Goal: Information Seeking & Learning: Learn about a topic

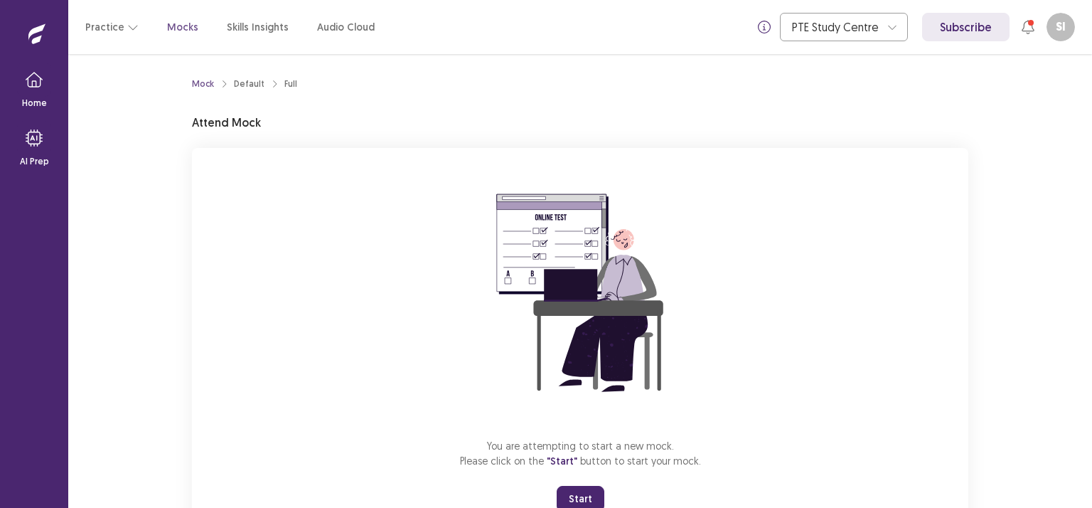
click at [586, 495] on button "Start" at bounding box center [581, 499] width 48 height 26
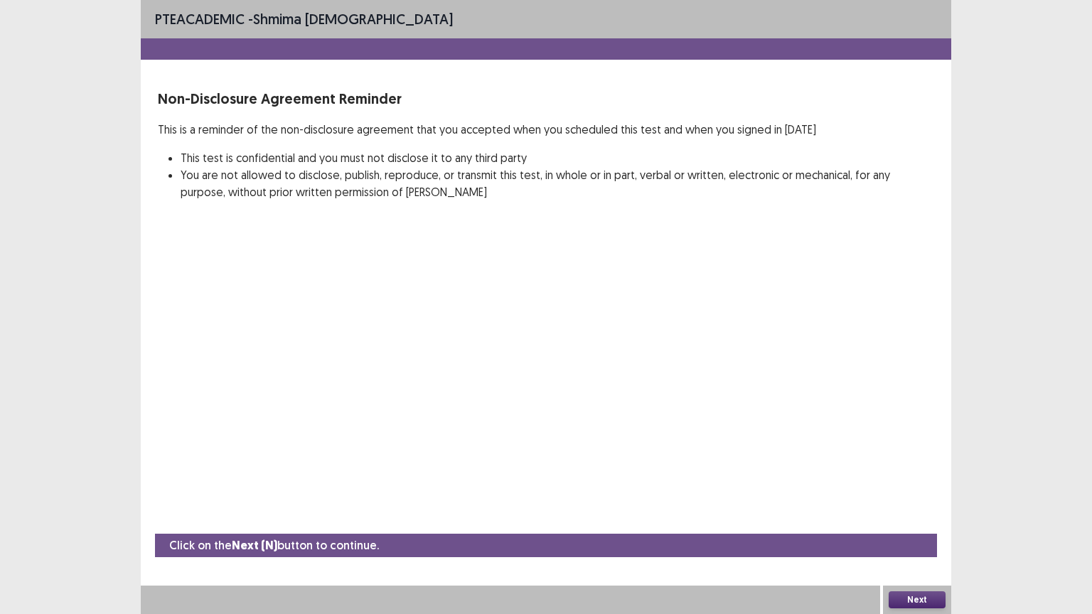
click at [923, 507] on button "Next" at bounding box center [917, 599] width 57 height 17
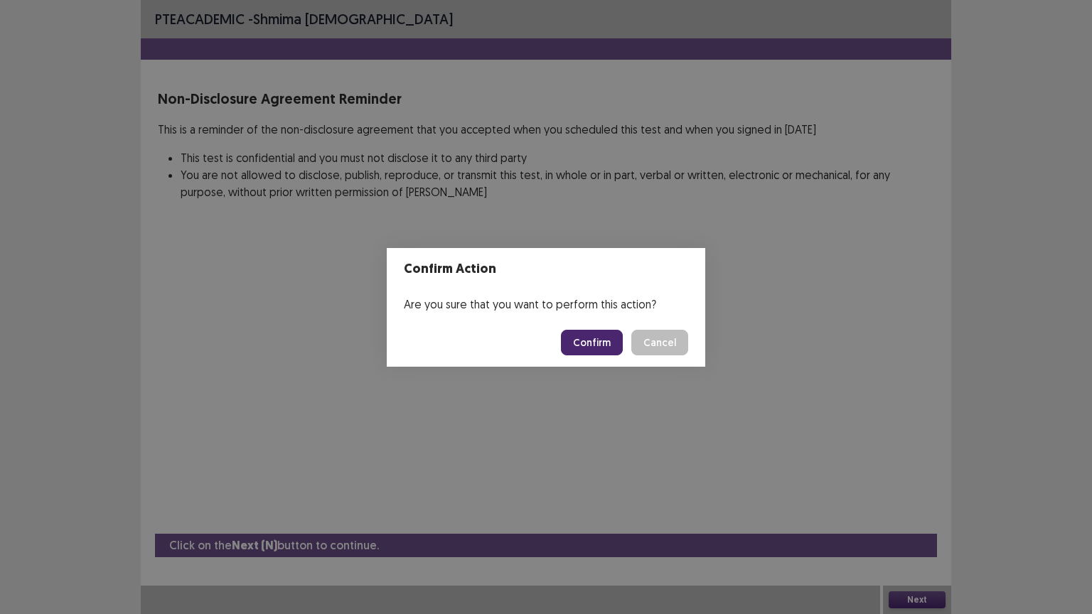
click at [599, 347] on button "Confirm" at bounding box center [592, 343] width 62 height 26
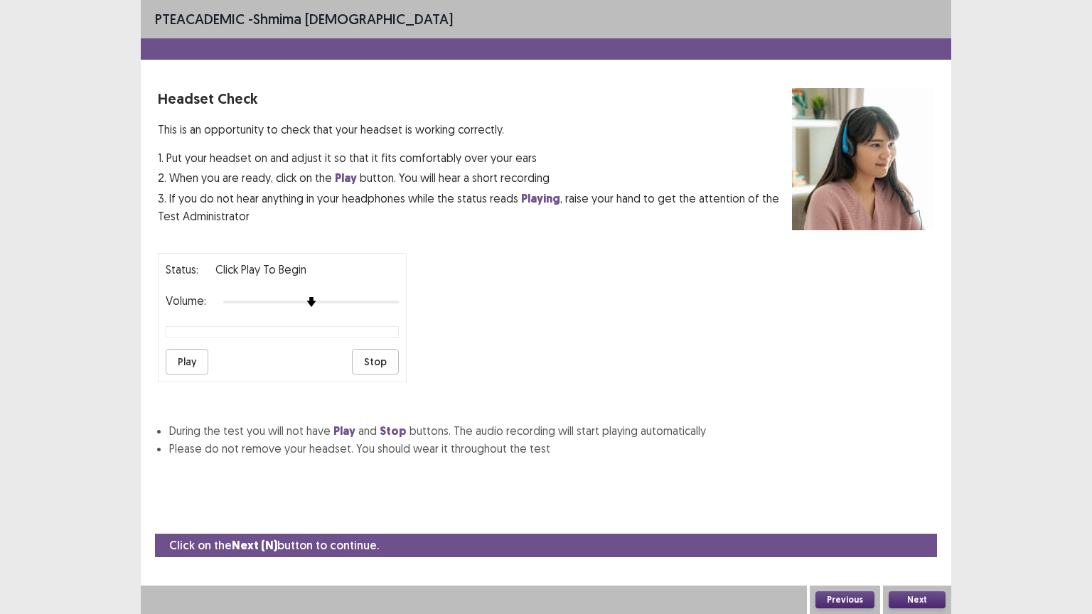
click at [916, 507] on button "Next" at bounding box center [917, 599] width 57 height 17
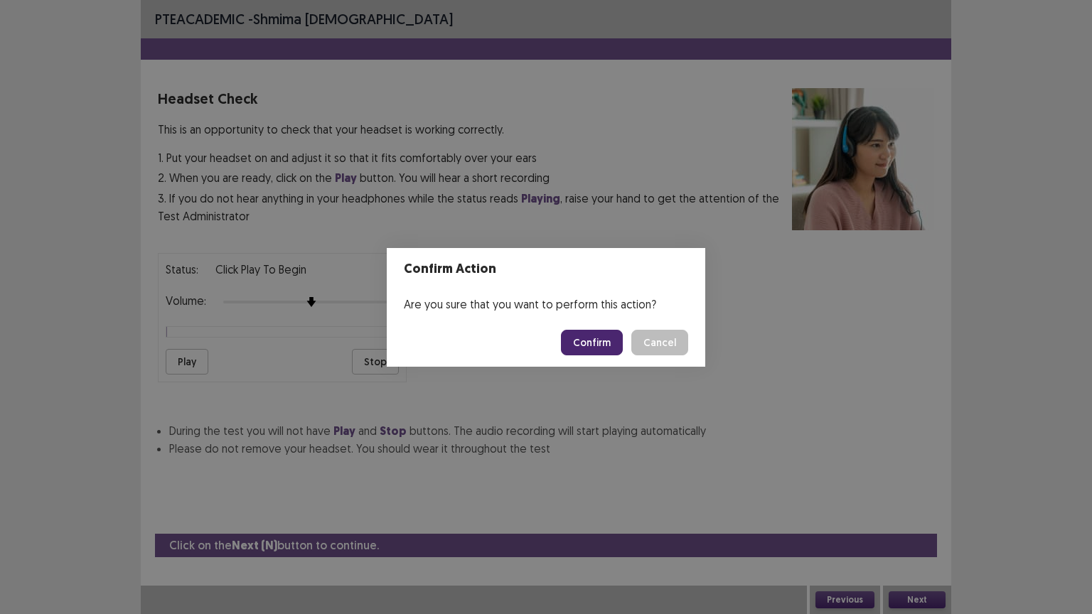
click at [593, 345] on button "Confirm" at bounding box center [592, 343] width 62 height 26
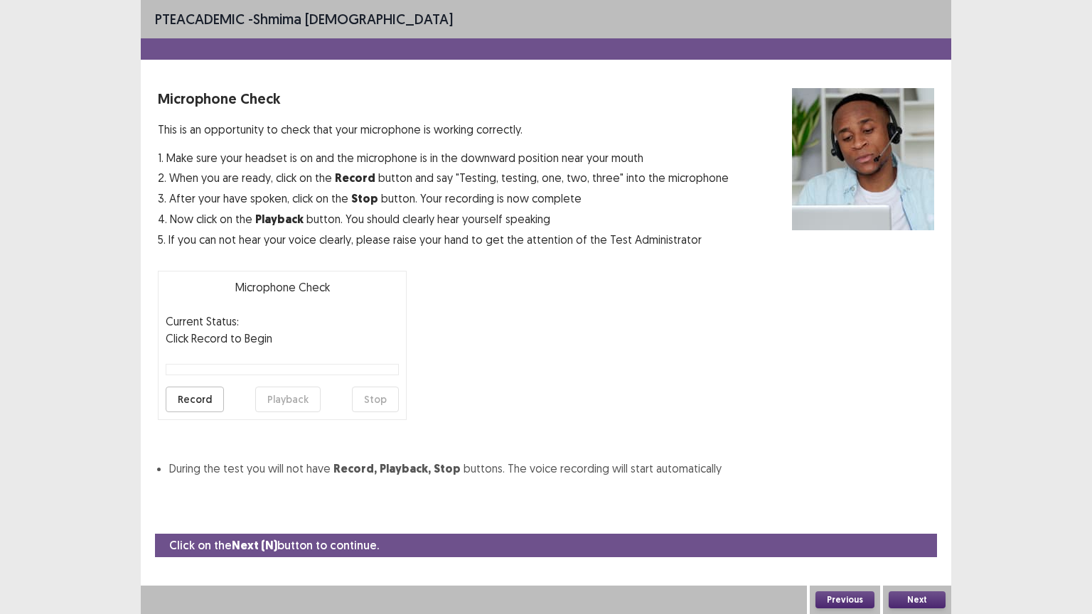
click at [916, 507] on button "Next" at bounding box center [917, 599] width 57 height 17
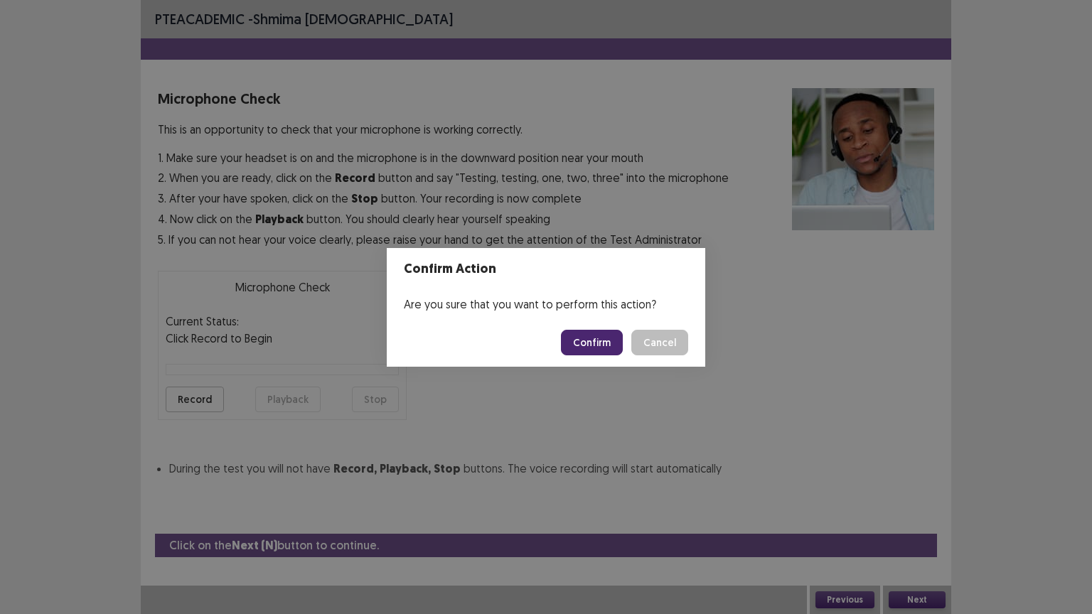
click at [590, 335] on button "Confirm" at bounding box center [592, 343] width 62 height 26
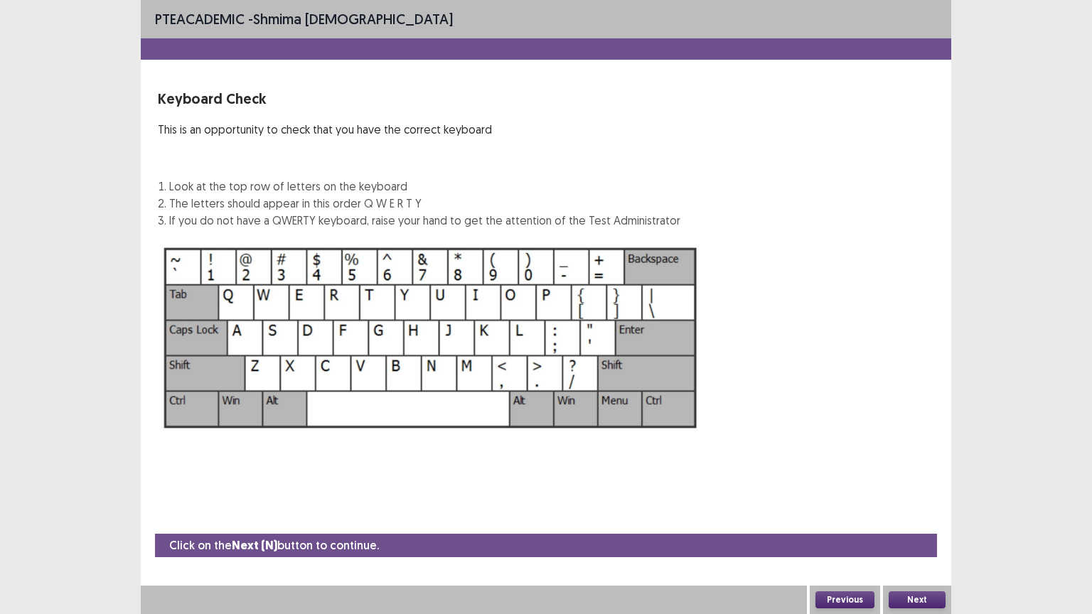
click at [924, 507] on button "Next" at bounding box center [917, 599] width 57 height 17
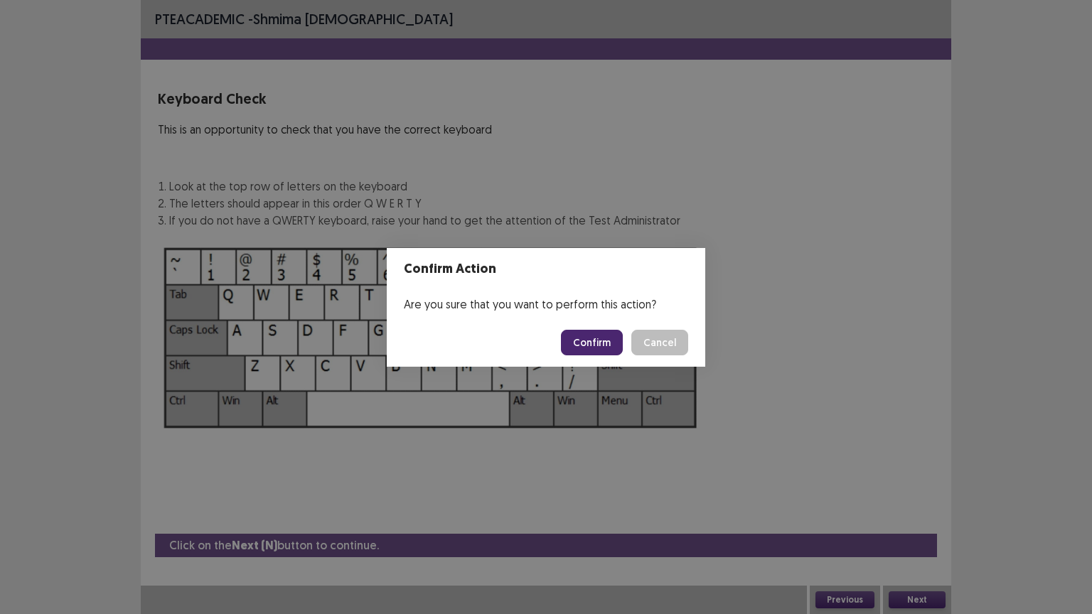
click at [611, 344] on button "Confirm" at bounding box center [592, 343] width 62 height 26
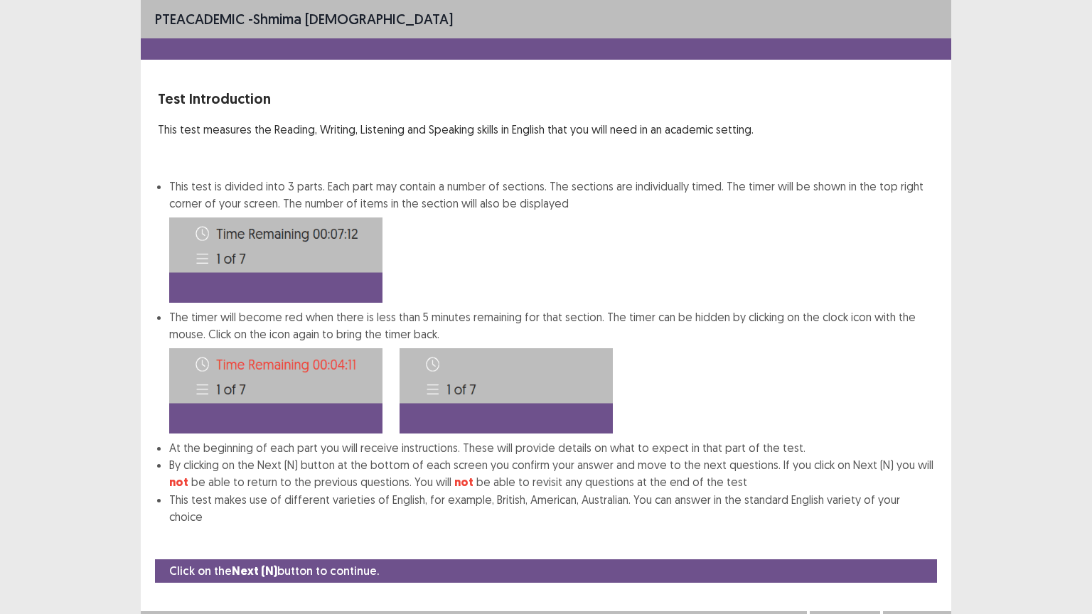
scroll to position [1, 0]
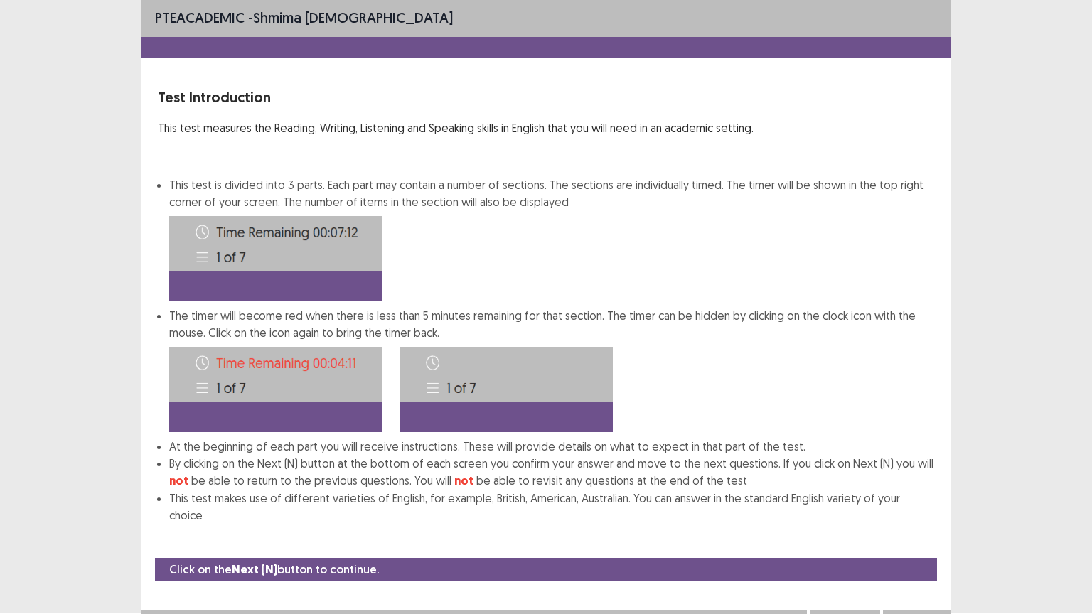
click at [929, 507] on button "Next" at bounding box center [917, 624] width 57 height 17
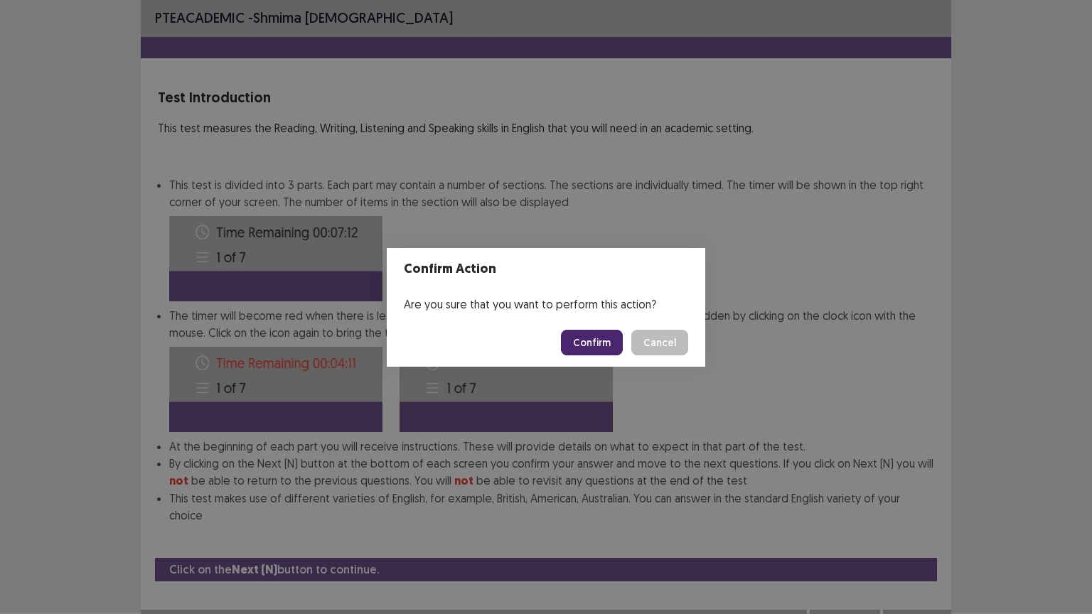
click at [610, 347] on button "Confirm" at bounding box center [592, 343] width 62 height 26
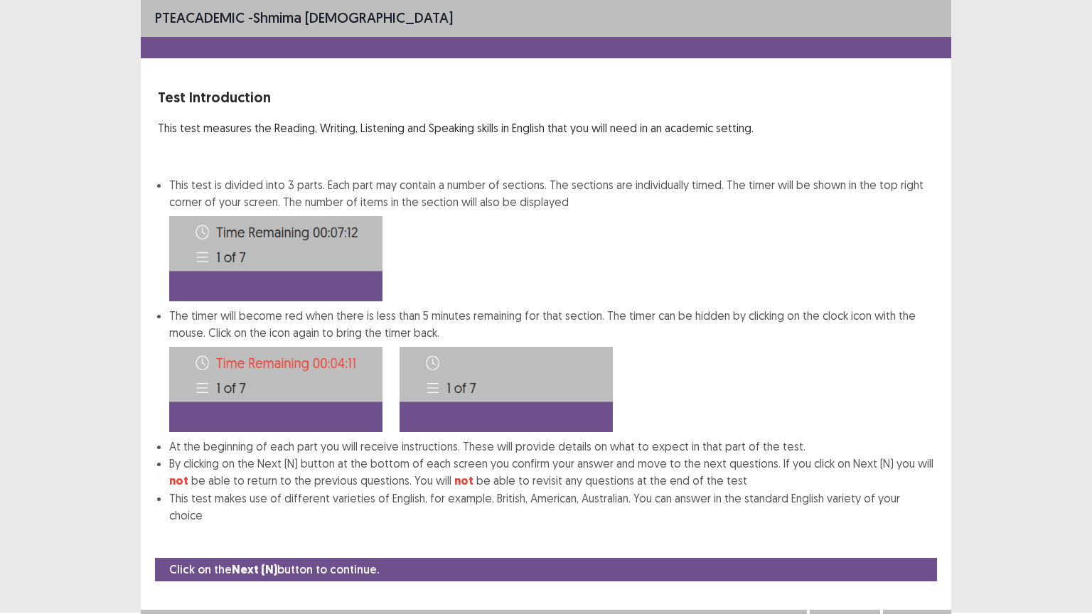
scroll to position [0, 0]
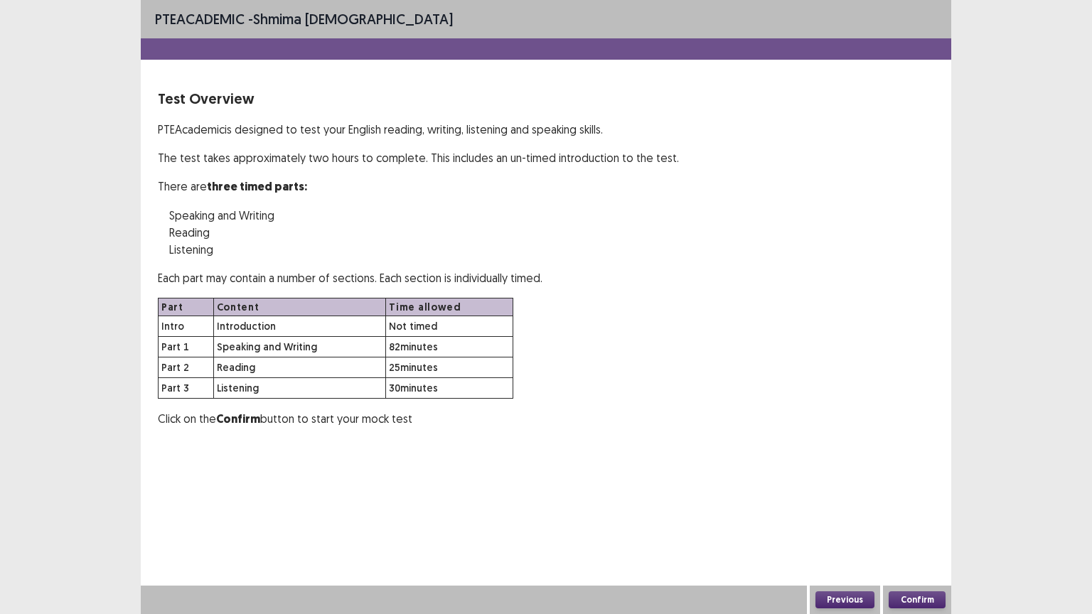
click at [912, 507] on button "Confirm" at bounding box center [917, 599] width 57 height 17
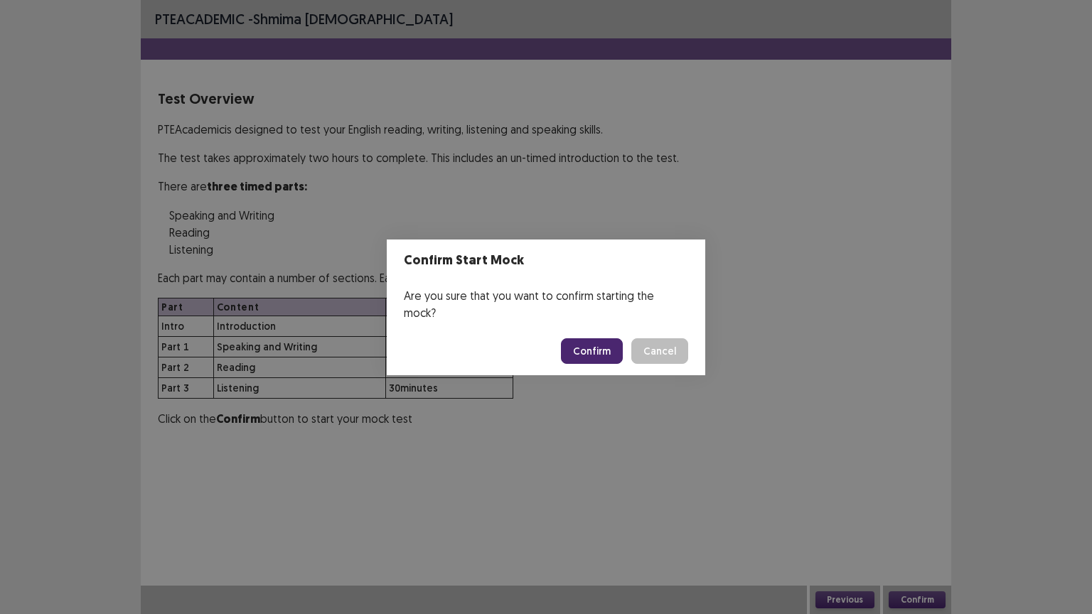
click at [604, 344] on button "Confirm" at bounding box center [592, 351] width 62 height 26
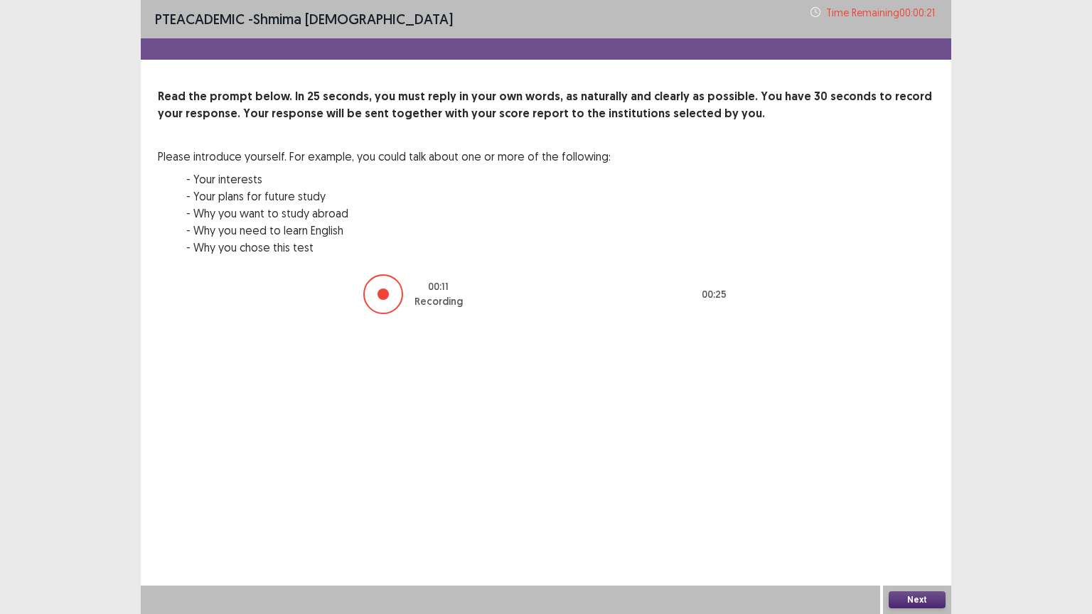
click at [912, 507] on button "Next" at bounding box center [917, 599] width 57 height 17
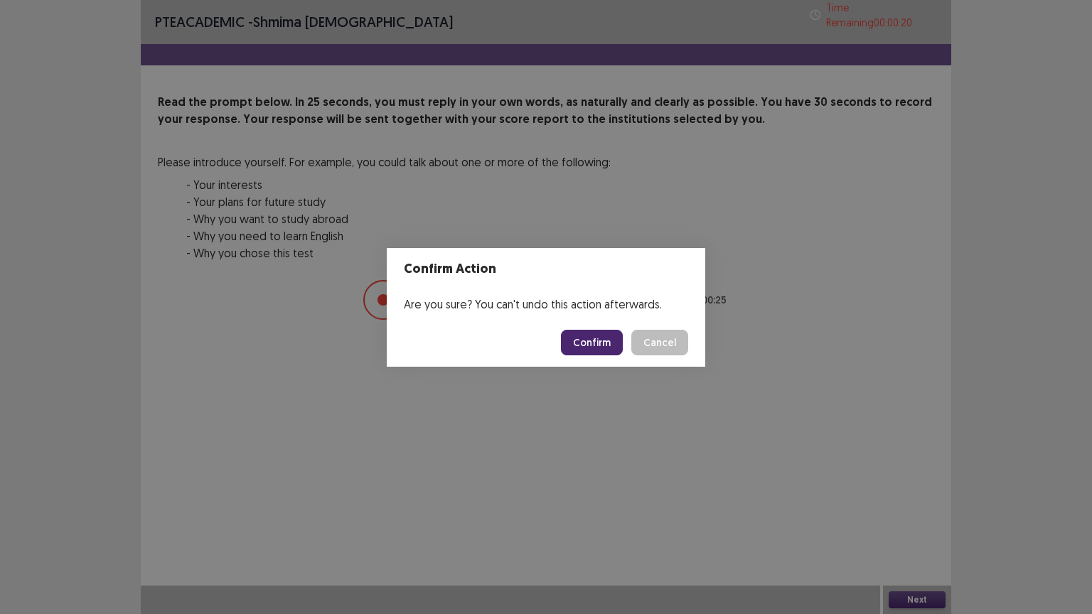
click at [581, 340] on button "Confirm" at bounding box center [592, 343] width 62 height 26
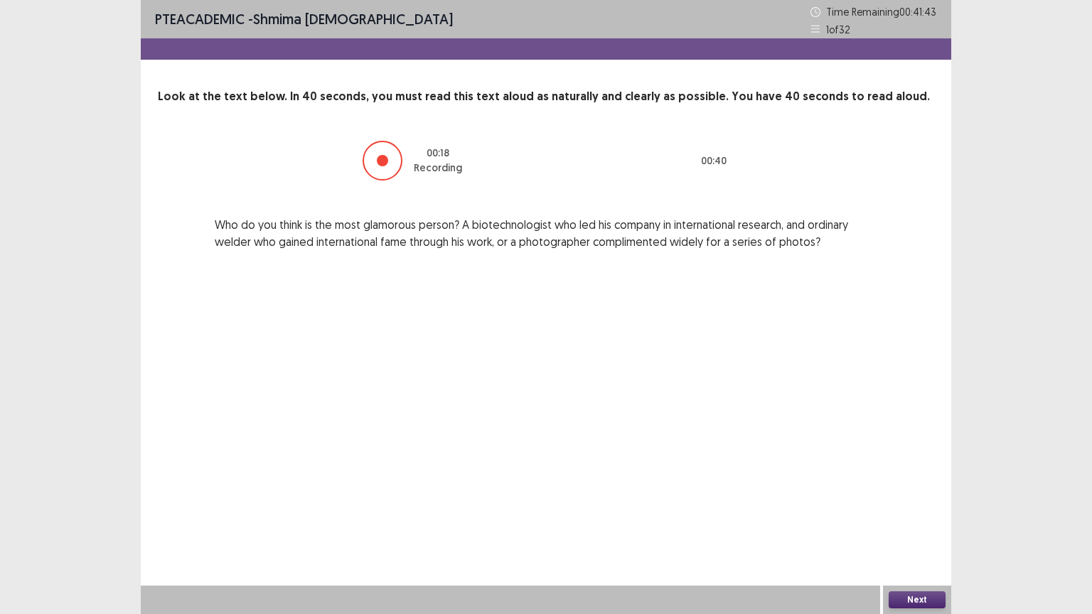
click at [905, 507] on button "Next" at bounding box center [917, 599] width 57 height 17
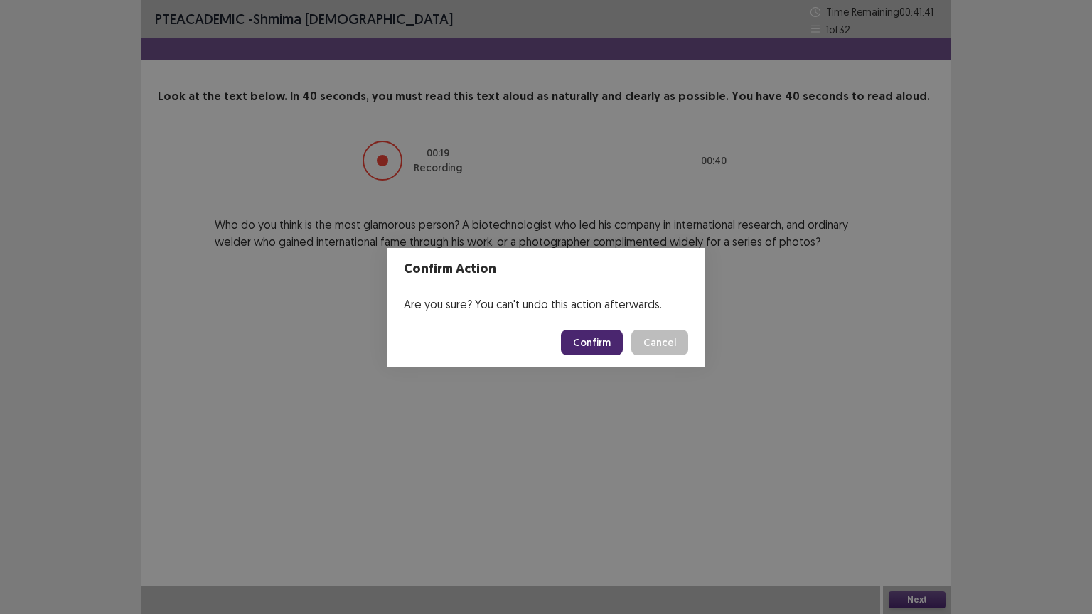
click at [606, 349] on button "Confirm" at bounding box center [592, 343] width 62 height 26
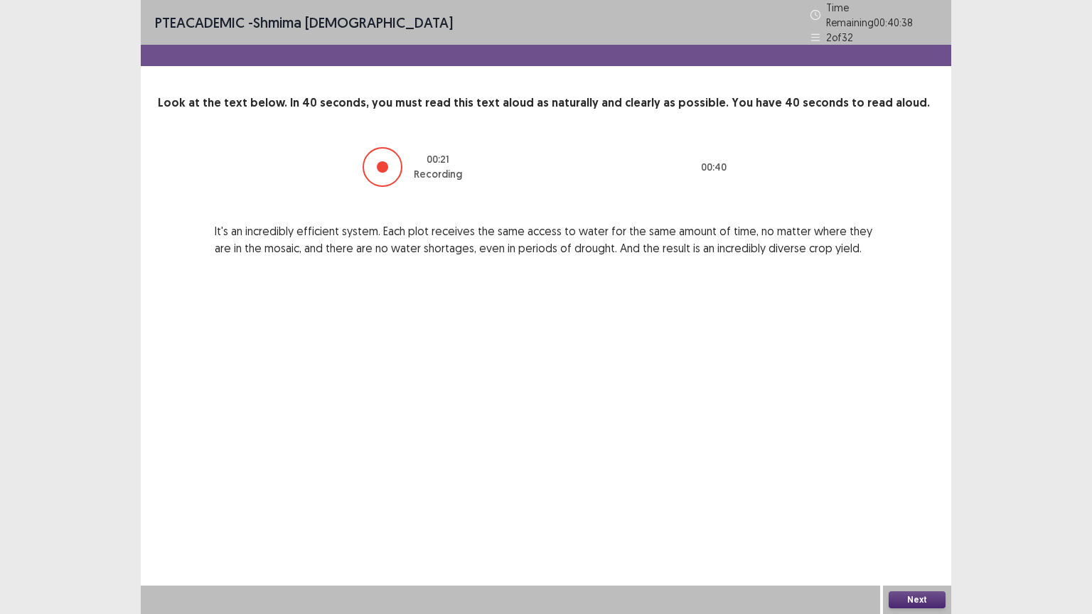
click at [899, 507] on button "Next" at bounding box center [917, 599] width 57 height 17
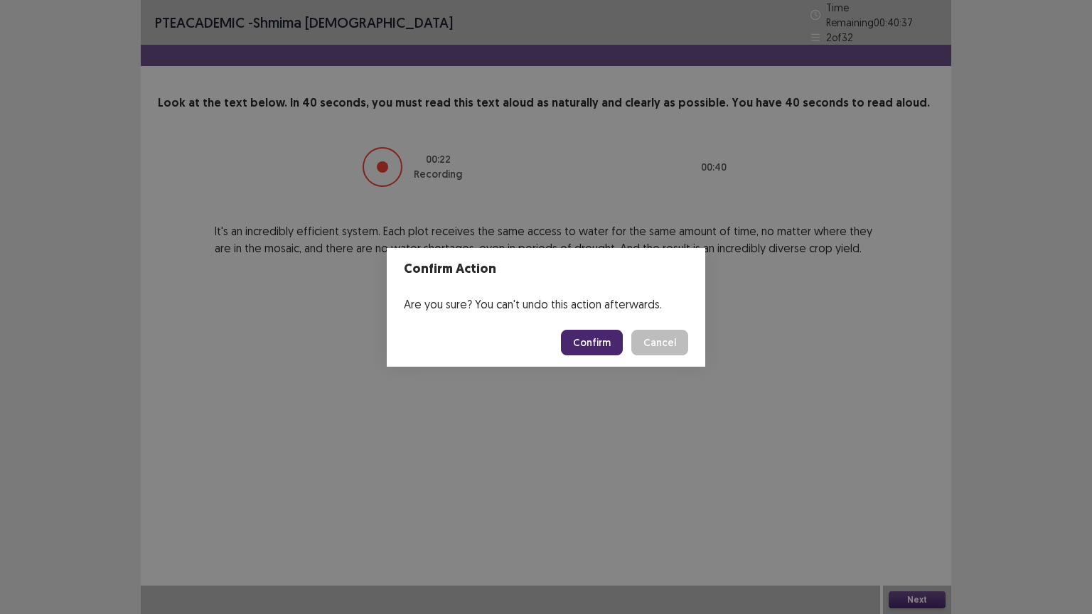
click at [617, 346] on button "Confirm" at bounding box center [592, 343] width 62 height 26
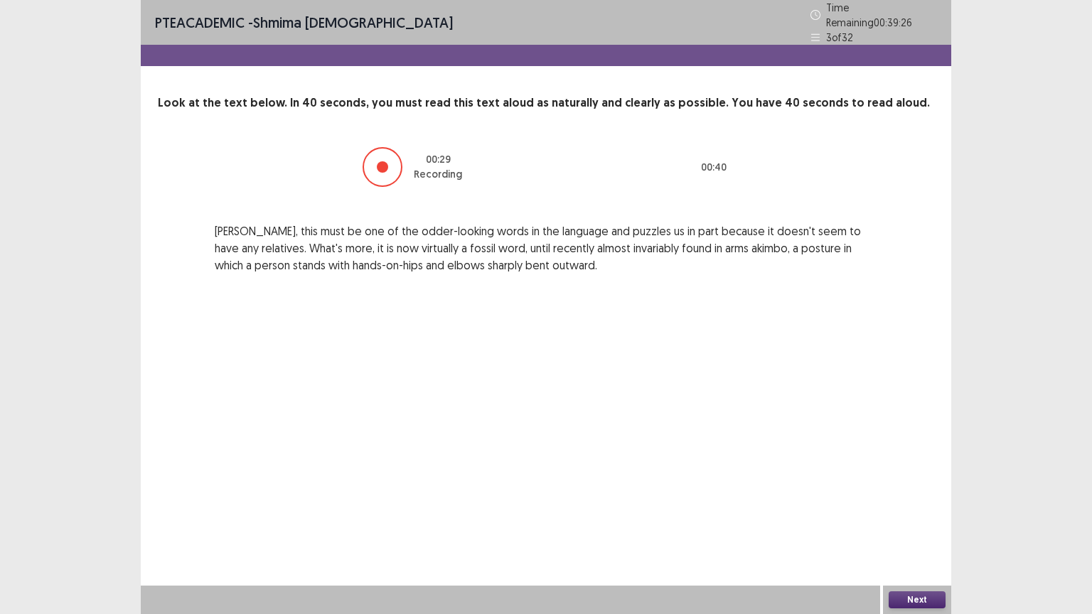
click at [901, 507] on button "Next" at bounding box center [917, 599] width 57 height 17
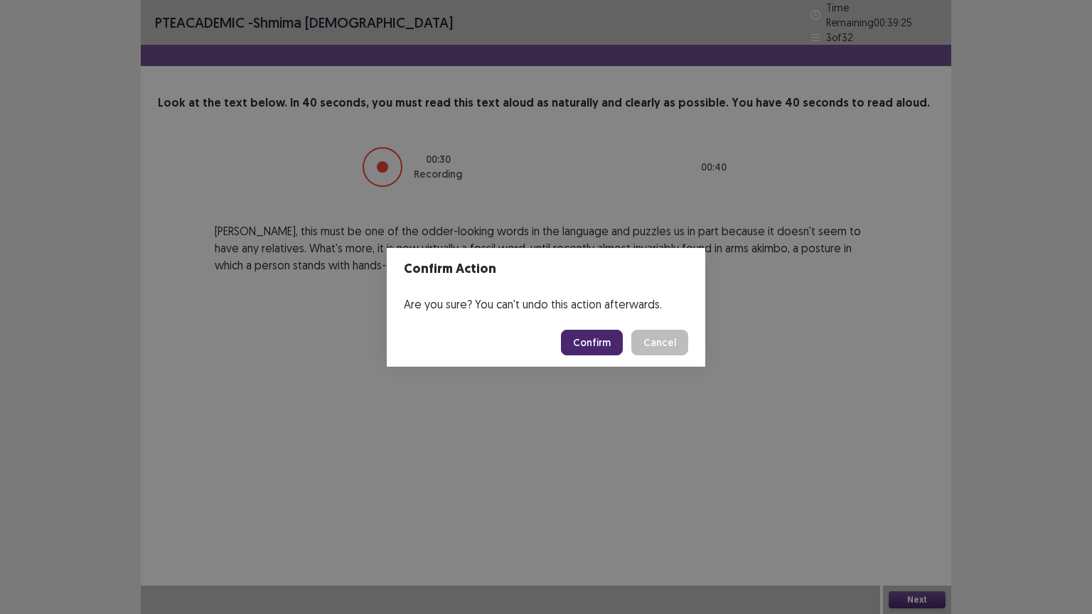
click at [595, 344] on button "Confirm" at bounding box center [592, 343] width 62 height 26
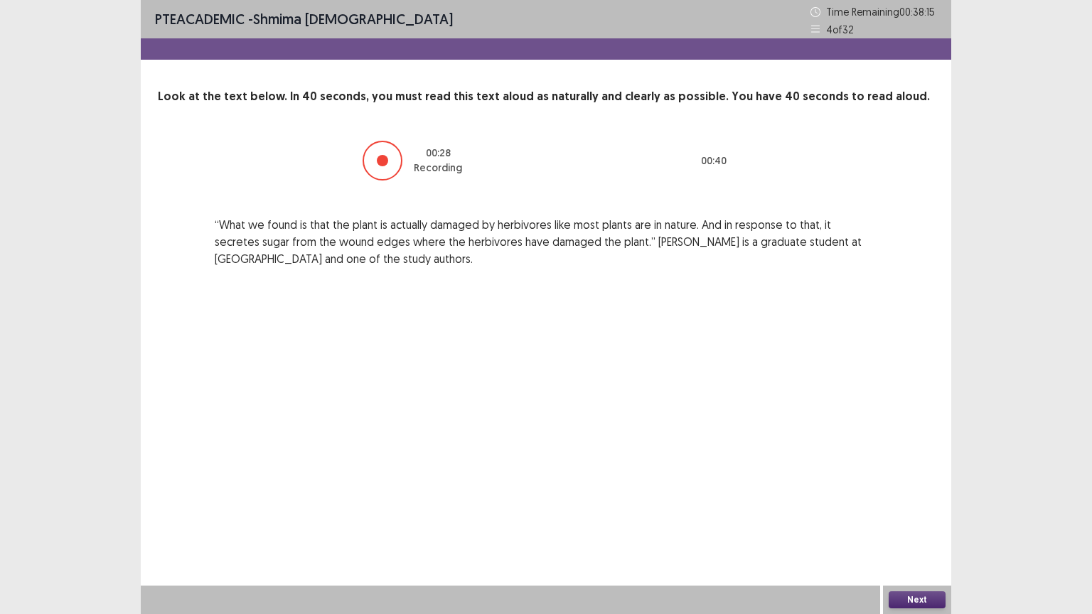
click at [930, 507] on button "Next" at bounding box center [917, 599] width 57 height 17
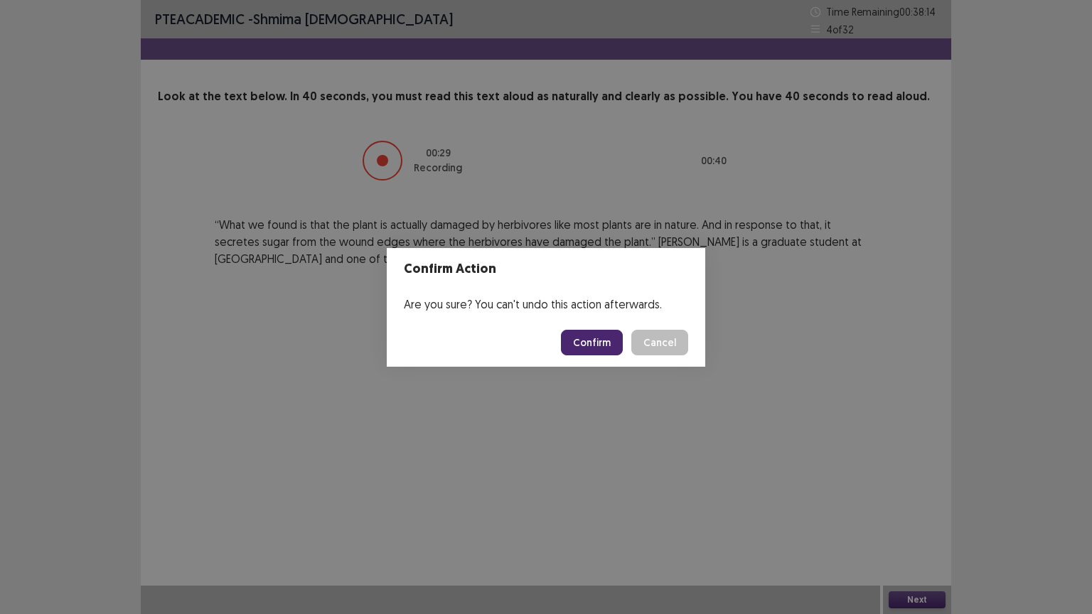
click at [600, 337] on button "Confirm" at bounding box center [592, 343] width 62 height 26
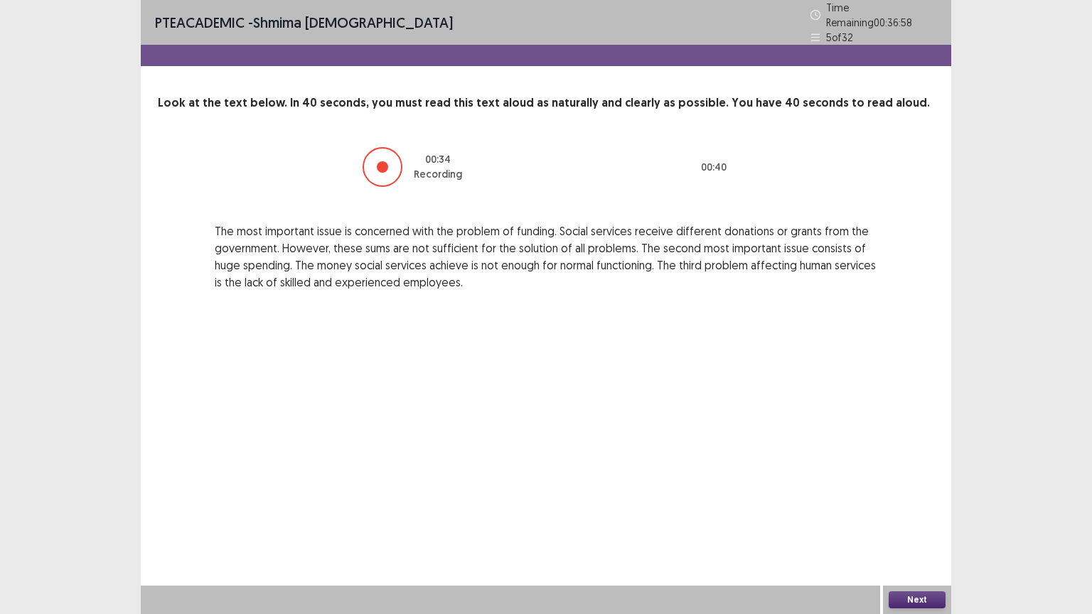
click at [927, 507] on button "Next" at bounding box center [917, 599] width 57 height 17
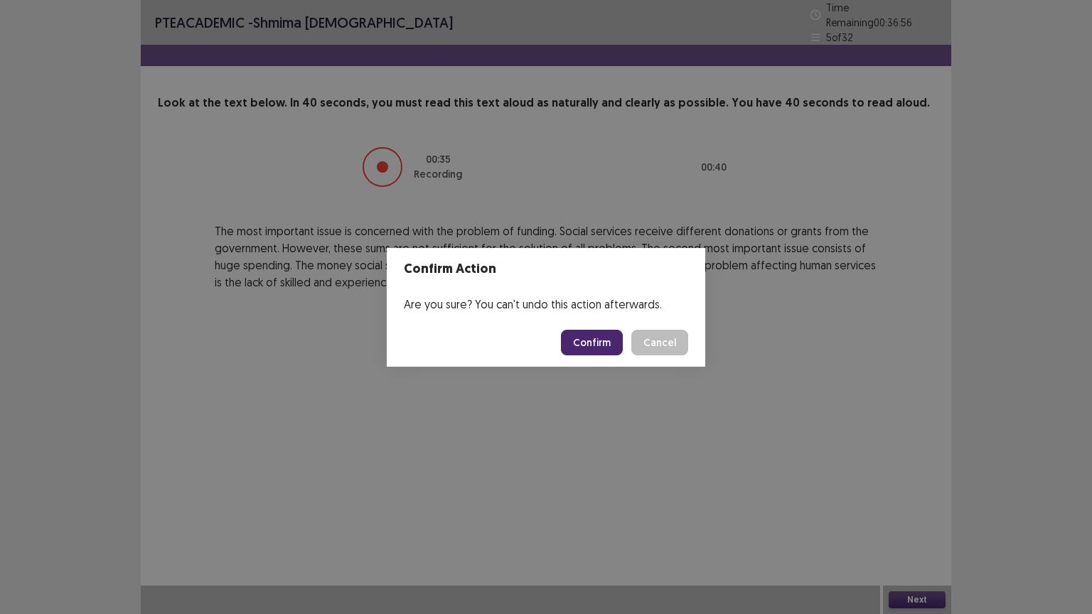
click at [610, 343] on button "Confirm" at bounding box center [592, 343] width 62 height 26
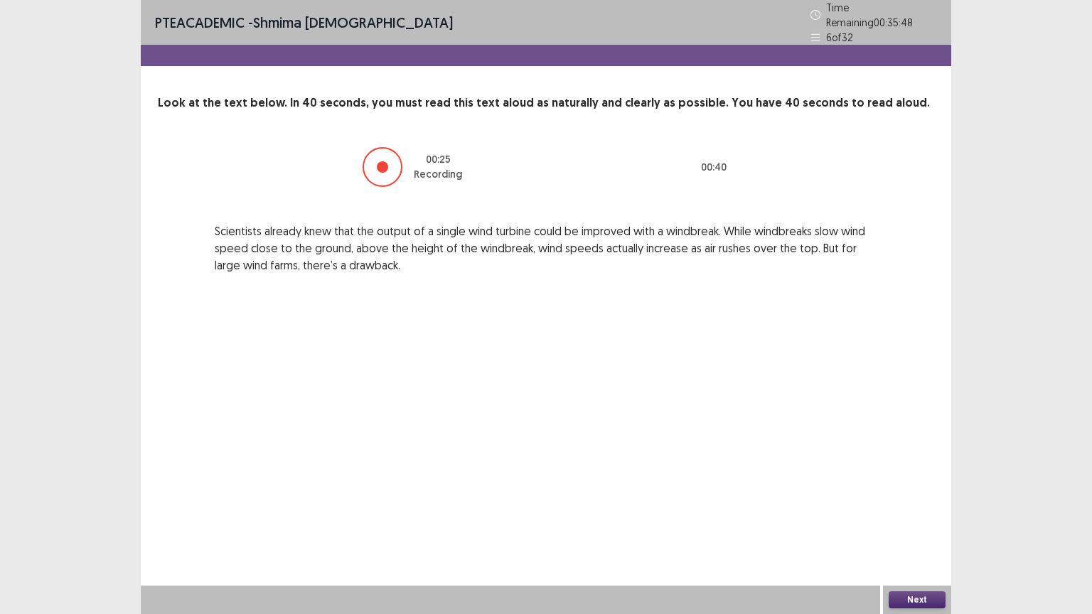
click at [931, 507] on button "Next" at bounding box center [917, 599] width 57 height 17
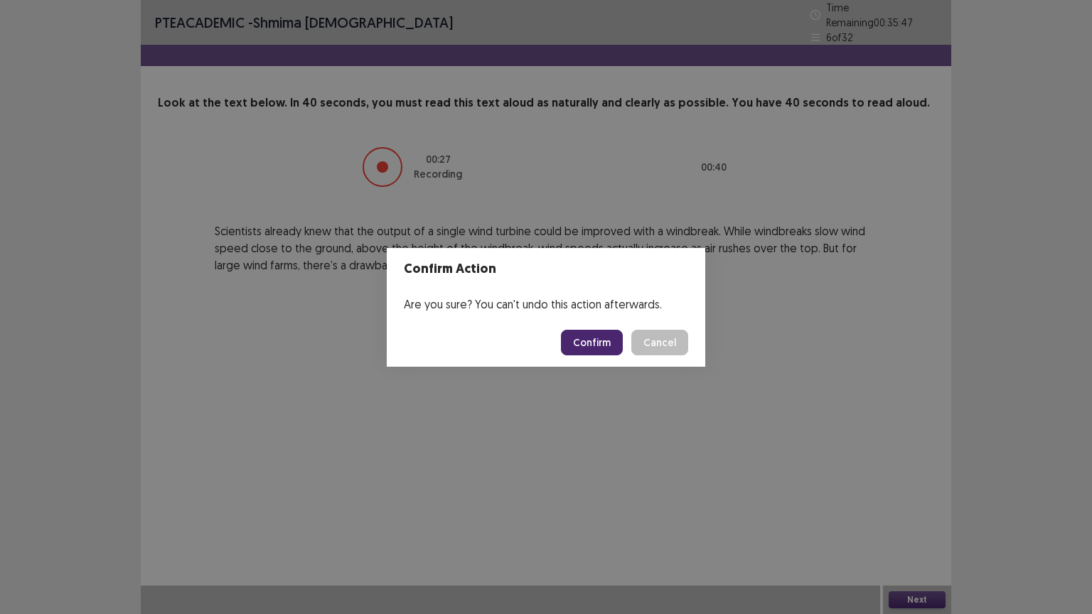
click at [587, 341] on button "Confirm" at bounding box center [592, 343] width 62 height 26
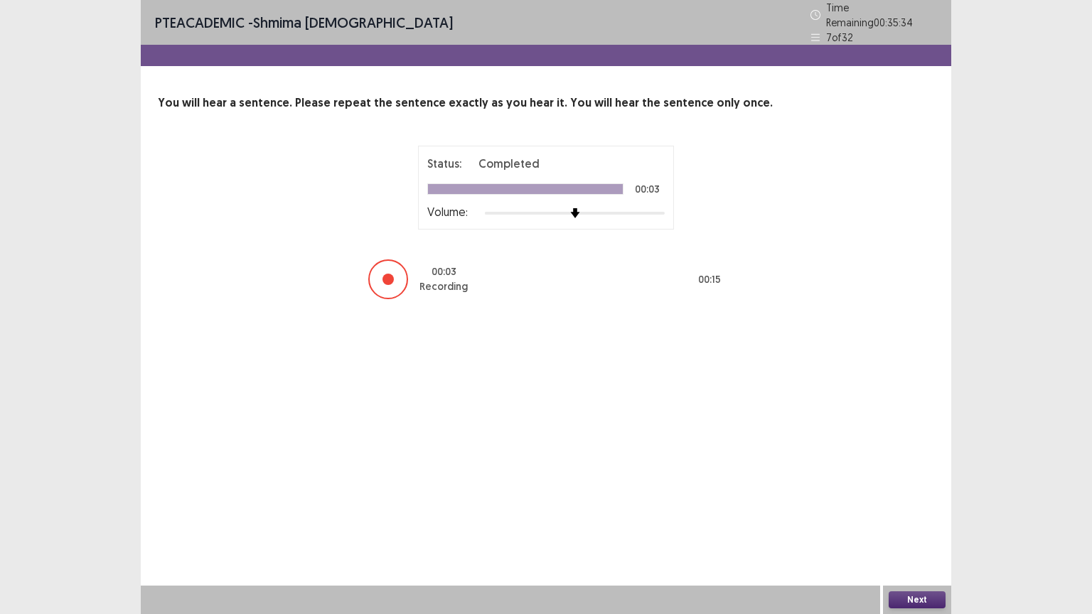
click at [931, 507] on button "Next" at bounding box center [917, 599] width 57 height 17
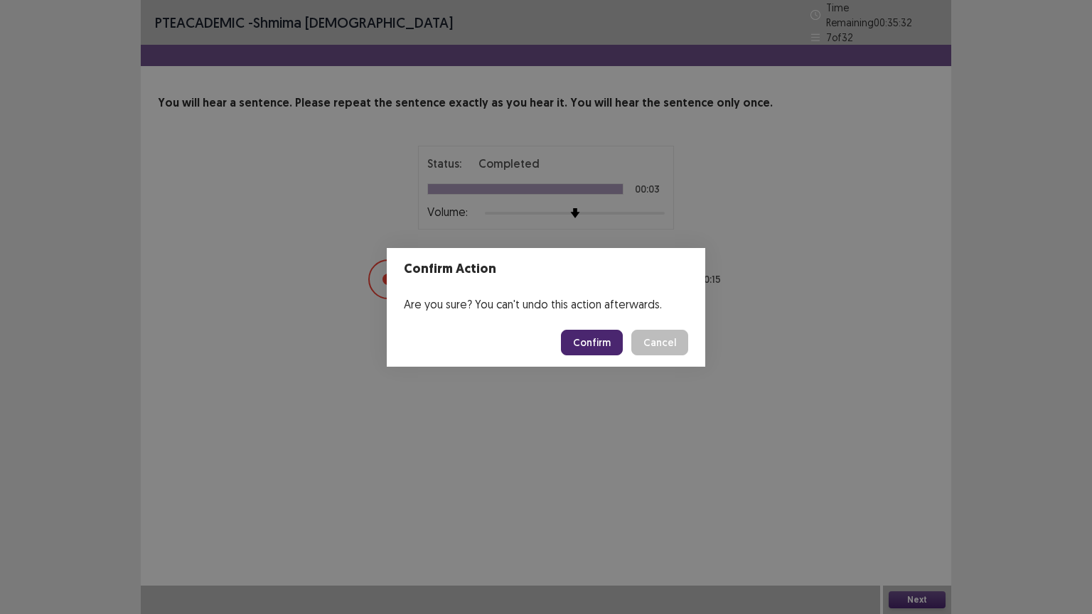
click at [587, 348] on button "Confirm" at bounding box center [592, 343] width 62 height 26
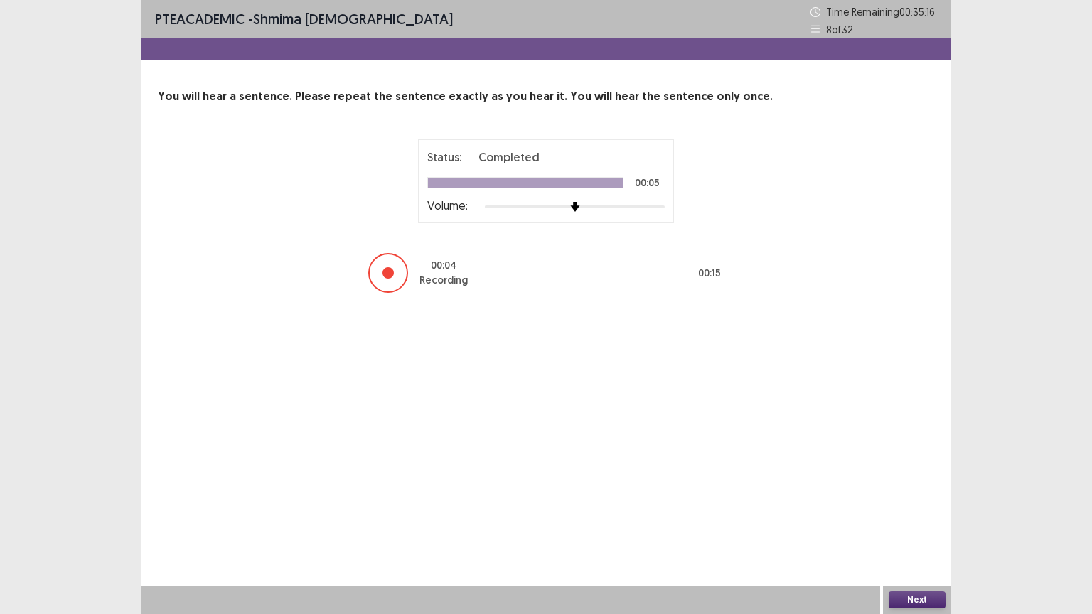
click at [909, 507] on button "Next" at bounding box center [917, 599] width 57 height 17
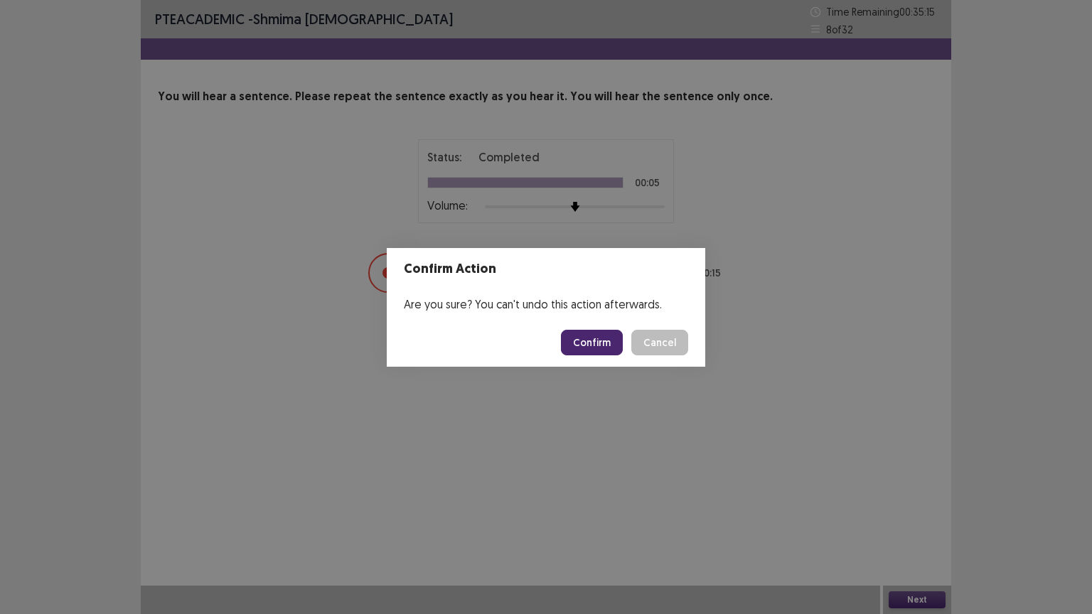
click at [601, 344] on button "Confirm" at bounding box center [592, 343] width 62 height 26
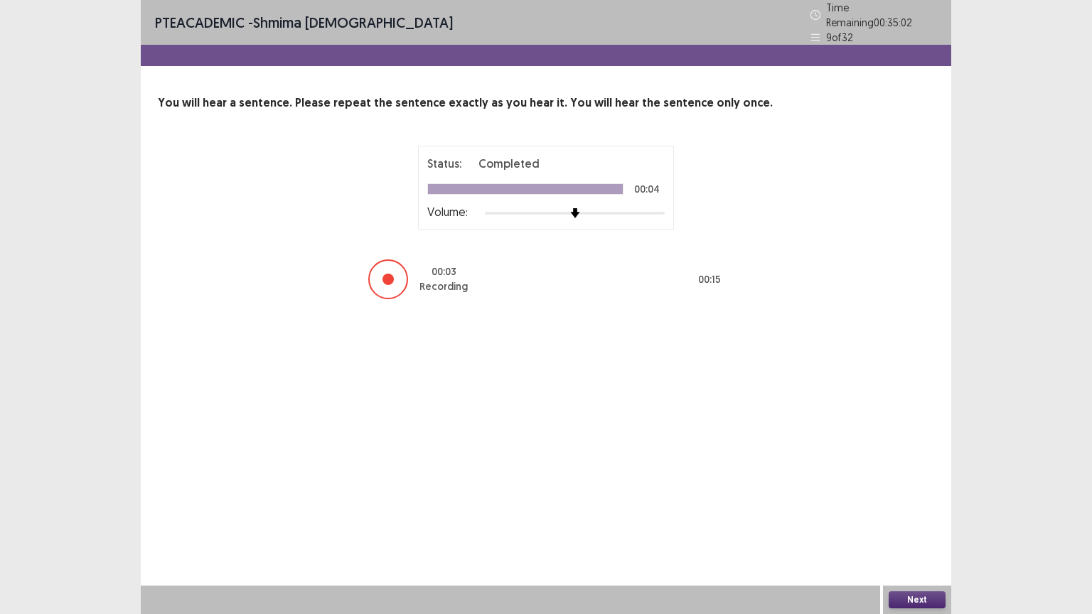
click at [916, 507] on button "Next" at bounding box center [917, 599] width 57 height 17
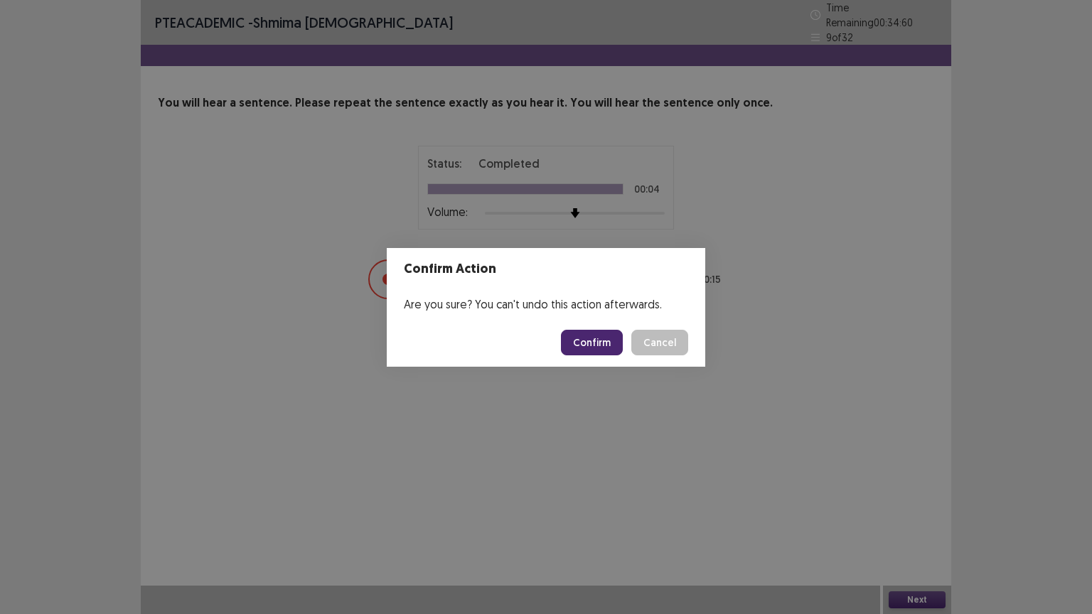
click at [611, 338] on button "Confirm" at bounding box center [592, 343] width 62 height 26
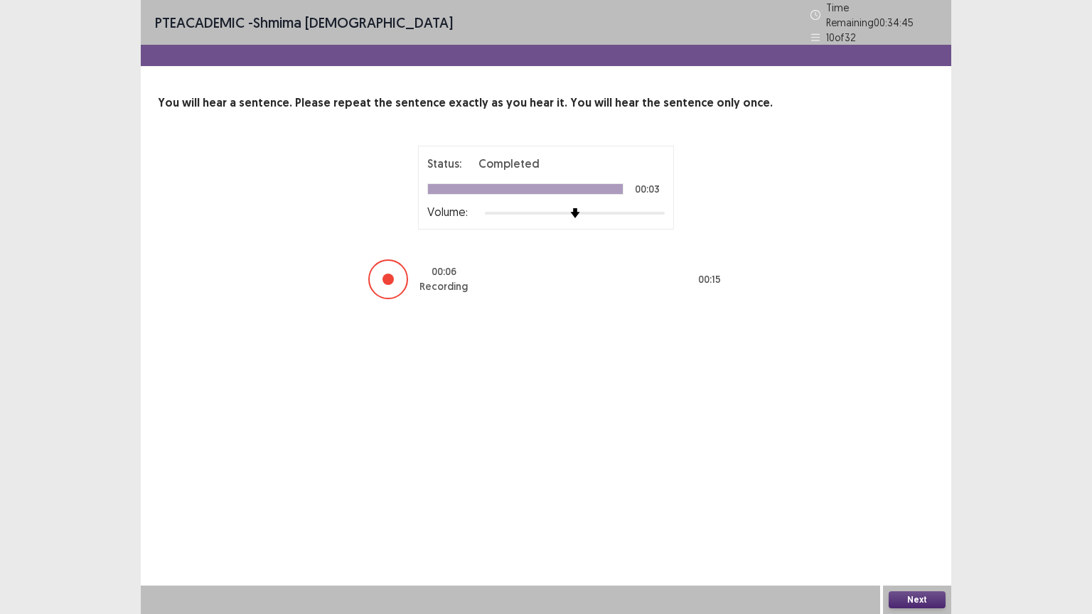
click at [909, 507] on button "Next" at bounding box center [917, 599] width 57 height 17
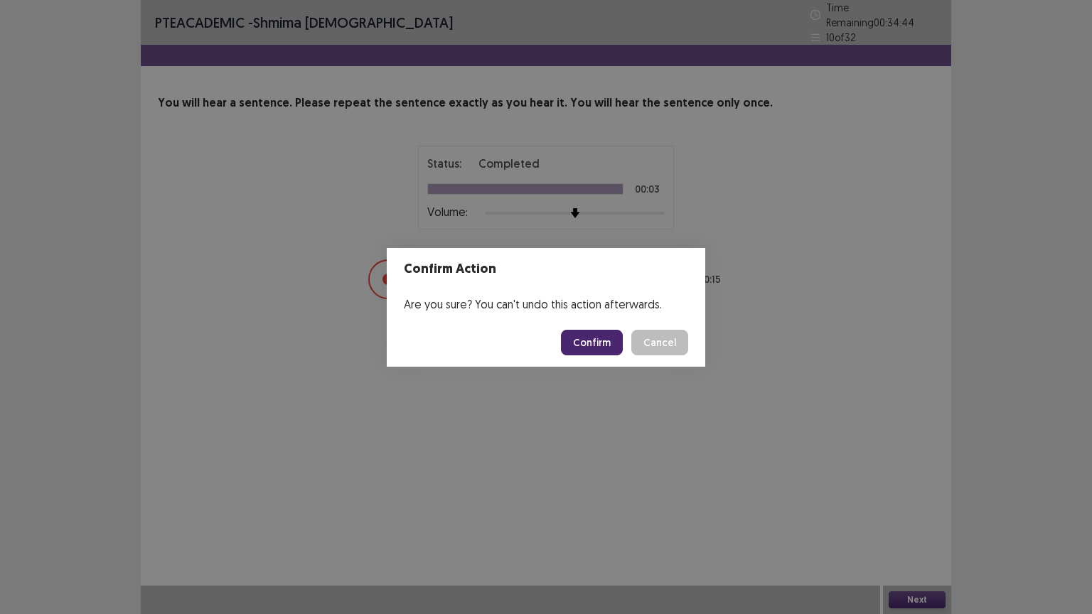
click at [616, 344] on button "Confirm" at bounding box center [592, 343] width 62 height 26
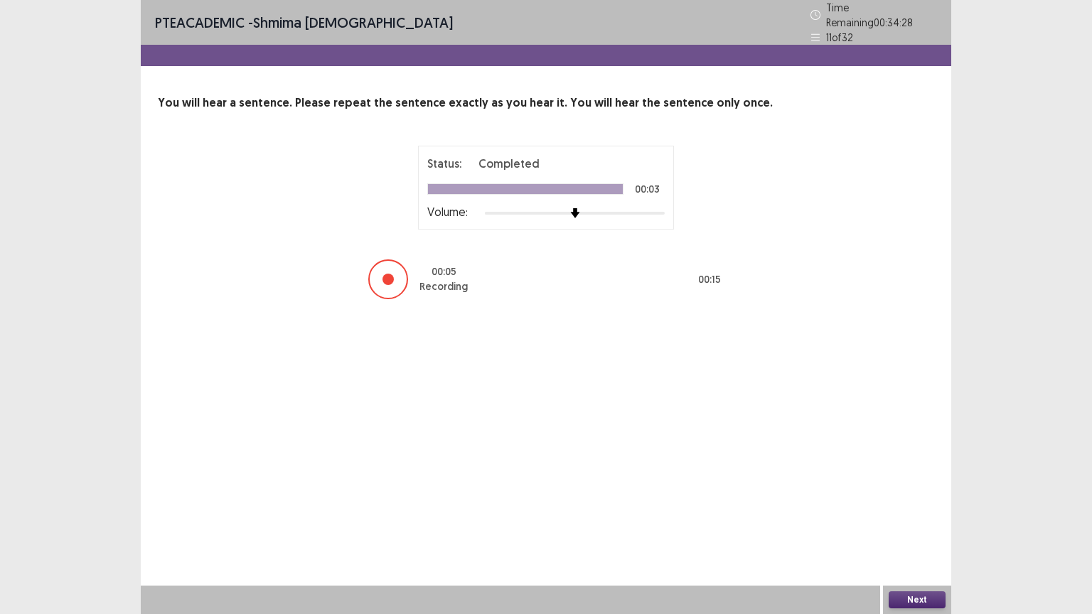
click at [917, 507] on button "Next" at bounding box center [917, 599] width 57 height 17
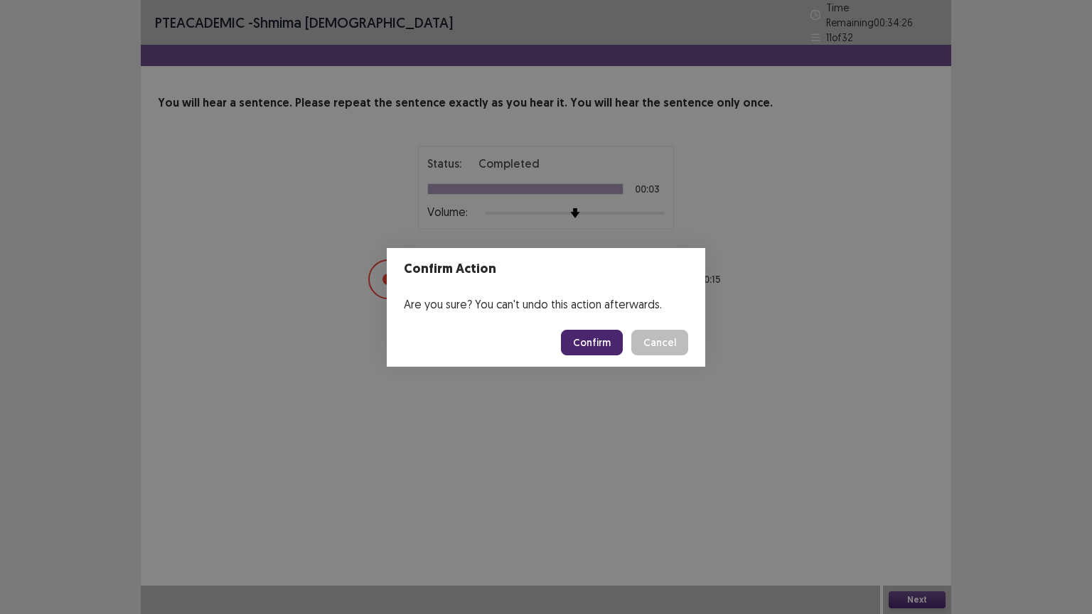
click at [606, 341] on button "Confirm" at bounding box center [592, 343] width 62 height 26
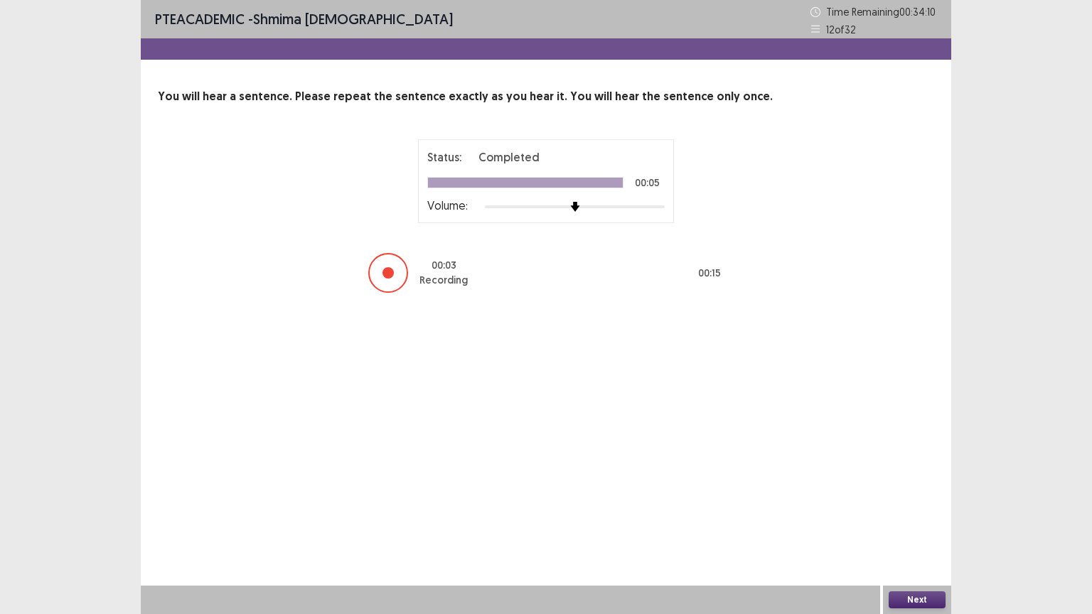
click at [913, 507] on button "Next" at bounding box center [917, 599] width 57 height 17
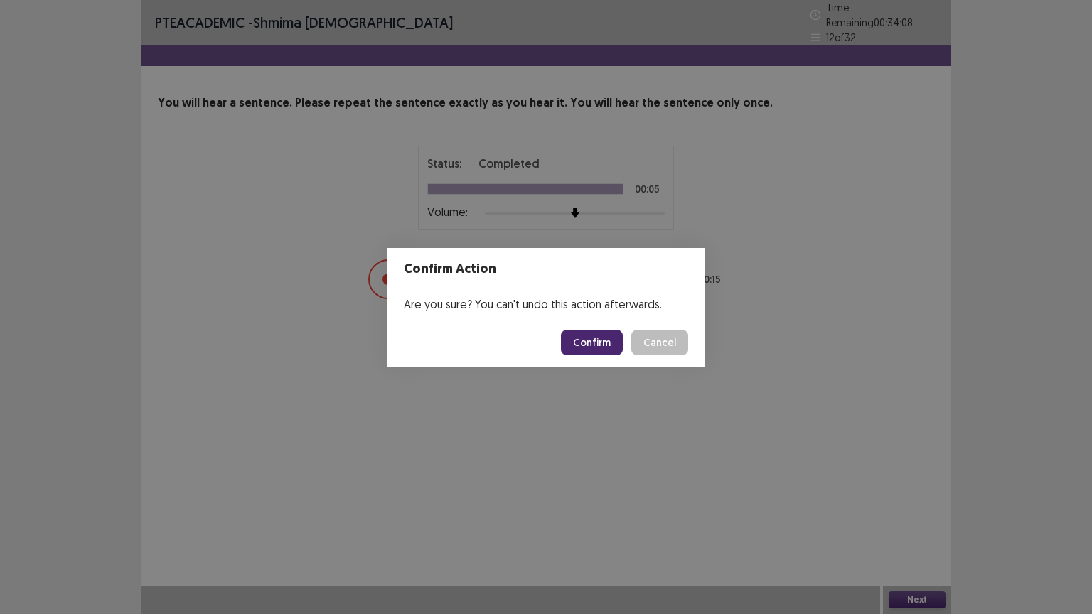
click at [616, 338] on button "Confirm" at bounding box center [592, 343] width 62 height 26
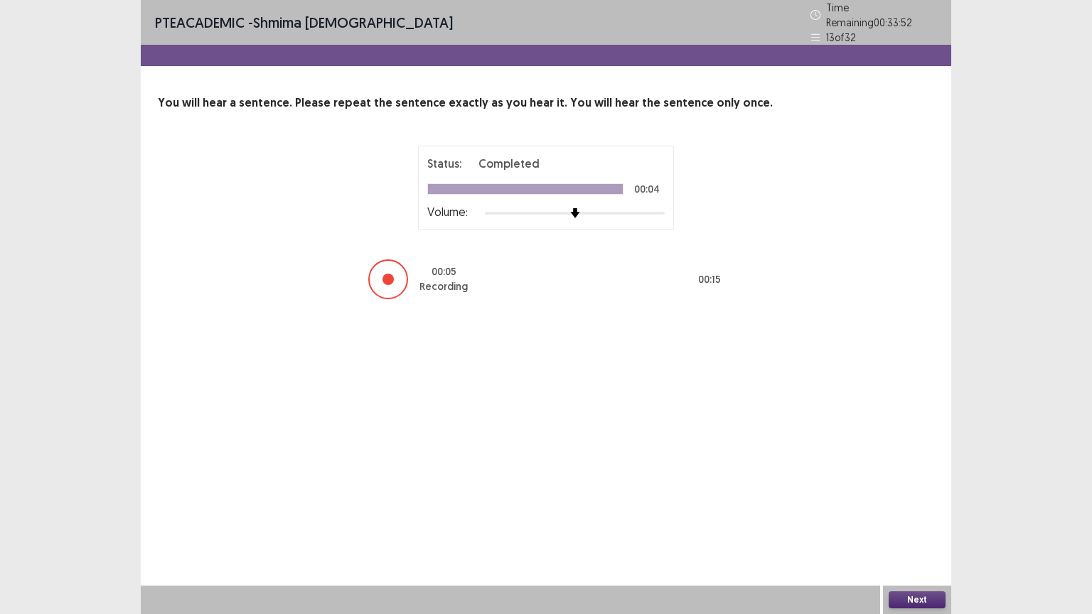
click at [921, 507] on button "Next" at bounding box center [917, 599] width 57 height 17
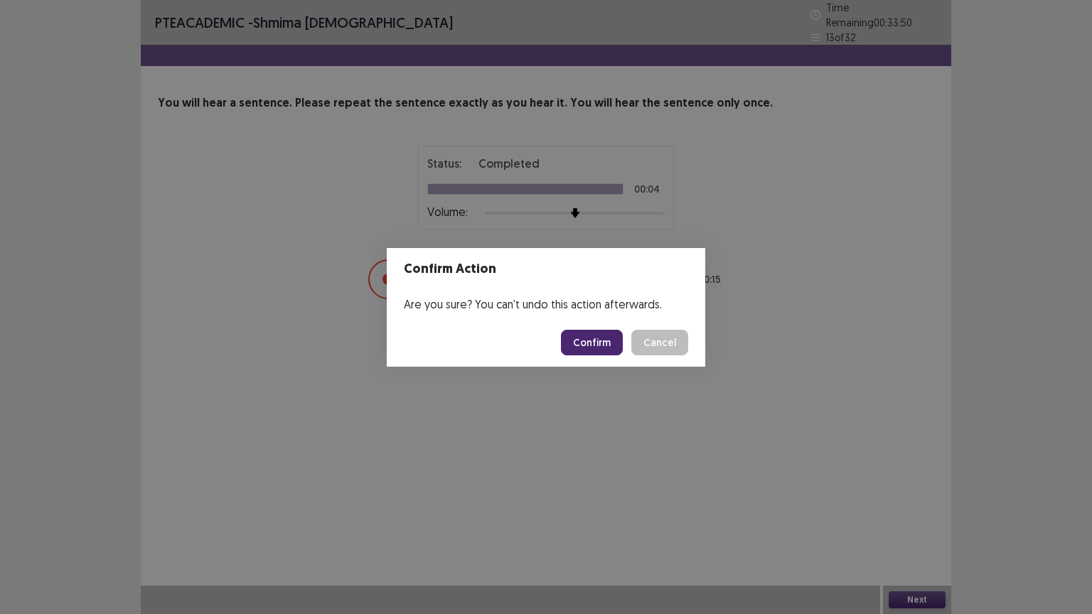
click at [611, 339] on button "Confirm" at bounding box center [592, 343] width 62 height 26
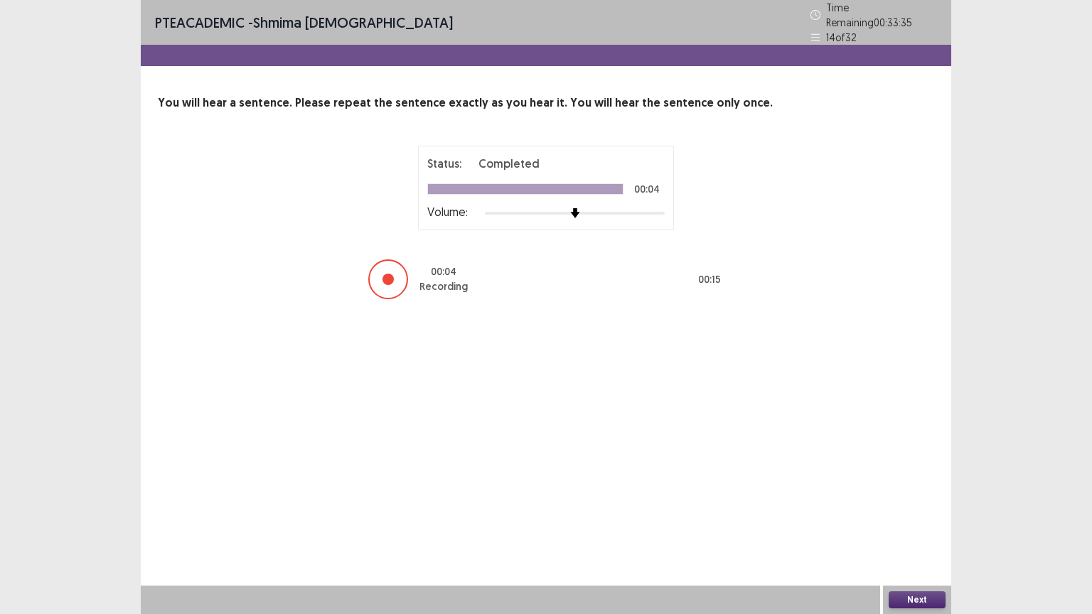
click at [920, 507] on button "Next" at bounding box center [917, 599] width 57 height 17
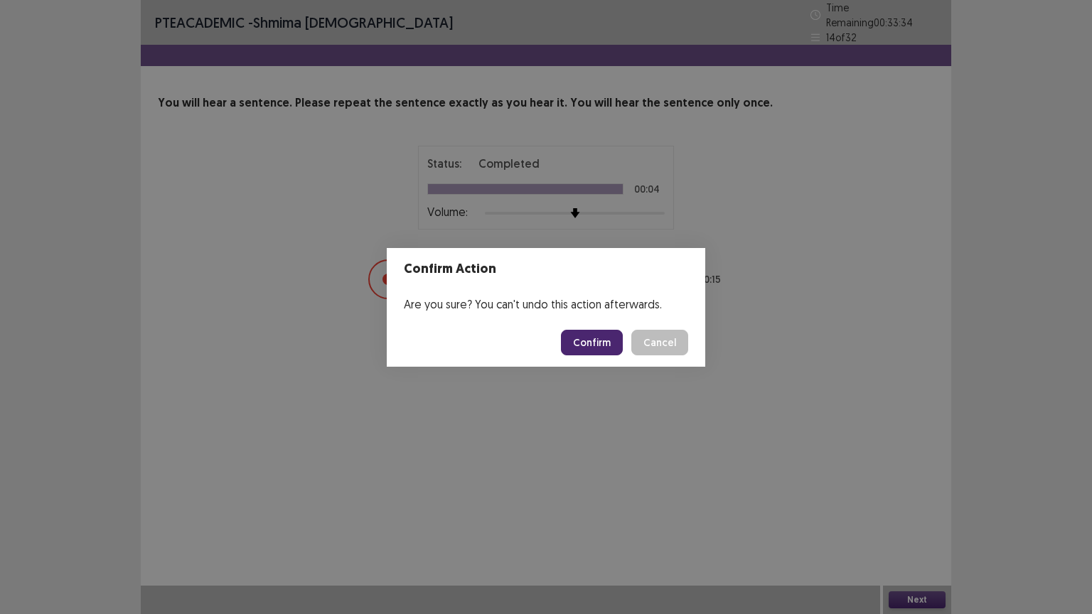
click at [609, 343] on button "Confirm" at bounding box center [592, 343] width 62 height 26
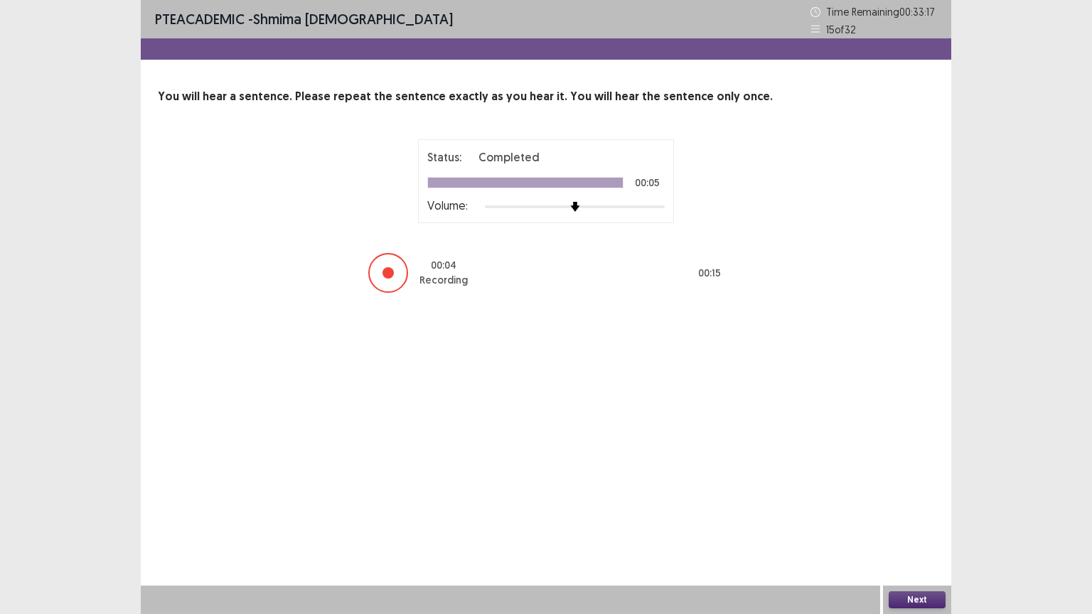
click at [929, 507] on button "Next" at bounding box center [917, 599] width 57 height 17
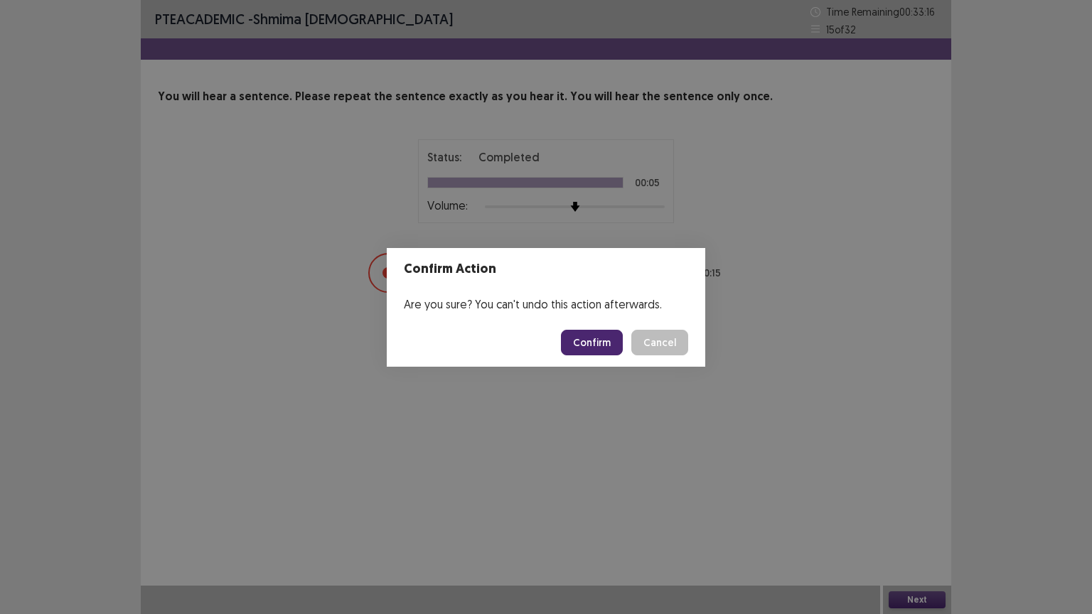
click at [585, 336] on button "Confirm" at bounding box center [592, 343] width 62 height 26
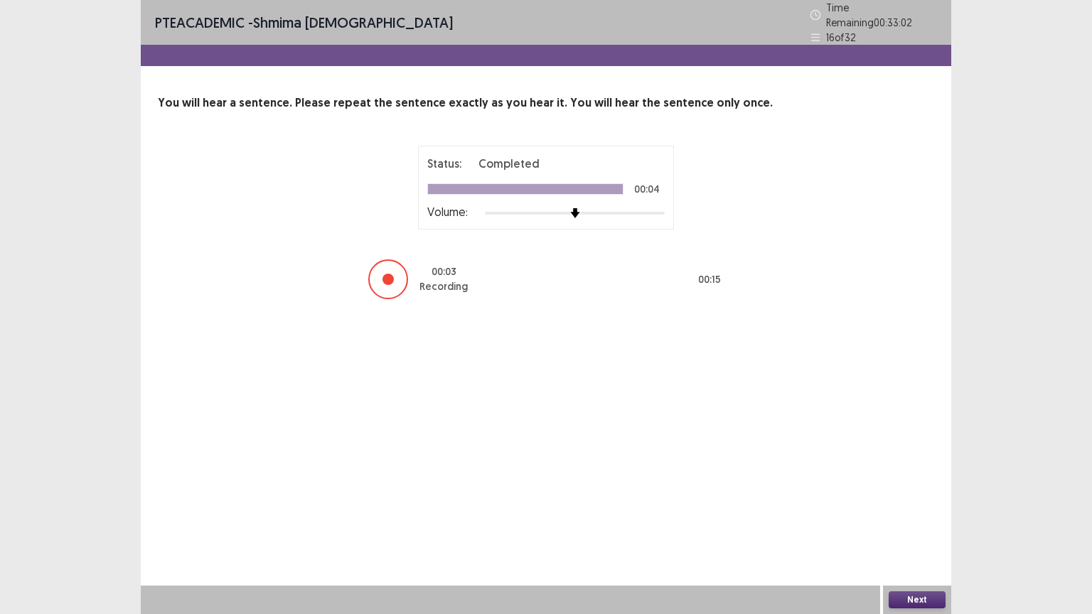
click at [920, 507] on button "Next" at bounding box center [917, 599] width 57 height 17
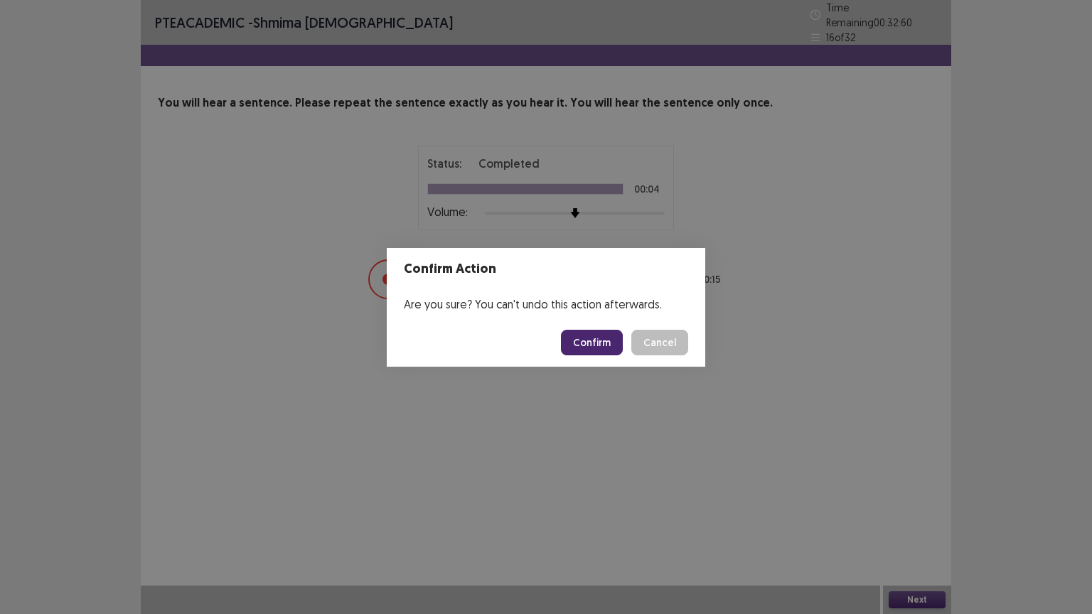
click at [613, 344] on button "Confirm" at bounding box center [592, 343] width 62 height 26
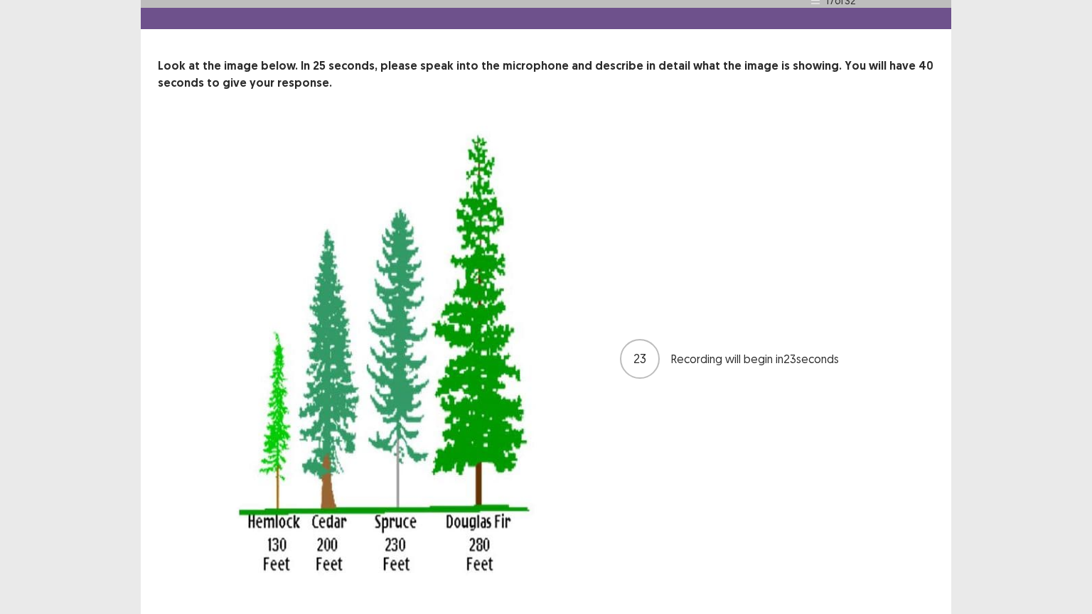
scroll to position [57, 0]
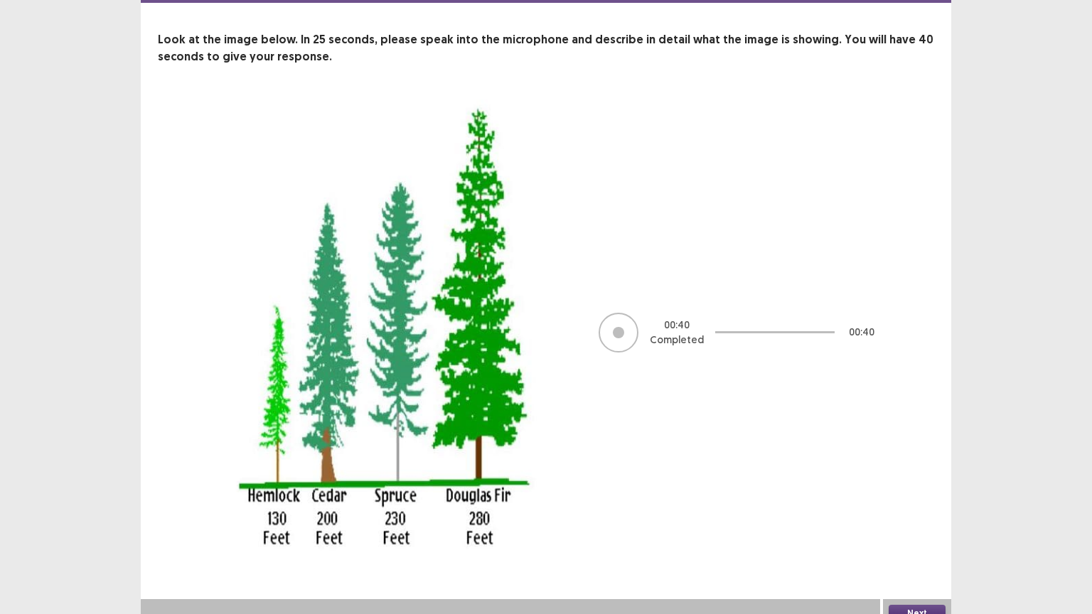
click at [900, 507] on button "Next" at bounding box center [917, 613] width 57 height 17
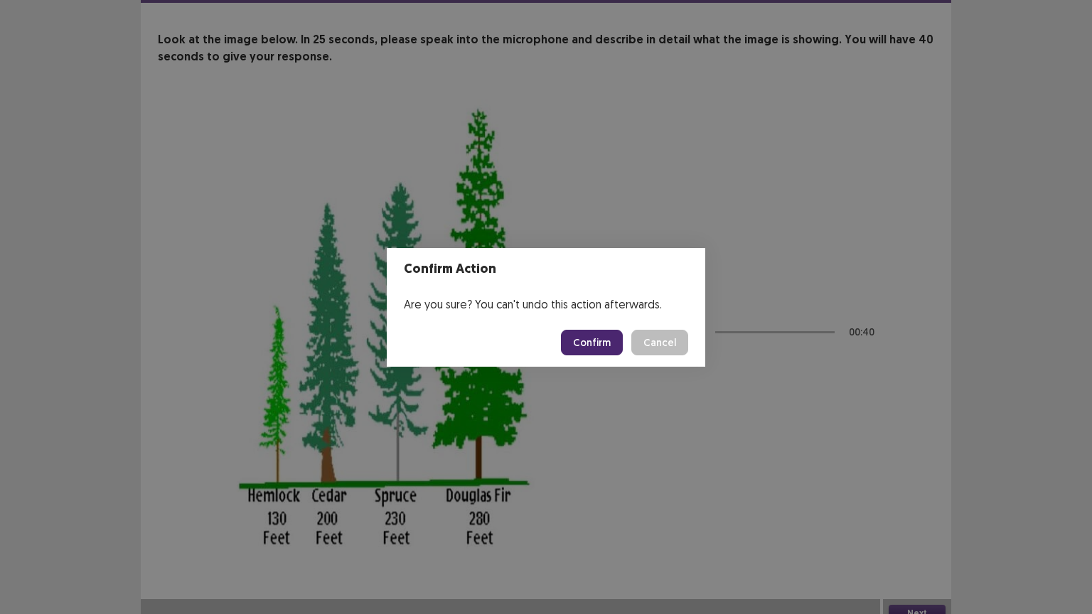
click at [596, 338] on button "Confirm" at bounding box center [592, 343] width 62 height 26
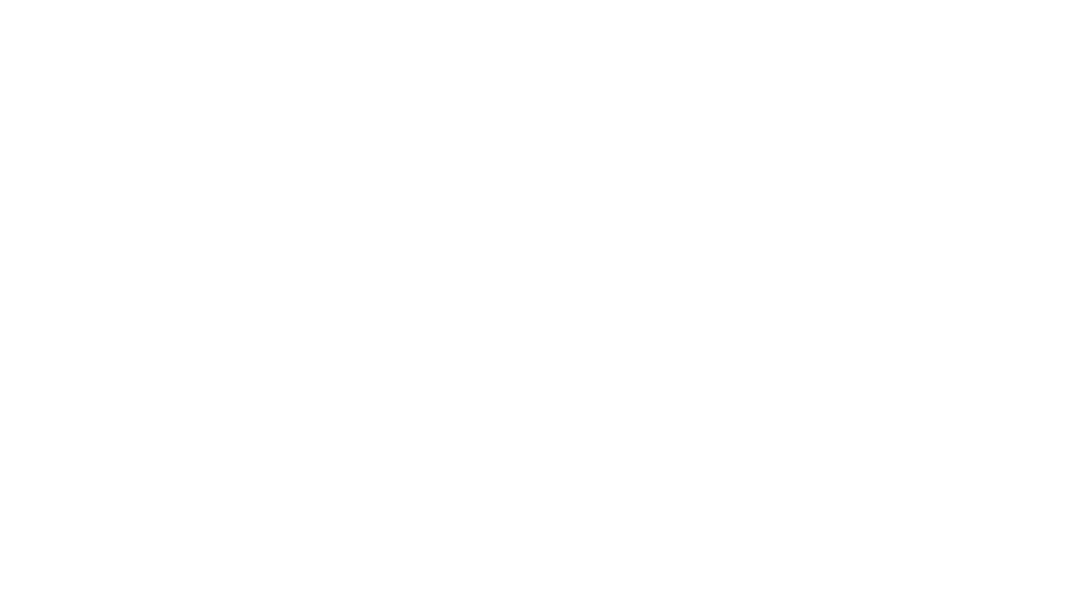
scroll to position [0, 0]
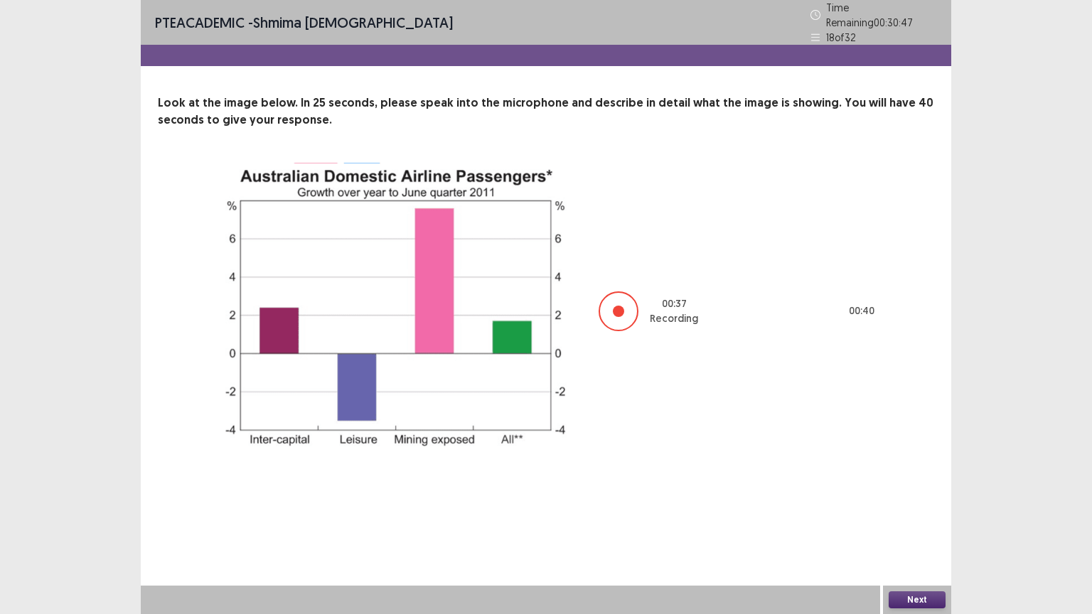
click at [932, 507] on button "Next" at bounding box center [917, 599] width 57 height 17
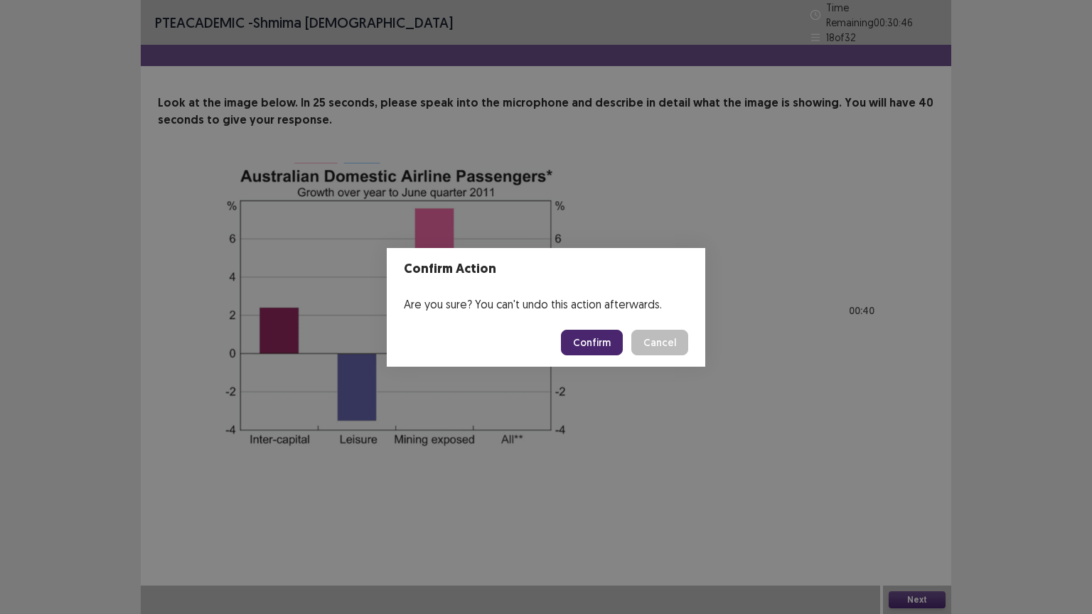
click at [599, 338] on button "Confirm" at bounding box center [592, 343] width 62 height 26
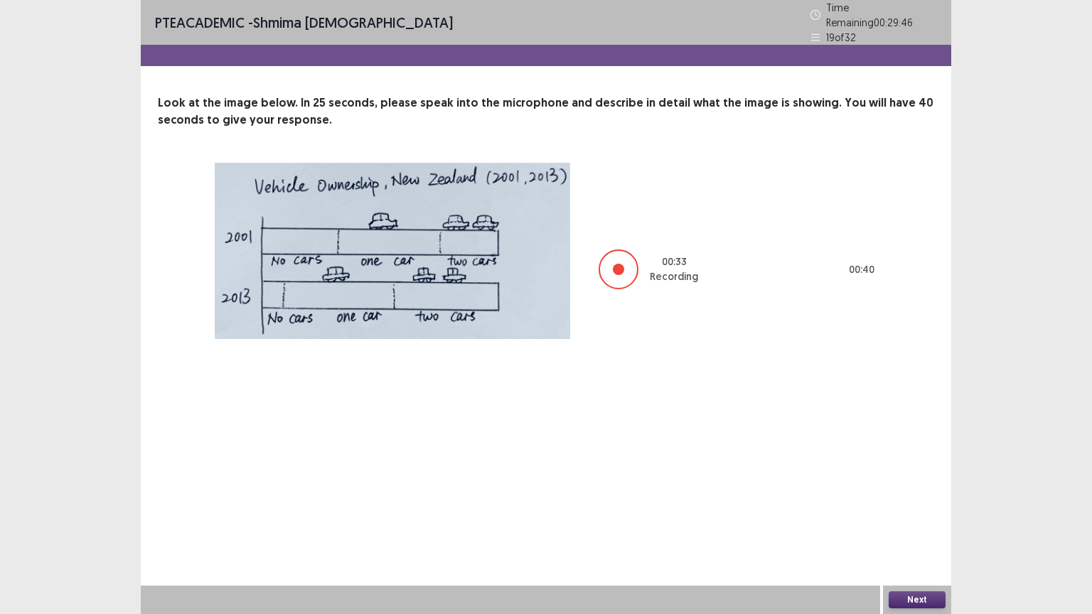
click at [913, 507] on button "Next" at bounding box center [917, 599] width 57 height 17
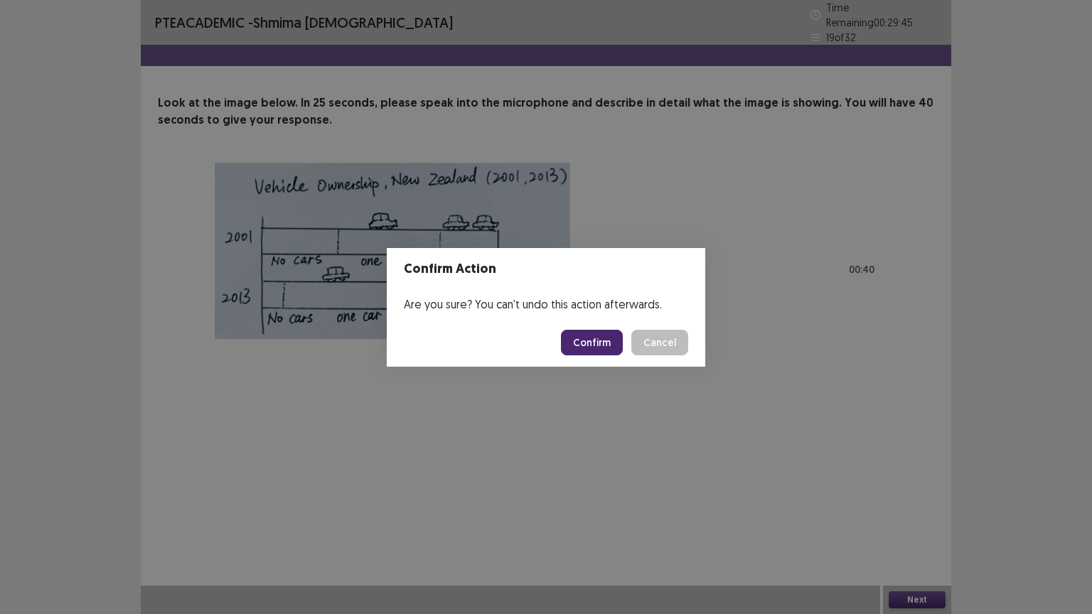
click at [602, 343] on button "Confirm" at bounding box center [592, 343] width 62 height 26
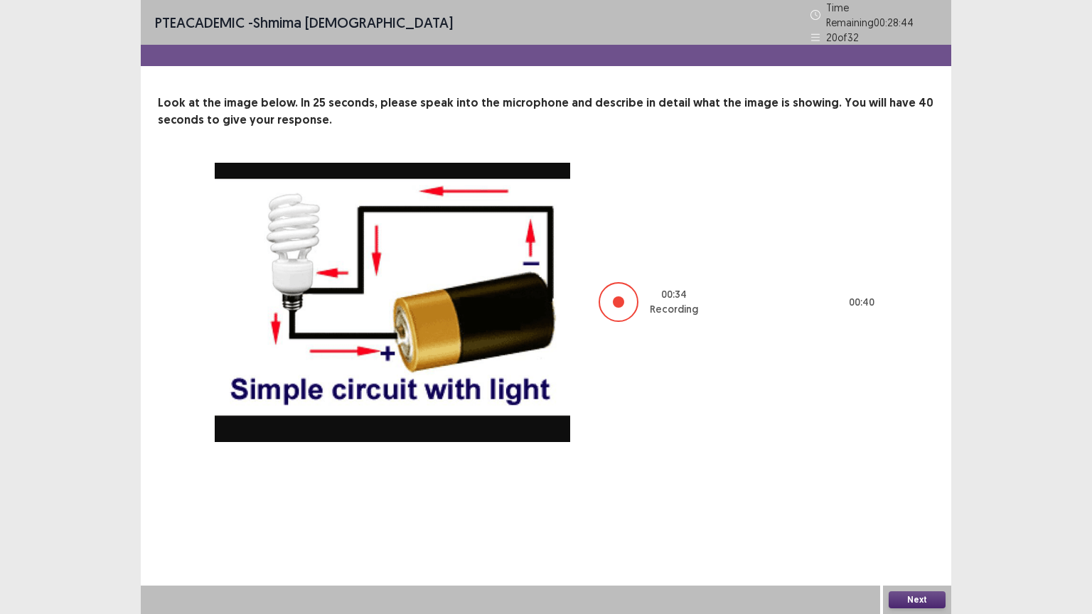
click at [930, 507] on button "Next" at bounding box center [917, 599] width 57 height 17
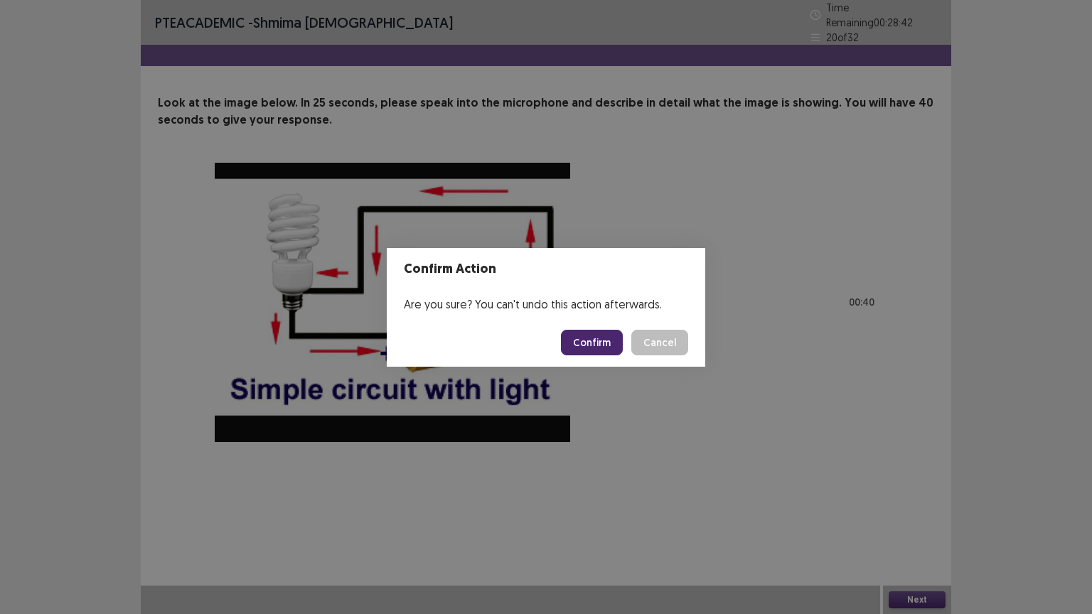
click at [608, 344] on button "Confirm" at bounding box center [592, 343] width 62 height 26
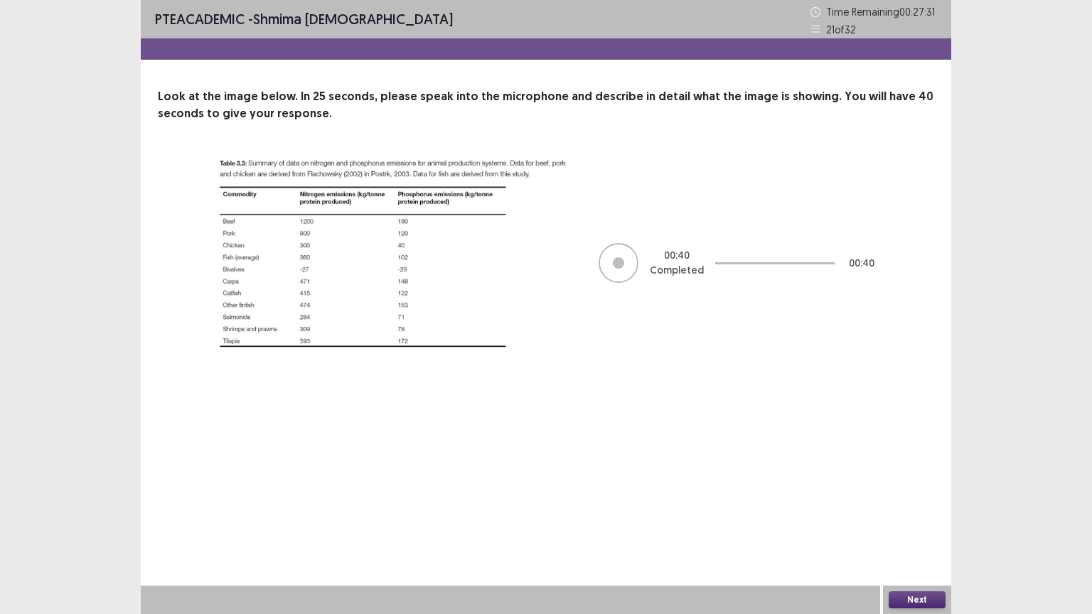
click at [912, 507] on button "Next" at bounding box center [917, 599] width 57 height 17
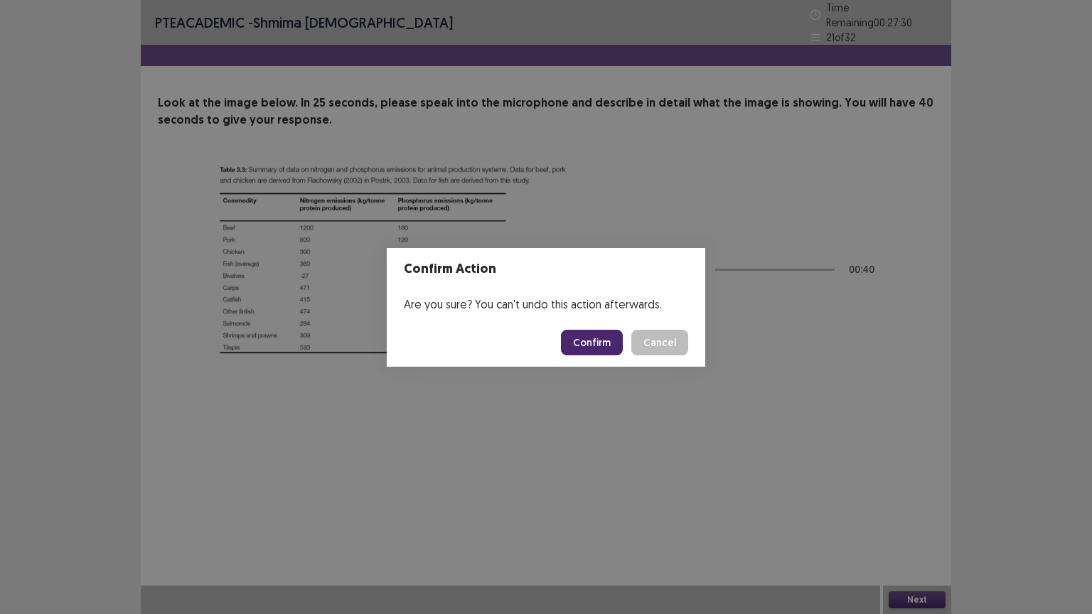
click at [607, 347] on button "Confirm" at bounding box center [592, 343] width 62 height 26
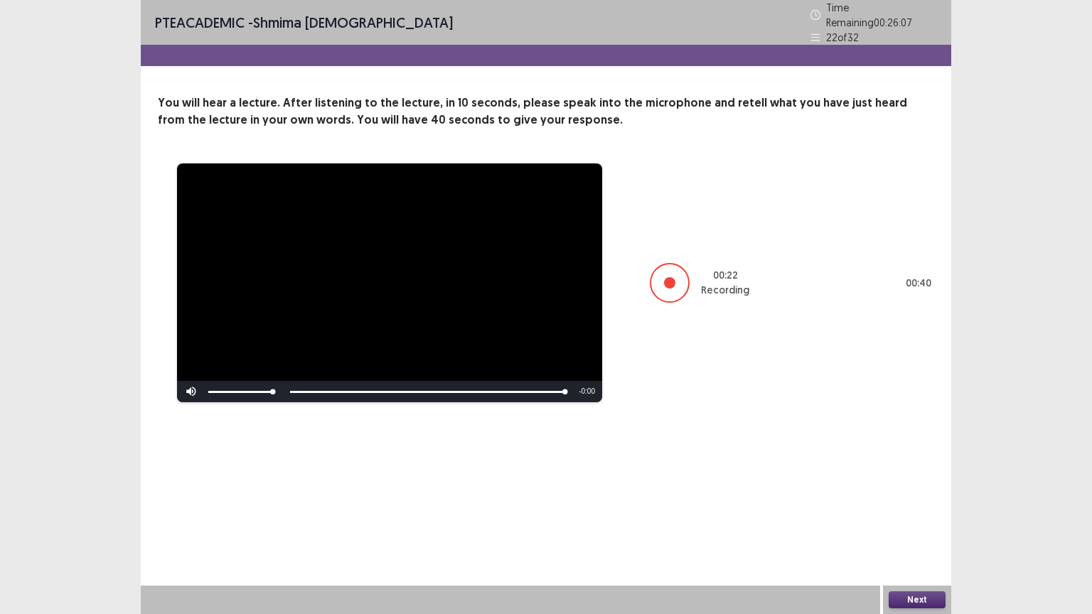
click at [894, 507] on button "Next" at bounding box center [917, 599] width 57 height 17
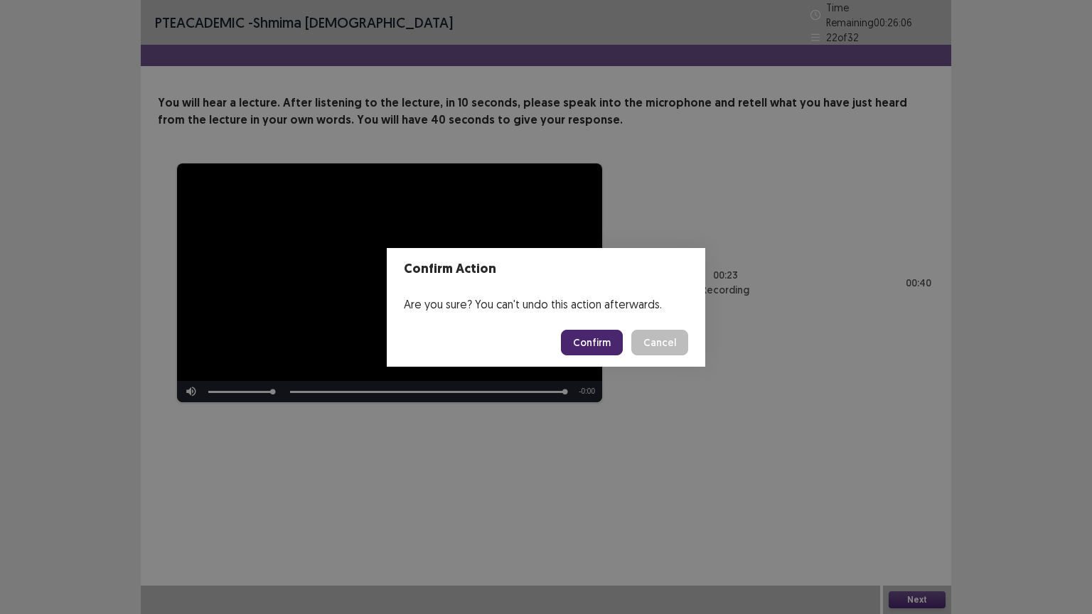
click at [584, 340] on button "Confirm" at bounding box center [592, 343] width 62 height 26
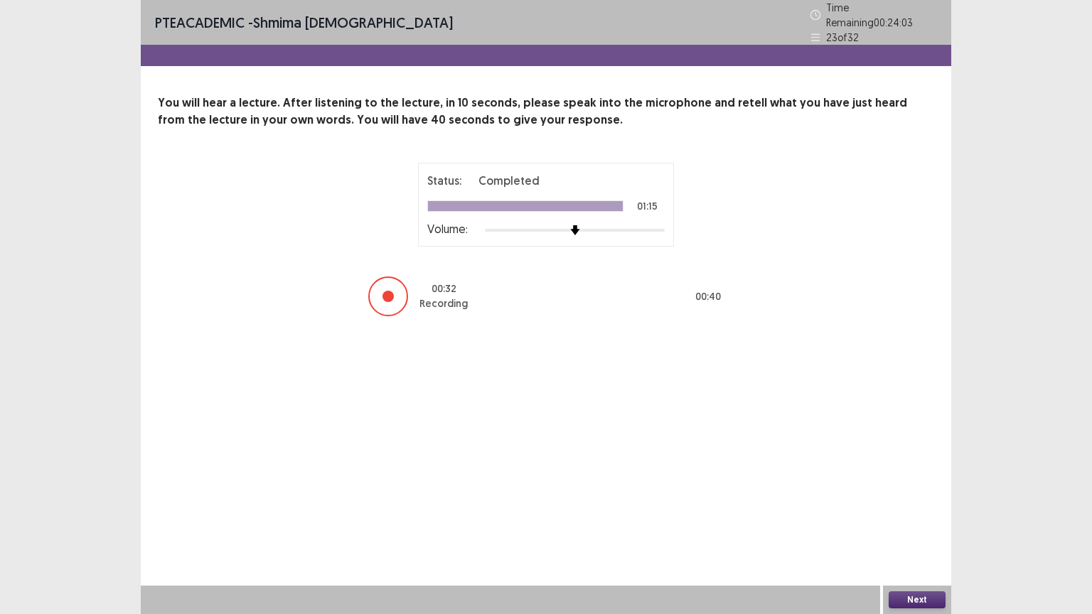
click at [901, 507] on button "Next" at bounding box center [917, 599] width 57 height 17
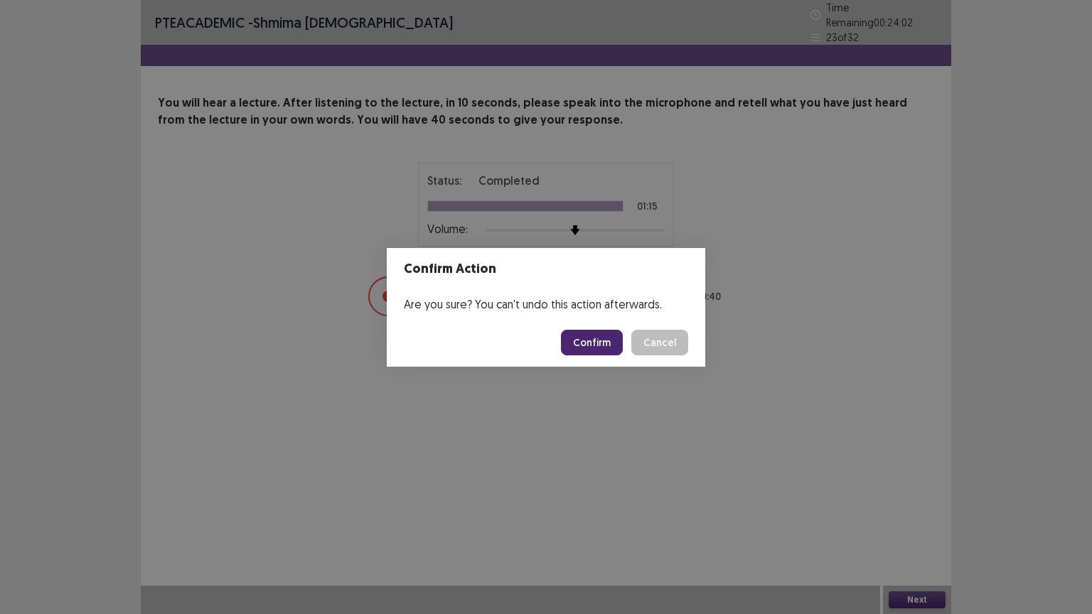
click at [587, 345] on button "Confirm" at bounding box center [592, 343] width 62 height 26
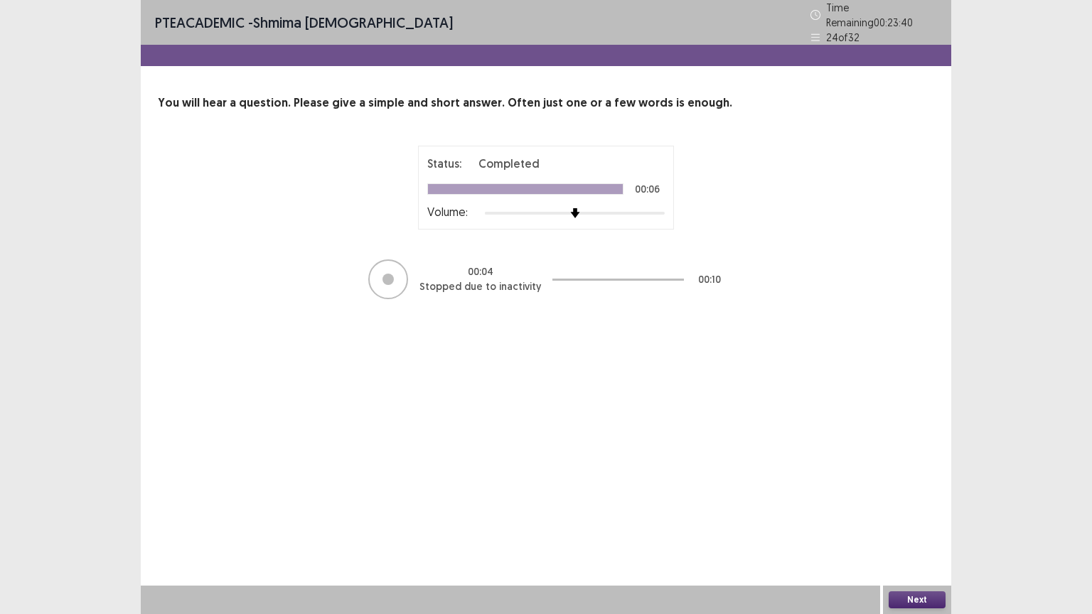
click at [896, 507] on button "Next" at bounding box center [917, 599] width 57 height 17
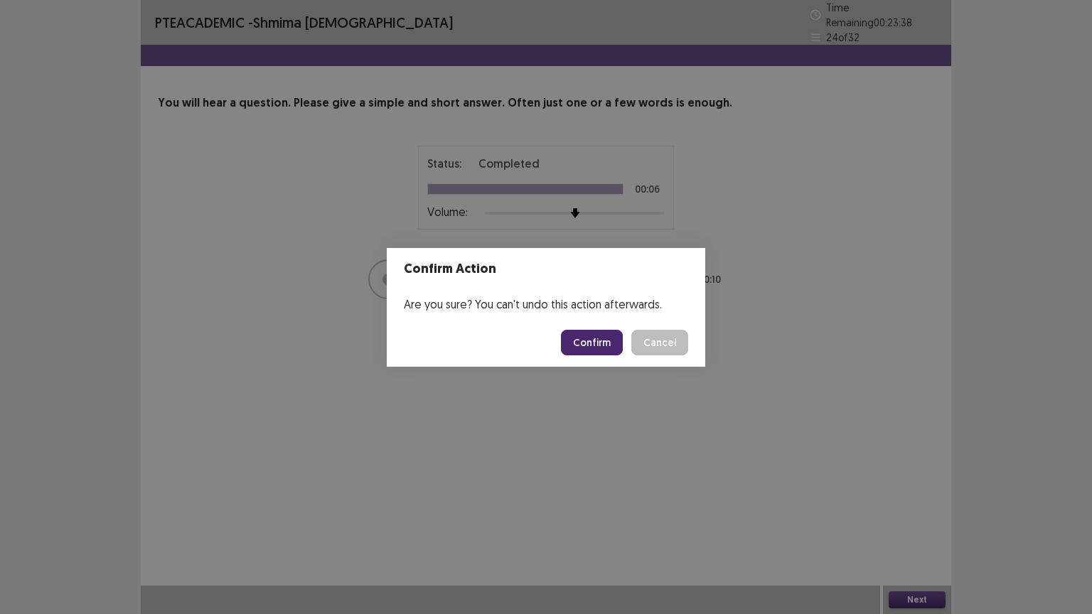
click at [611, 344] on button "Confirm" at bounding box center [592, 343] width 62 height 26
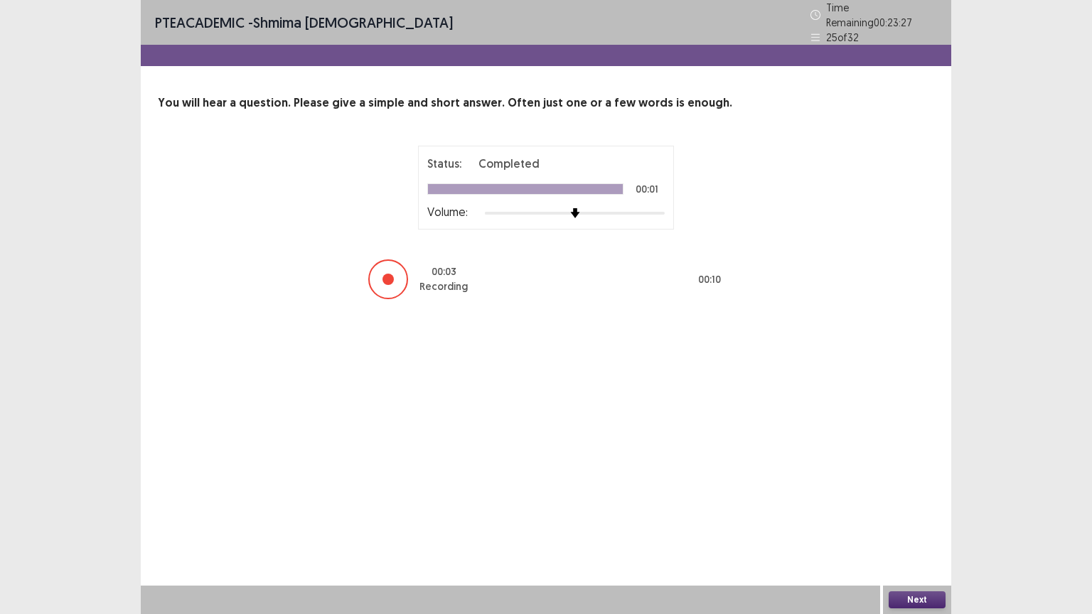
click at [913, 507] on button "Next" at bounding box center [917, 599] width 57 height 17
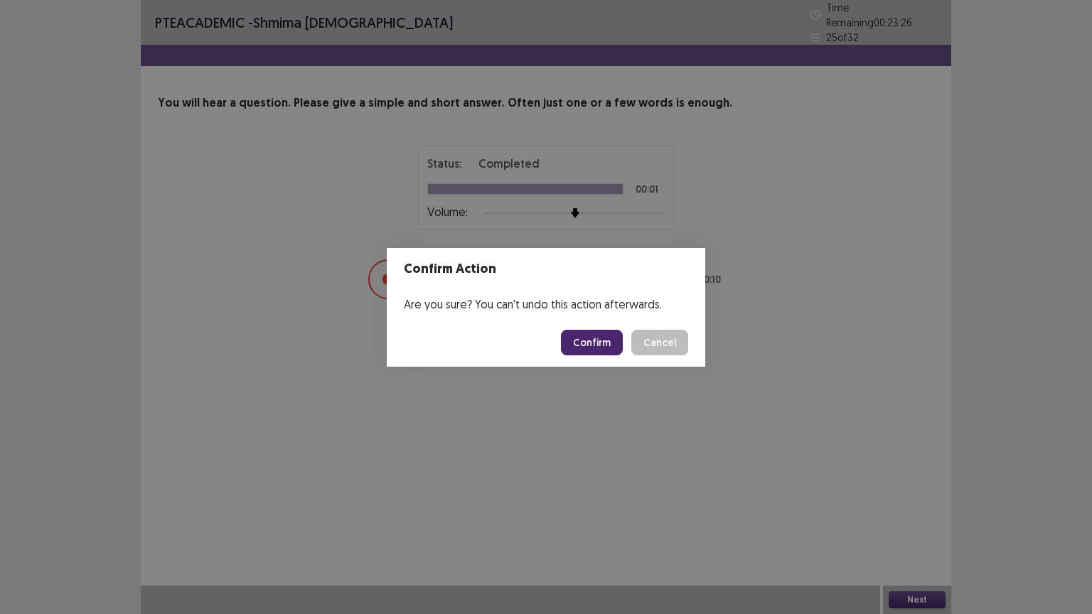
click at [601, 350] on button "Confirm" at bounding box center [592, 343] width 62 height 26
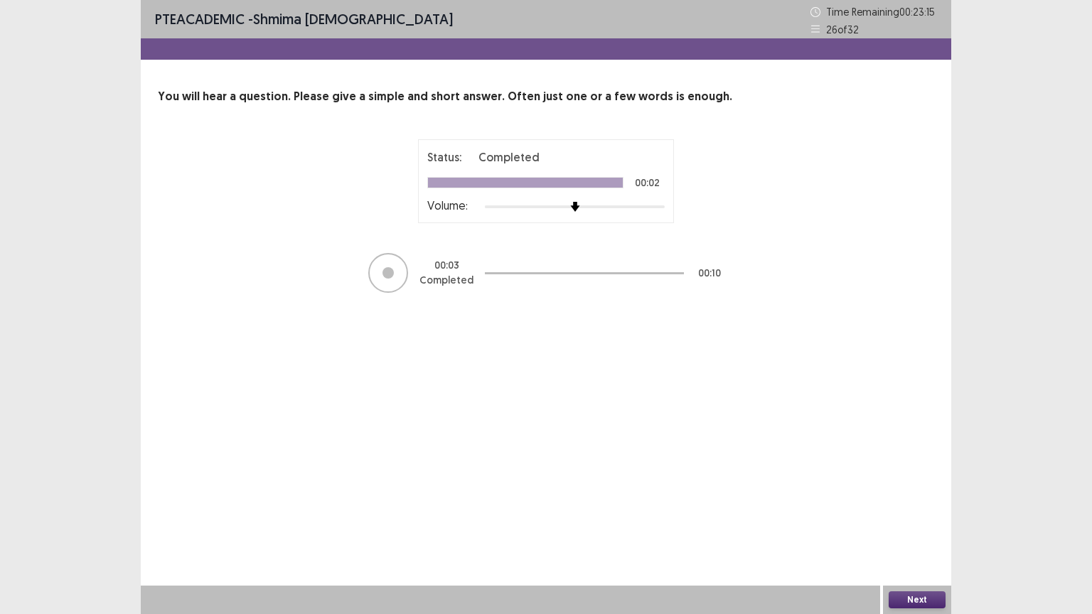
click at [919, 507] on button "Next" at bounding box center [917, 599] width 57 height 17
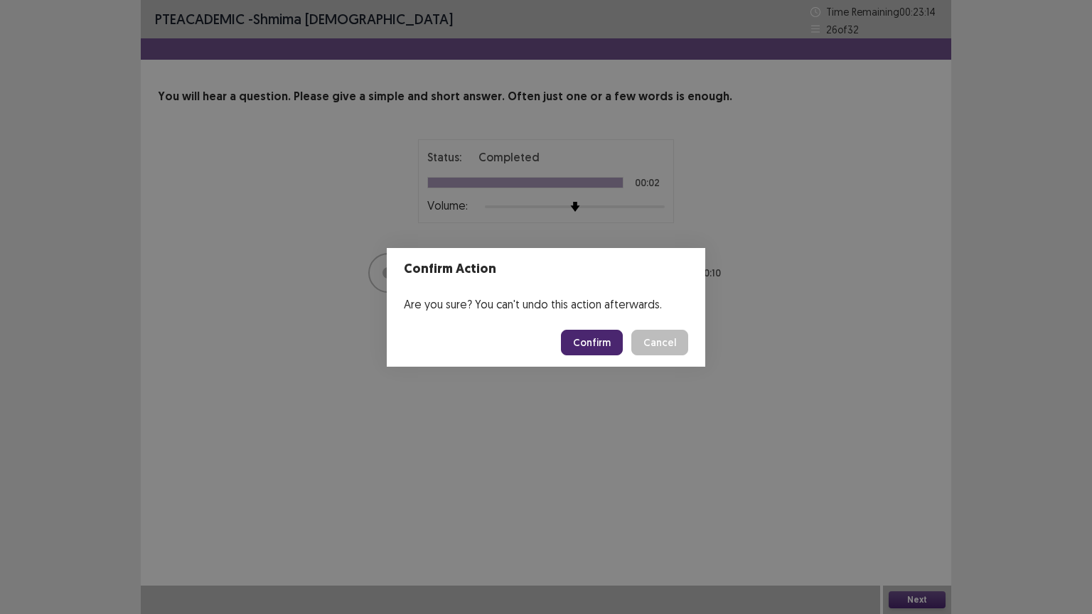
click at [596, 338] on button "Confirm" at bounding box center [592, 343] width 62 height 26
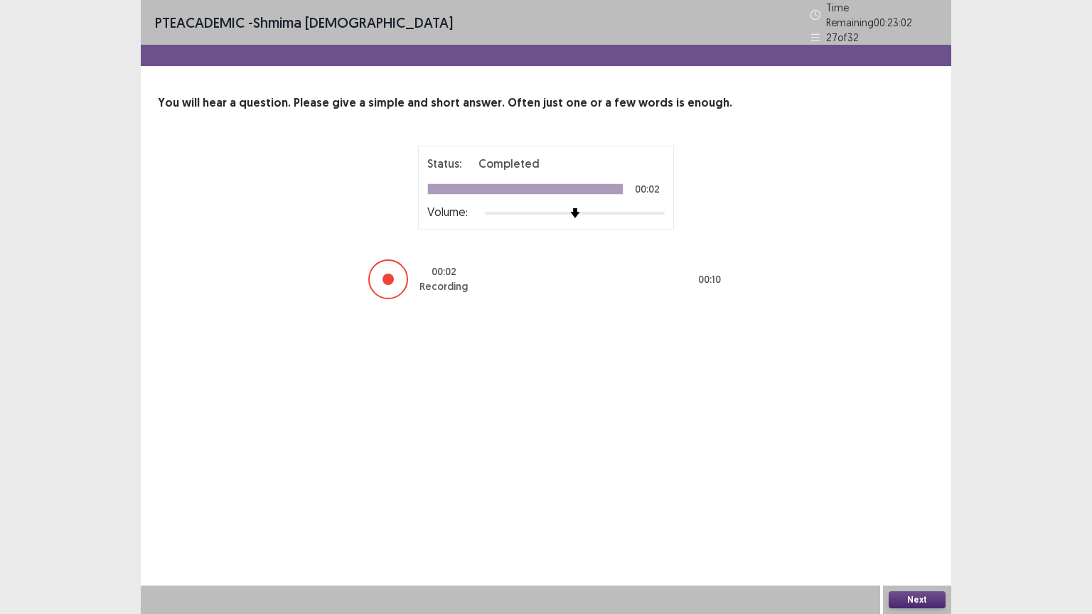
click at [914, 507] on button "Next" at bounding box center [917, 599] width 57 height 17
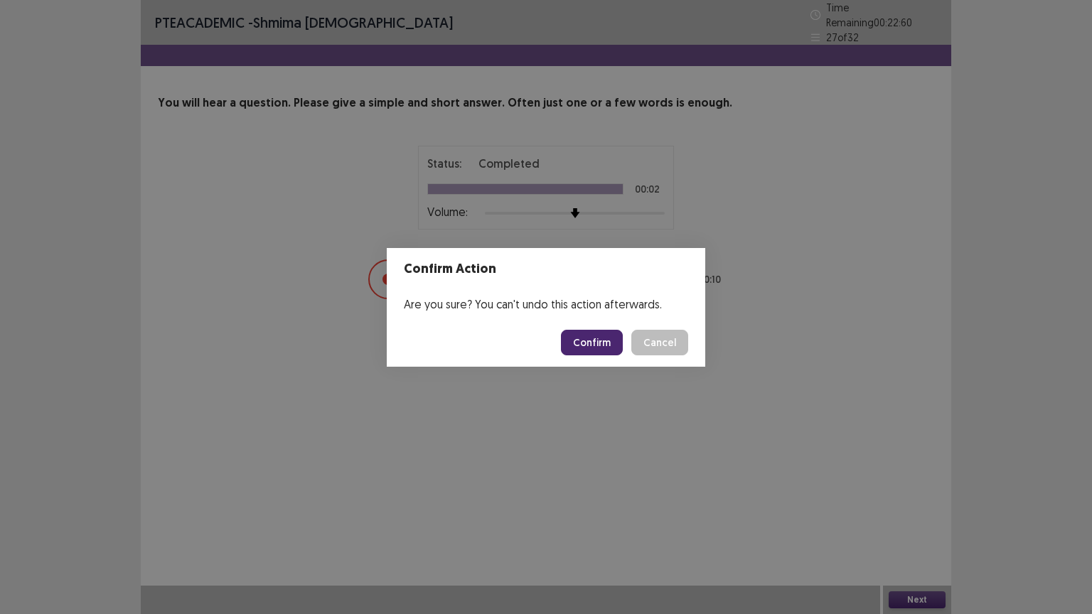
click at [591, 338] on button "Confirm" at bounding box center [592, 343] width 62 height 26
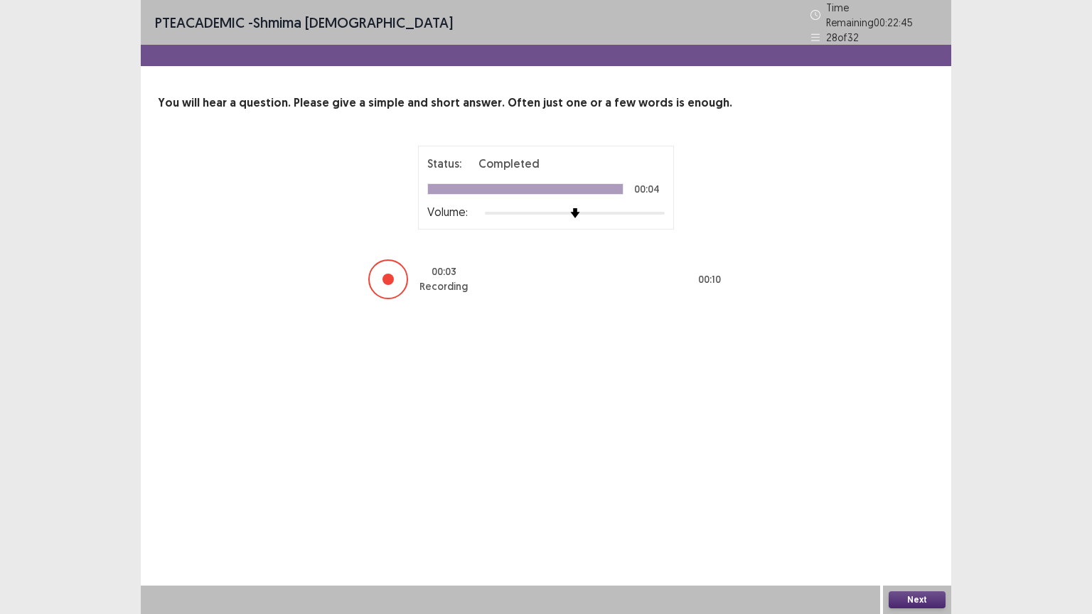
click at [918, 507] on button "Next" at bounding box center [917, 599] width 57 height 17
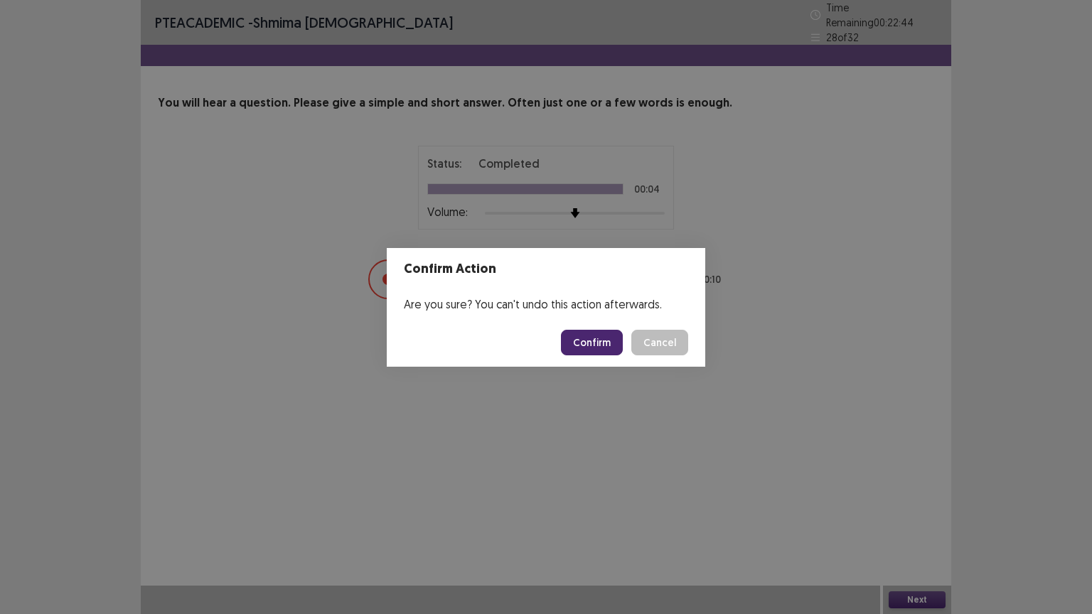
click at [608, 339] on button "Confirm" at bounding box center [592, 343] width 62 height 26
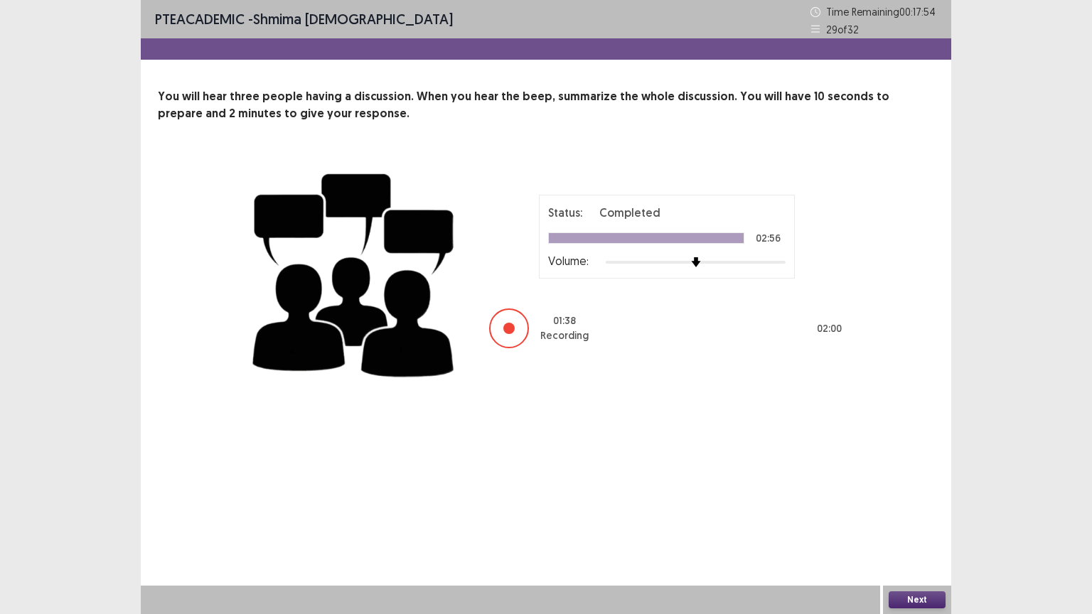
click at [913, 507] on button "Next" at bounding box center [917, 599] width 57 height 17
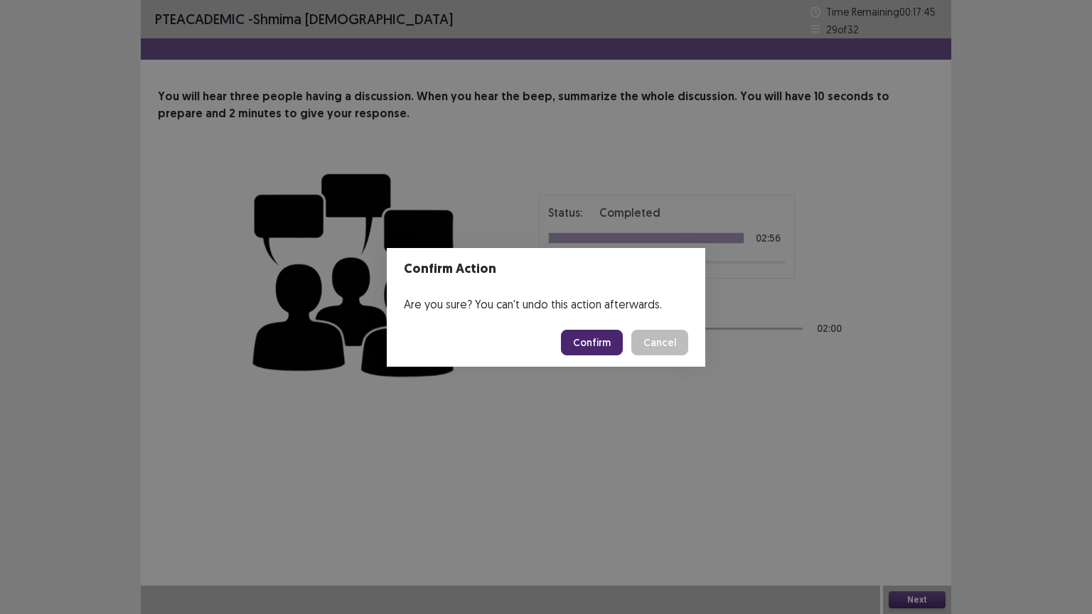
click at [603, 348] on button "Confirm" at bounding box center [592, 343] width 62 height 26
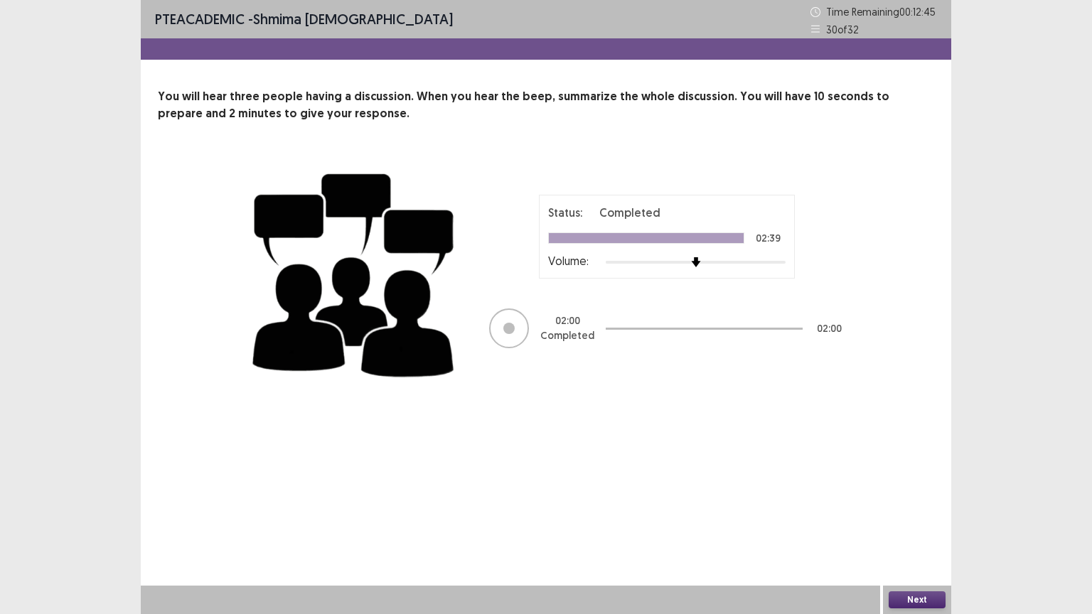
click at [913, 507] on button "Next" at bounding box center [917, 599] width 57 height 17
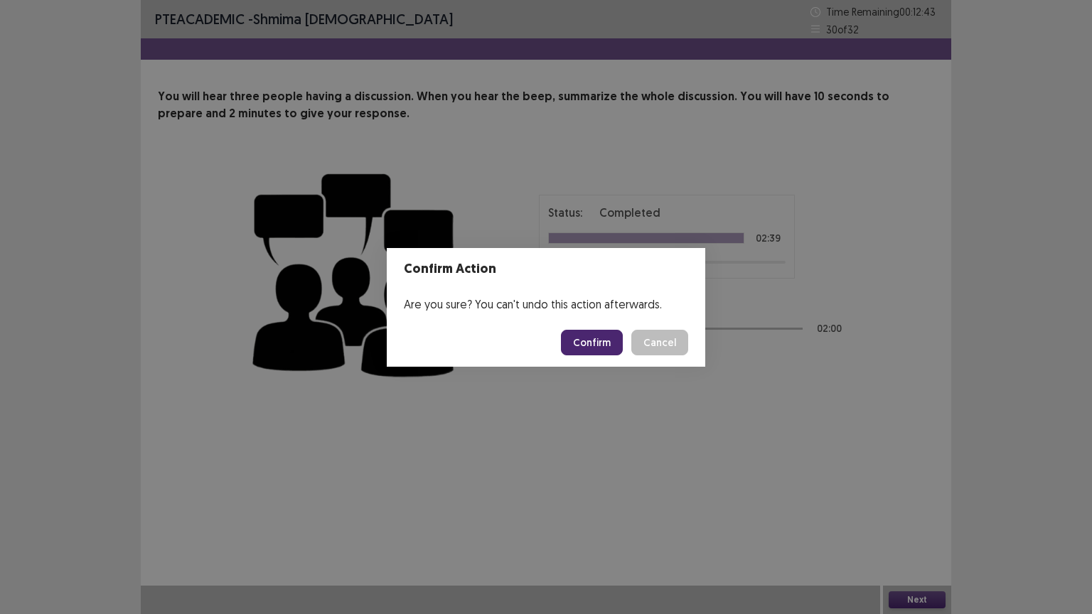
click at [588, 338] on button "Confirm" at bounding box center [592, 343] width 62 height 26
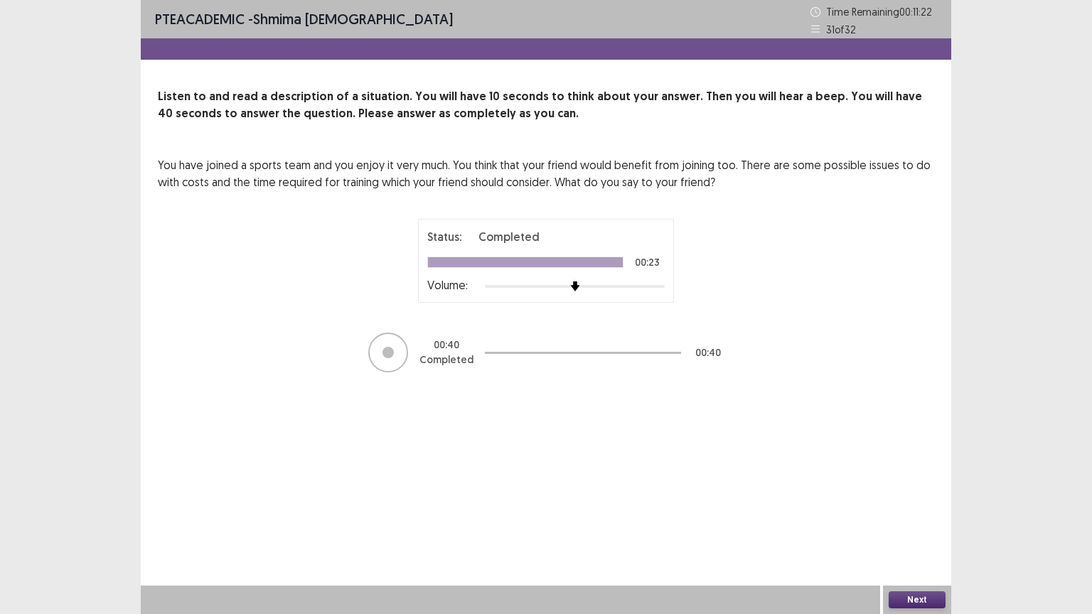
click at [896, 507] on button "Next" at bounding box center [917, 599] width 57 height 17
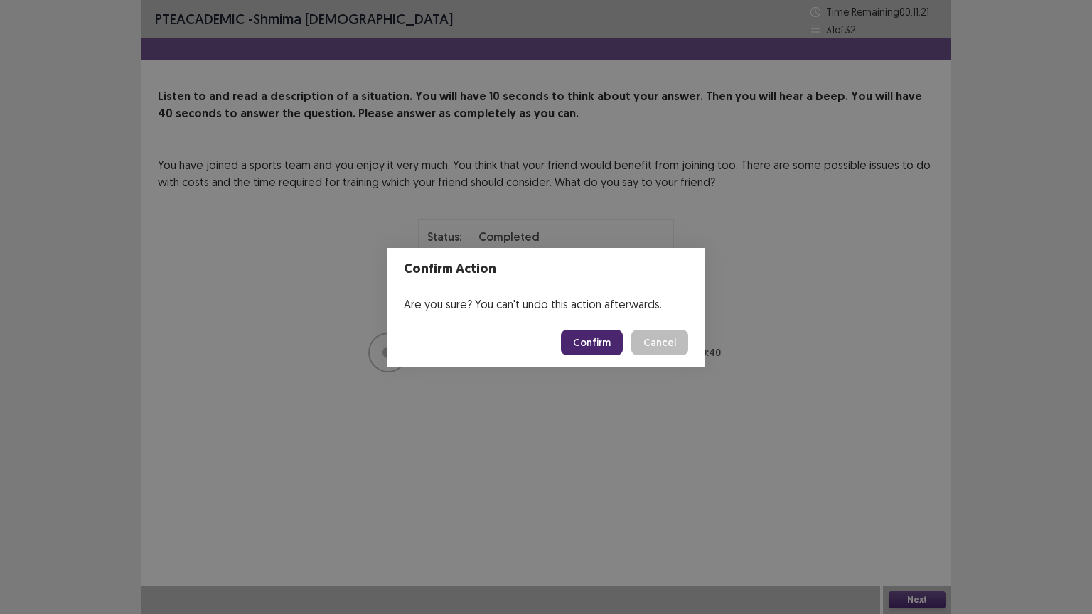
click at [579, 346] on button "Confirm" at bounding box center [592, 343] width 62 height 26
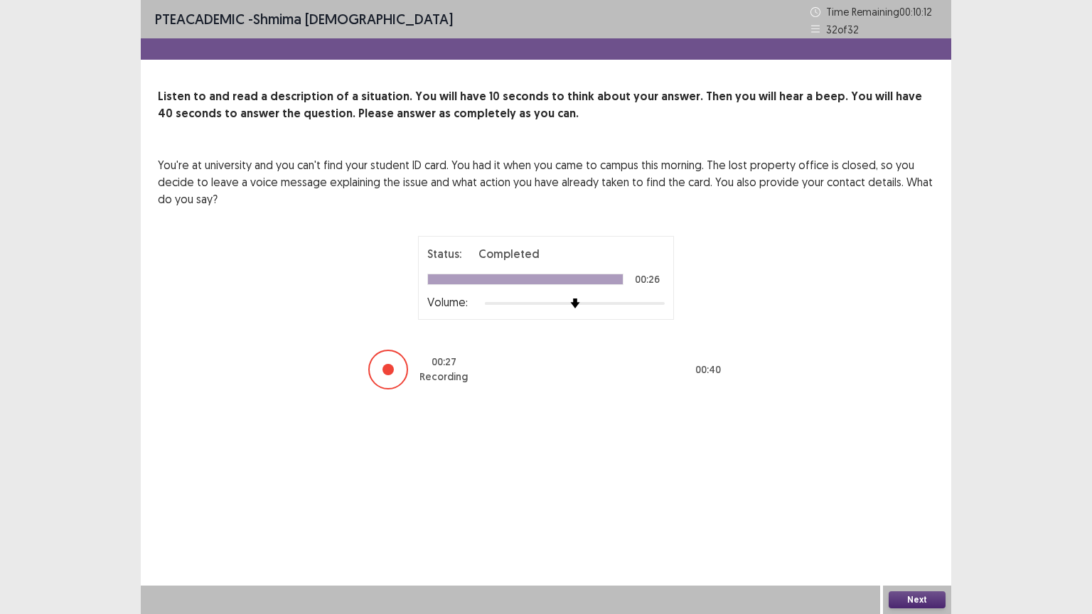
click at [927, 507] on button "Next" at bounding box center [917, 599] width 57 height 17
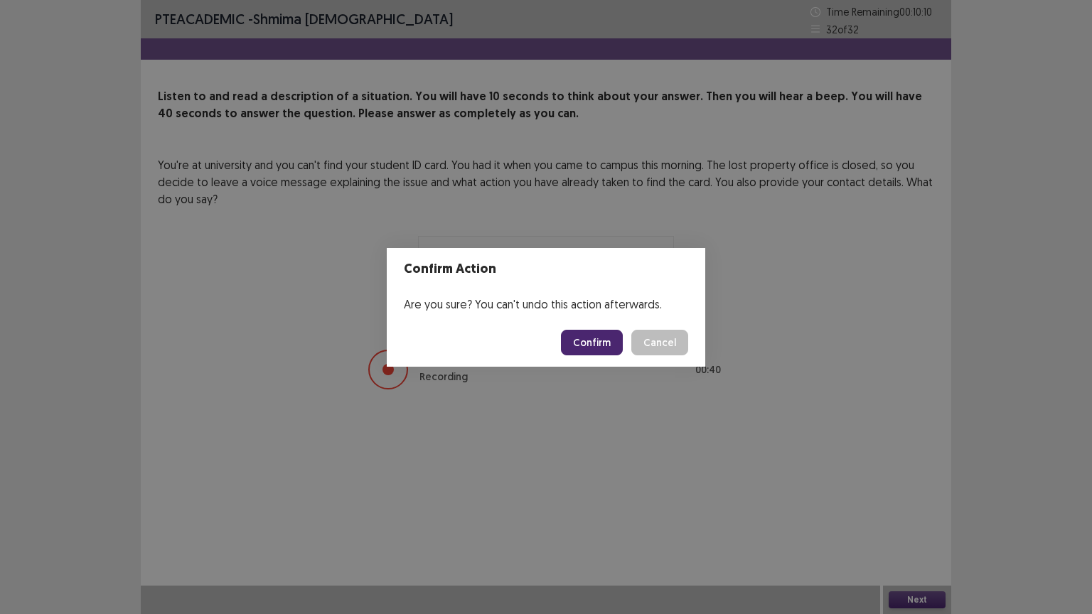
click at [615, 346] on button "Confirm" at bounding box center [592, 343] width 62 height 26
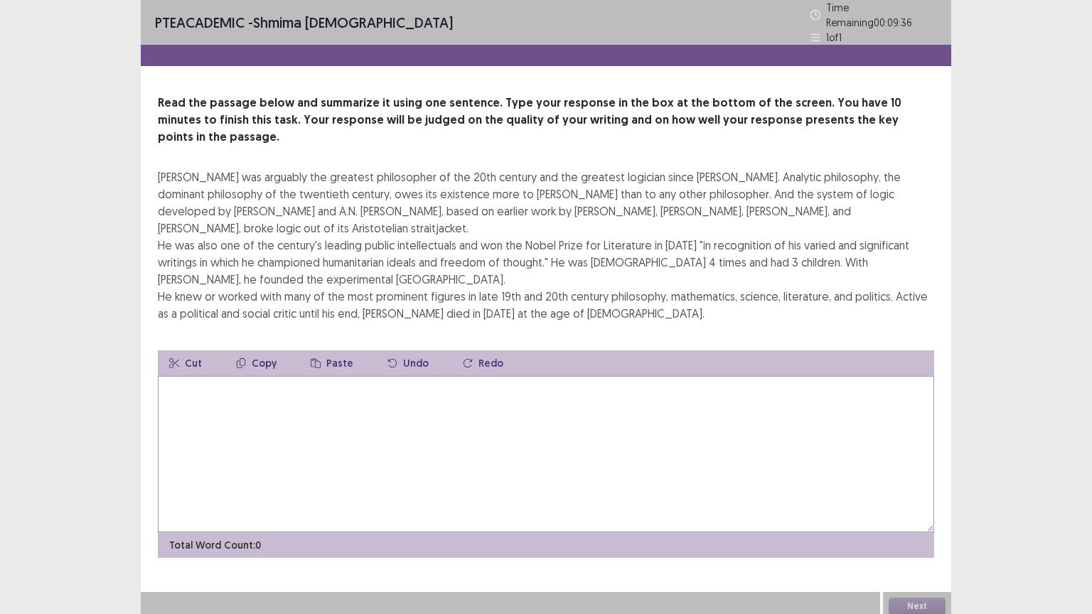
click at [191, 376] on textarea at bounding box center [546, 454] width 776 height 156
type textarea "*"
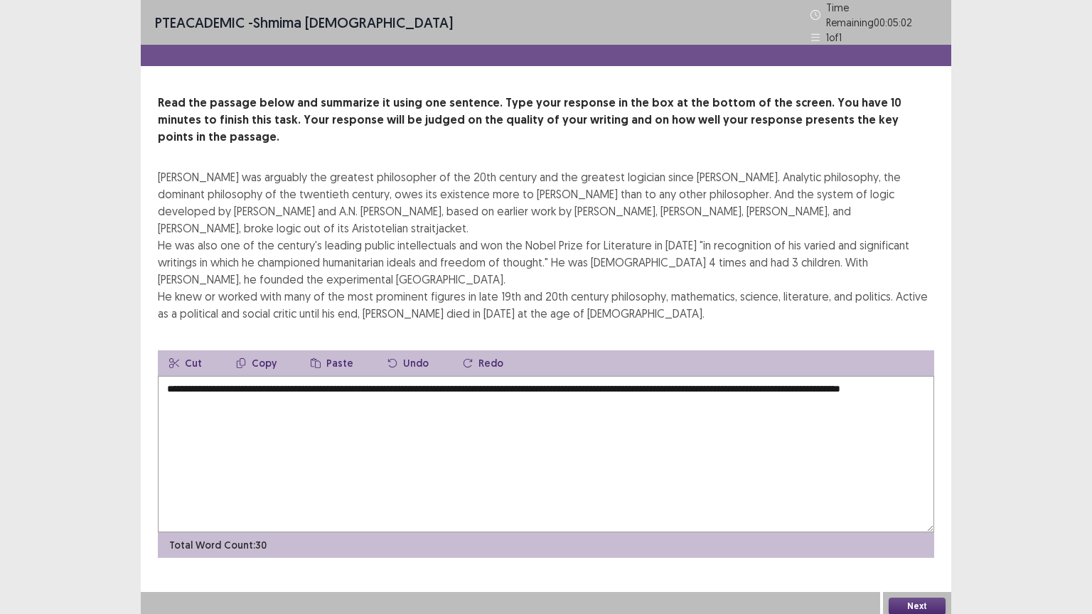
click at [207, 376] on textarea "**********" at bounding box center [546, 454] width 776 height 156
click at [436, 376] on textarea "**********" at bounding box center [546, 454] width 776 height 156
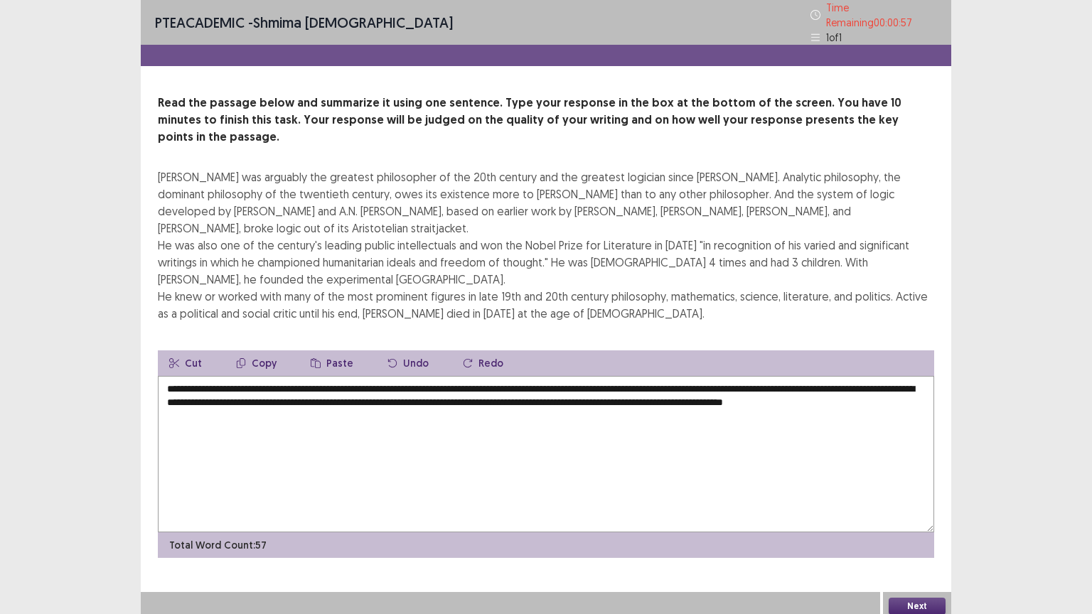
click at [688, 376] on textarea "**********" at bounding box center [546, 454] width 776 height 156
click at [446, 376] on textarea "**********" at bounding box center [546, 454] width 776 height 156
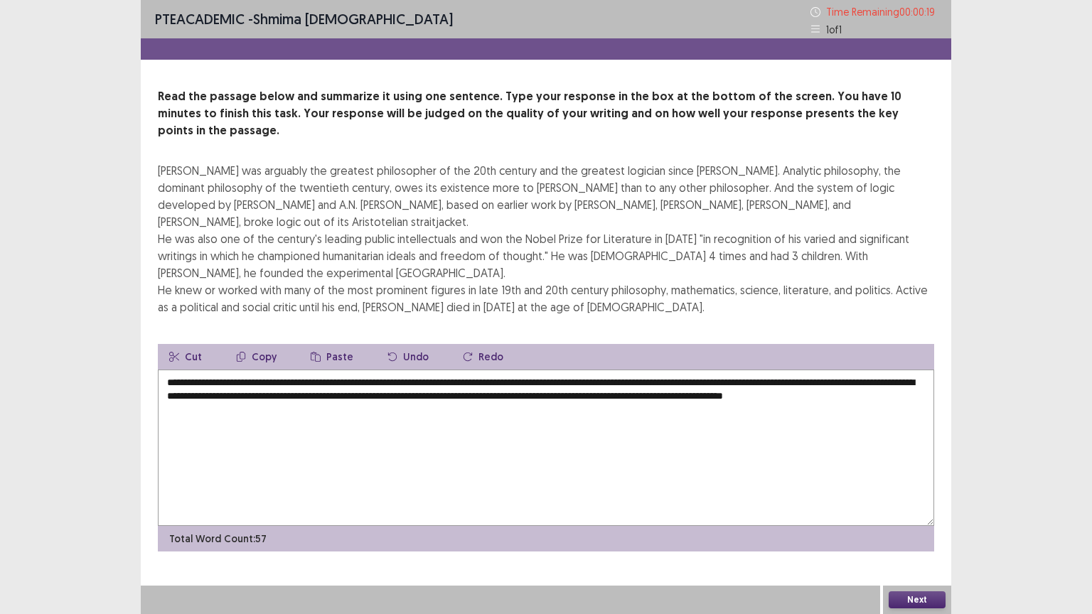
click at [473, 370] on textarea "**********" at bounding box center [546, 448] width 776 height 156
type textarea "**********"
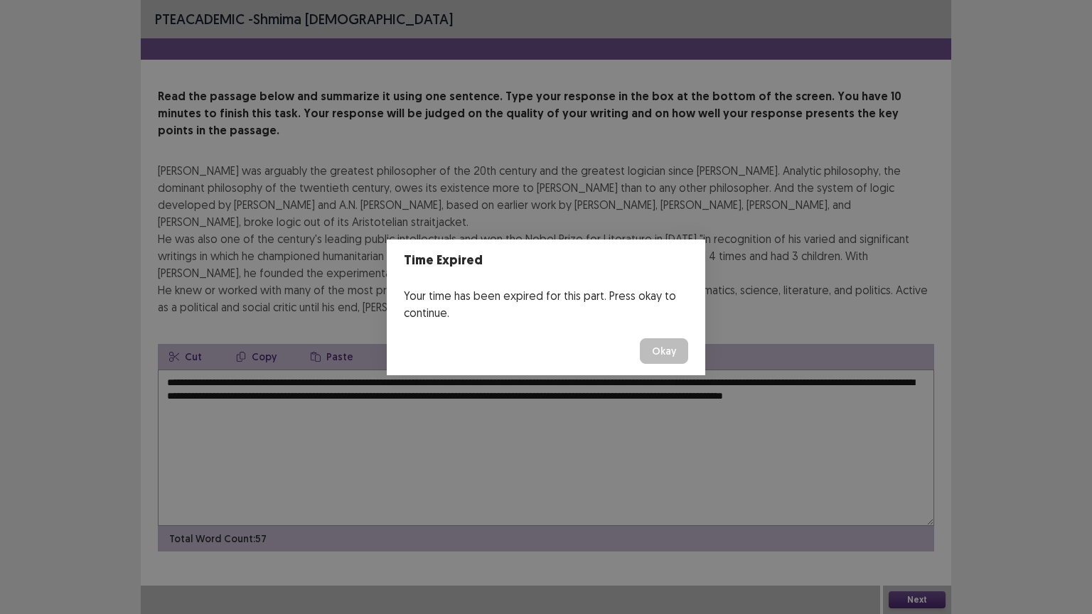
click at [656, 354] on button "Okay" at bounding box center [664, 351] width 48 height 26
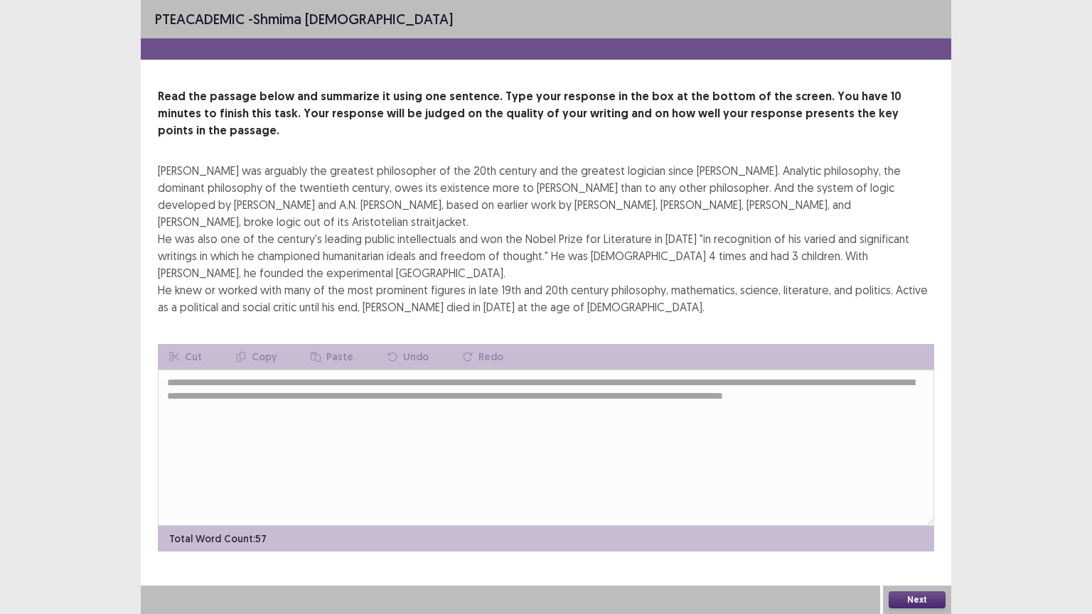
click at [933, 507] on button "Next" at bounding box center [917, 599] width 57 height 17
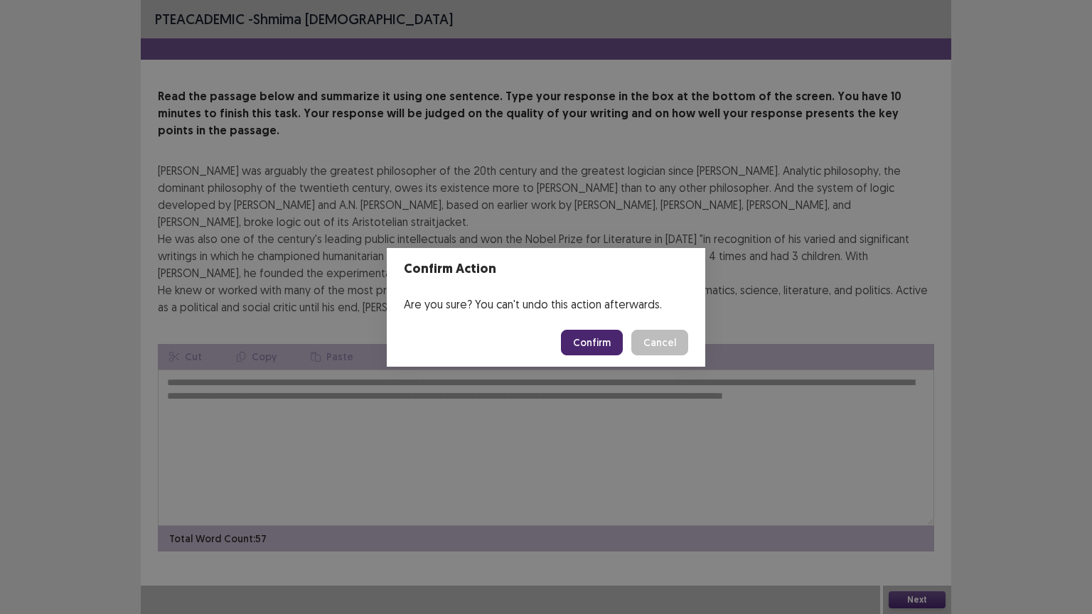
click at [591, 339] on button "Confirm" at bounding box center [592, 343] width 62 height 26
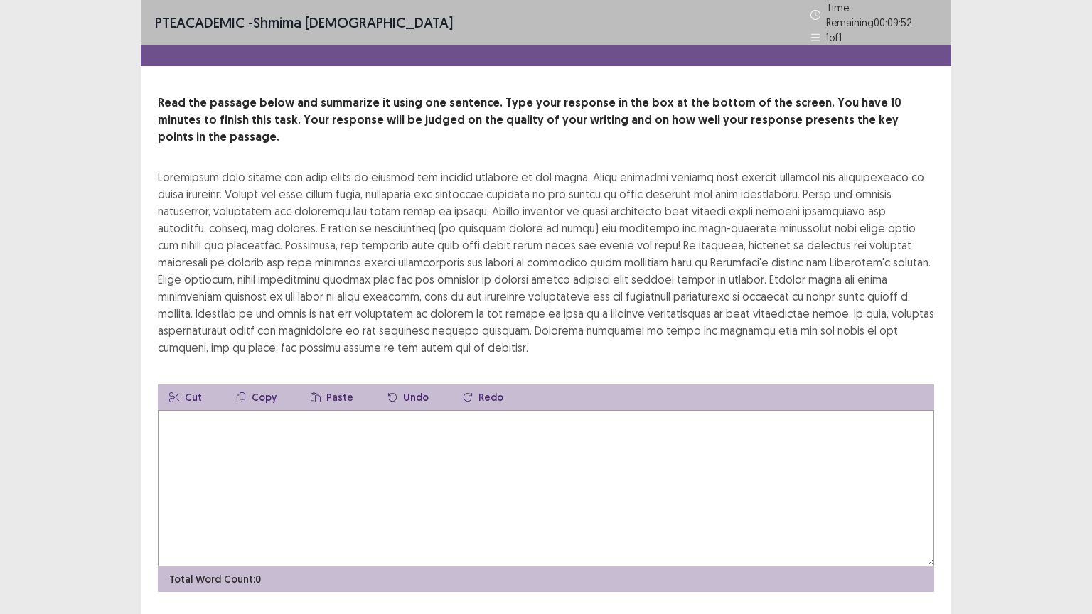
click at [214, 410] on textarea at bounding box center [546, 488] width 776 height 156
click at [386, 173] on div at bounding box center [546, 262] width 776 height 188
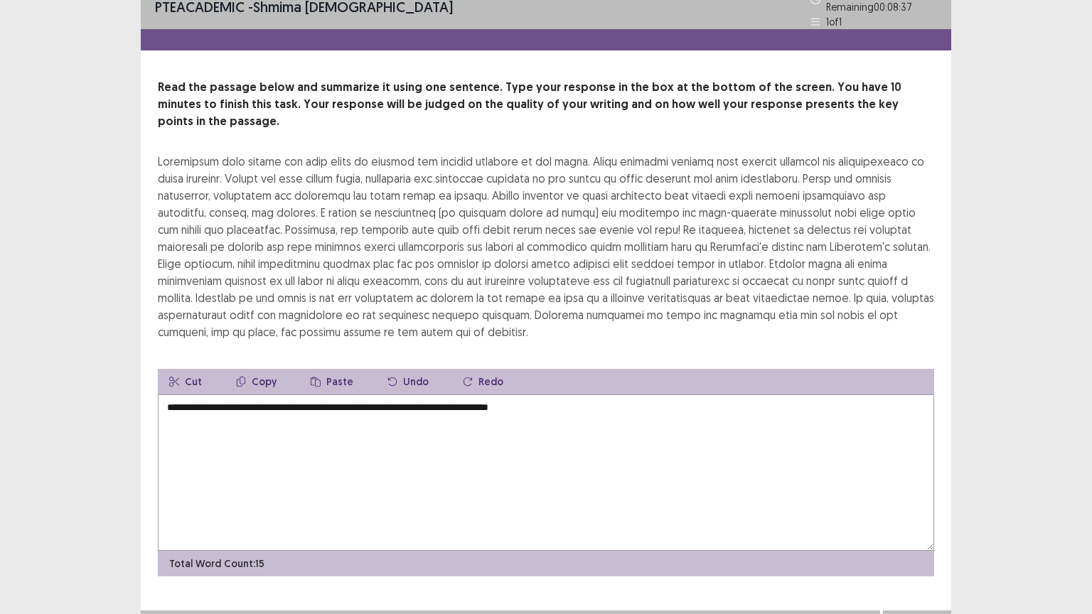
scroll to position [17, 0]
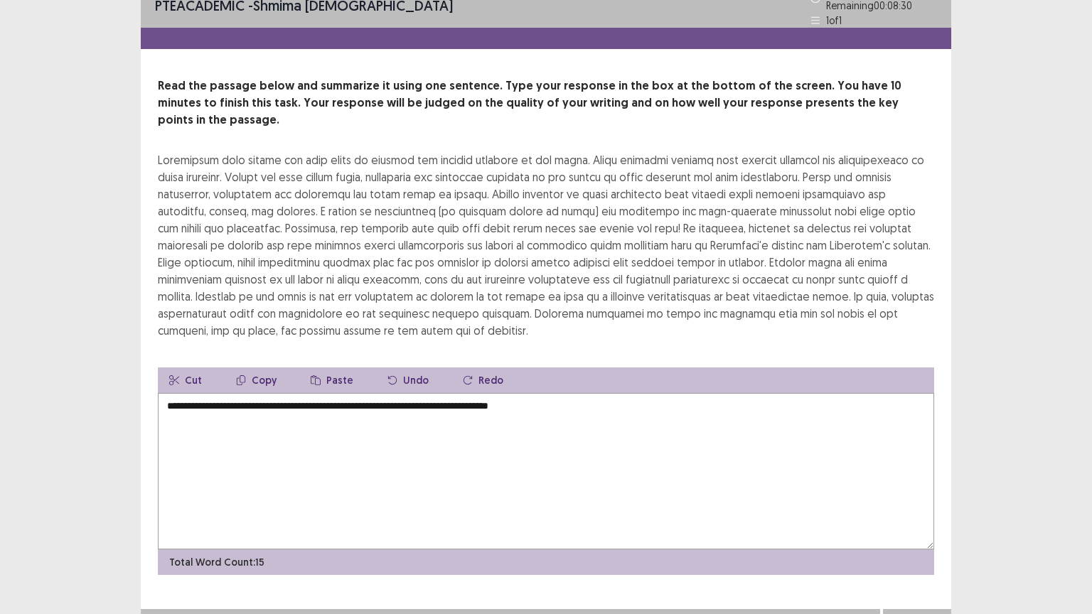
click at [567, 393] on textarea "**********" at bounding box center [546, 471] width 776 height 156
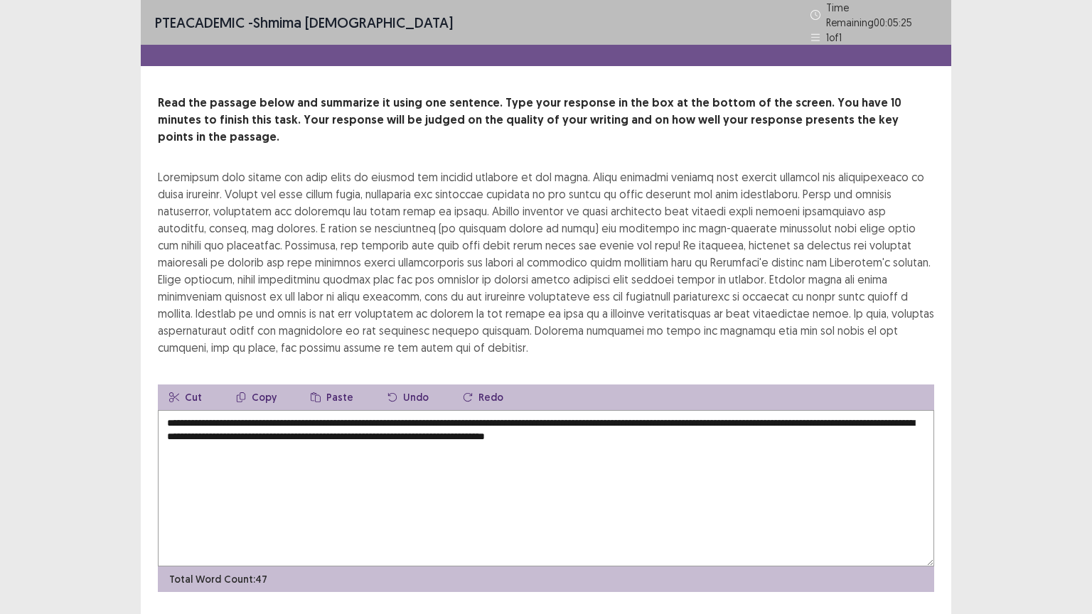
click at [673, 415] on textarea "**********" at bounding box center [546, 488] width 776 height 156
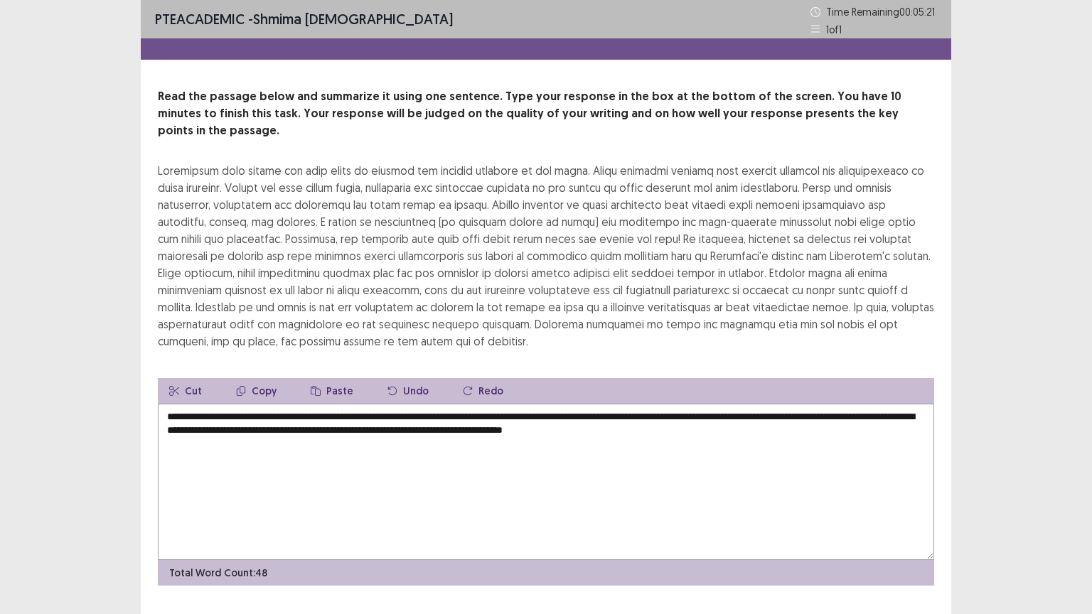
click at [756, 414] on textarea "**********" at bounding box center [546, 482] width 776 height 156
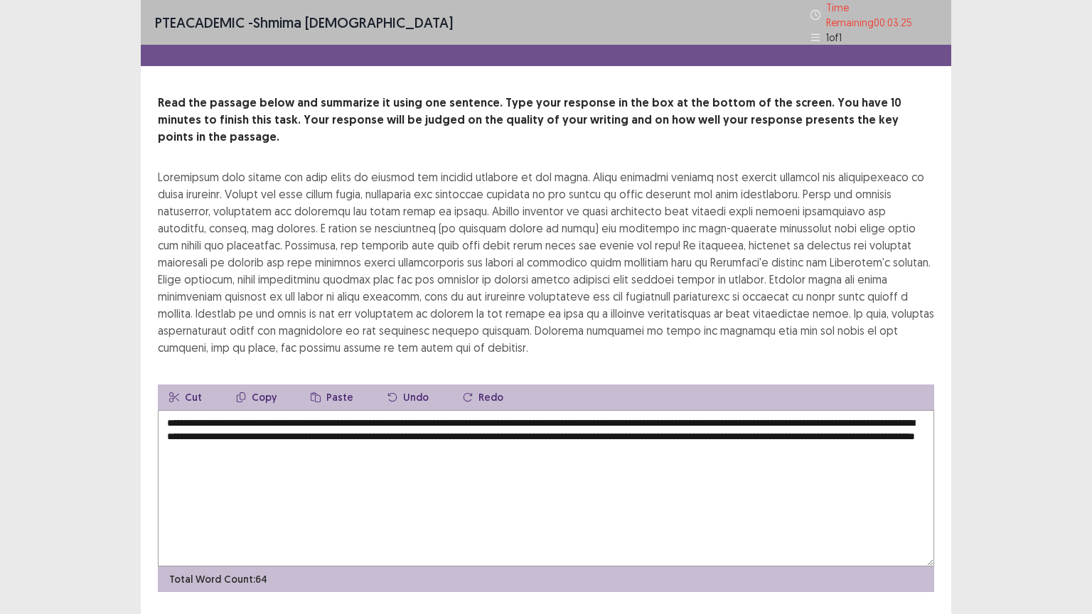
click at [498, 427] on textarea "**********" at bounding box center [546, 488] width 776 height 156
click at [518, 428] on textarea "**********" at bounding box center [546, 488] width 776 height 156
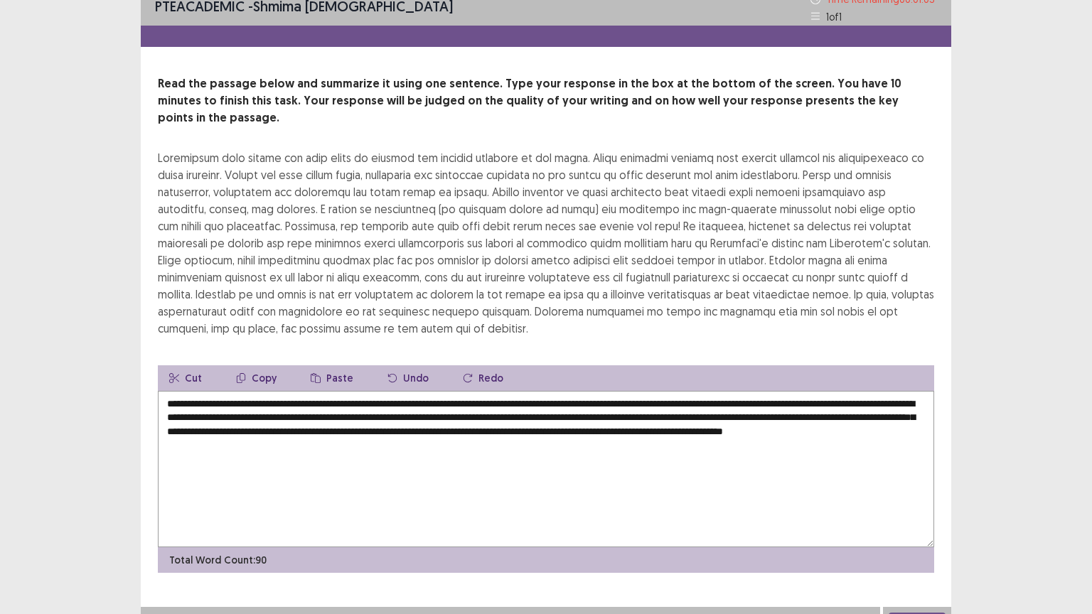
scroll to position [17, 0]
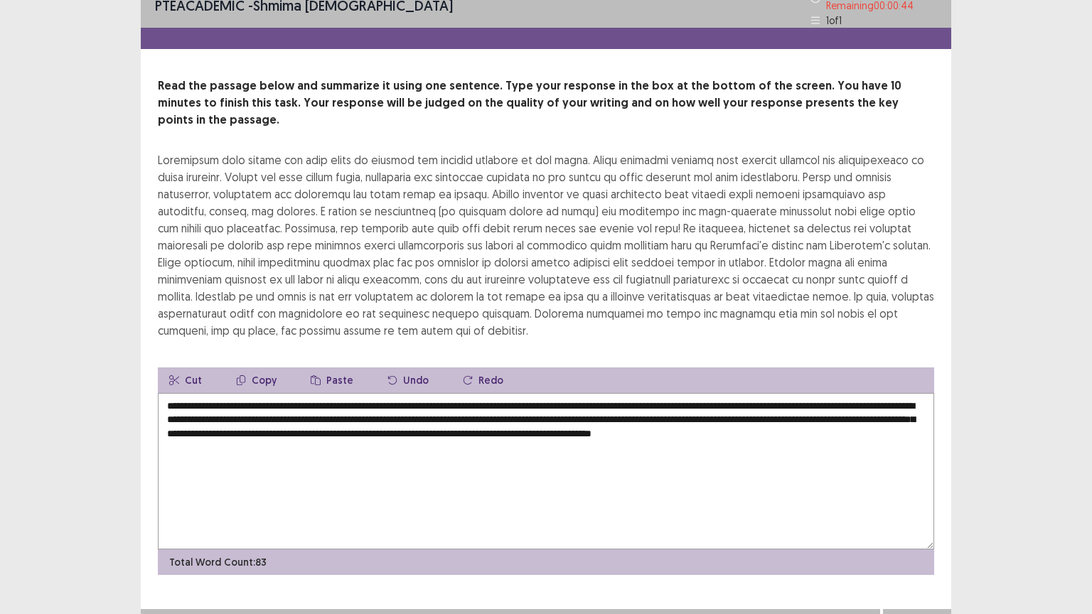
drag, startPoint x: 163, startPoint y: 427, endPoint x: 293, endPoint y: 427, distance: 130.1
click at [293, 427] on textarea "**********" at bounding box center [546, 471] width 776 height 156
click at [516, 413] on textarea "**********" at bounding box center [546, 471] width 776 height 156
click at [705, 409] on textarea "**********" at bounding box center [546, 471] width 776 height 156
drag, startPoint x: 846, startPoint y: 407, endPoint x: 900, endPoint y: 411, distance: 54.2
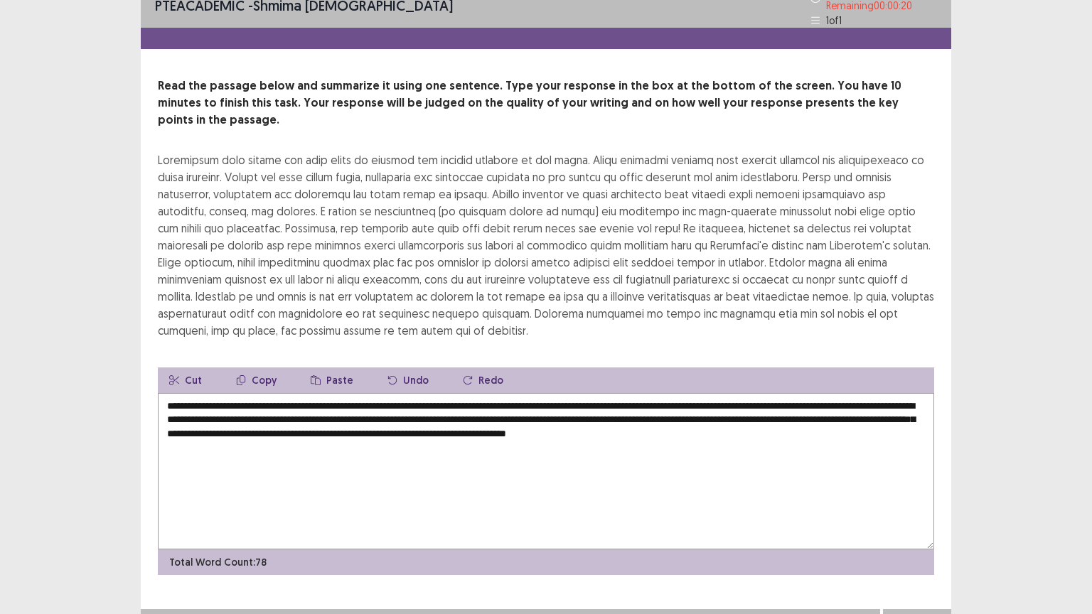
click at [900, 411] on textarea "**********" at bounding box center [546, 471] width 776 height 156
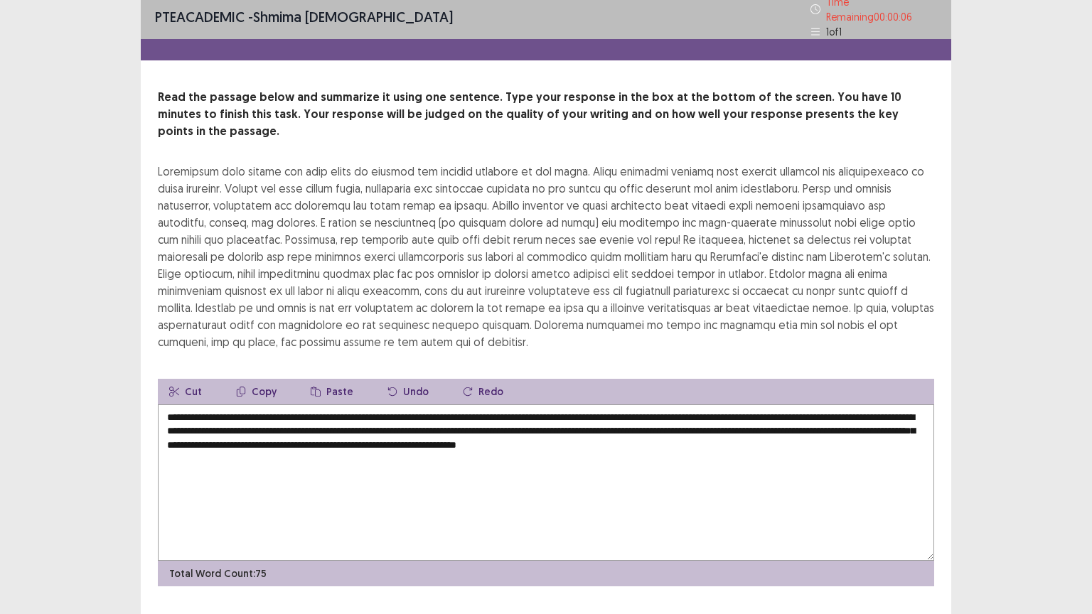
scroll to position [0, 0]
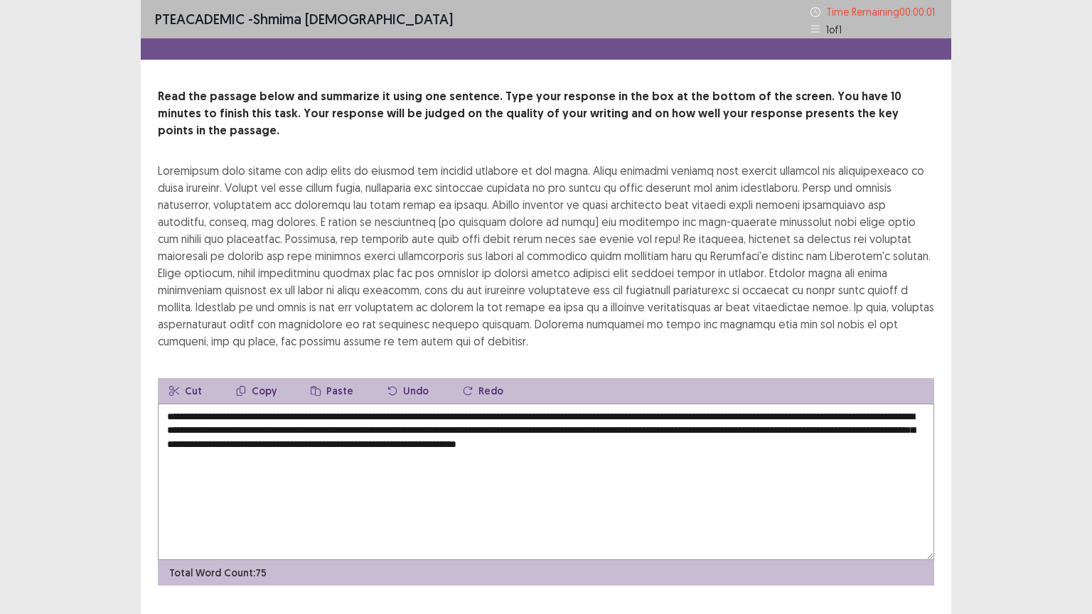
type textarea "**********"
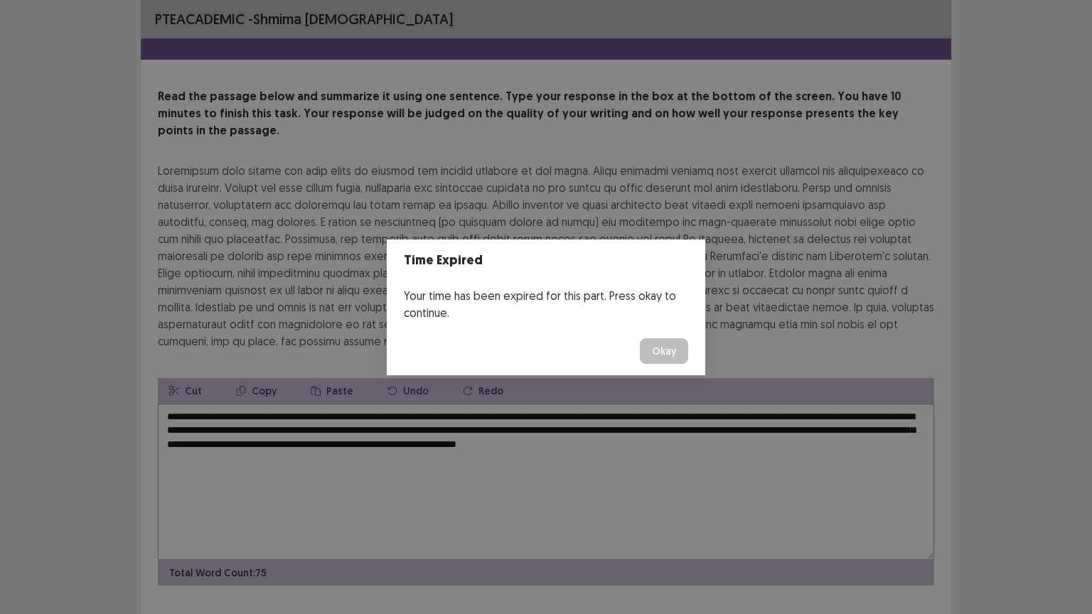
click at [666, 353] on button "Okay" at bounding box center [664, 351] width 48 height 26
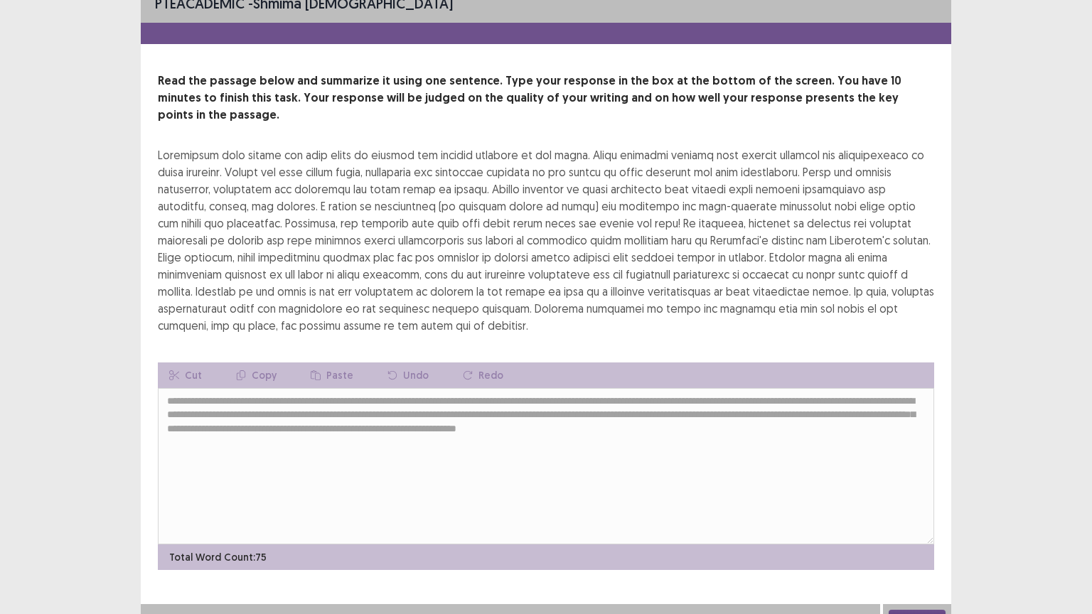
scroll to position [17, 0]
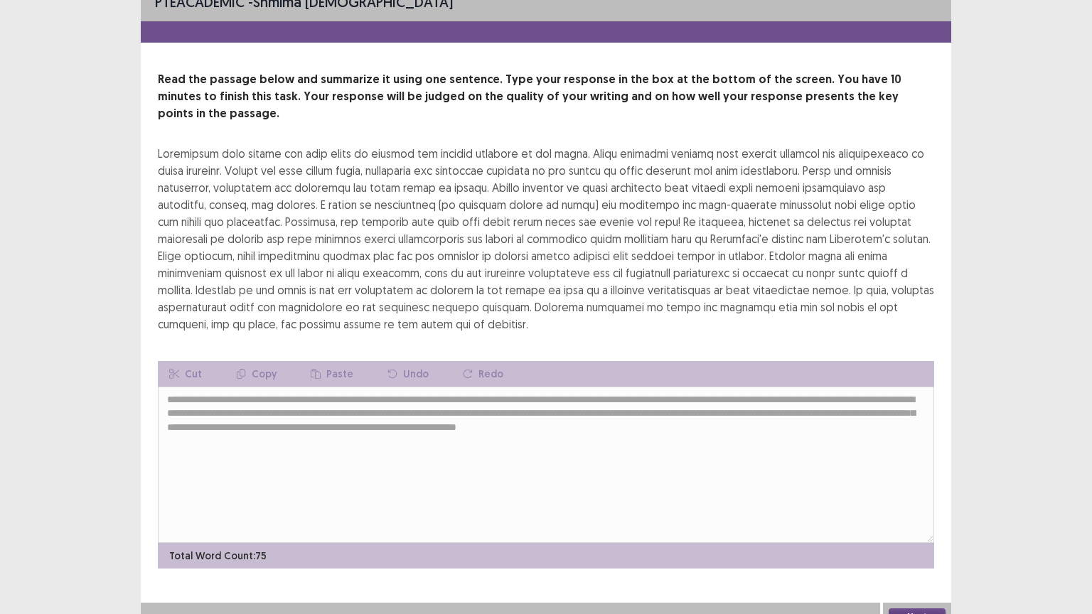
click at [899, 507] on button "Next" at bounding box center [917, 617] width 57 height 17
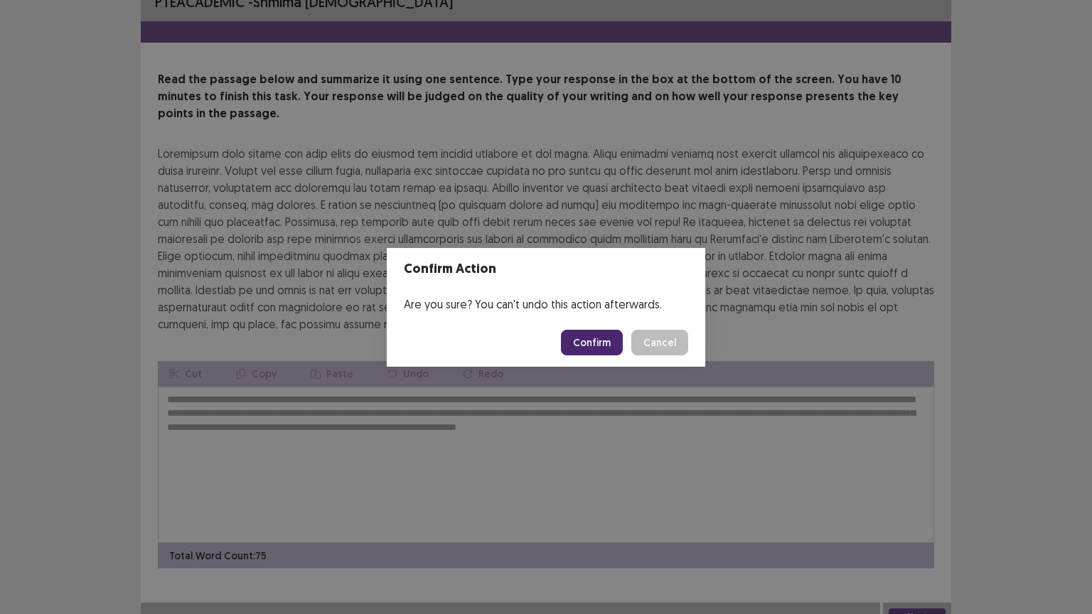
click at [604, 342] on button "Confirm" at bounding box center [592, 343] width 62 height 26
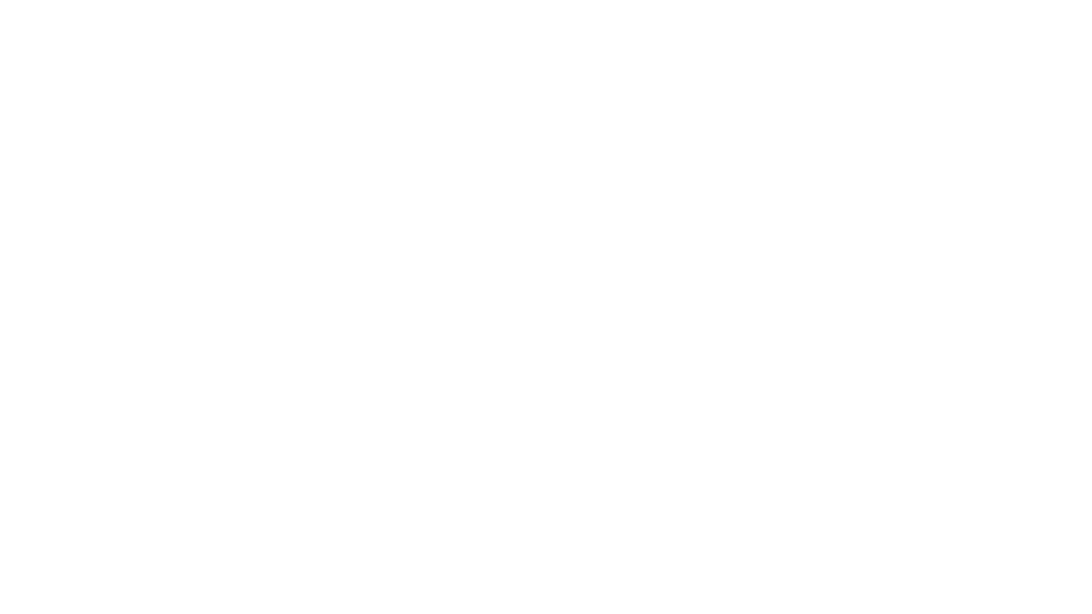
scroll to position [0, 0]
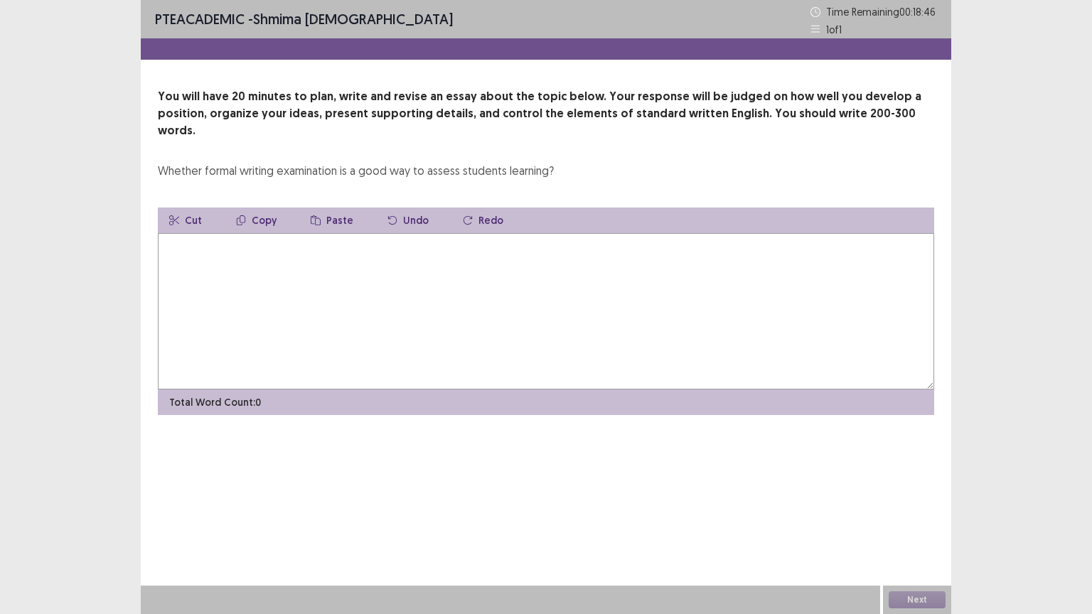
click at [208, 237] on textarea at bounding box center [546, 311] width 776 height 156
type textarea "*"
click at [188, 233] on textarea "*" at bounding box center [546, 311] width 776 height 156
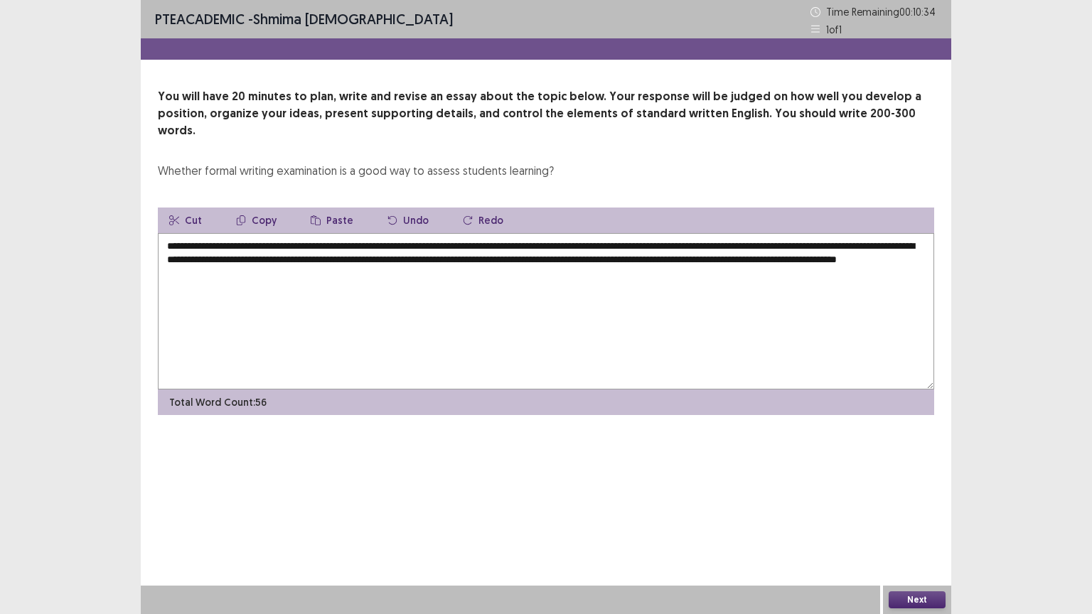
click at [385, 259] on textarea "**********" at bounding box center [546, 311] width 776 height 156
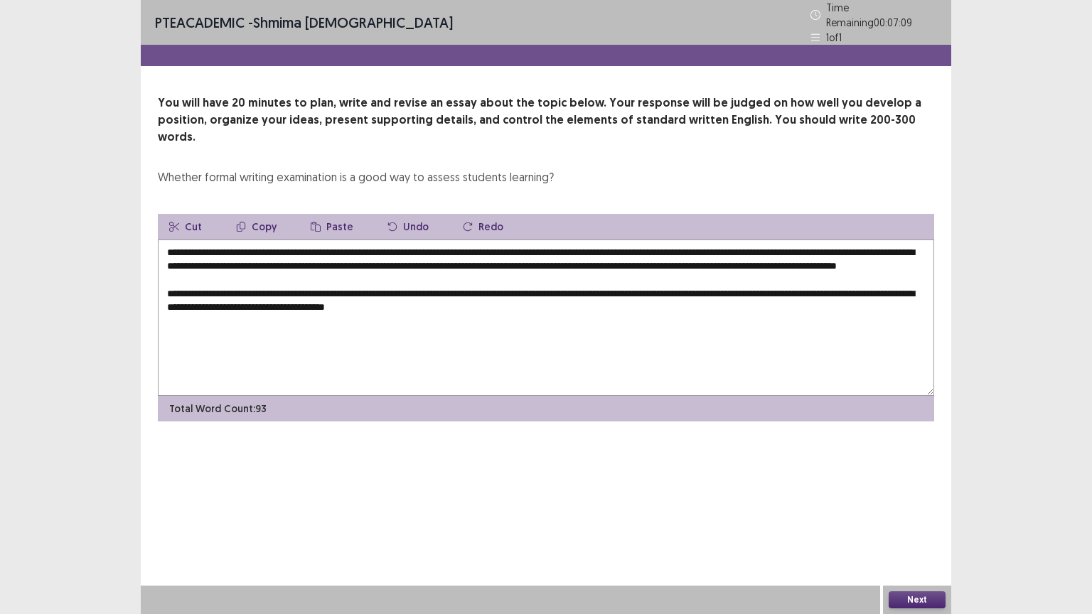
click at [500, 299] on textarea "**********" at bounding box center [546, 318] width 776 height 156
click at [560, 304] on textarea "**********" at bounding box center [546, 318] width 776 height 156
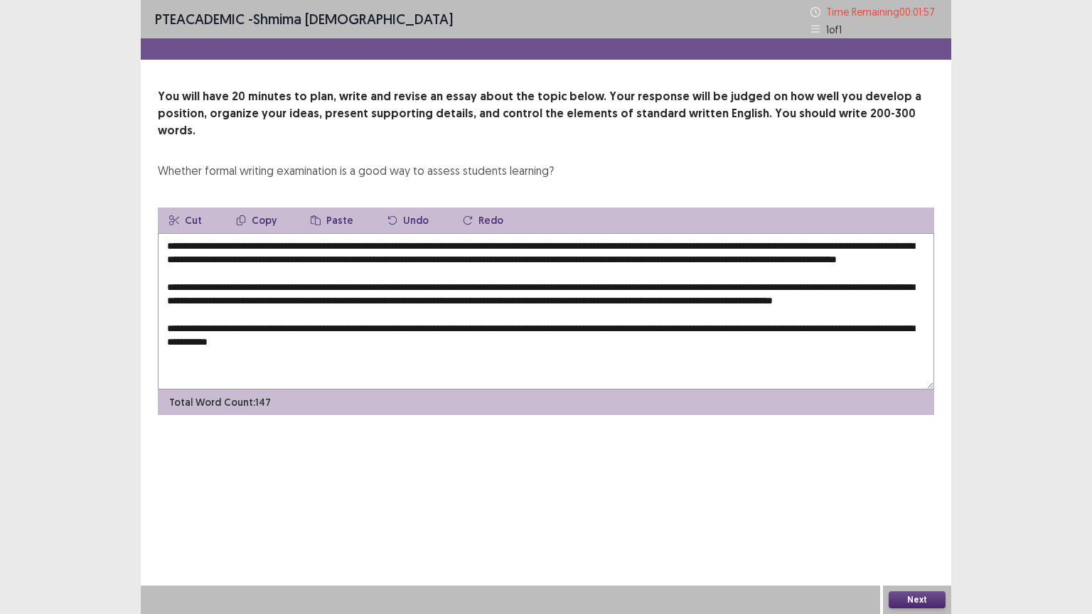
click at [305, 353] on textarea "**********" at bounding box center [546, 311] width 776 height 156
click at [334, 355] on textarea "**********" at bounding box center [546, 311] width 776 height 156
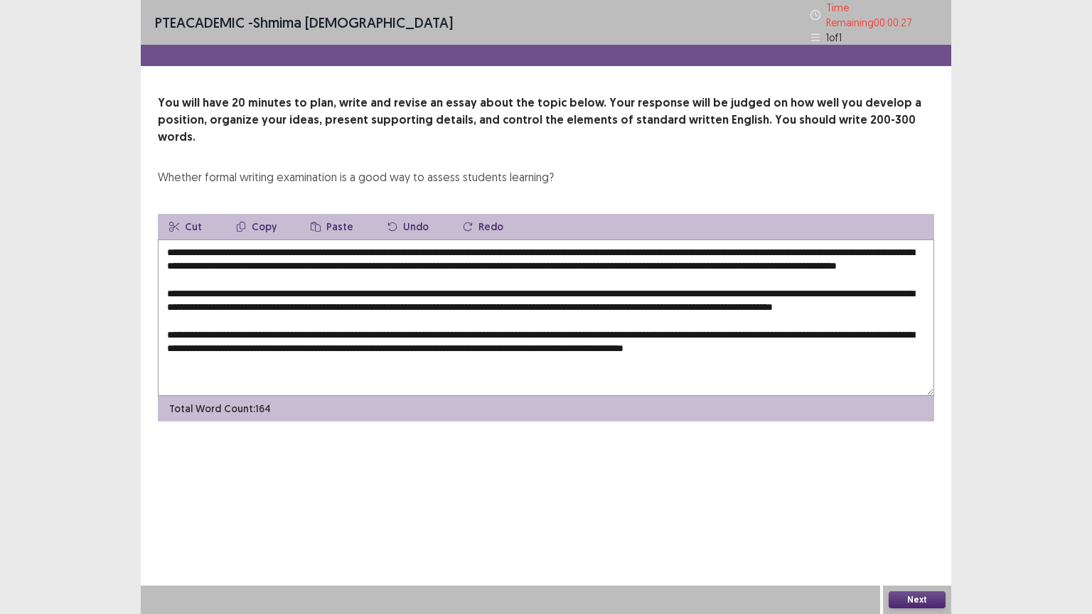
scroll to position [14, 0]
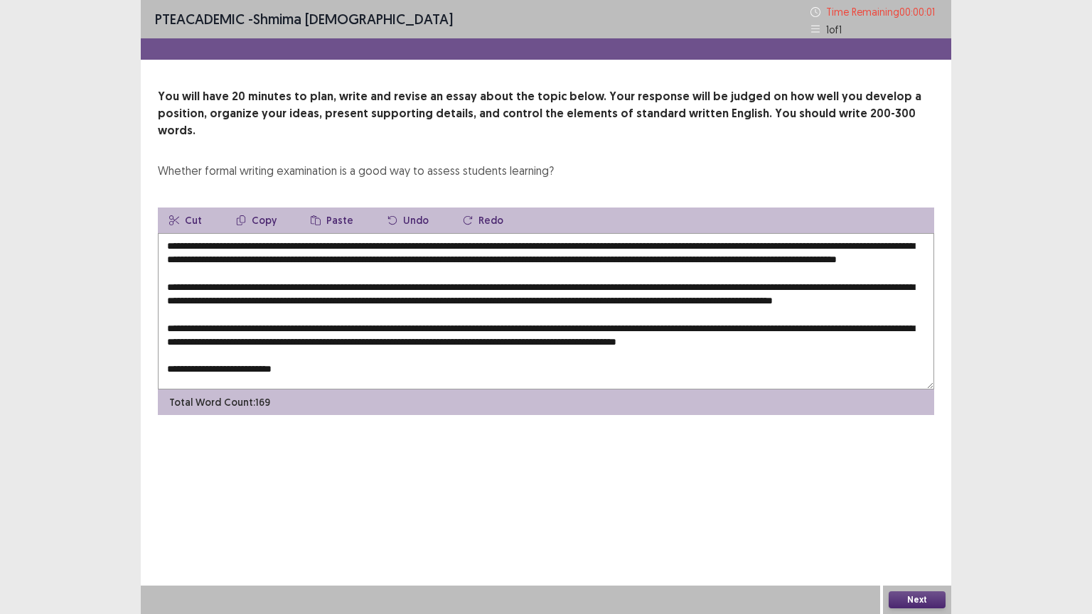
type textarea "**********"
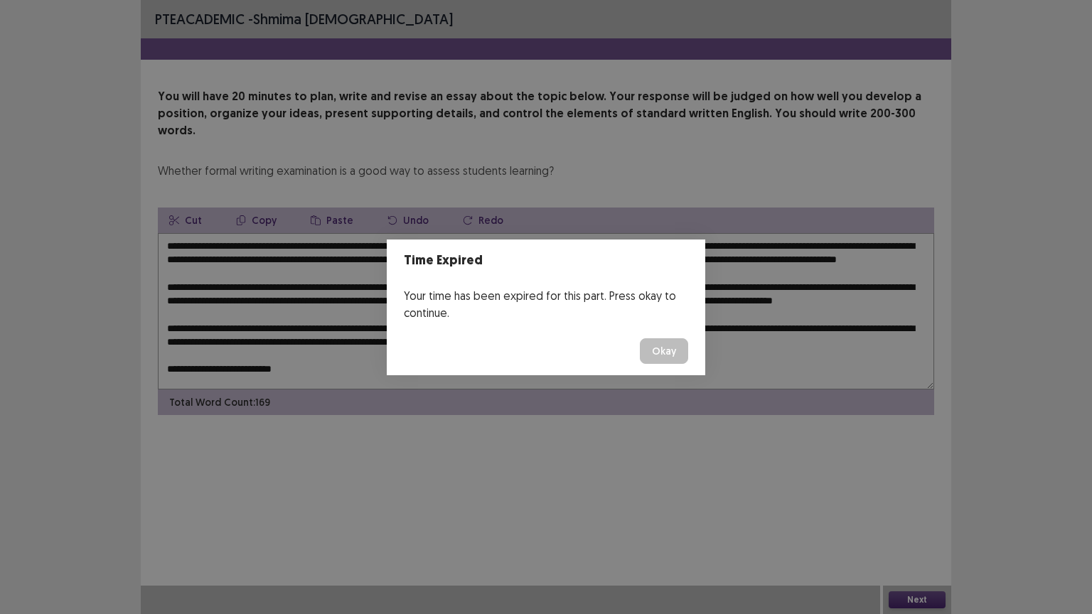
click at [663, 349] on button "Okay" at bounding box center [664, 351] width 48 height 26
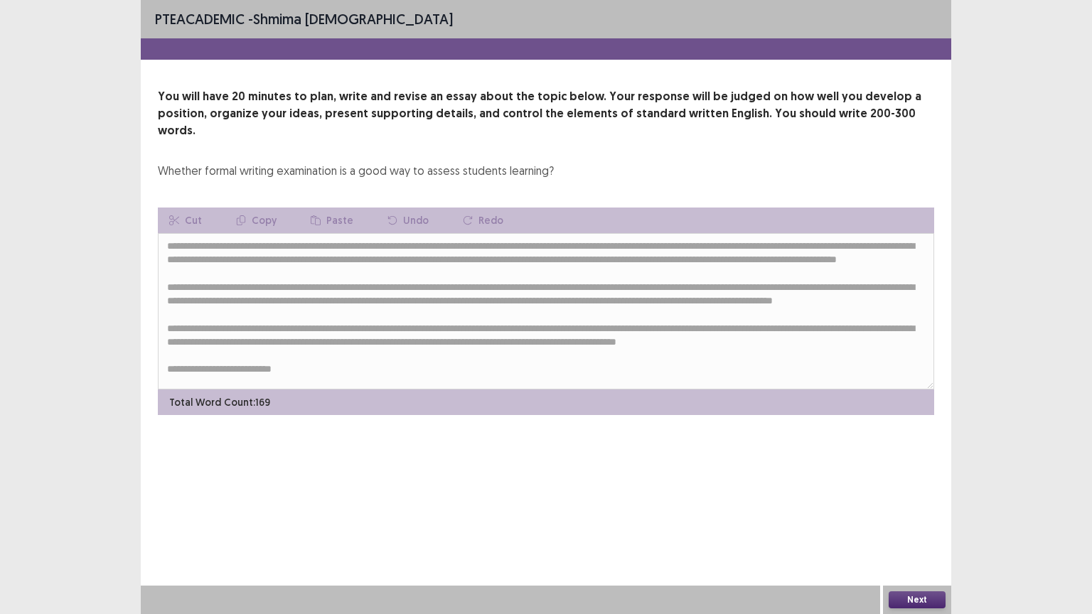
click at [896, 507] on button "Next" at bounding box center [917, 599] width 57 height 17
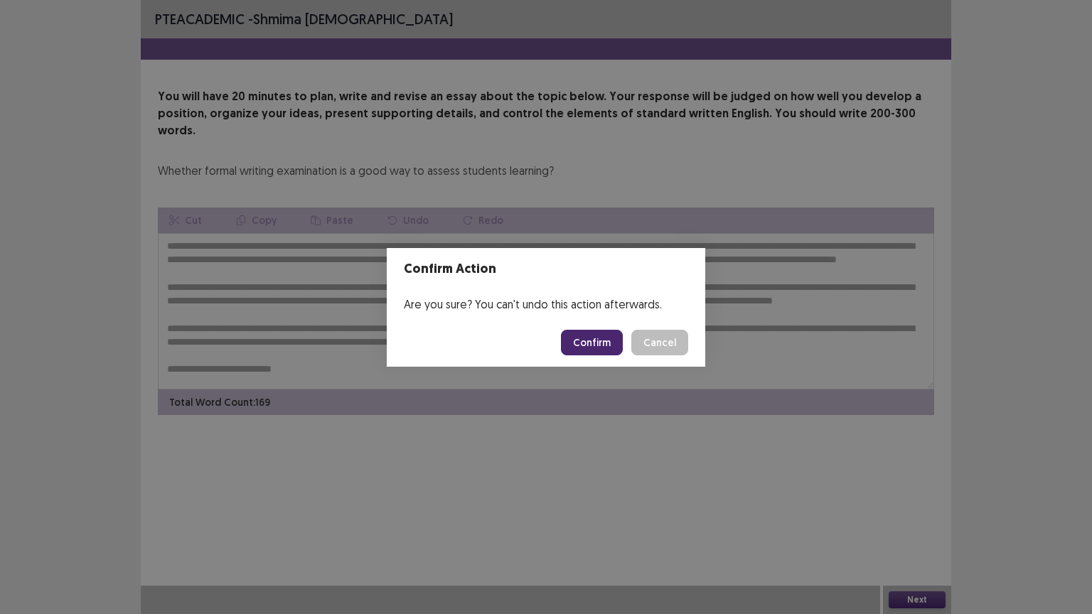
click at [591, 344] on button "Confirm" at bounding box center [592, 343] width 62 height 26
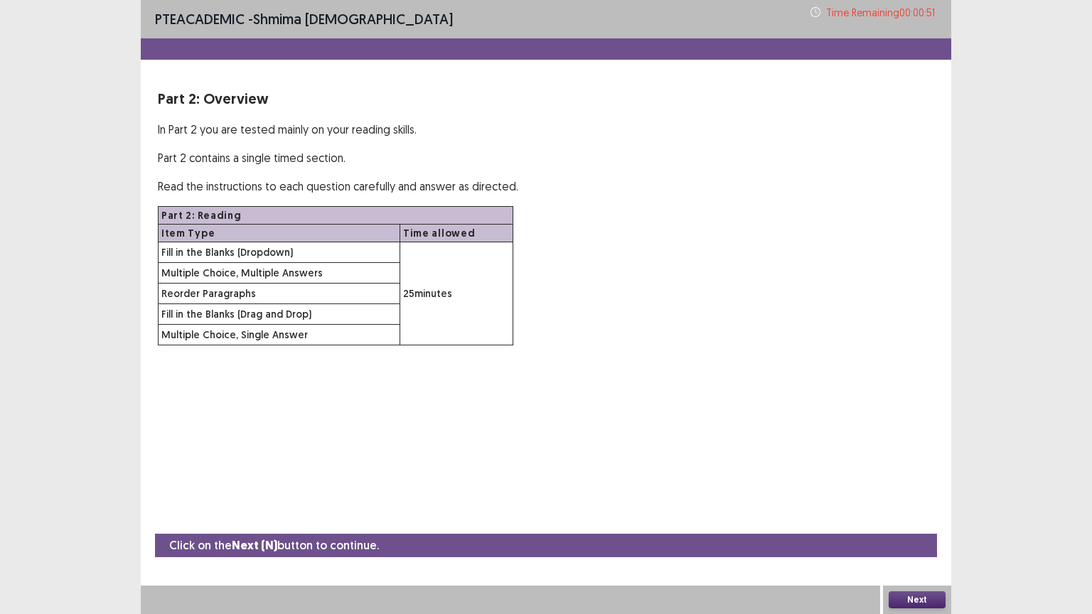
click at [906, 507] on button "Next" at bounding box center [917, 599] width 57 height 17
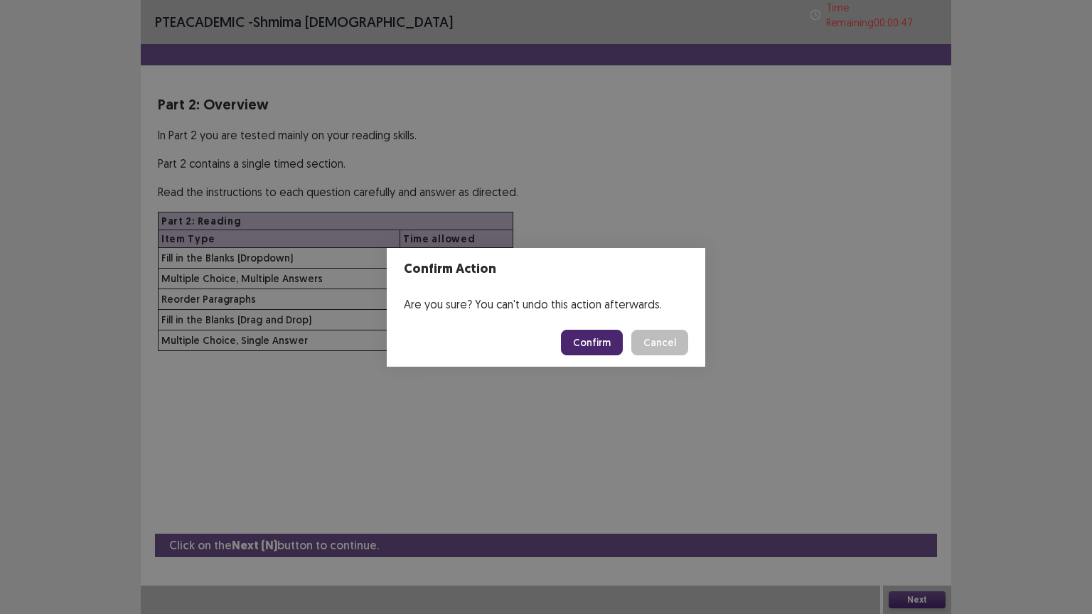
click at [613, 347] on button "Confirm" at bounding box center [592, 343] width 62 height 26
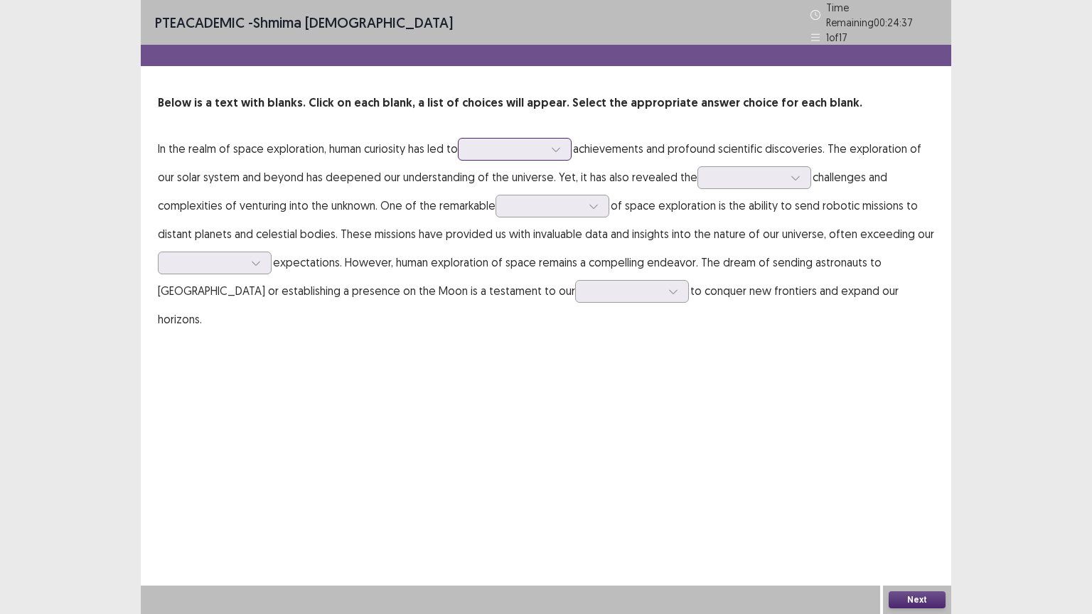
click at [552, 141] on div at bounding box center [555, 149] width 21 height 21
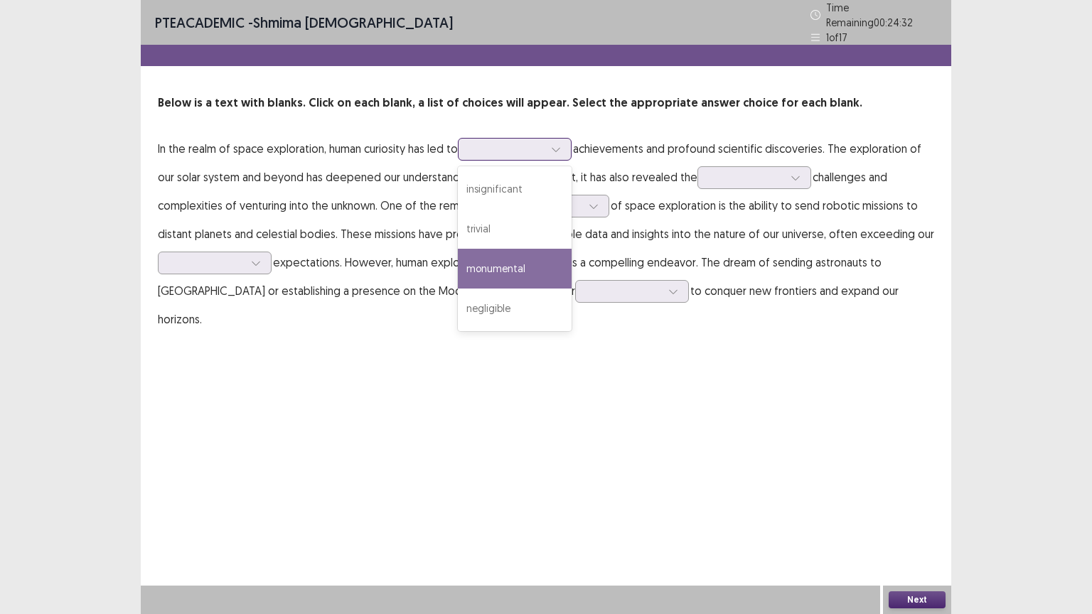
click at [512, 262] on div "monumental" at bounding box center [515, 269] width 114 height 40
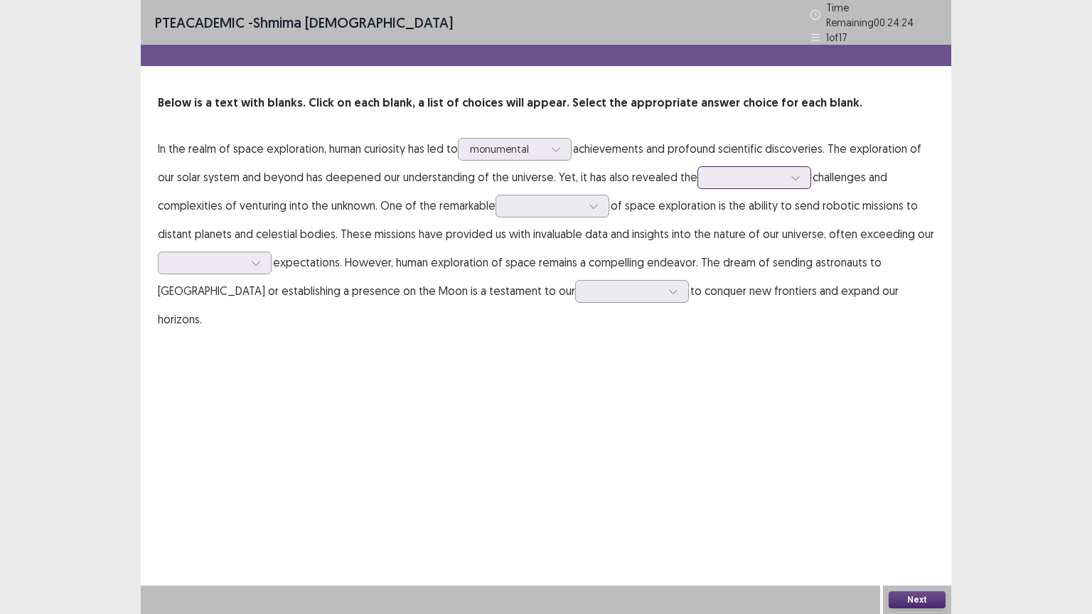
click at [791, 173] on icon at bounding box center [796, 178] width 10 height 10
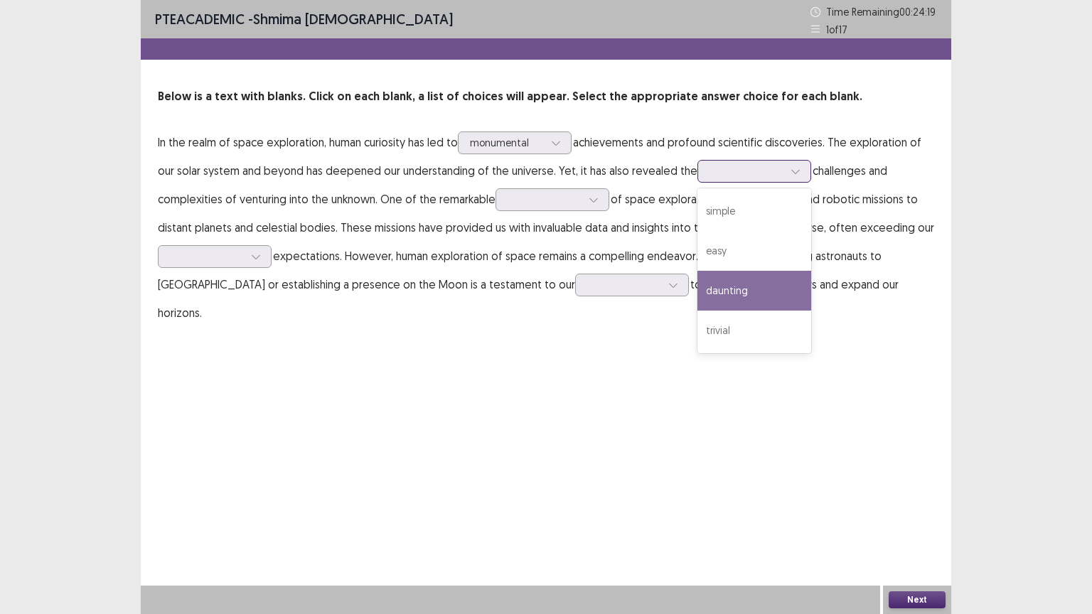
click at [729, 287] on div "daunting" at bounding box center [754, 291] width 114 height 40
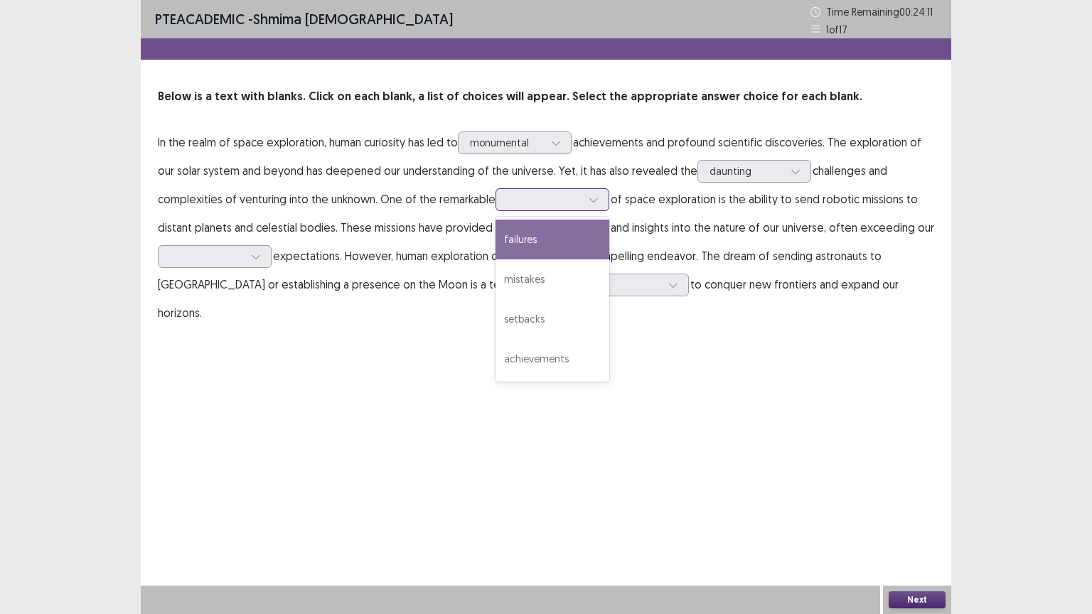
click at [594, 202] on icon at bounding box center [594, 200] width 10 height 10
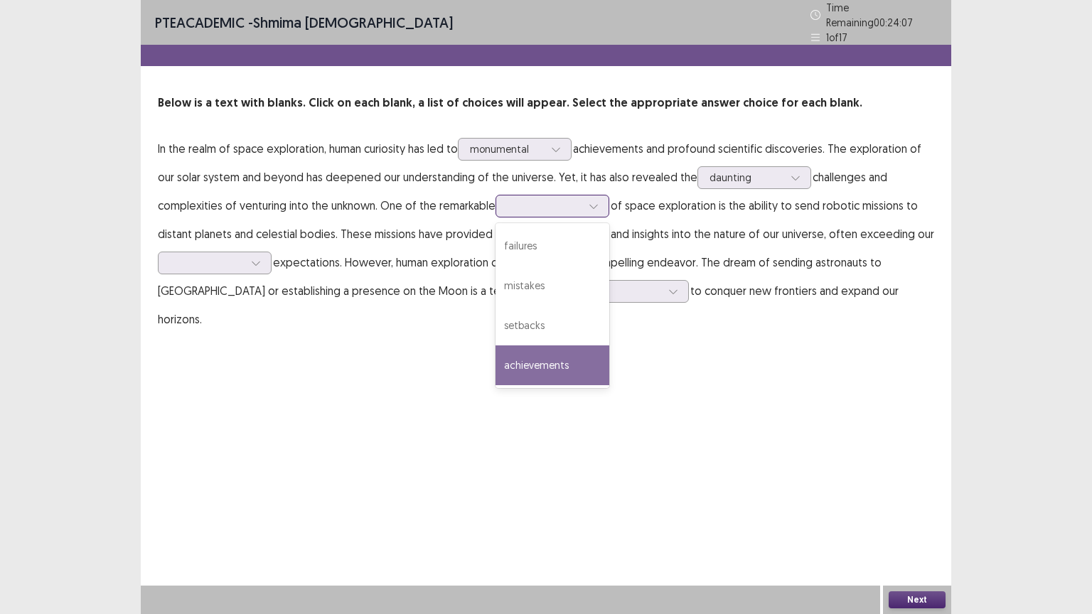
click at [535, 359] on div "achievements" at bounding box center [553, 366] width 114 height 40
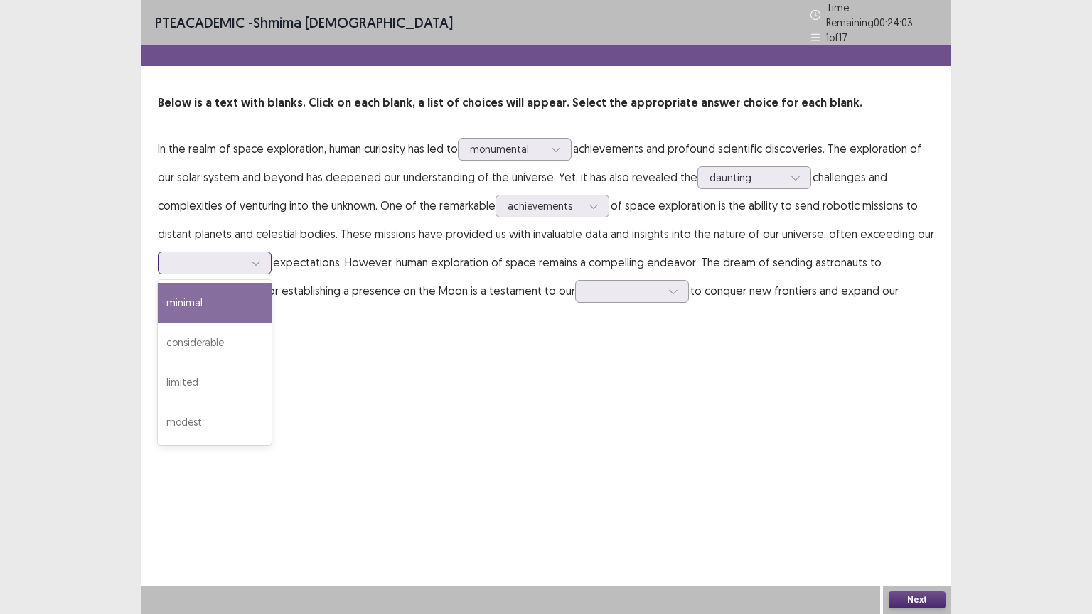
click at [256, 258] on icon at bounding box center [256, 263] width 10 height 10
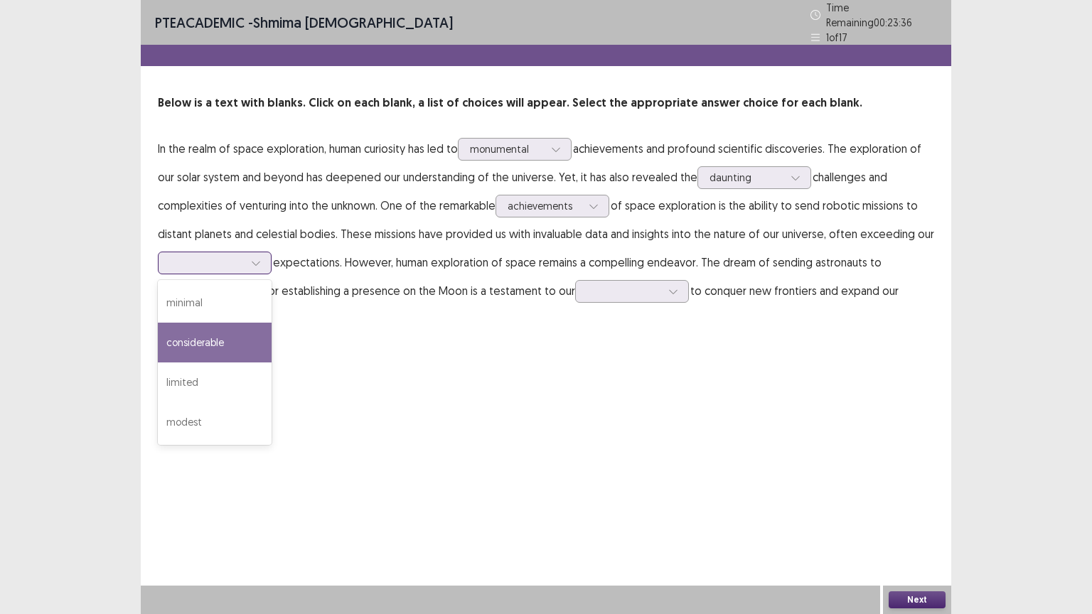
click at [217, 338] on div "considerable" at bounding box center [215, 343] width 114 height 40
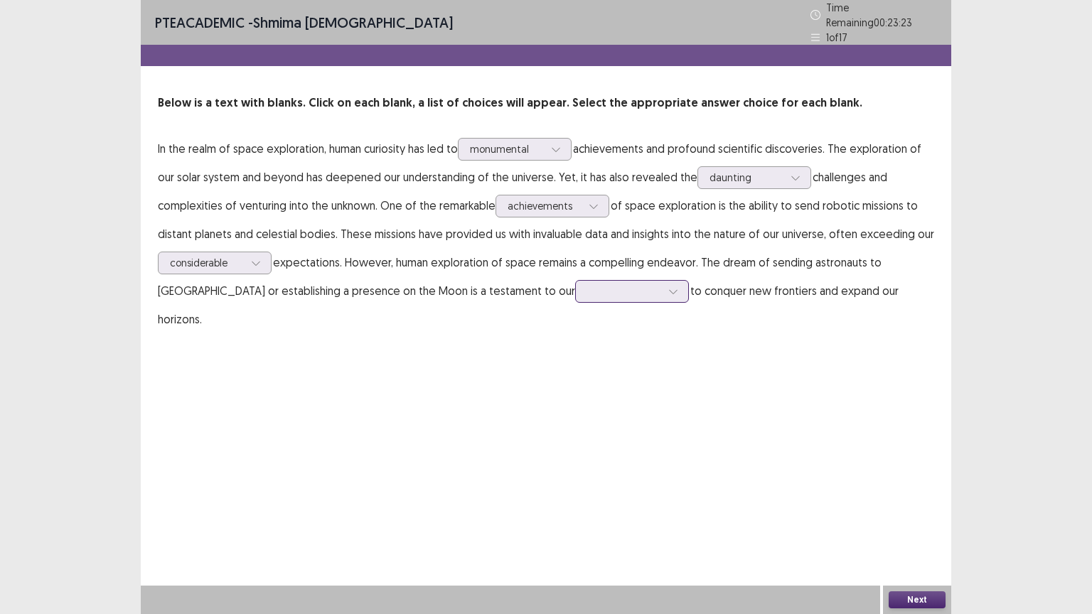
click at [668, 286] on icon at bounding box center [673, 291] width 10 height 10
click at [575, 323] on div "resolve" at bounding box center [632, 331] width 114 height 40
click at [931, 507] on button "Next" at bounding box center [917, 599] width 57 height 17
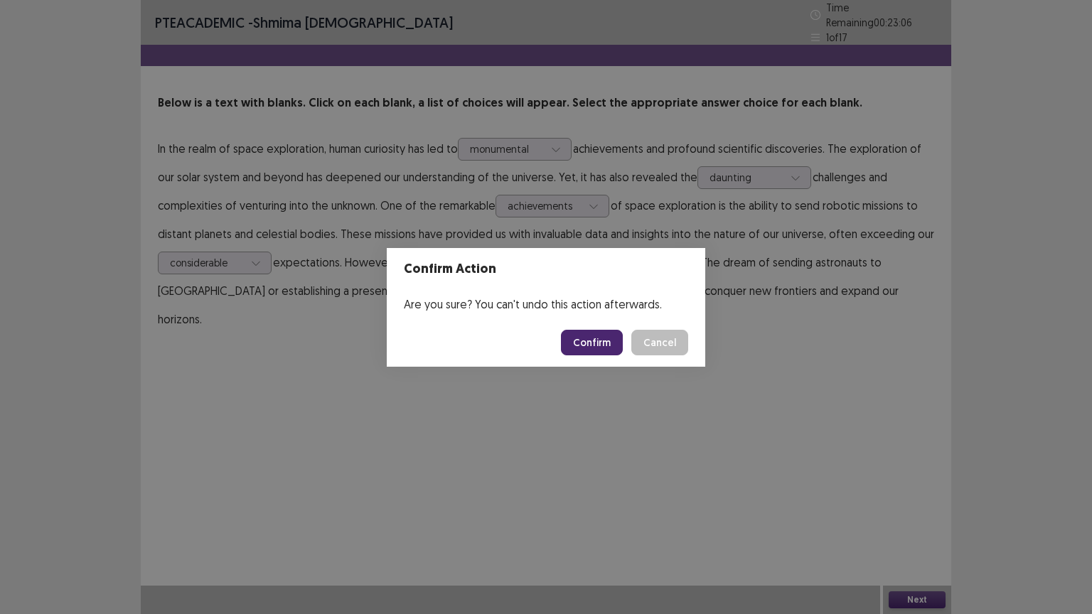
click at [580, 343] on button "Confirm" at bounding box center [592, 343] width 62 height 26
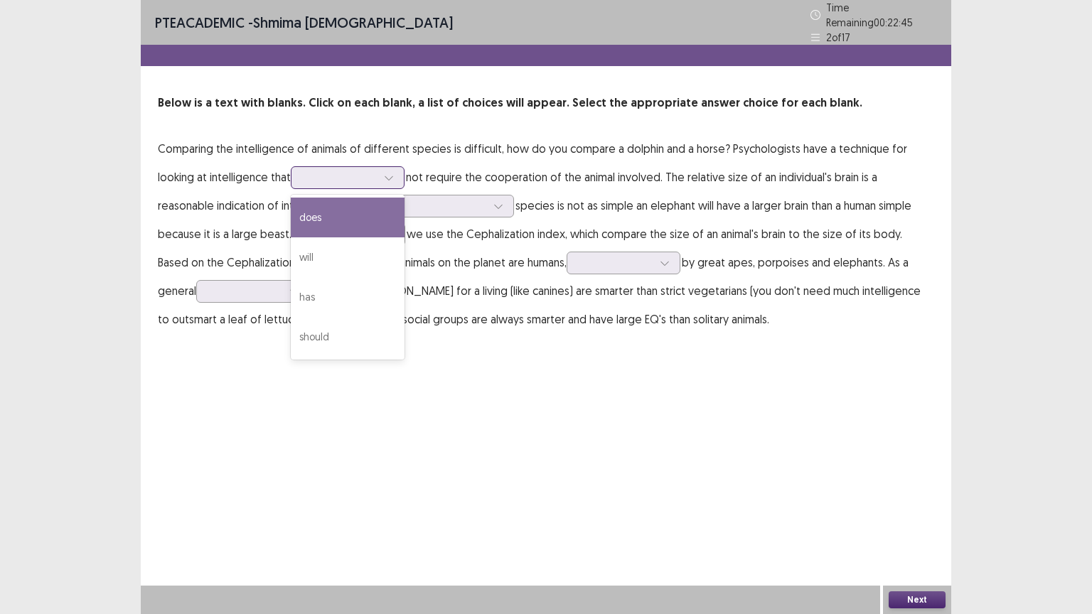
click at [390, 173] on icon at bounding box center [389, 178] width 10 height 10
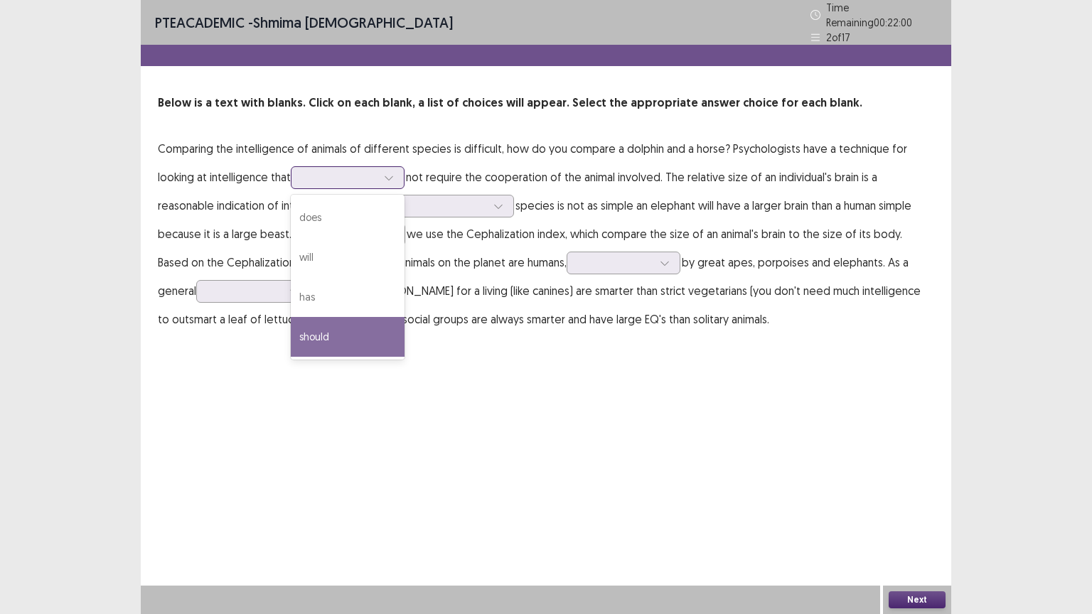
click at [318, 331] on div "should" at bounding box center [348, 337] width 114 height 40
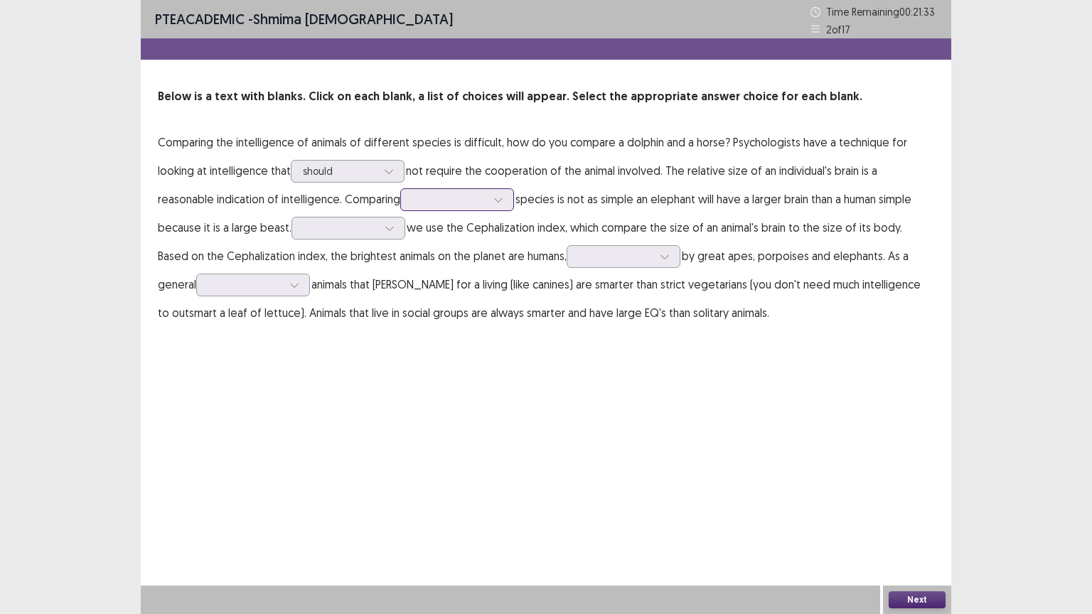
click at [500, 200] on icon at bounding box center [498, 200] width 10 height 10
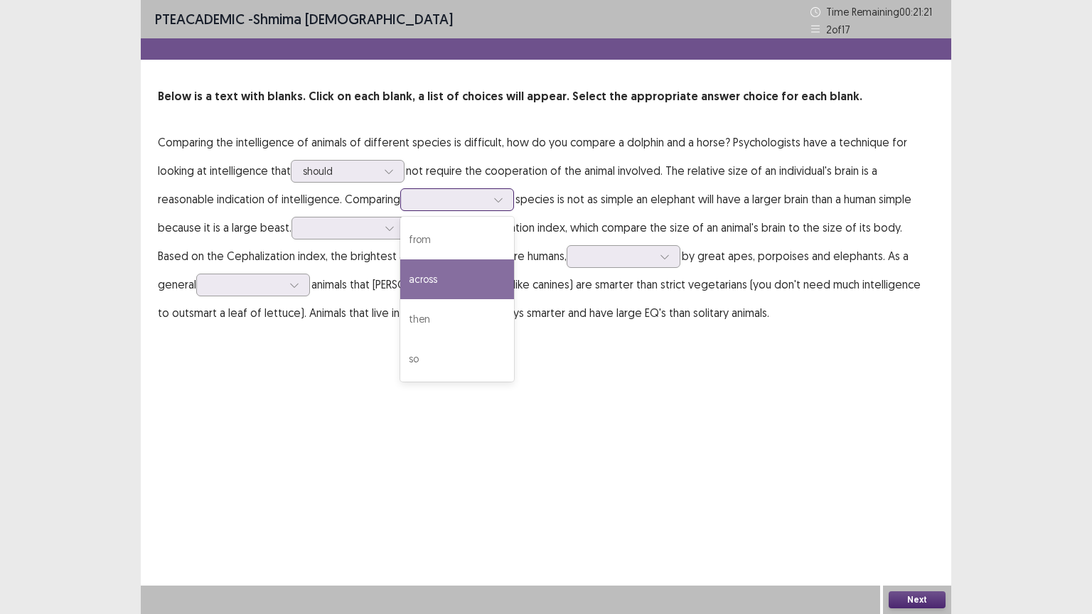
click at [423, 281] on div "across" at bounding box center [457, 279] width 114 height 40
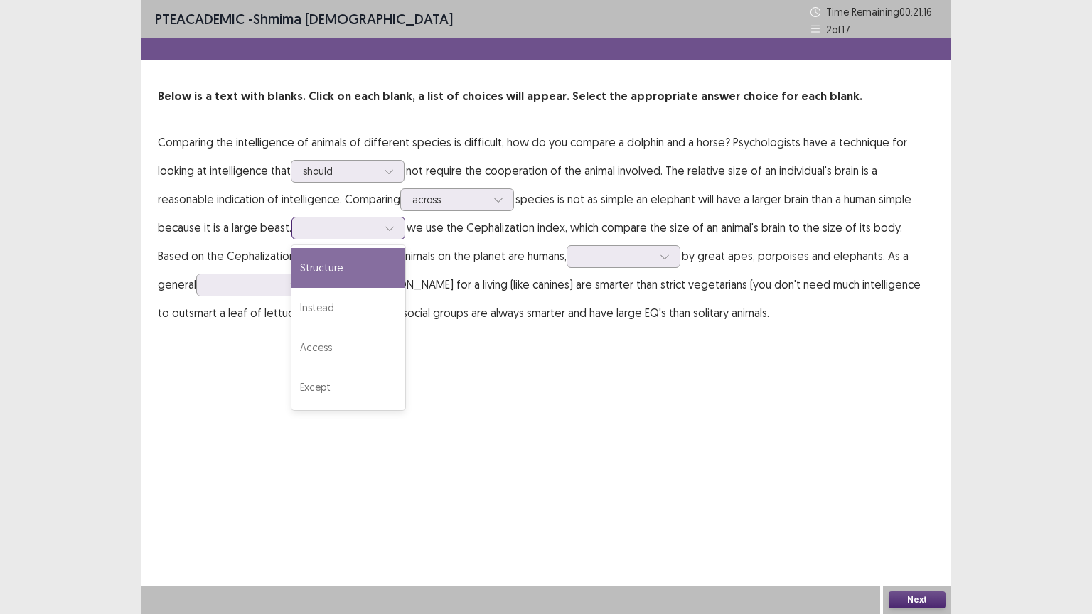
click at [388, 226] on icon at bounding box center [390, 228] width 10 height 10
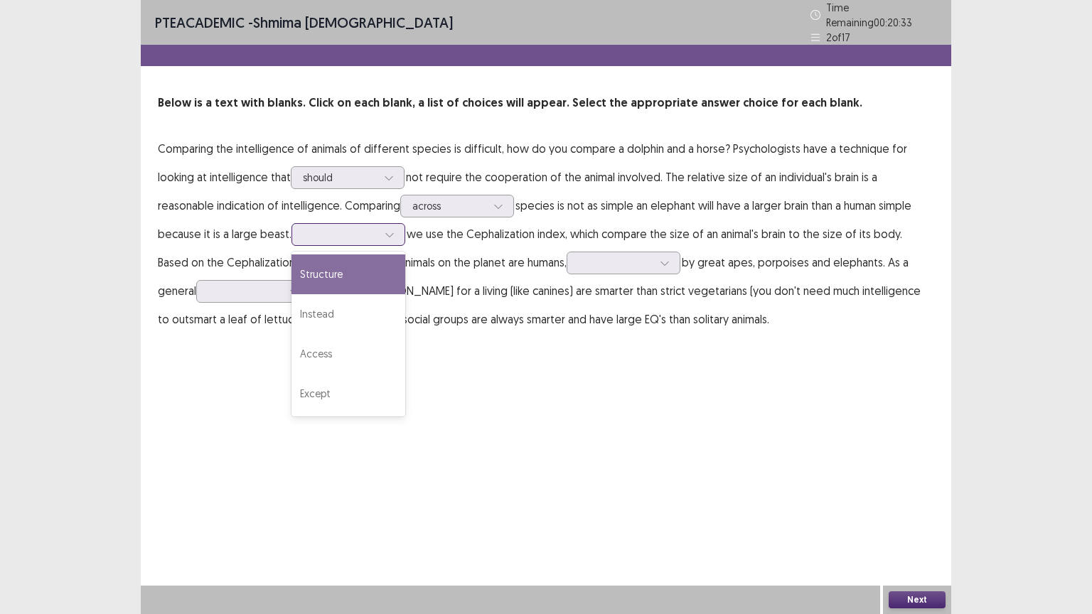
click at [331, 270] on div "Structure" at bounding box center [348, 275] width 114 height 40
click at [386, 230] on icon at bounding box center [390, 235] width 10 height 10
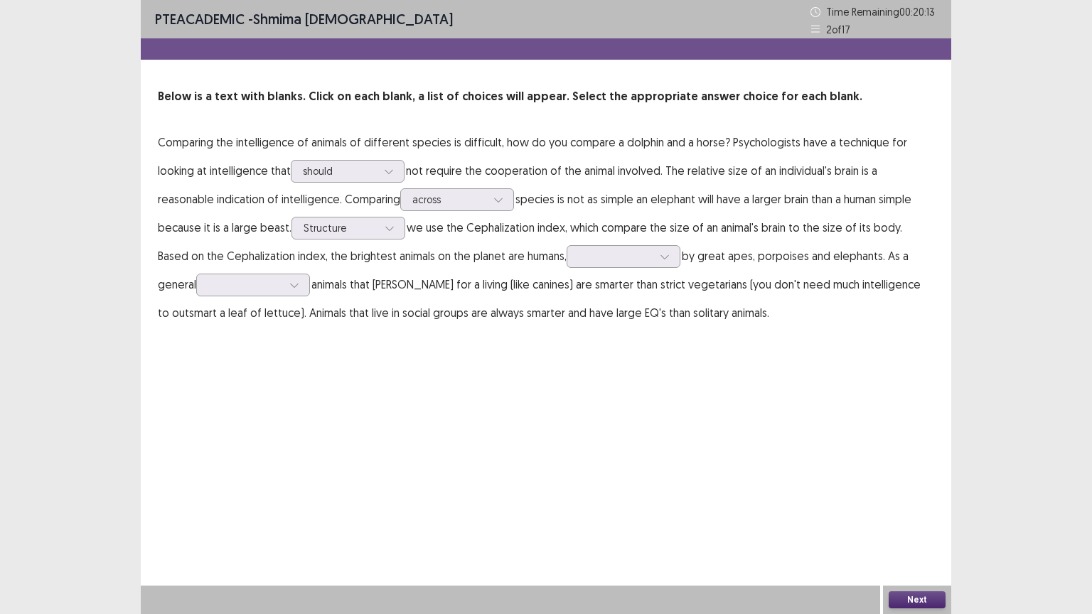
click at [486, 377] on div "PTE academic - shmima [DEMOGRAPHIC_DATA] Time Remaining 00 : 20 : 13 2 of 17 Be…" at bounding box center [546, 307] width 810 height 614
click at [660, 257] on icon at bounding box center [665, 257] width 10 height 10
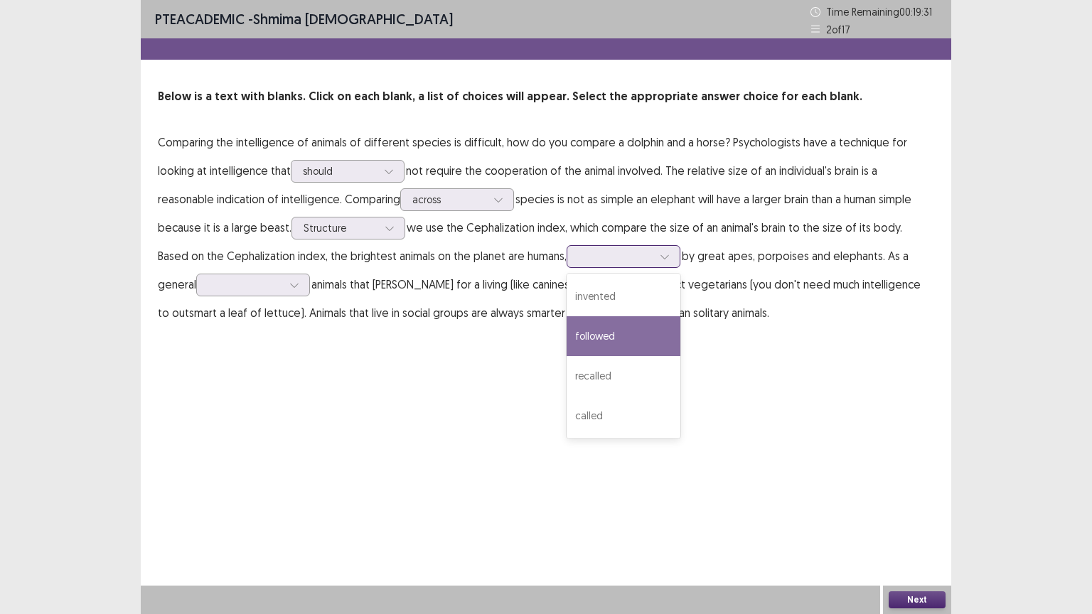
click at [567, 338] on div "followed" at bounding box center [624, 336] width 114 height 40
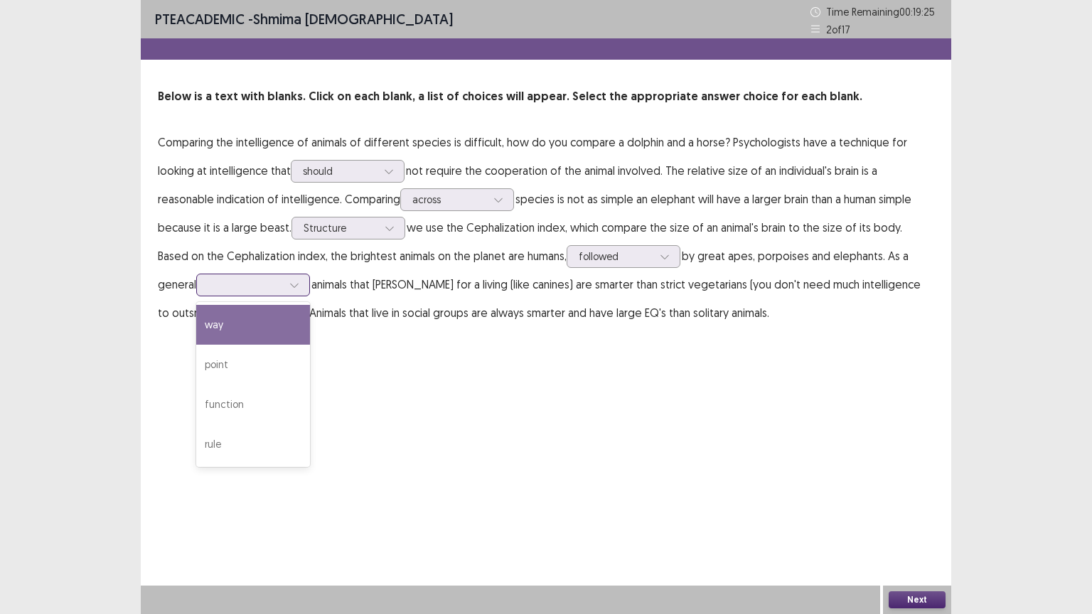
click at [289, 285] on icon at bounding box center [294, 285] width 10 height 10
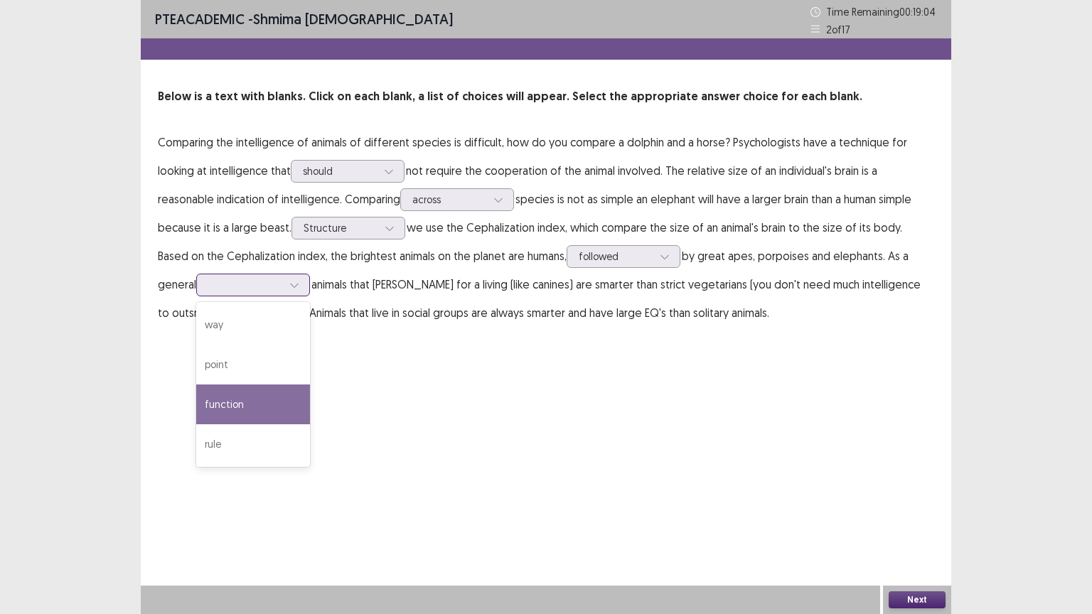
click at [196, 401] on div "function" at bounding box center [253, 405] width 114 height 40
click at [289, 286] on icon at bounding box center [294, 285] width 10 height 10
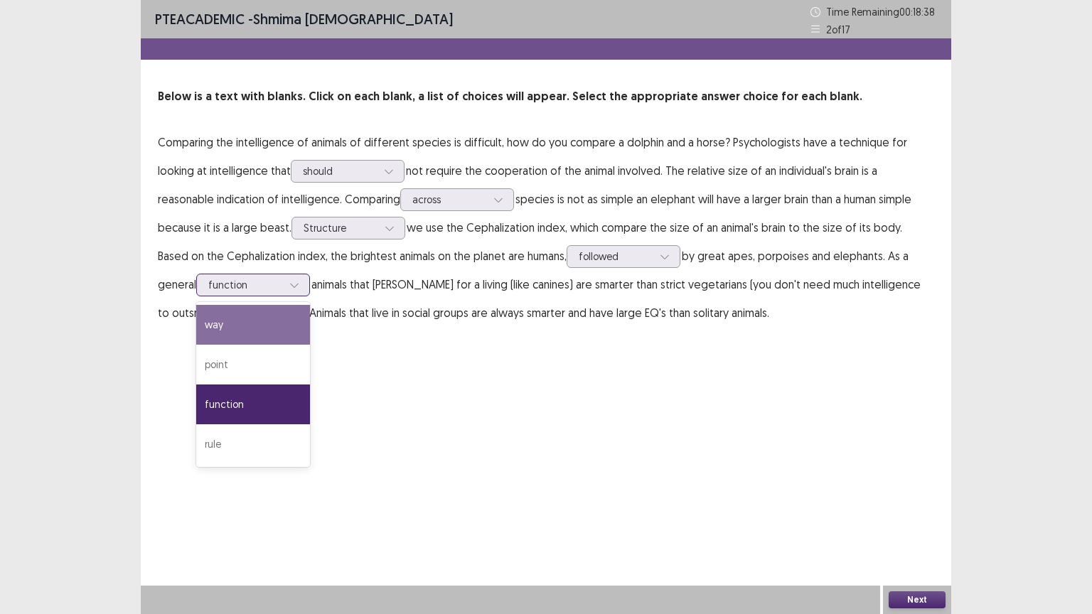
click at [196, 328] on div "way" at bounding box center [253, 325] width 114 height 40
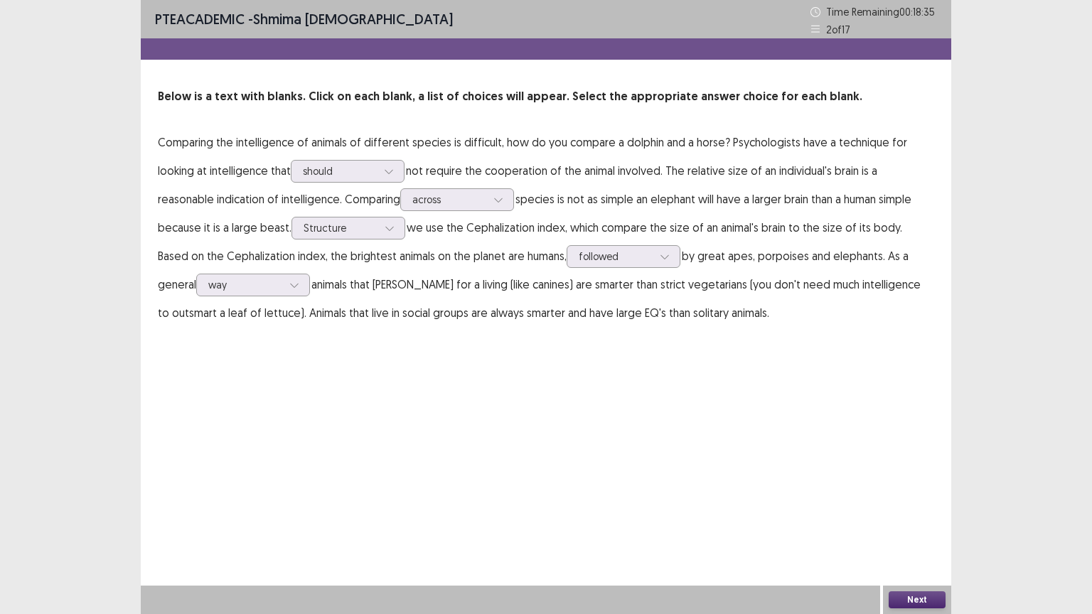
click at [931, 507] on button "Next" at bounding box center [917, 599] width 57 height 17
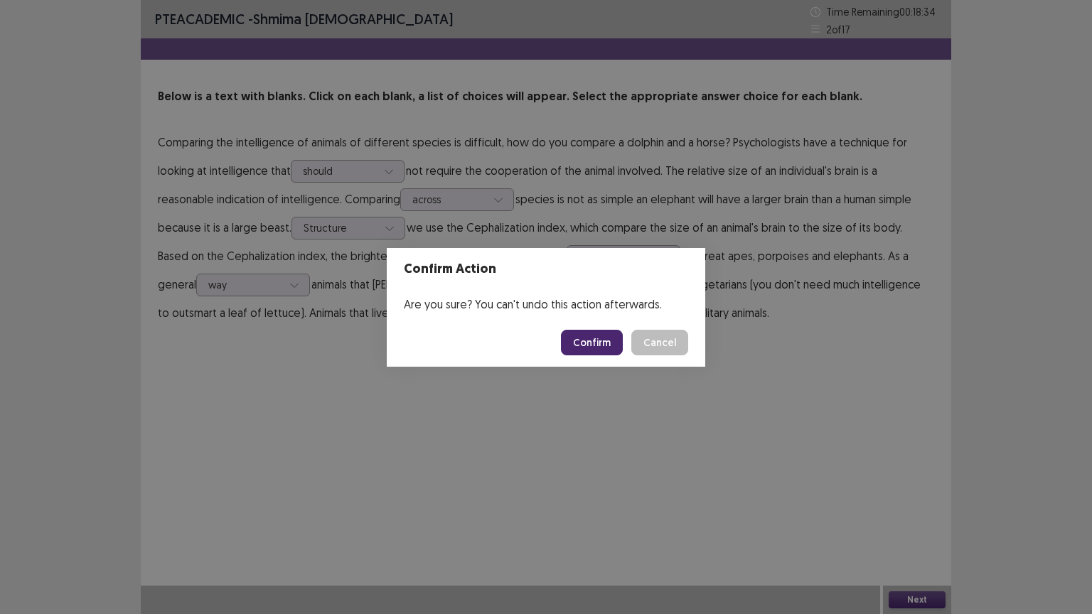
click at [600, 338] on button "Confirm" at bounding box center [592, 343] width 62 height 26
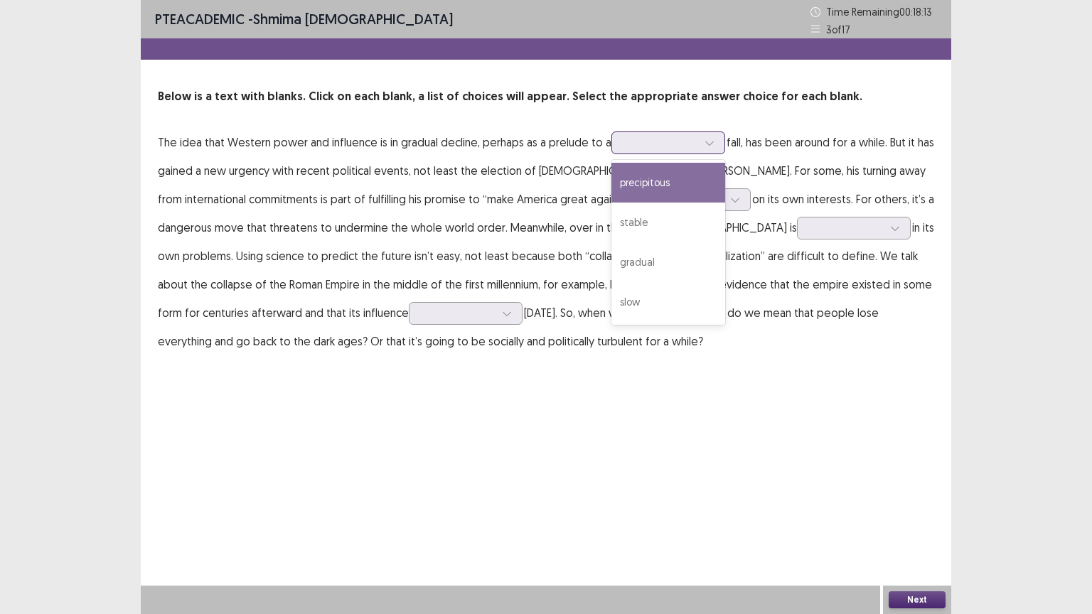
click at [706, 140] on icon at bounding box center [710, 143] width 10 height 10
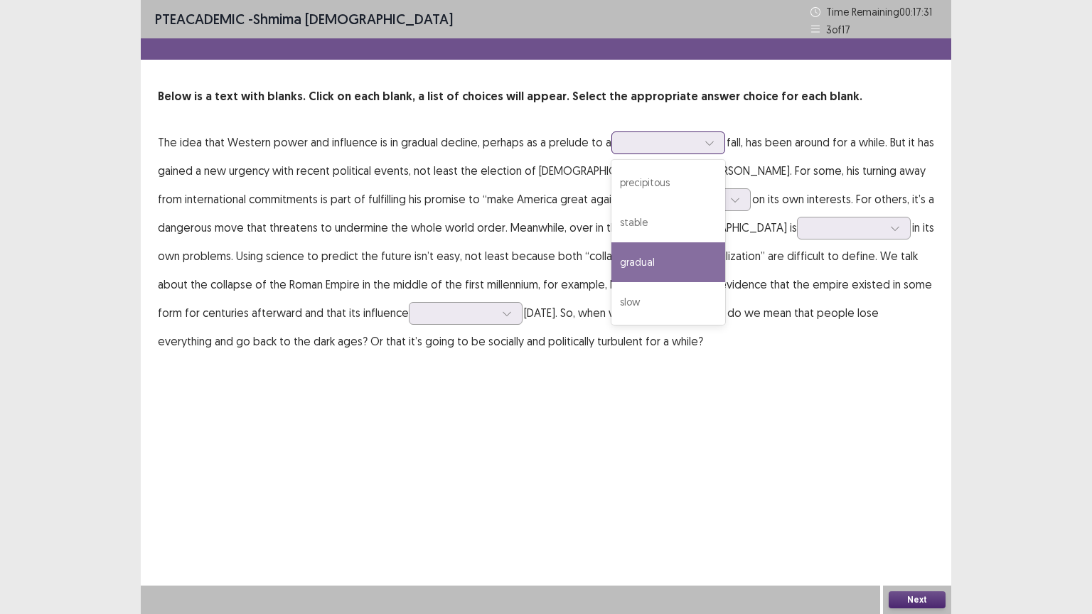
click at [633, 259] on div "gradual" at bounding box center [668, 262] width 114 height 40
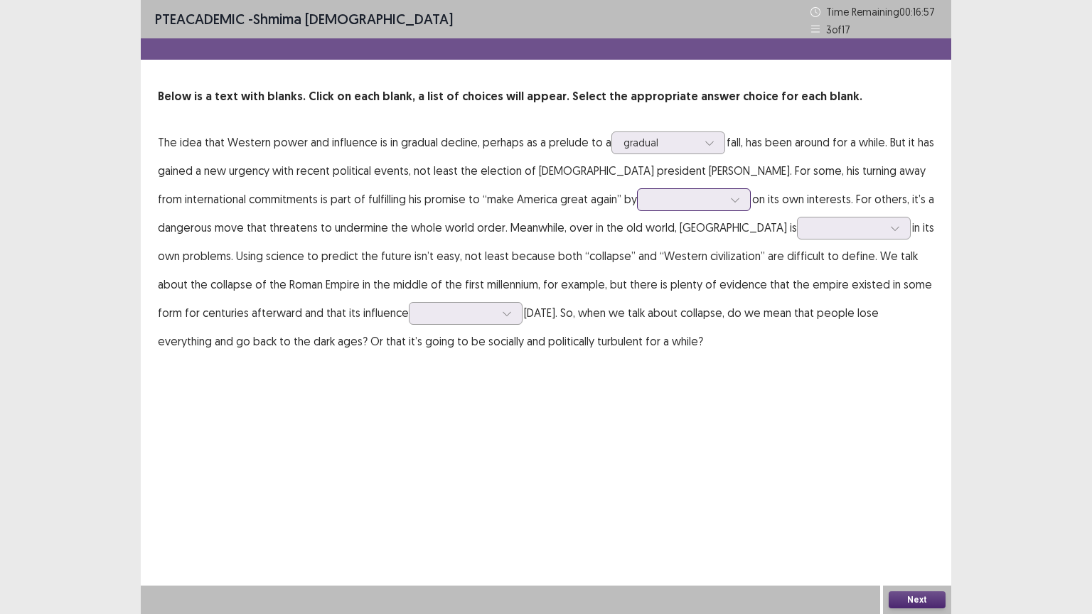
click at [730, 200] on icon at bounding box center [735, 200] width 10 height 10
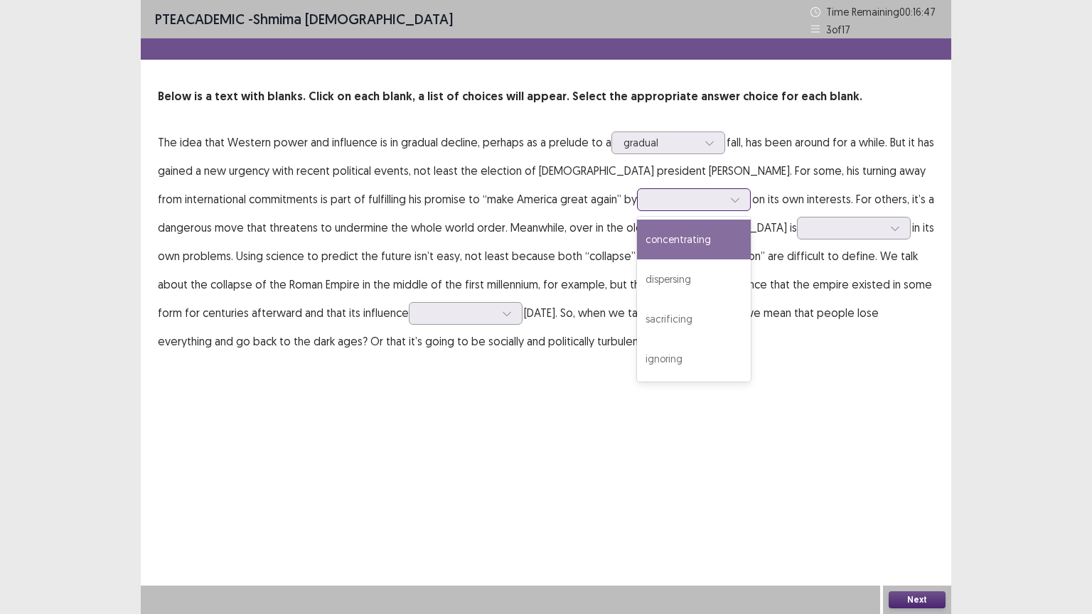
click at [637, 236] on div "concentrating" at bounding box center [694, 240] width 114 height 40
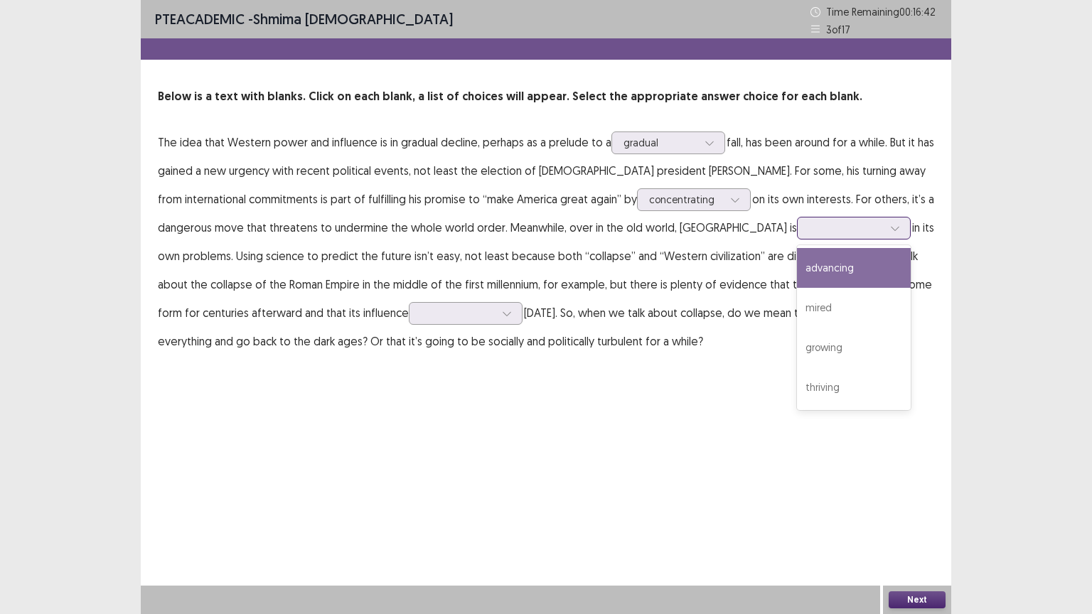
click at [890, 229] on icon at bounding box center [895, 228] width 10 height 10
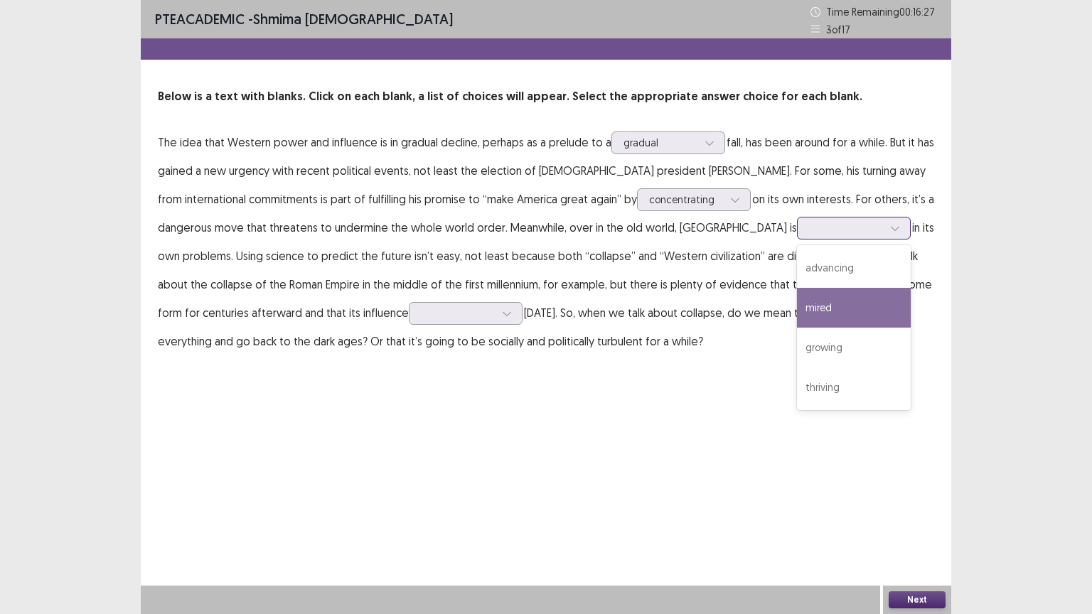
click at [797, 309] on div "mired" at bounding box center [854, 308] width 114 height 40
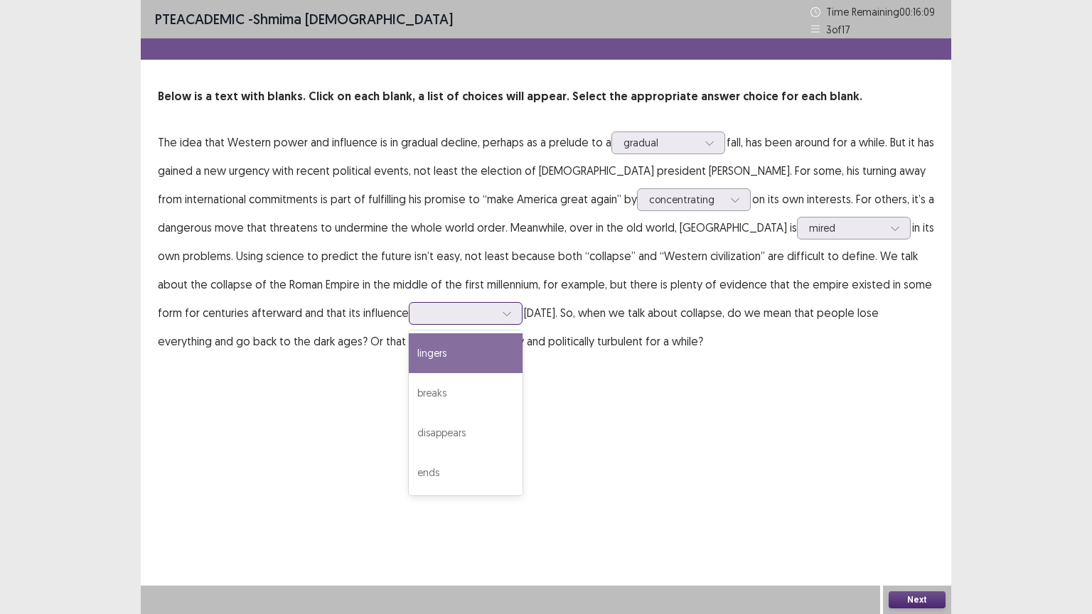
click at [502, 313] on icon at bounding box center [507, 314] width 10 height 10
click at [409, 348] on div "lingers" at bounding box center [466, 353] width 114 height 40
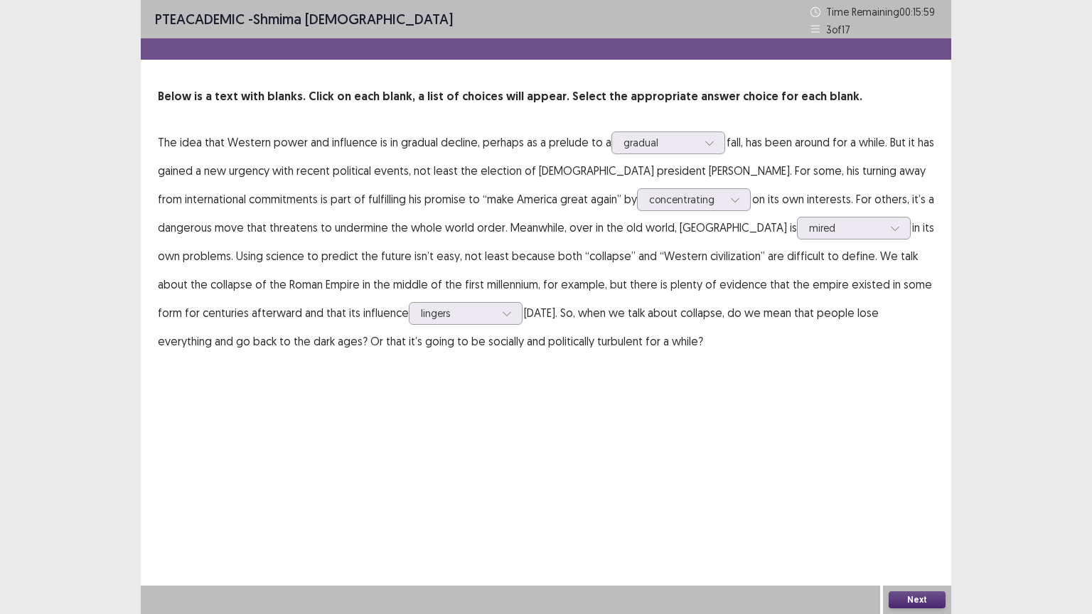
click at [928, 507] on button "Next" at bounding box center [917, 599] width 57 height 17
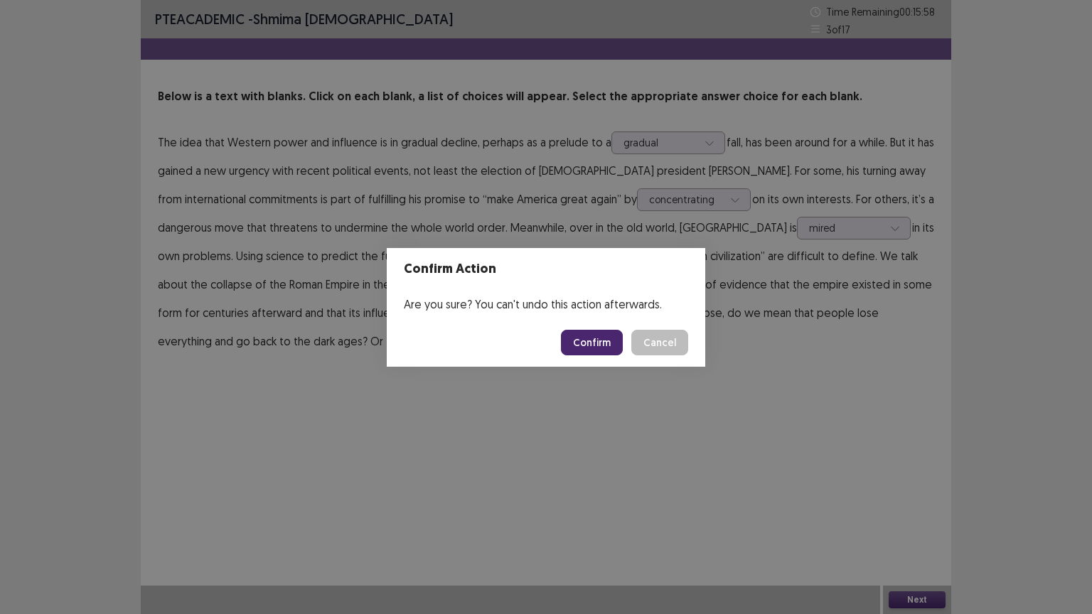
click at [596, 341] on button "Confirm" at bounding box center [592, 343] width 62 height 26
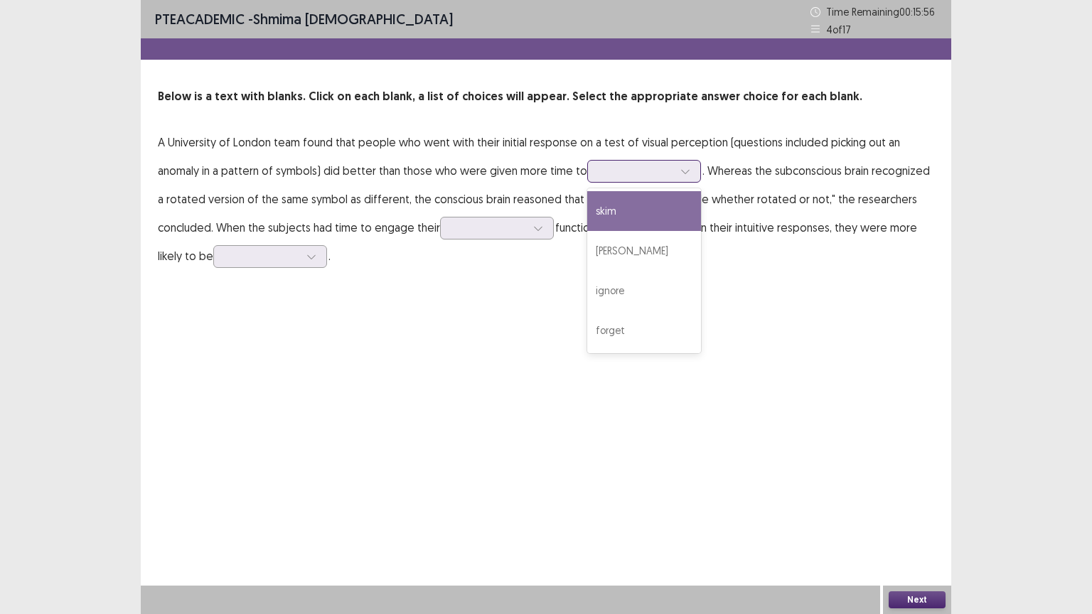
click at [685, 166] on icon at bounding box center [685, 171] width 10 height 10
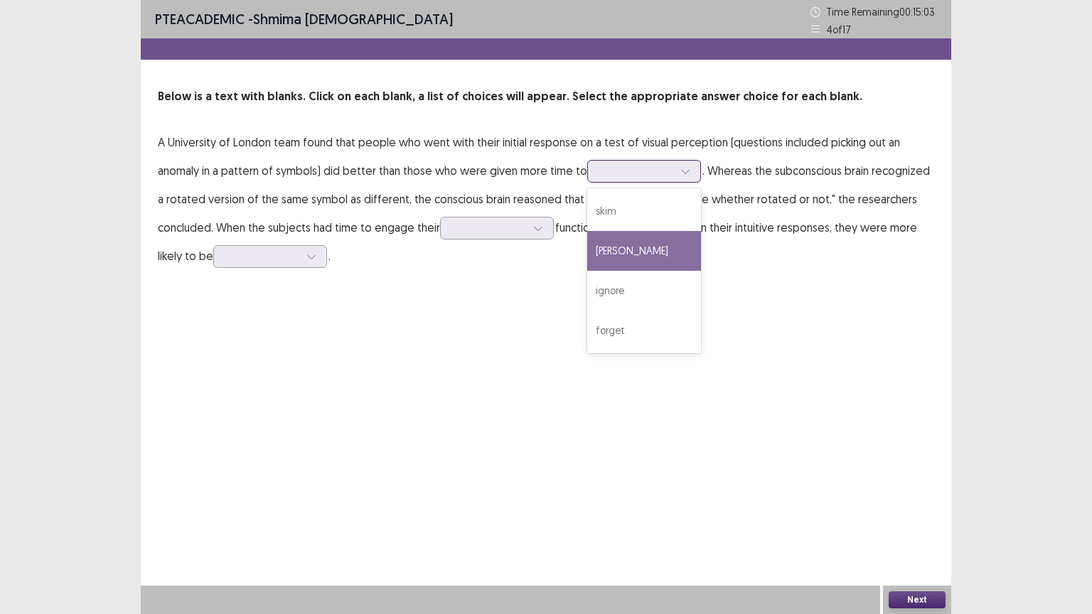
drag, startPoint x: 601, startPoint y: 247, endPoint x: 668, endPoint y: 210, distance: 76.1
click at [601, 248] on div "[PERSON_NAME]" at bounding box center [644, 251] width 114 height 40
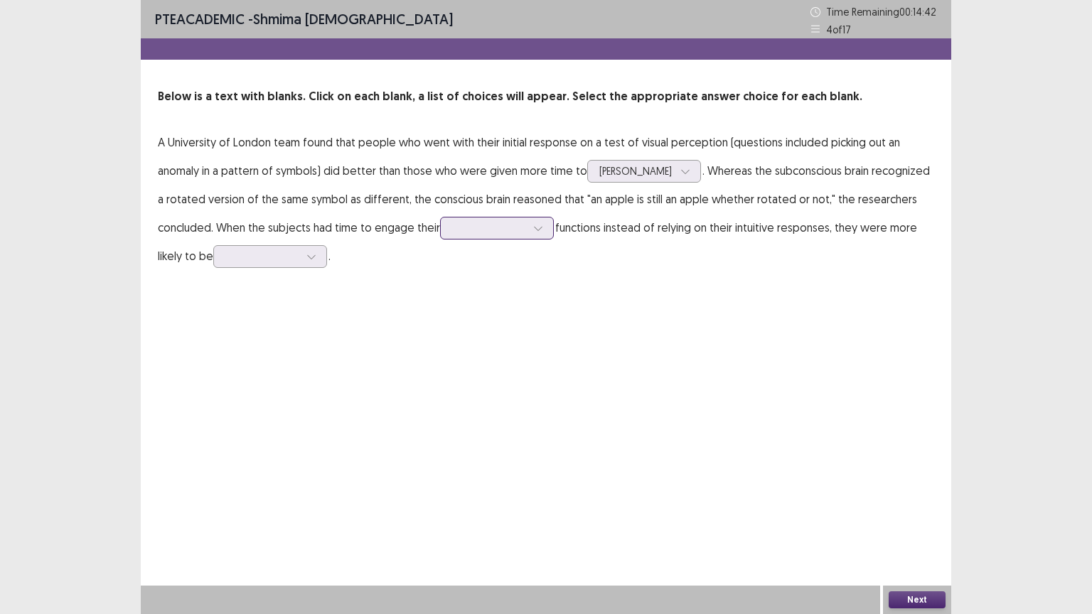
click at [535, 227] on icon at bounding box center [538, 228] width 10 height 10
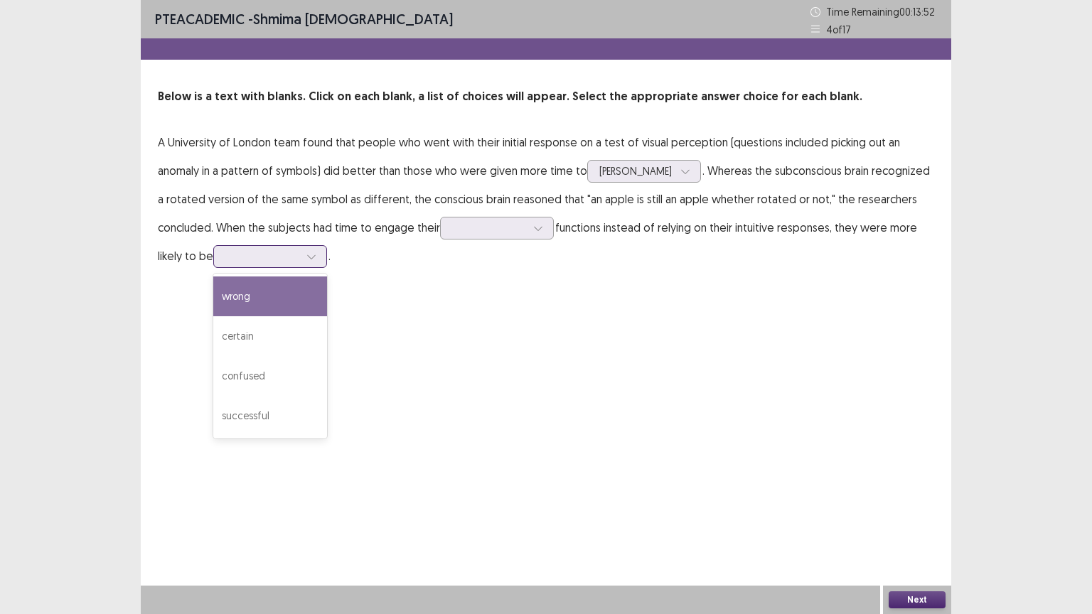
click at [314, 256] on icon at bounding box center [311, 257] width 10 height 10
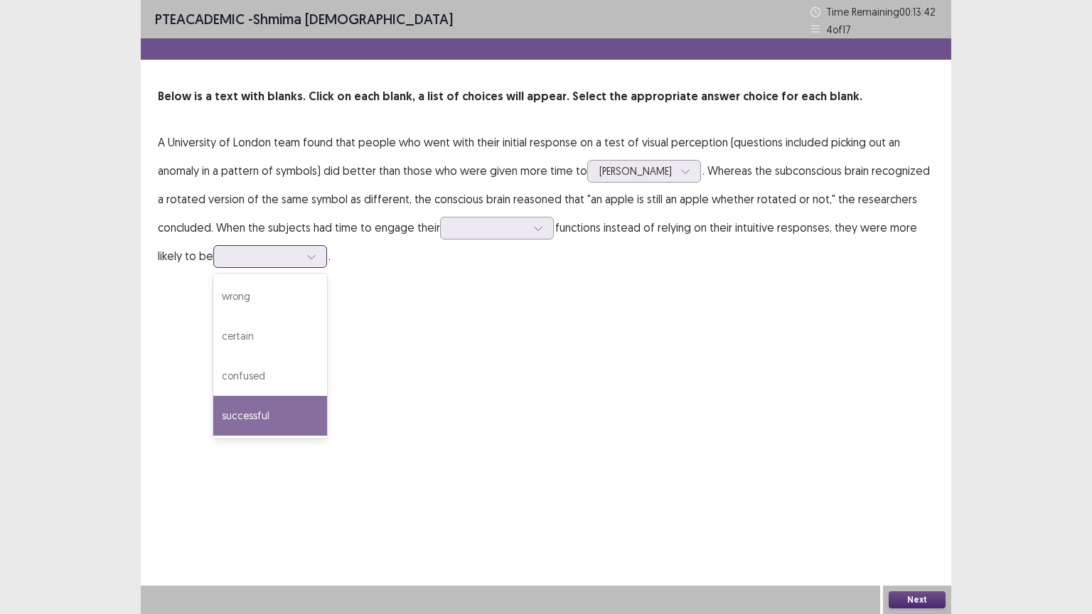
click at [247, 419] on div "successful" at bounding box center [270, 416] width 114 height 40
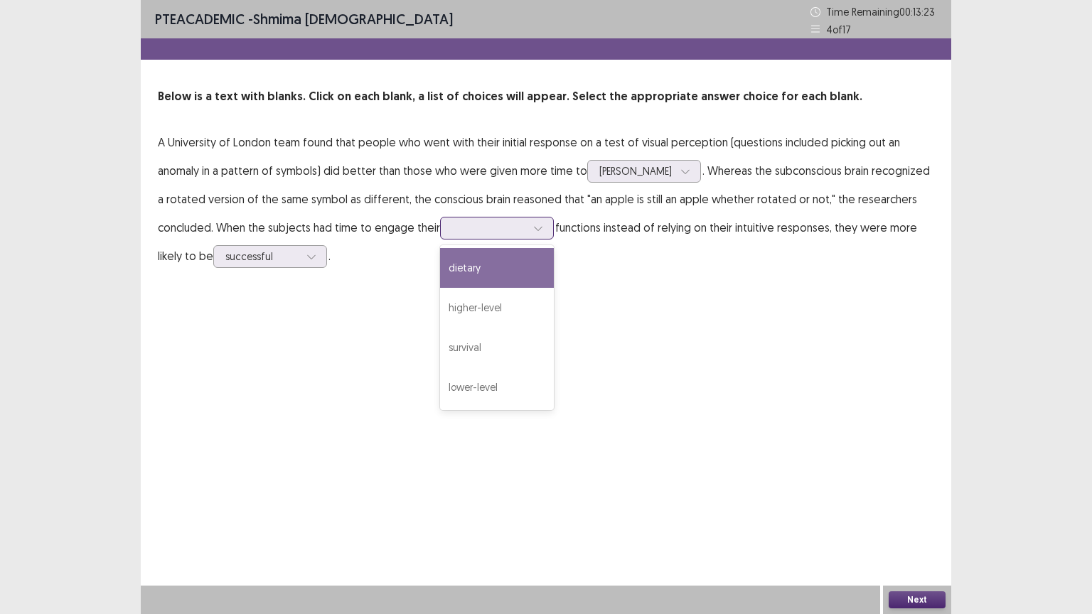
click at [538, 226] on icon at bounding box center [538, 228] width 10 height 10
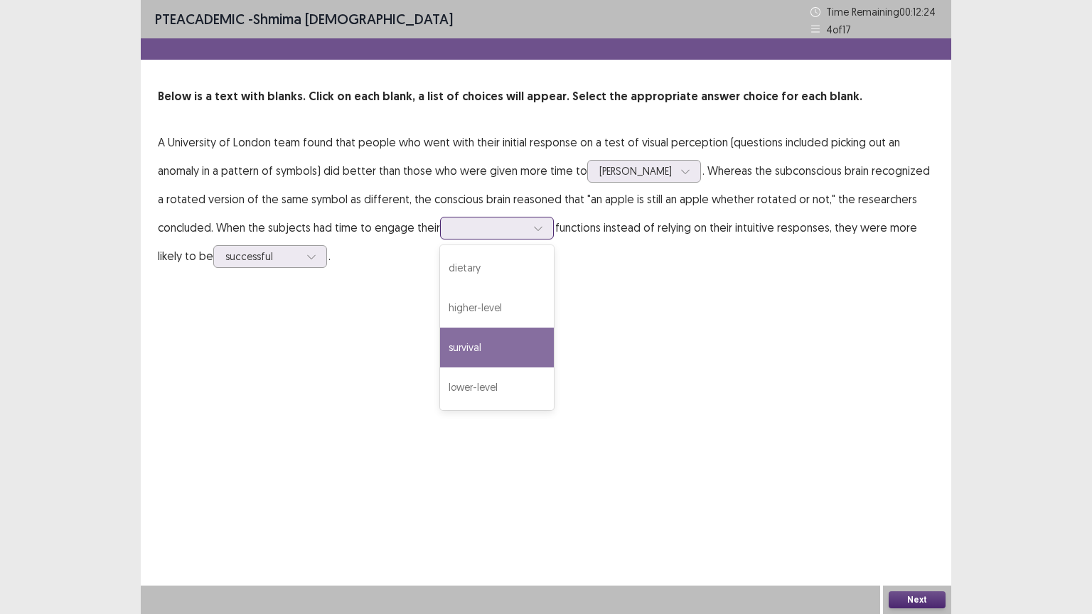
click at [468, 348] on div "survival" at bounding box center [497, 348] width 114 height 40
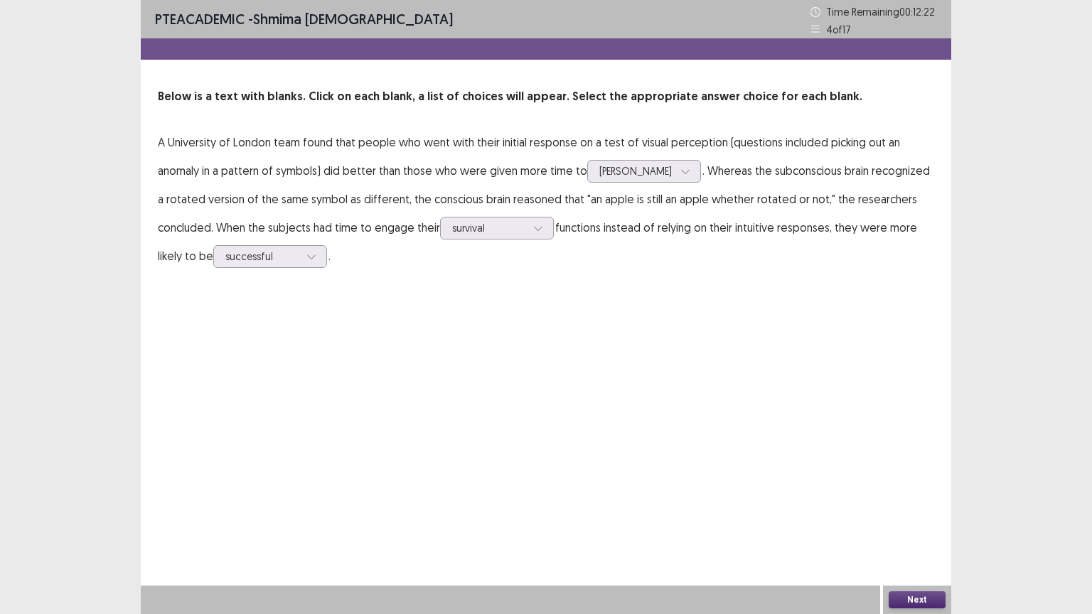
click at [918, 507] on button "Next" at bounding box center [917, 599] width 57 height 17
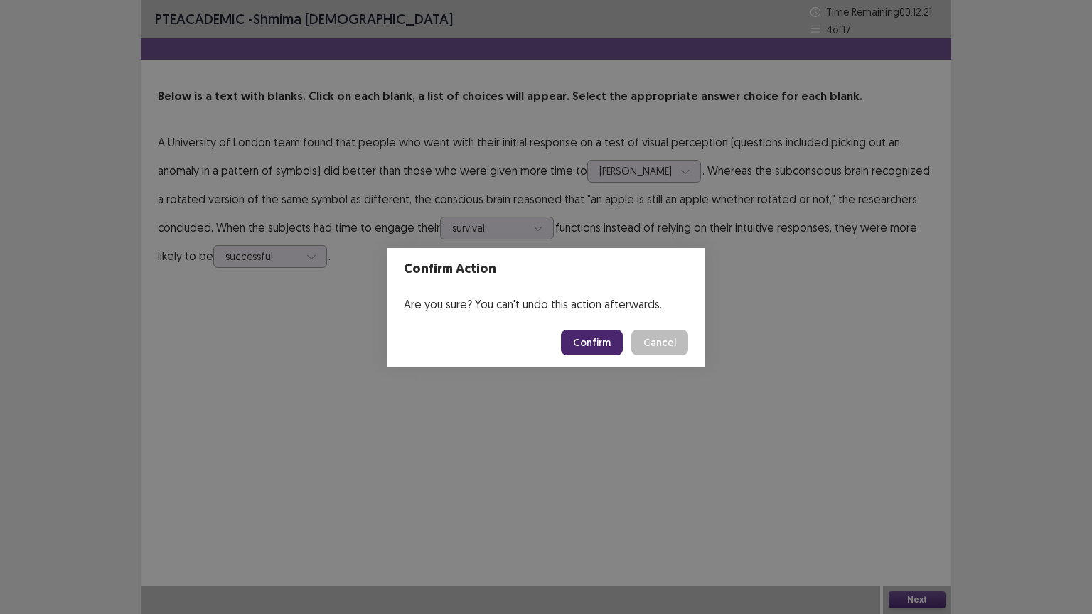
click at [581, 341] on button "Confirm" at bounding box center [592, 343] width 62 height 26
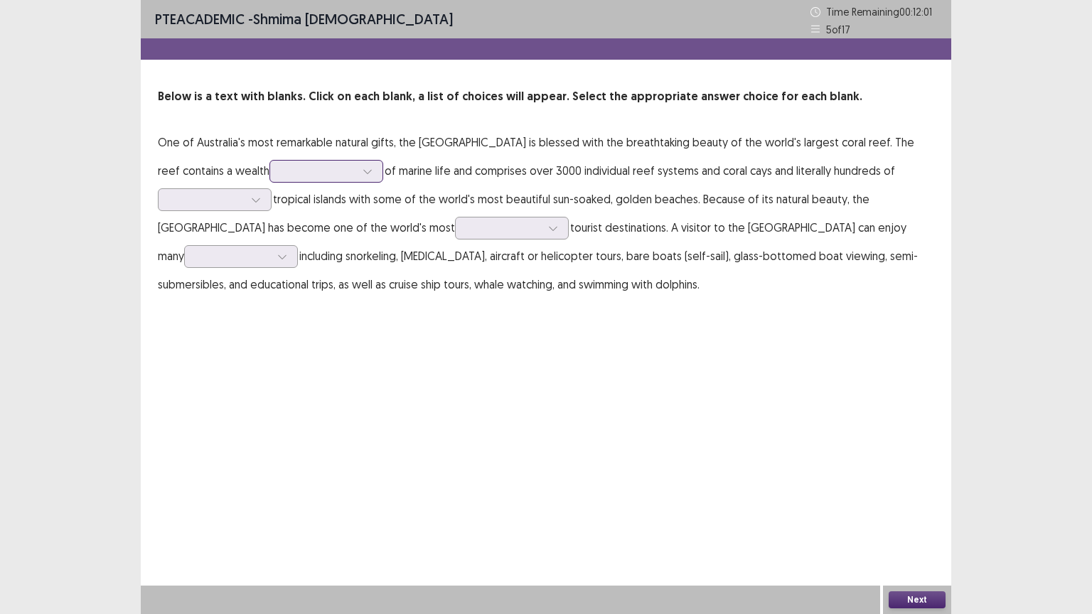
click at [363, 171] on icon at bounding box center [367, 172] width 8 height 4
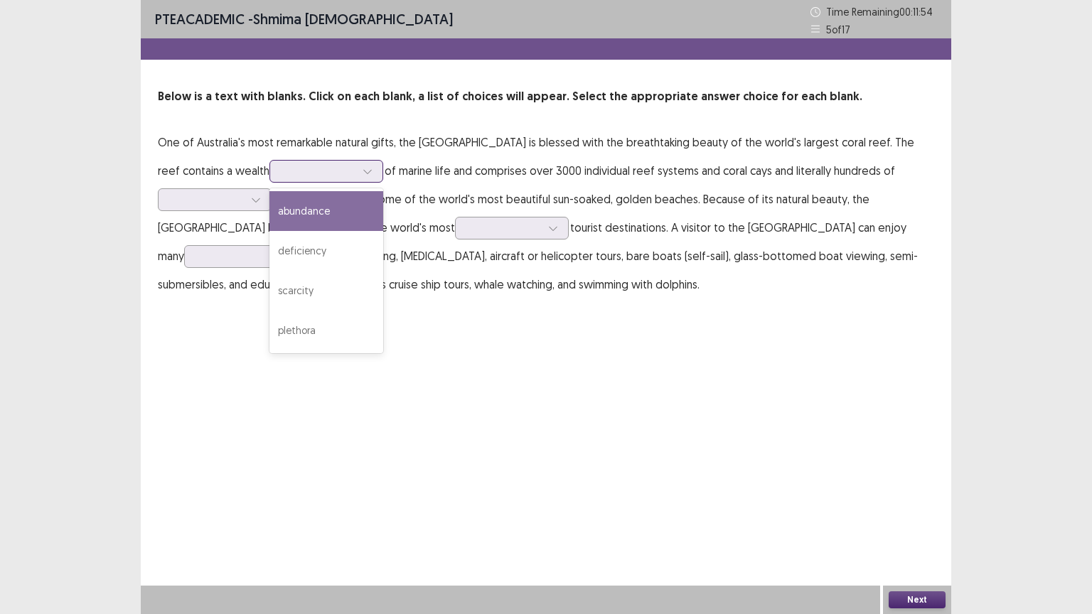
click at [290, 207] on div "abundance" at bounding box center [326, 211] width 114 height 40
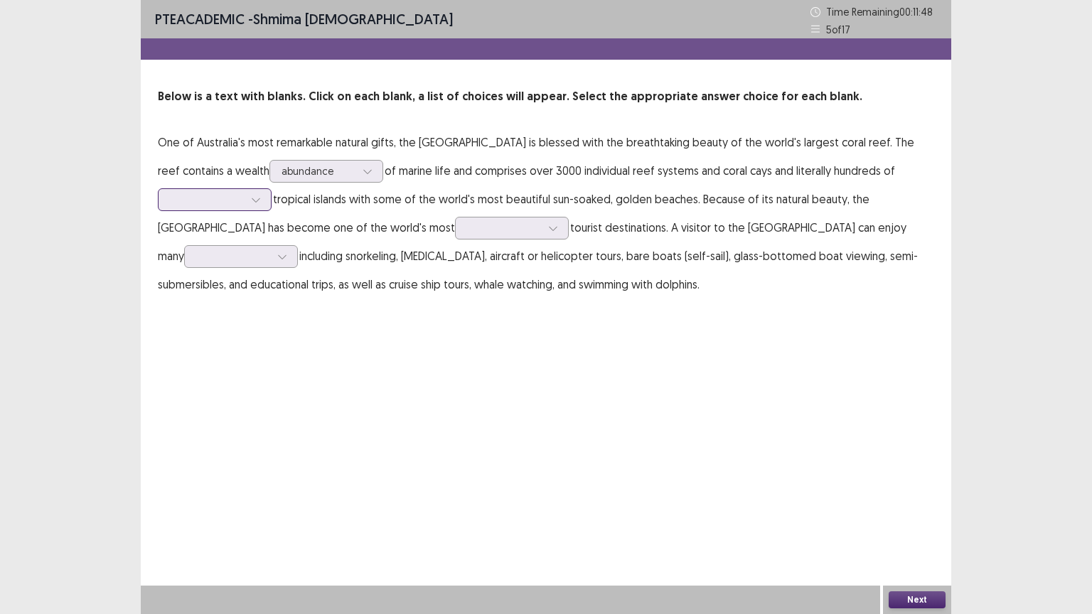
click at [259, 199] on icon at bounding box center [256, 200] width 10 height 10
click at [196, 243] on div "picturesque" at bounding box center [215, 240] width 114 height 40
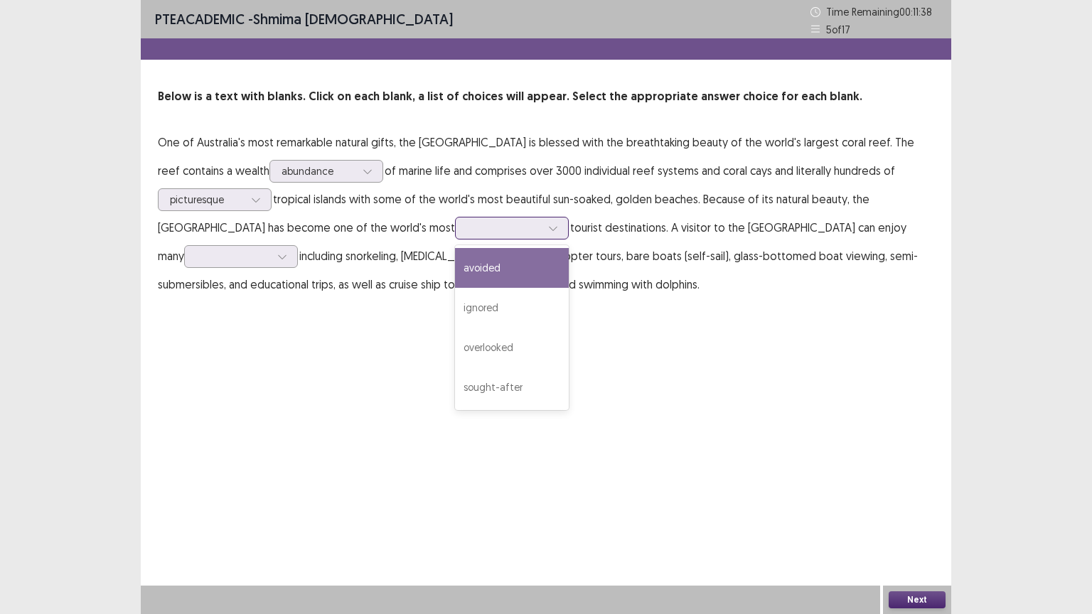
click at [549, 228] on icon at bounding box center [553, 229] width 8 height 4
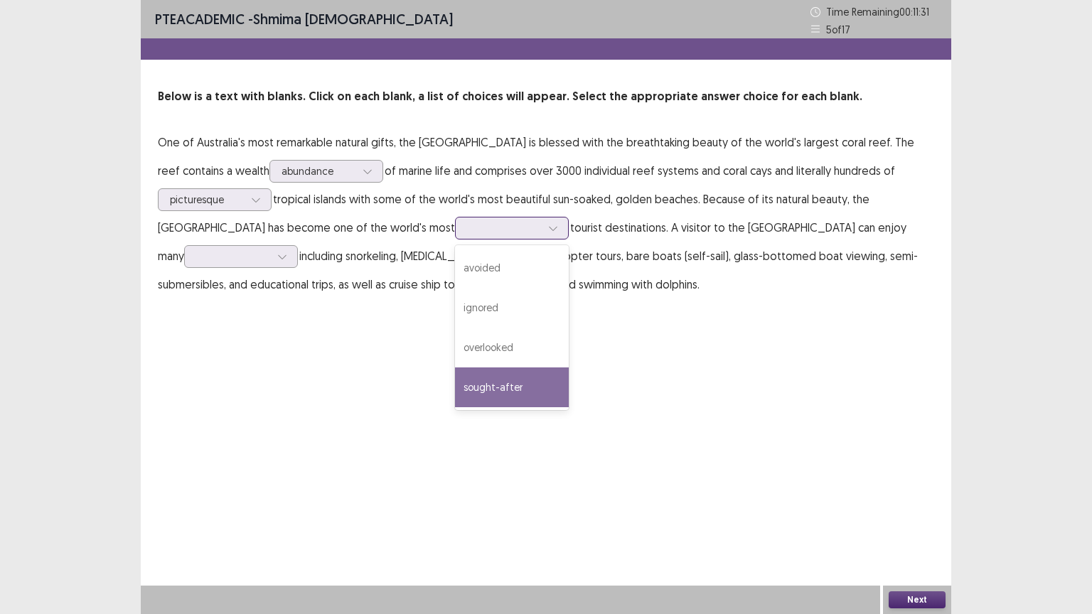
click at [455, 383] on div "sought-after" at bounding box center [512, 388] width 114 height 40
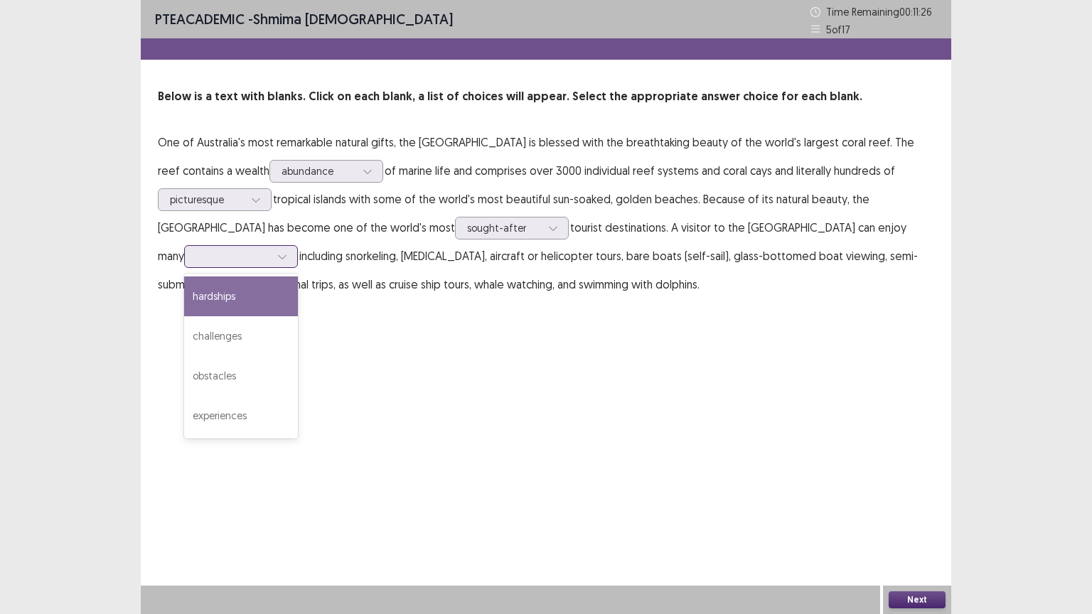
click at [277, 256] on icon at bounding box center [282, 257] width 10 height 10
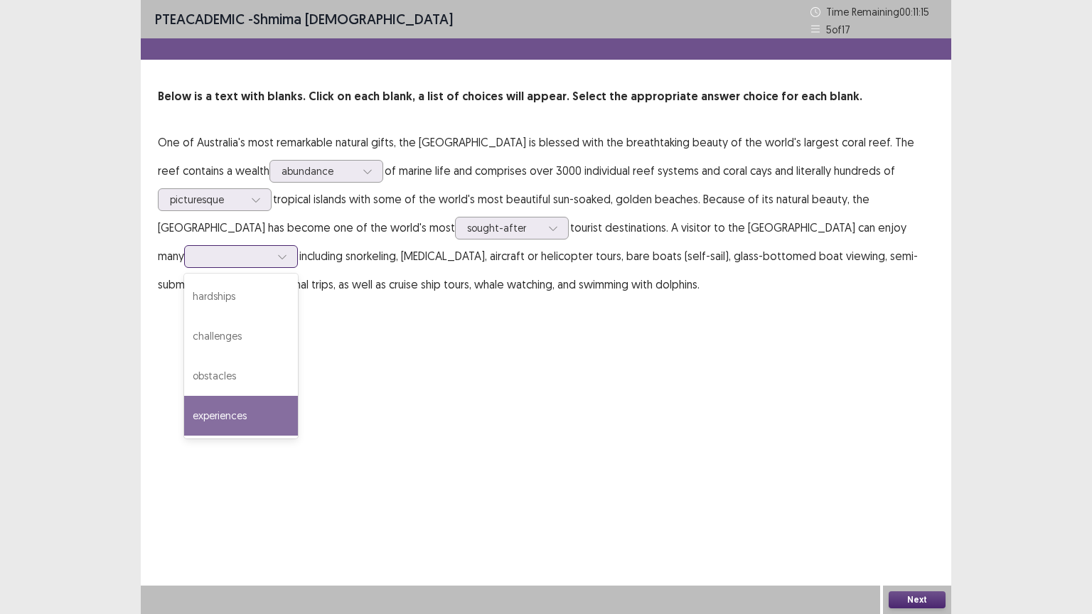
click at [215, 414] on div "experiences" at bounding box center [241, 416] width 114 height 40
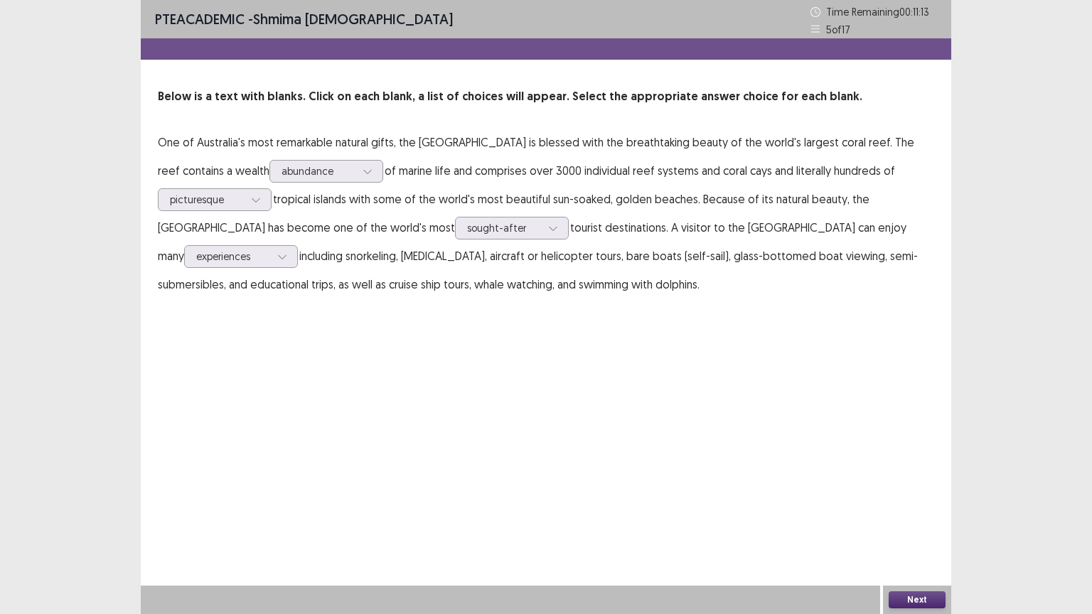
click at [933, 507] on button "Next" at bounding box center [917, 599] width 57 height 17
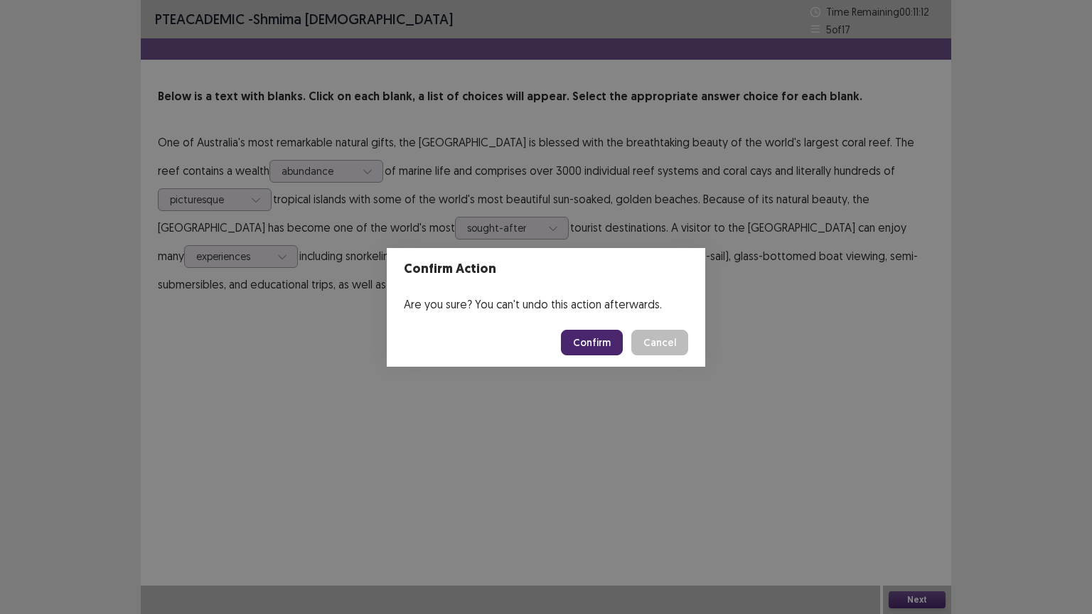
click at [600, 344] on button "Confirm" at bounding box center [592, 343] width 62 height 26
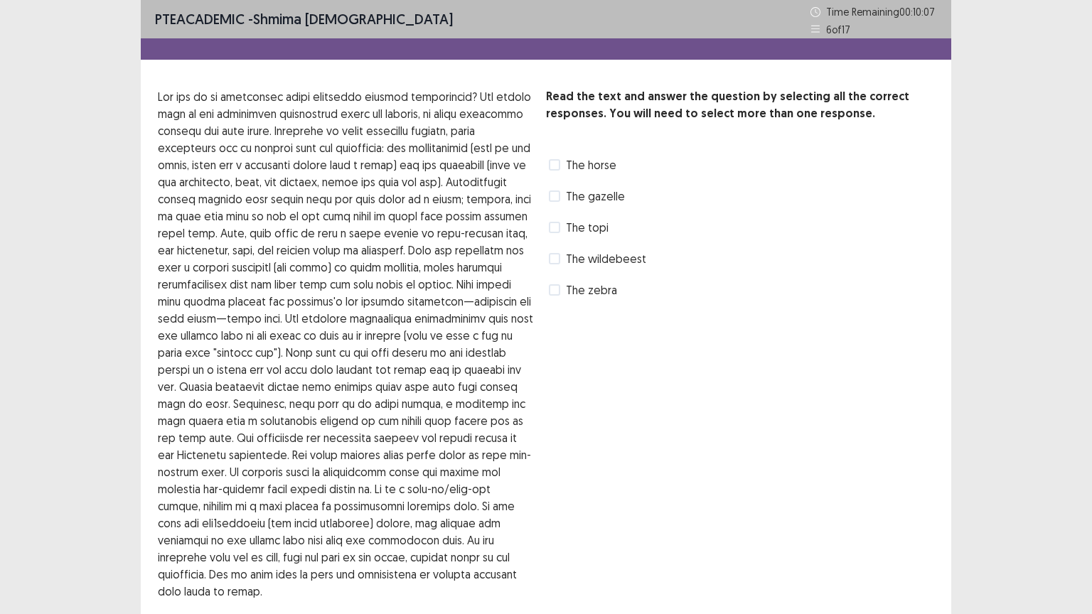
click at [557, 291] on span at bounding box center [554, 289] width 11 height 11
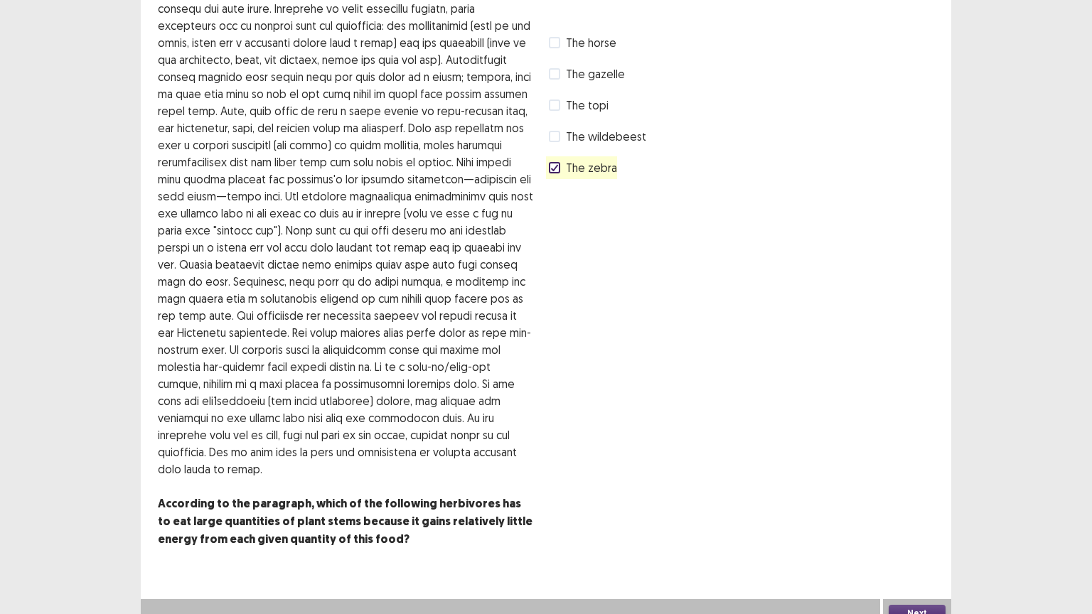
scroll to position [134, 0]
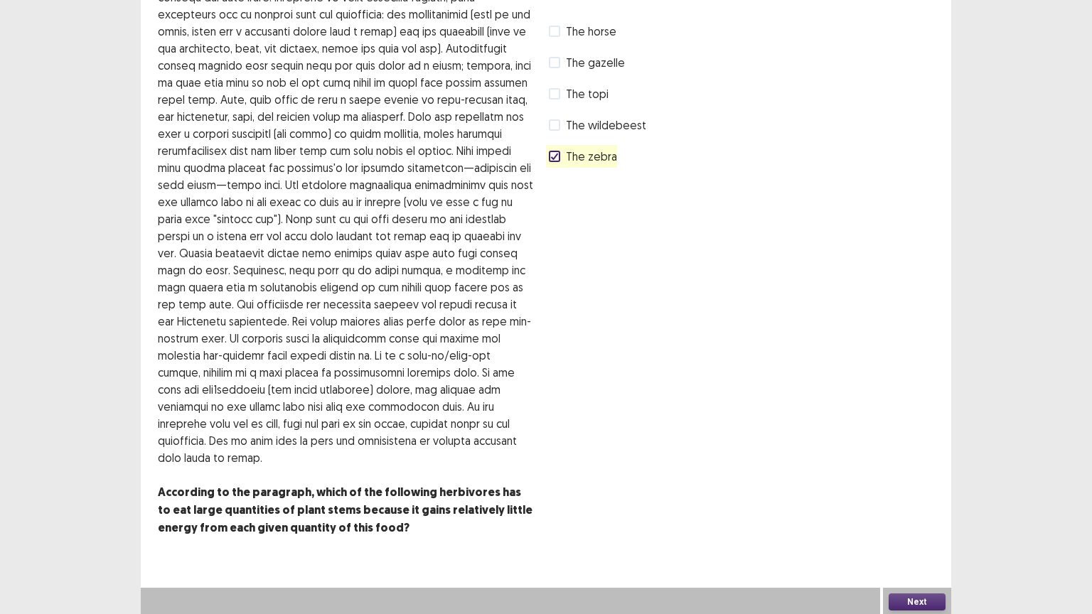
click at [908, 507] on button "Next" at bounding box center [917, 602] width 57 height 17
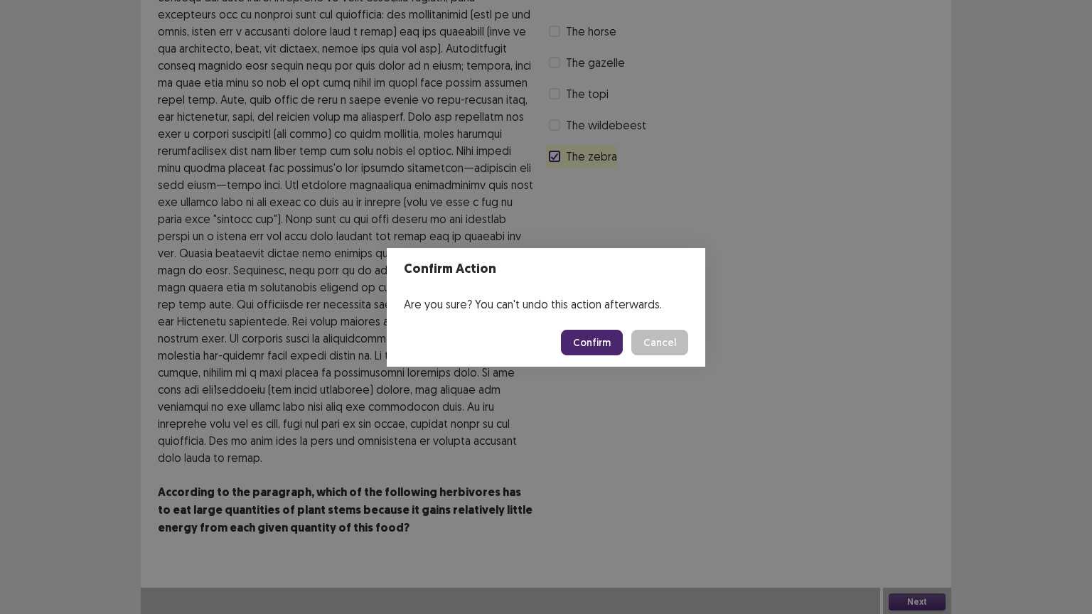
click at [577, 348] on button "Confirm" at bounding box center [592, 343] width 62 height 26
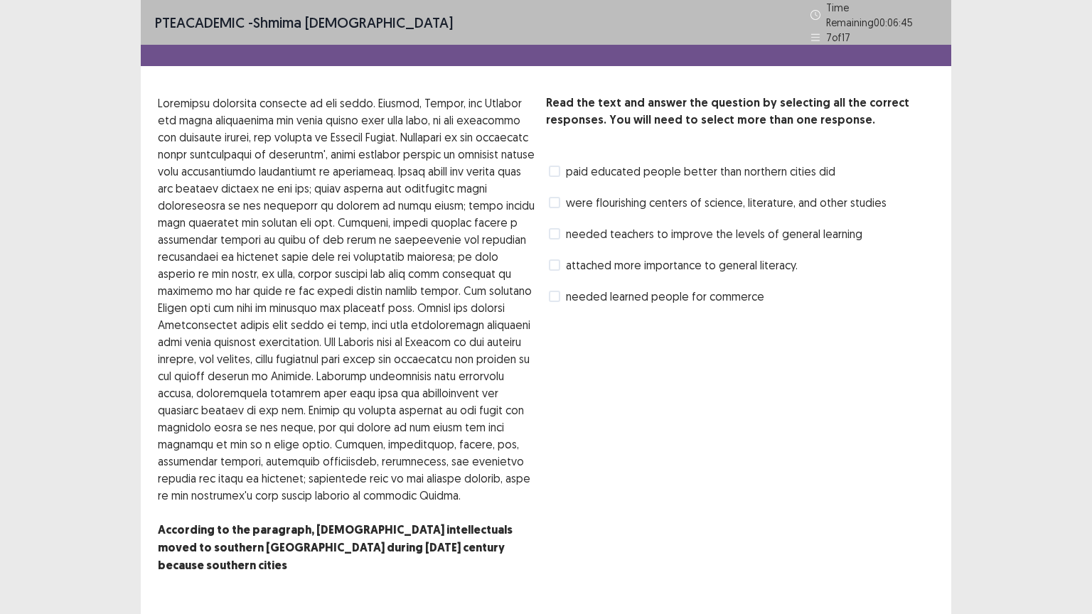
click at [557, 198] on span at bounding box center [554, 202] width 11 height 11
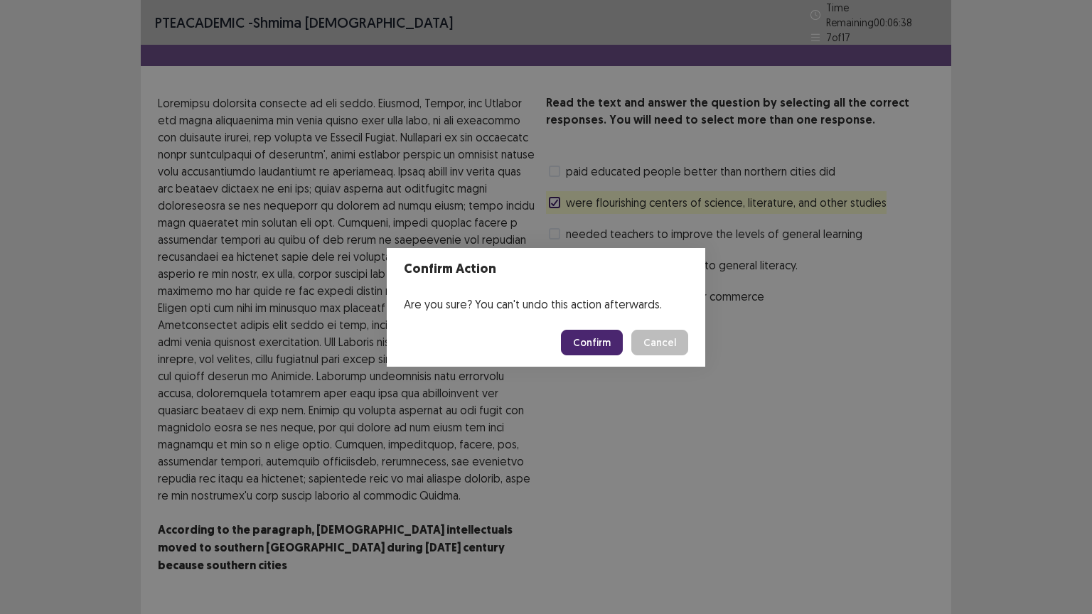
click at [583, 336] on button "Confirm" at bounding box center [592, 343] width 62 height 26
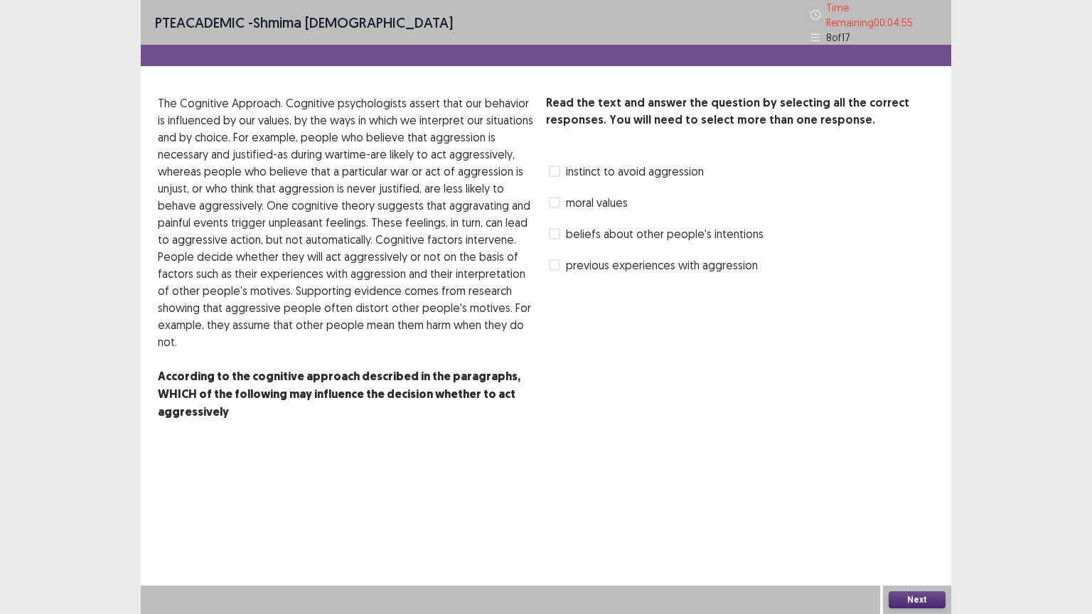
click at [558, 166] on span at bounding box center [554, 171] width 11 height 11
click at [551, 168] on icon at bounding box center [554, 171] width 9 height 7
click at [552, 259] on span at bounding box center [554, 264] width 11 height 11
click at [907, 507] on button "Next" at bounding box center [917, 599] width 57 height 17
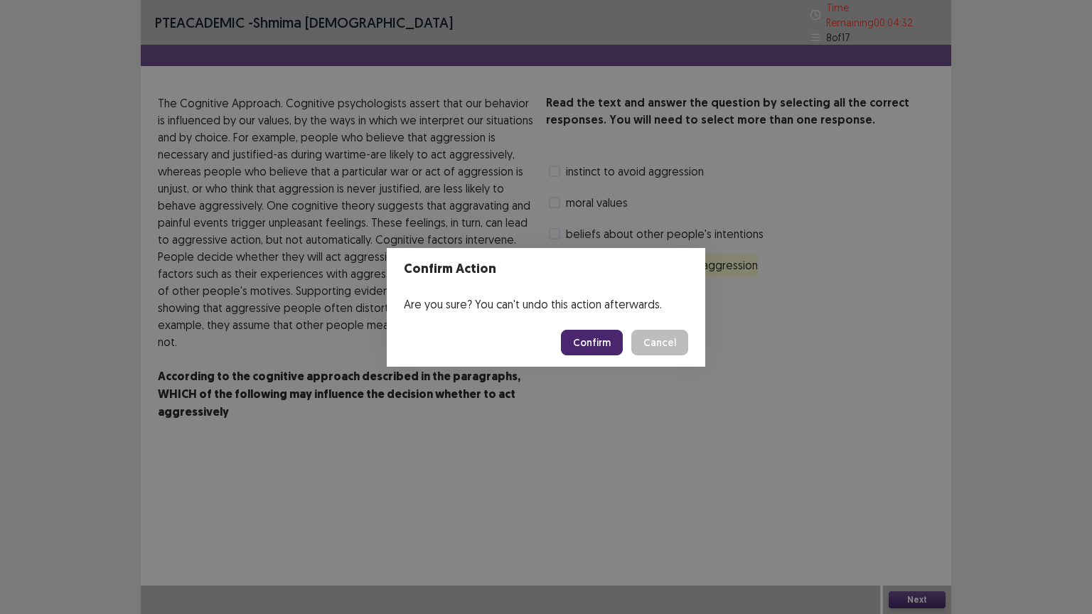
click at [569, 335] on button "Confirm" at bounding box center [592, 343] width 62 height 26
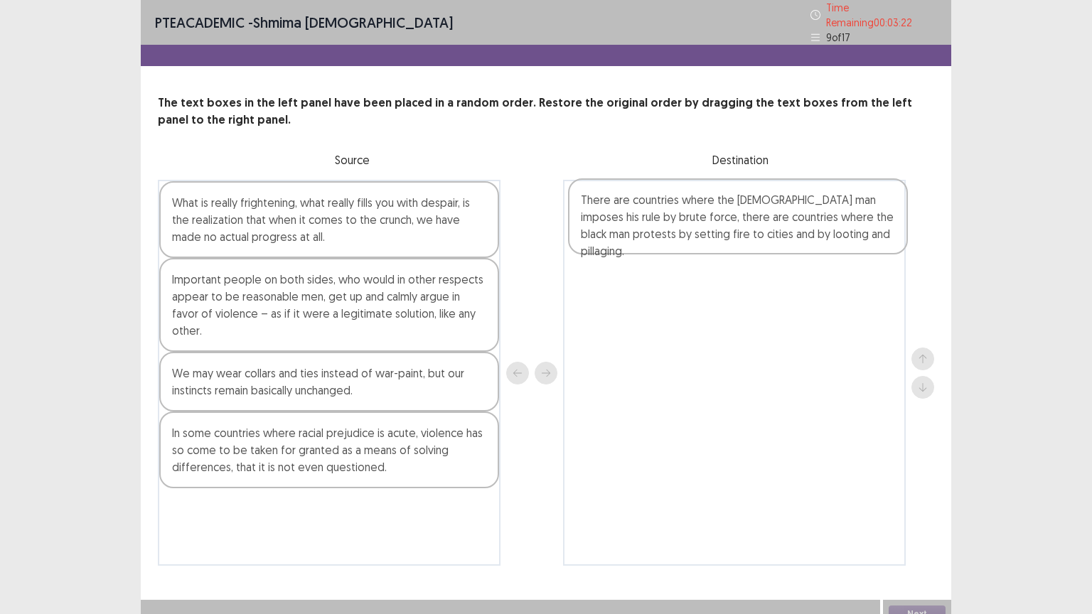
drag, startPoint x: 256, startPoint y: 205, endPoint x: 675, endPoint y: 210, distance: 418.8
click at [675, 210] on div "There are countries where the [DEMOGRAPHIC_DATA] man imposes his rule by brute …" at bounding box center [546, 373] width 776 height 386
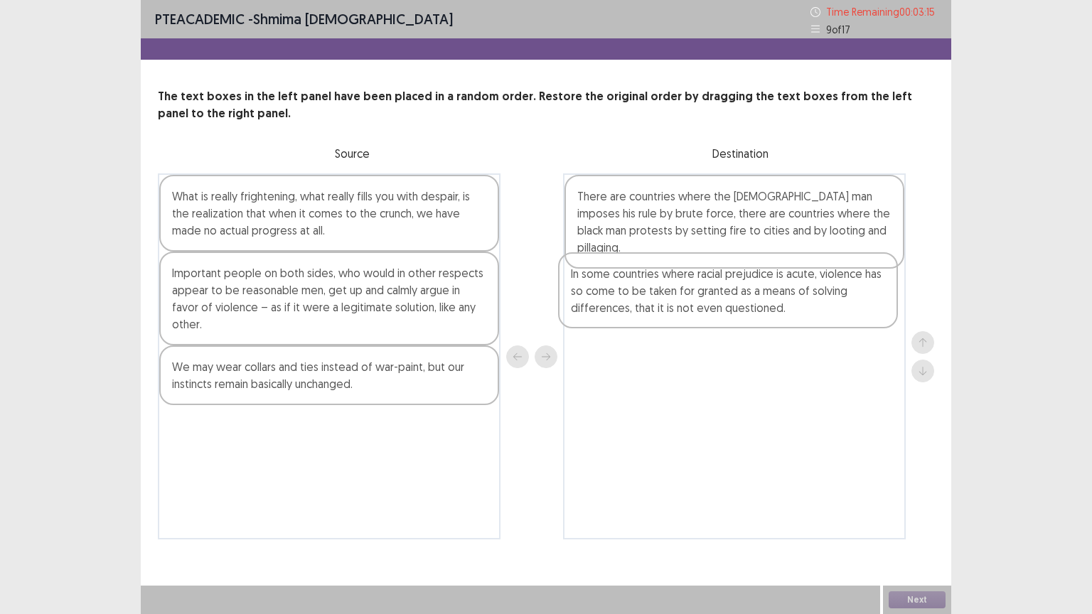
drag, startPoint x: 347, startPoint y: 419, endPoint x: 757, endPoint y: 282, distance: 432.3
click at [757, 282] on div "What is really frightening, what really fills you with despair, is the realizat…" at bounding box center [546, 356] width 776 height 366
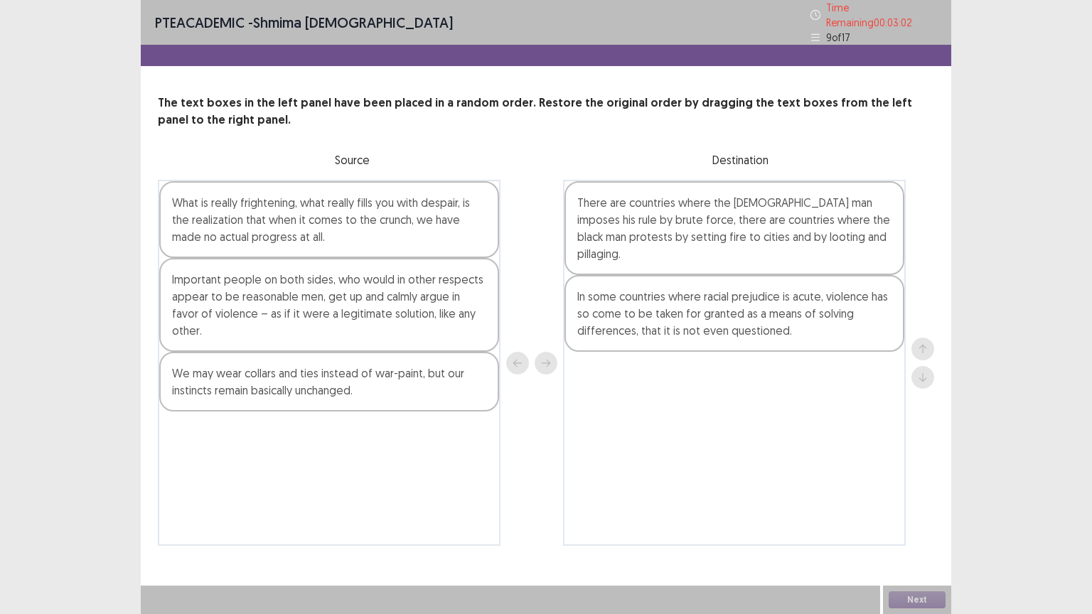
drag, startPoint x: 345, startPoint y: 222, endPoint x: 198, endPoint y: 139, distance: 168.4
click at [344, 218] on div "What is really frightening, what really fills you with despair, is the realizat…" at bounding box center [329, 363] width 343 height 366
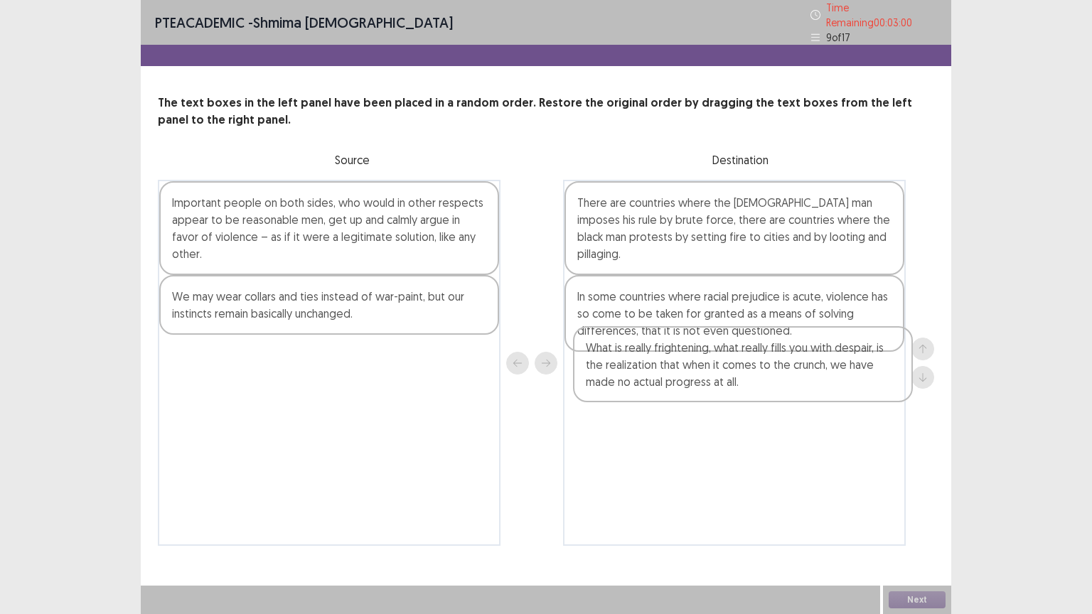
drag, startPoint x: 359, startPoint y: 196, endPoint x: 776, endPoint y: 350, distance: 444.9
click at [776, 350] on div "What is really frightening, what really fills you with despair, is the realizat…" at bounding box center [546, 363] width 776 height 366
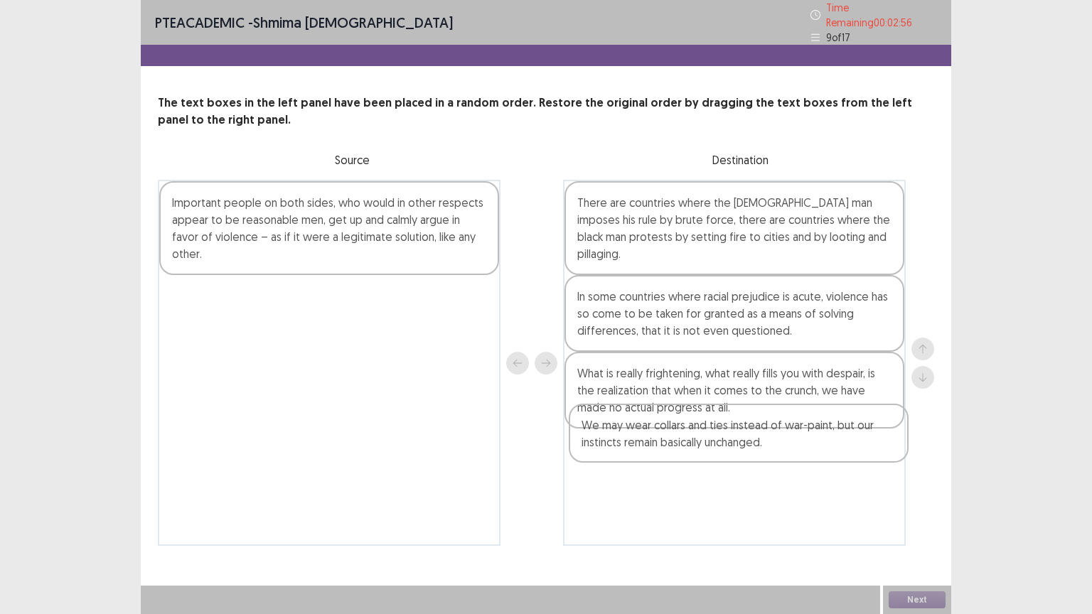
drag, startPoint x: 264, startPoint y: 280, endPoint x: 683, endPoint y: 439, distance: 448.0
click at [683, 439] on div "Important people on both sides, who would in other respects appear to be reason…" at bounding box center [546, 363] width 776 height 366
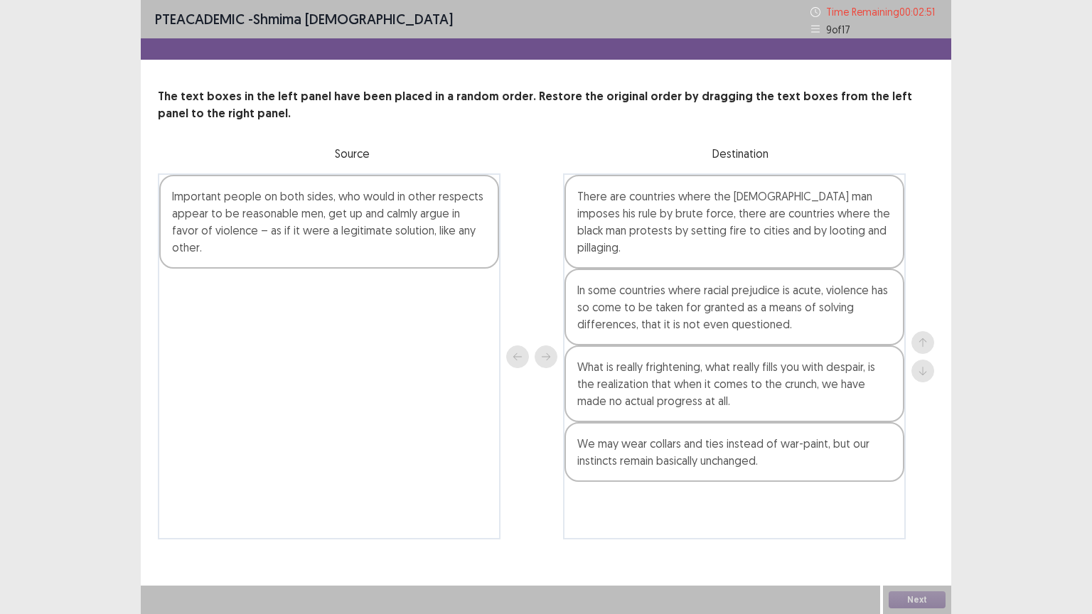
drag, startPoint x: 261, startPoint y: 208, endPoint x: 193, endPoint y: 50, distance: 171.7
click at [252, 183] on div "Important people on both sides, who would in other respects appear to be reason…" at bounding box center [329, 356] width 343 height 366
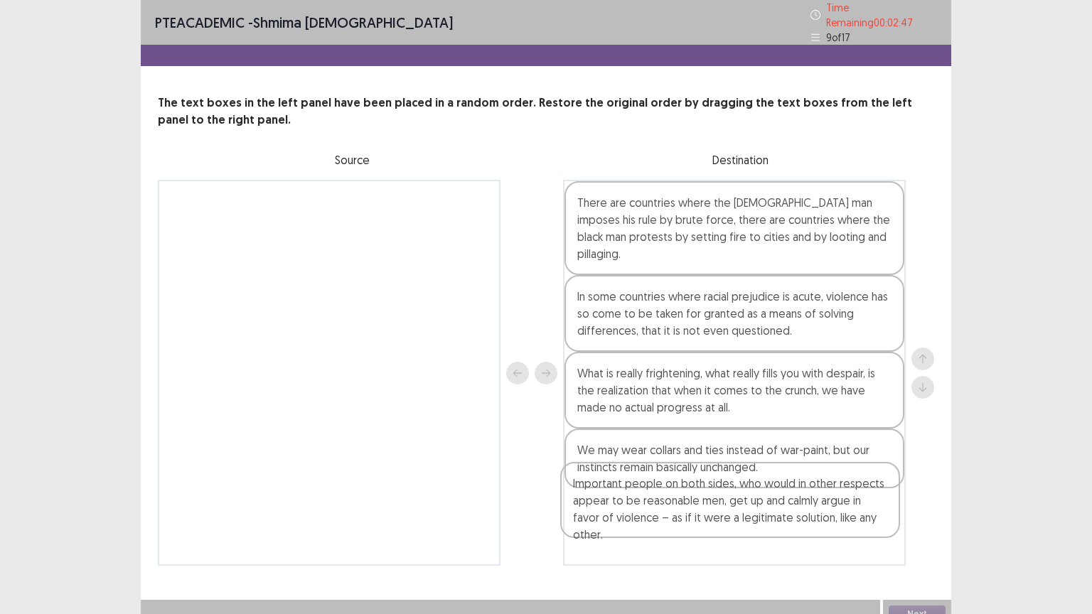
drag, startPoint x: 348, startPoint y: 192, endPoint x: 751, endPoint y: 489, distance: 500.8
click at [751, 489] on div "Important people on both sides, who would in other respects appear to be reason…" at bounding box center [546, 373] width 776 height 386
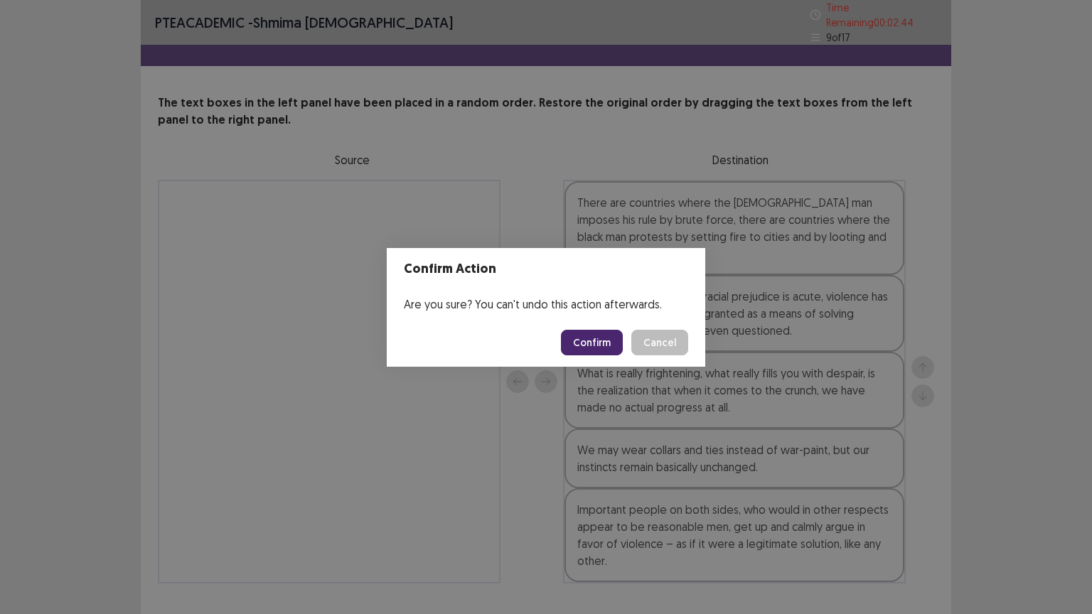
click at [594, 335] on button "Confirm" at bounding box center [592, 343] width 62 height 26
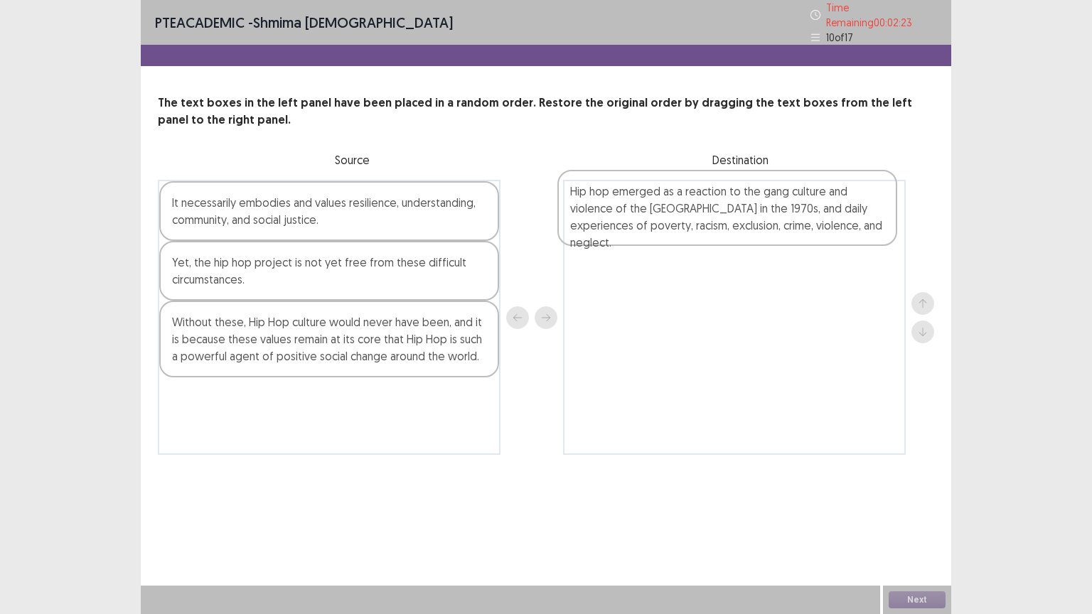
drag, startPoint x: 306, startPoint y: 319, endPoint x: 717, endPoint y: 196, distance: 429.1
click at [717, 196] on div "It necessarily embodies and values resilience, understanding, community, and so…" at bounding box center [546, 317] width 776 height 275
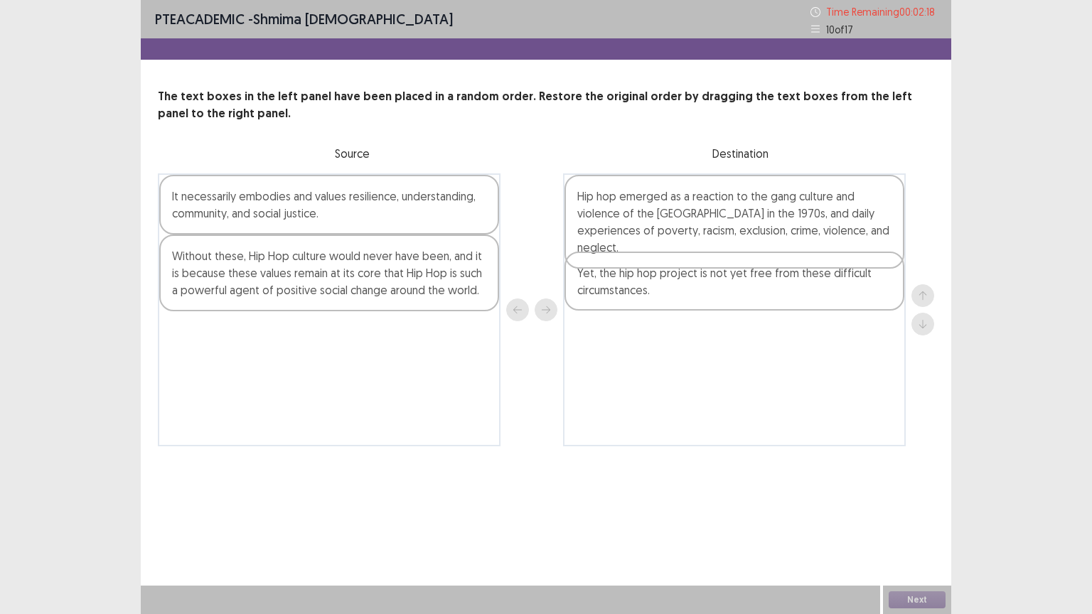
drag, startPoint x: 293, startPoint y: 269, endPoint x: 702, endPoint y: 287, distance: 409.2
click at [702, 287] on div "It necessarily embodies and values resilience, understanding, community, and so…" at bounding box center [546, 309] width 776 height 273
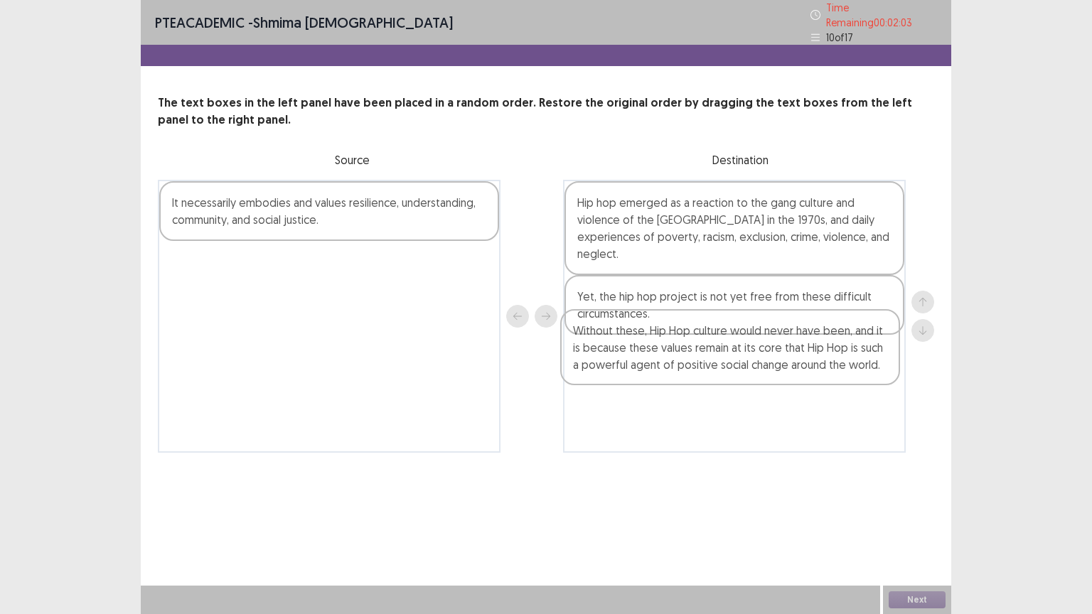
drag, startPoint x: 279, startPoint y: 268, endPoint x: 686, endPoint y: 345, distance: 413.8
click at [686, 345] on div "It necessarily embodies and values resilience, understanding, community, and so…" at bounding box center [546, 316] width 776 height 273
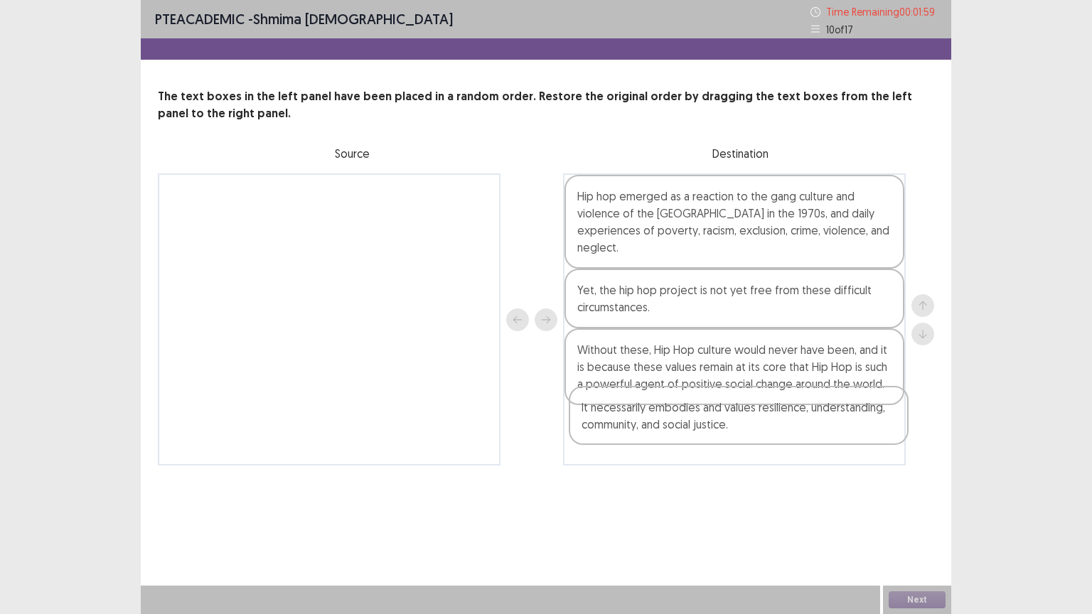
drag, startPoint x: 418, startPoint y: 210, endPoint x: 827, endPoint y: 431, distance: 465.0
click at [827, 431] on div "It necessarily embodies and values resilience, understanding, community, and so…" at bounding box center [546, 319] width 776 height 292
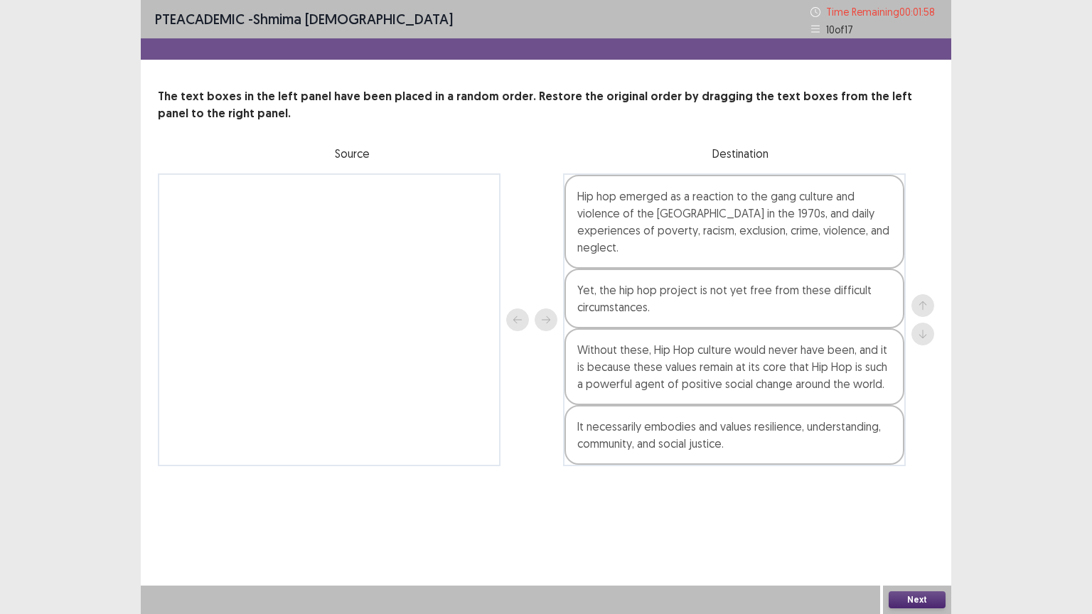
click at [933, 507] on button "Next" at bounding box center [917, 599] width 57 height 17
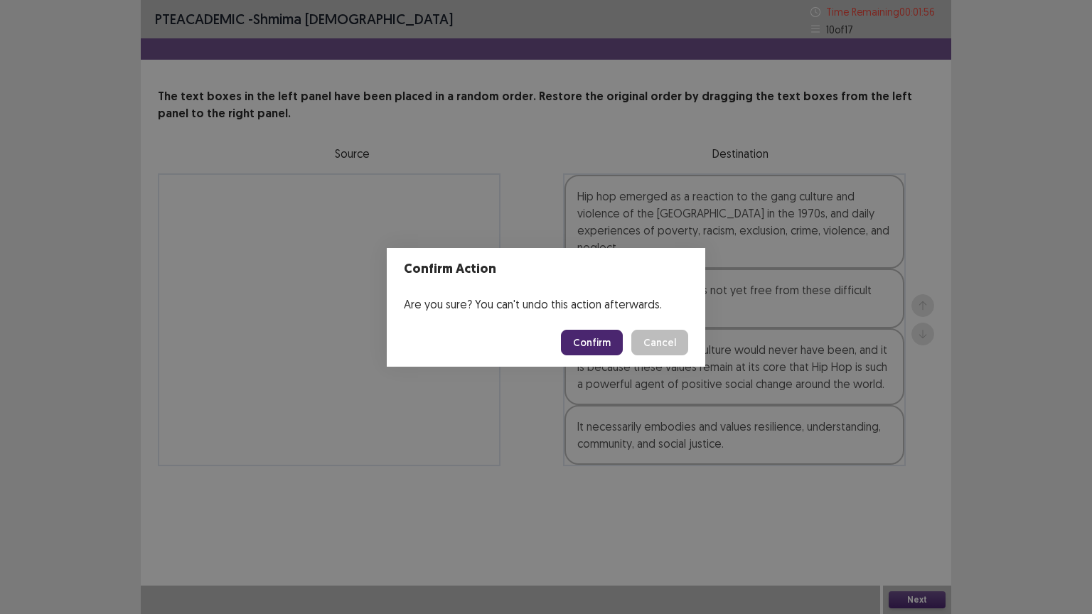
click at [591, 344] on button "Confirm" at bounding box center [592, 343] width 62 height 26
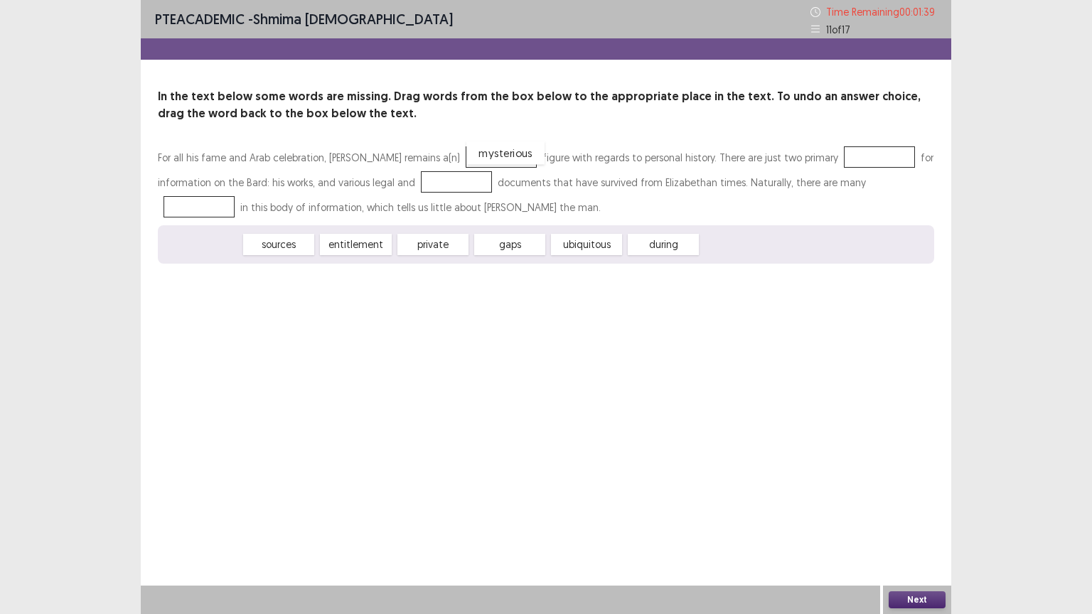
drag, startPoint x: 205, startPoint y: 248, endPoint x: 508, endPoint y: 156, distance: 317.1
drag, startPoint x: 219, startPoint y: 245, endPoint x: 890, endPoint y: 158, distance: 676.7
drag, startPoint x: 301, startPoint y: 242, endPoint x: 476, endPoint y: 181, distance: 184.6
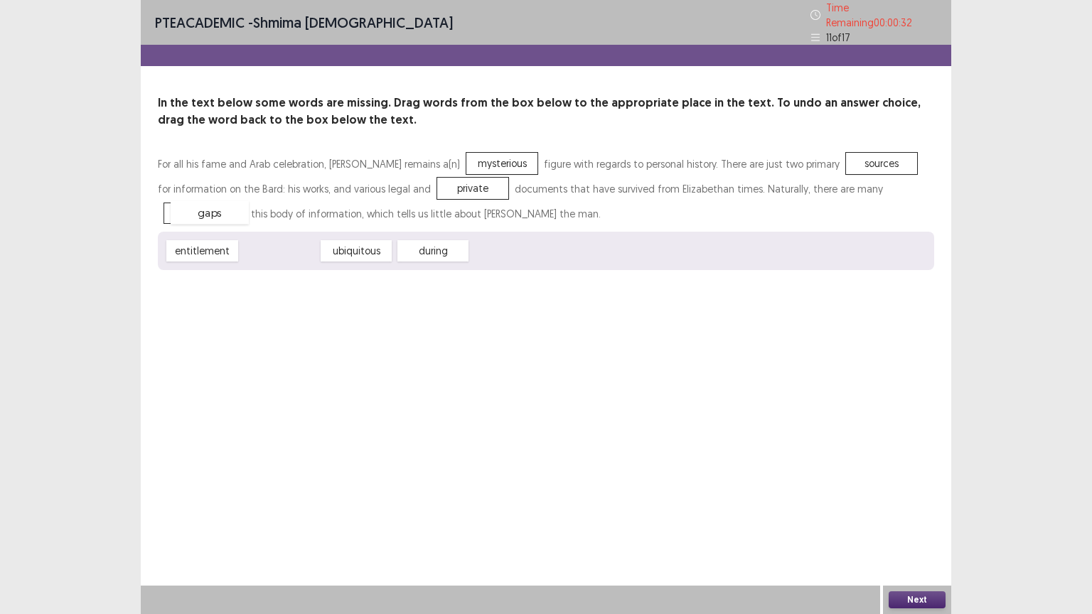
drag, startPoint x: 295, startPoint y: 245, endPoint x: 225, endPoint y: 206, distance: 79.5
click at [933, 507] on button "Next" at bounding box center [917, 599] width 57 height 17
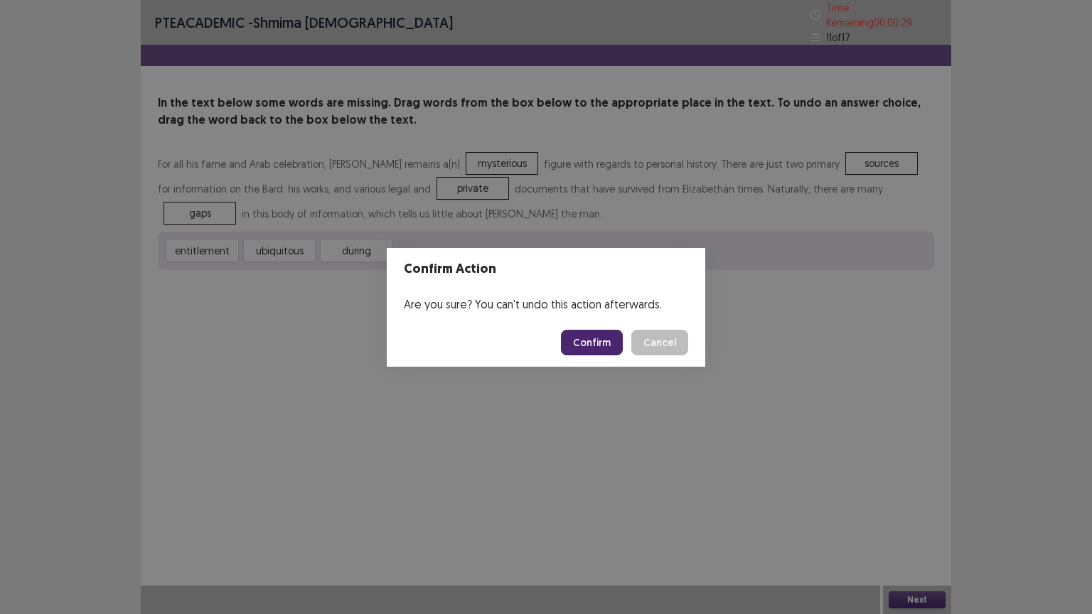
click at [614, 340] on button "Confirm" at bounding box center [592, 343] width 62 height 26
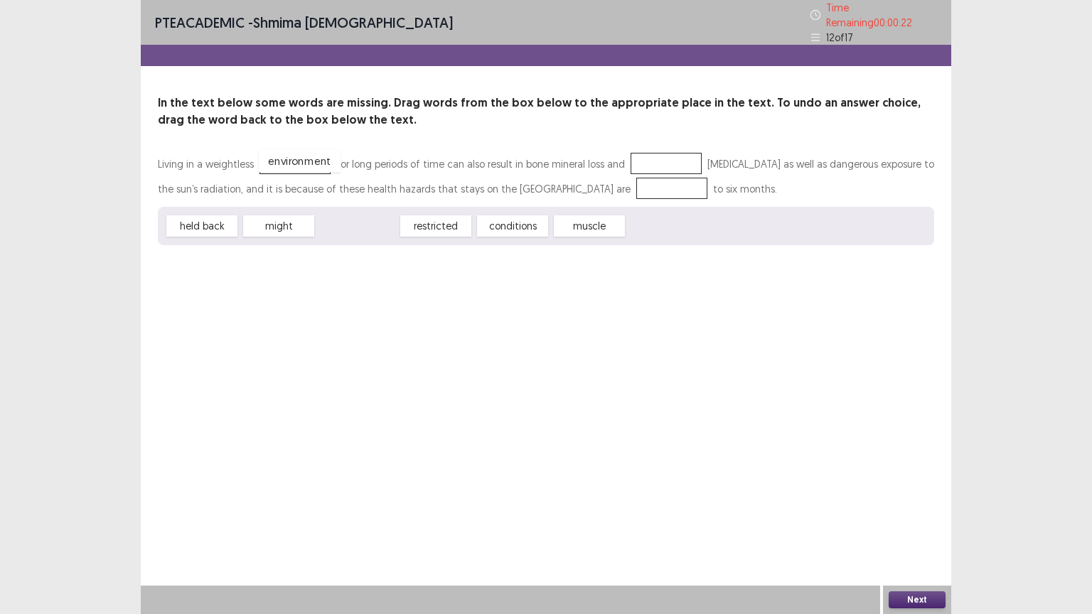
drag, startPoint x: 363, startPoint y: 219, endPoint x: 305, endPoint y: 154, distance: 87.1
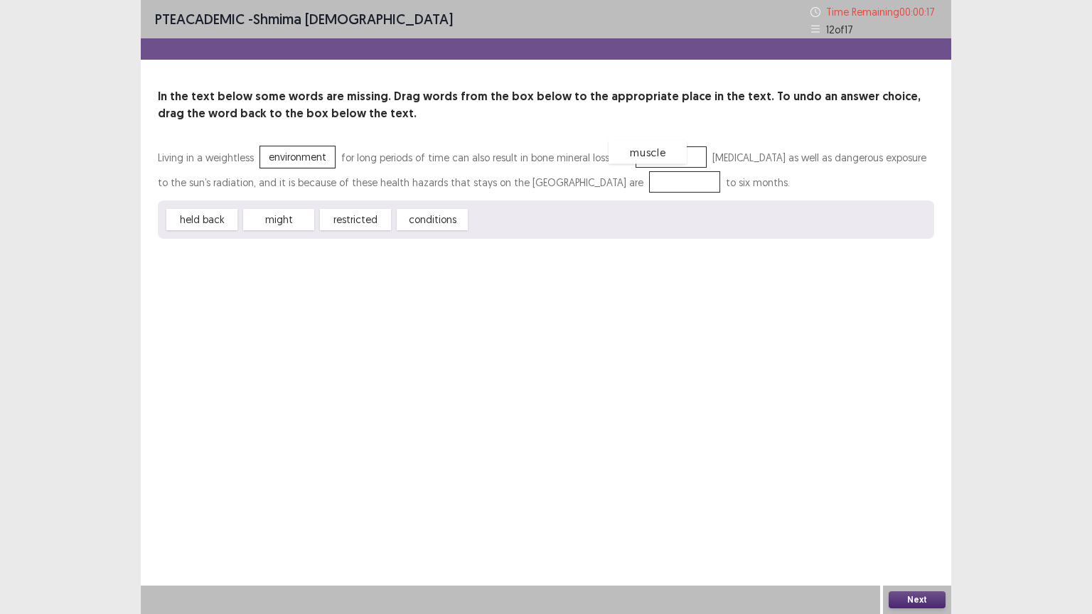
drag, startPoint x: 523, startPoint y: 218, endPoint x: 662, endPoint y: 151, distance: 154.2
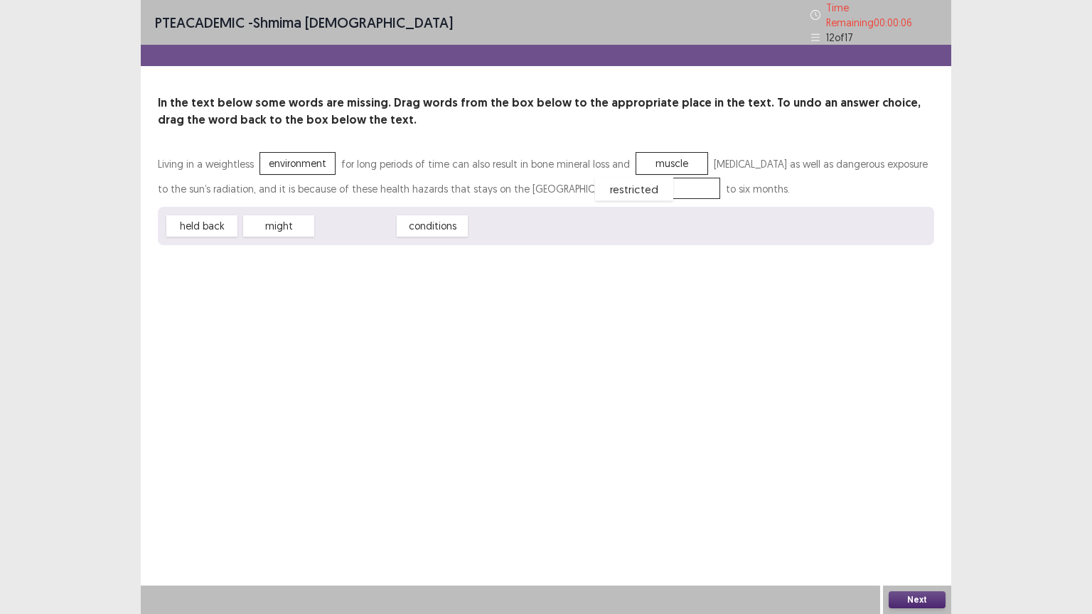
drag, startPoint x: 360, startPoint y: 222, endPoint x: 639, endPoint y: 185, distance: 281.1
click at [935, 507] on button "Next" at bounding box center [917, 599] width 57 height 17
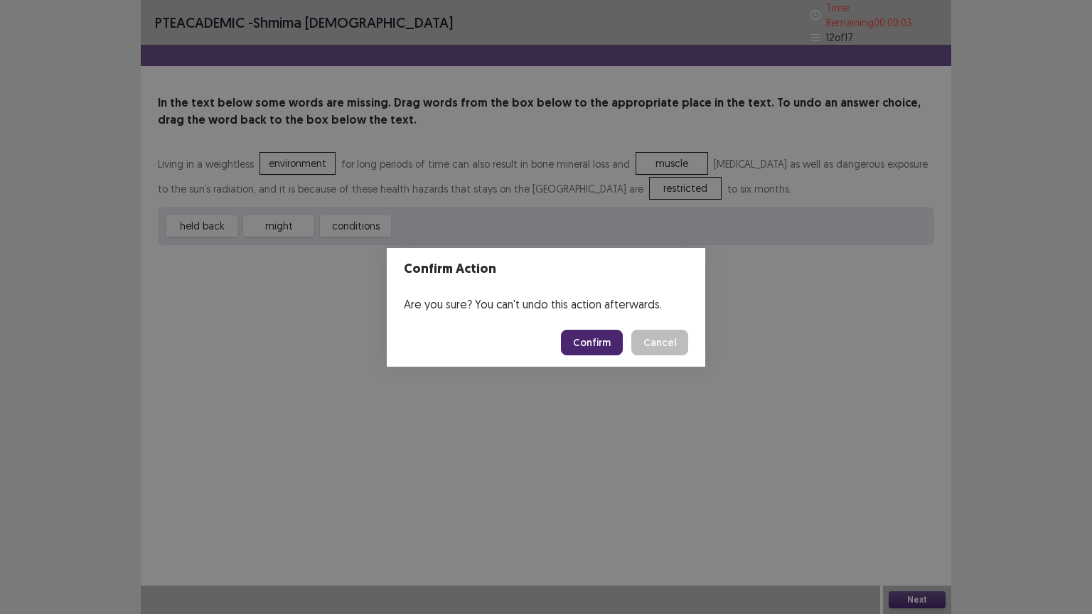
click at [591, 347] on button "Confirm" at bounding box center [592, 343] width 62 height 26
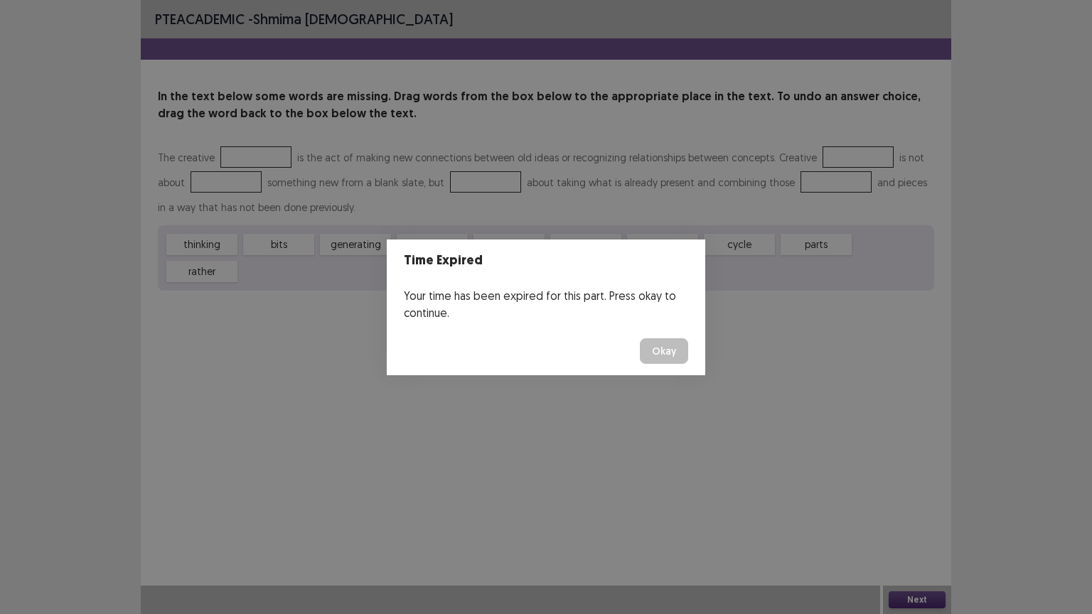
click at [661, 353] on button "Okay" at bounding box center [664, 351] width 48 height 26
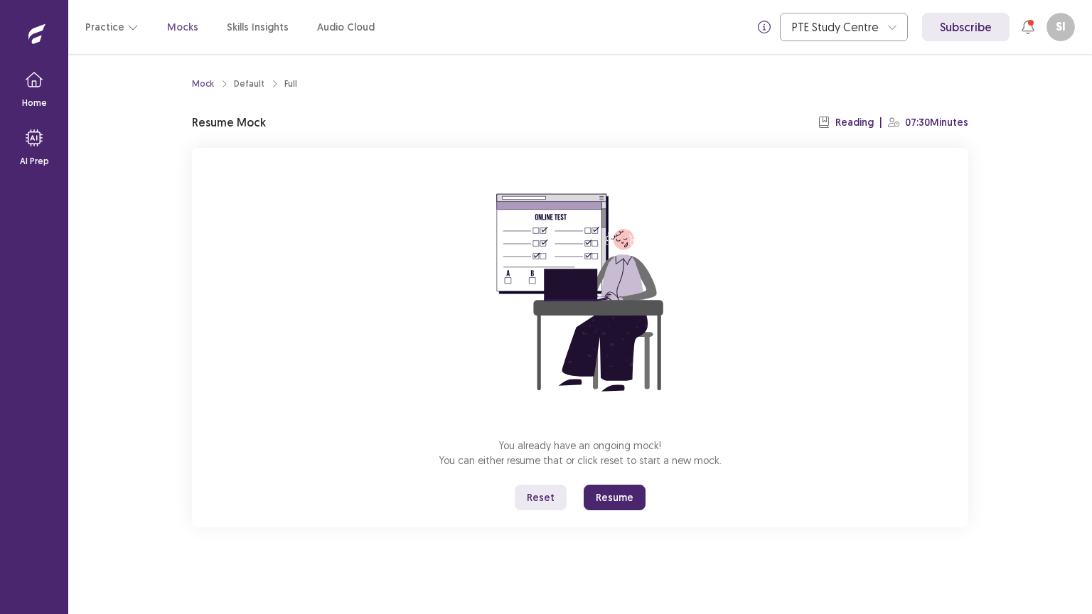
click at [594, 495] on button "Resume" at bounding box center [615, 498] width 62 height 26
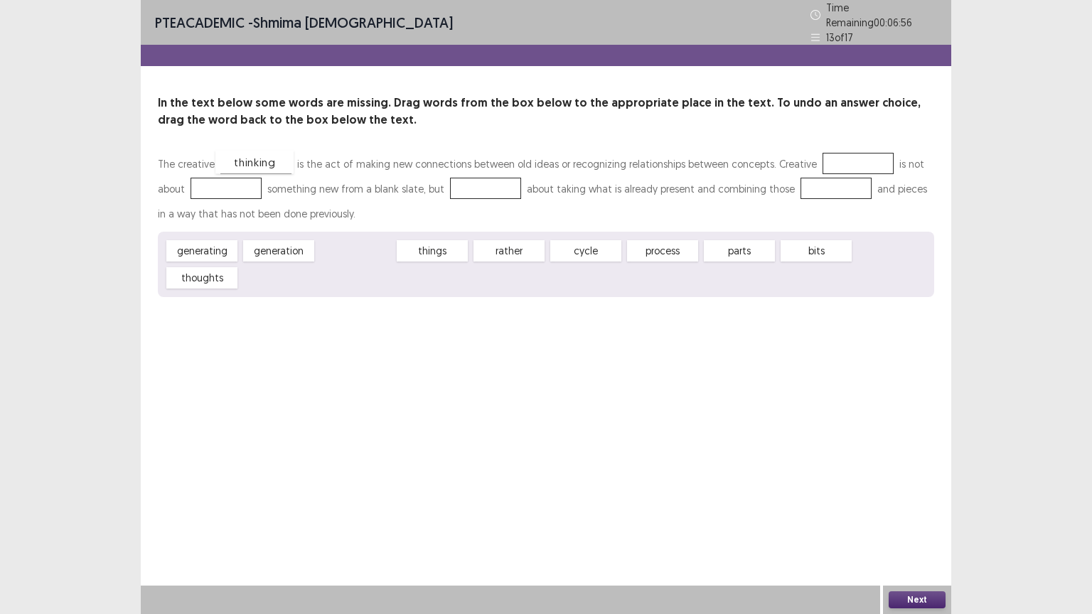
drag, startPoint x: 354, startPoint y: 245, endPoint x: 253, endPoint y: 156, distance: 134.5
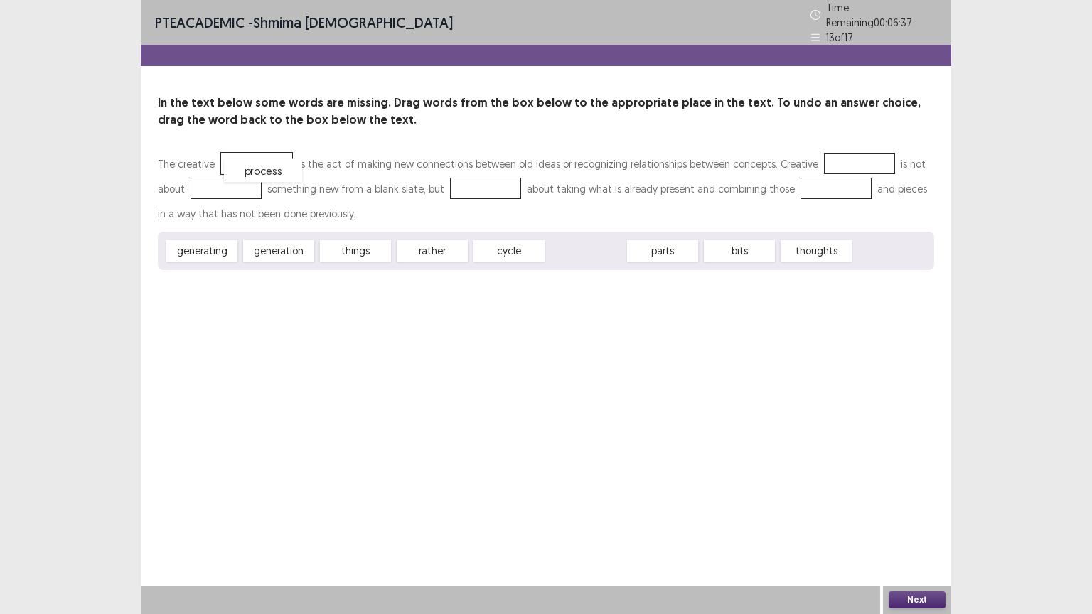
drag, startPoint x: 587, startPoint y: 242, endPoint x: 264, endPoint y: 161, distance: 332.6
drag, startPoint x: 800, startPoint y: 247, endPoint x: 816, endPoint y: 156, distance: 92.5
drag, startPoint x: 220, startPoint y: 247, endPoint x: 245, endPoint y: 184, distance: 68.0
drag, startPoint x: 284, startPoint y: 245, endPoint x: 483, endPoint y: 185, distance: 208.7
drag, startPoint x: 500, startPoint y: 244, endPoint x: 808, endPoint y: 180, distance: 314.4
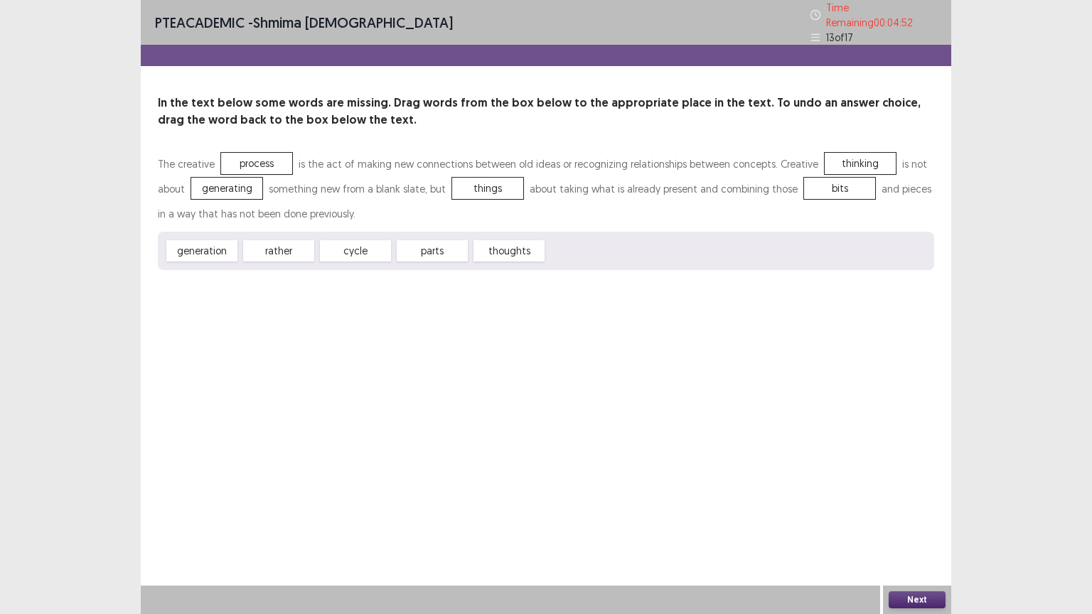
click at [896, 507] on button "Next" at bounding box center [917, 599] width 57 height 17
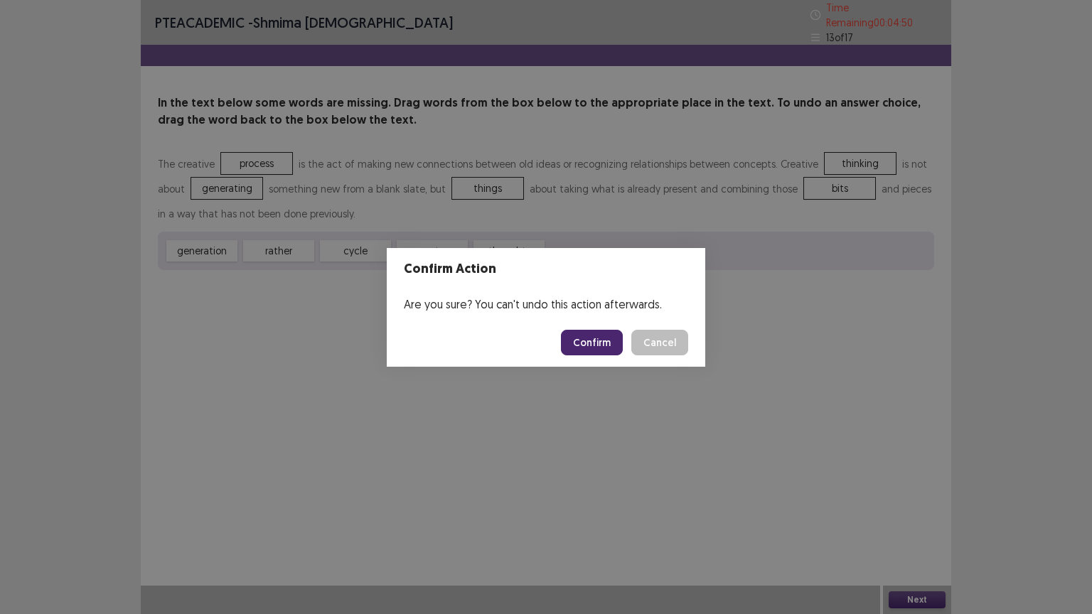
click at [585, 335] on button "Confirm" at bounding box center [592, 343] width 62 height 26
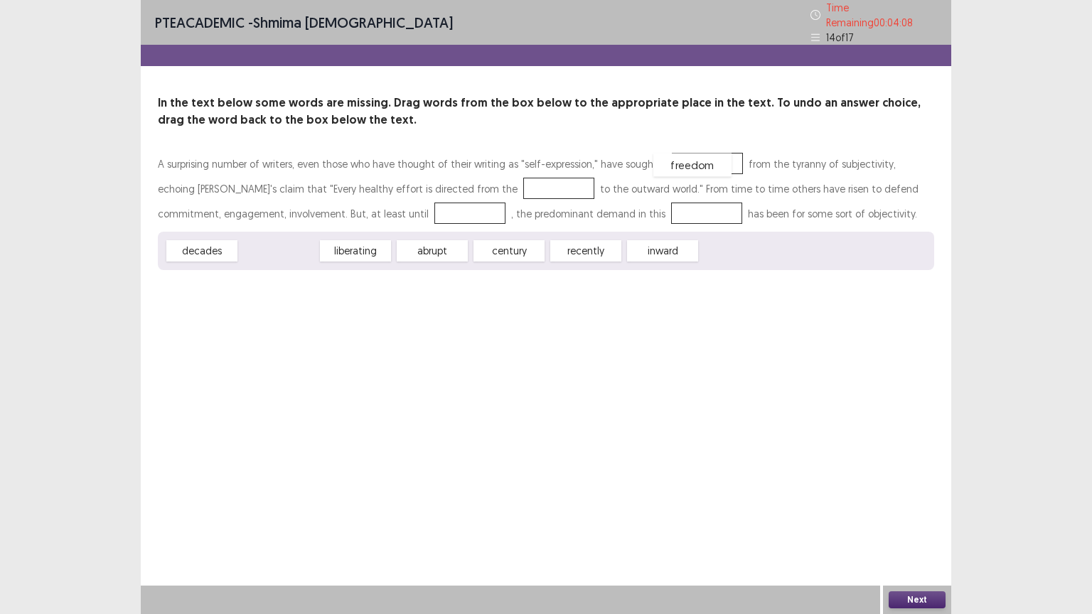
drag, startPoint x: 296, startPoint y: 242, endPoint x: 709, endPoint y: 156, distance: 422.6
drag, startPoint x: 444, startPoint y: 248, endPoint x: 468, endPoint y: 184, distance: 68.1
drag, startPoint x: 438, startPoint y: 250, endPoint x: 339, endPoint y: 213, distance: 105.5
drag, startPoint x: 221, startPoint y: 247, endPoint x: 579, endPoint y: 205, distance: 360.0
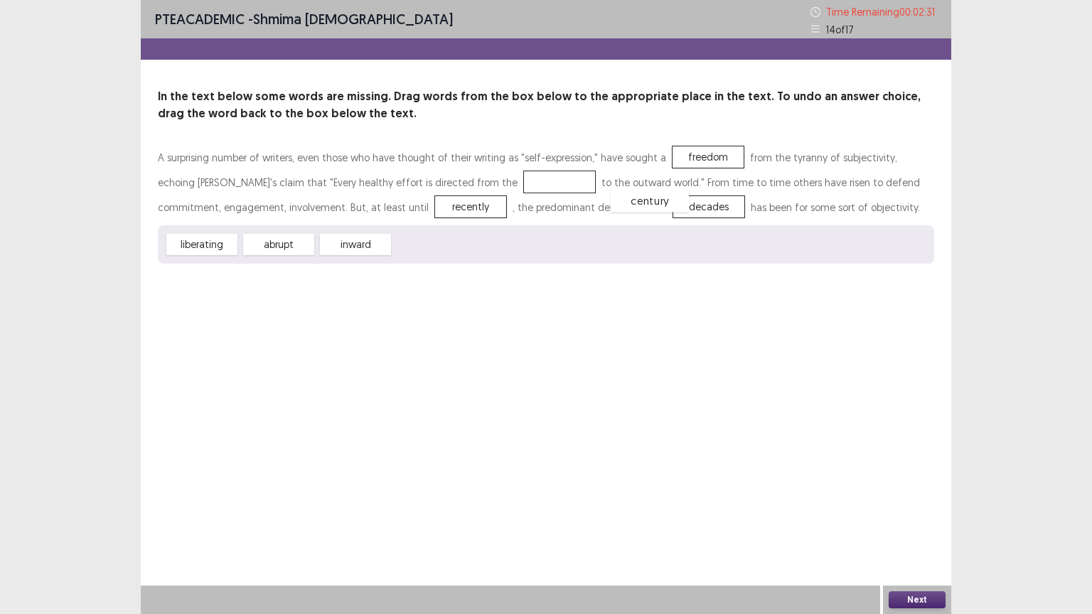
drag, startPoint x: 464, startPoint y: 182, endPoint x: 555, endPoint y: 200, distance: 92.2
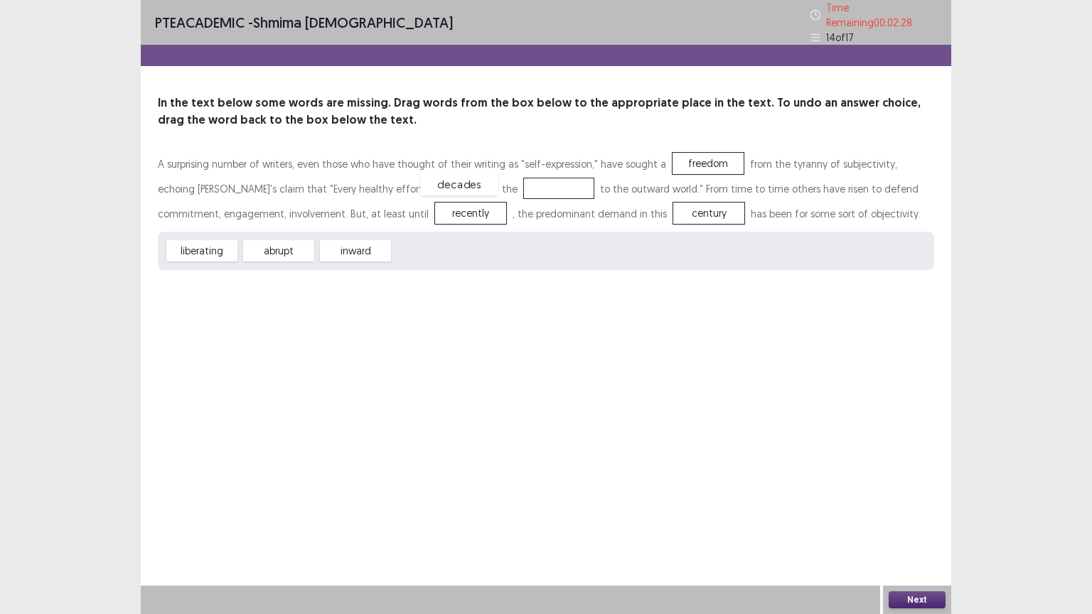
drag, startPoint x: 435, startPoint y: 247, endPoint x: 462, endPoint y: 181, distance: 72.1
click at [896, 507] on button "Next" at bounding box center [917, 599] width 57 height 17
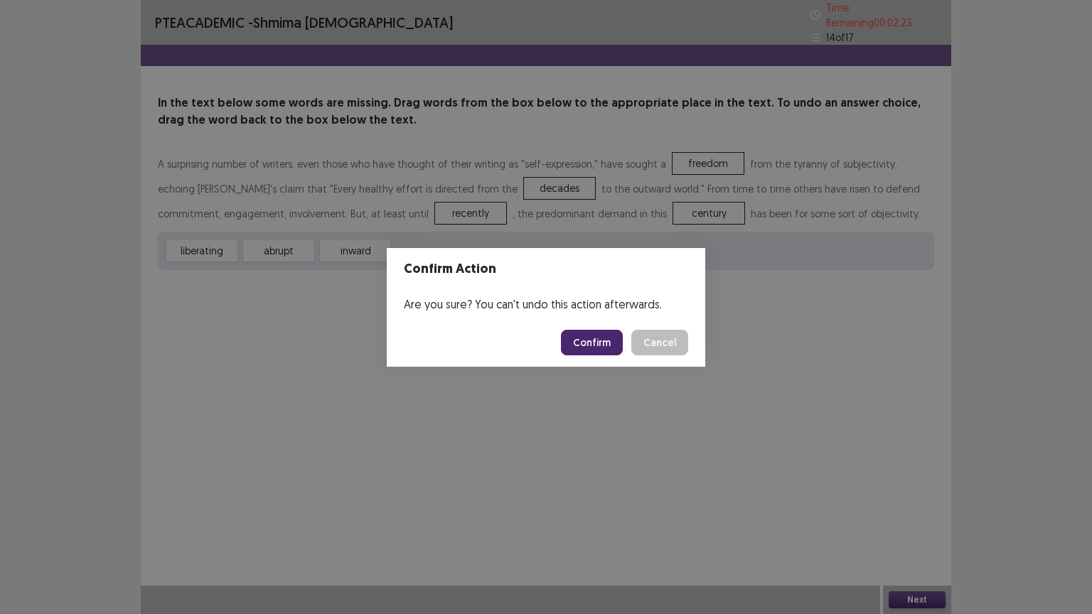
click at [591, 341] on button "Confirm" at bounding box center [592, 343] width 62 height 26
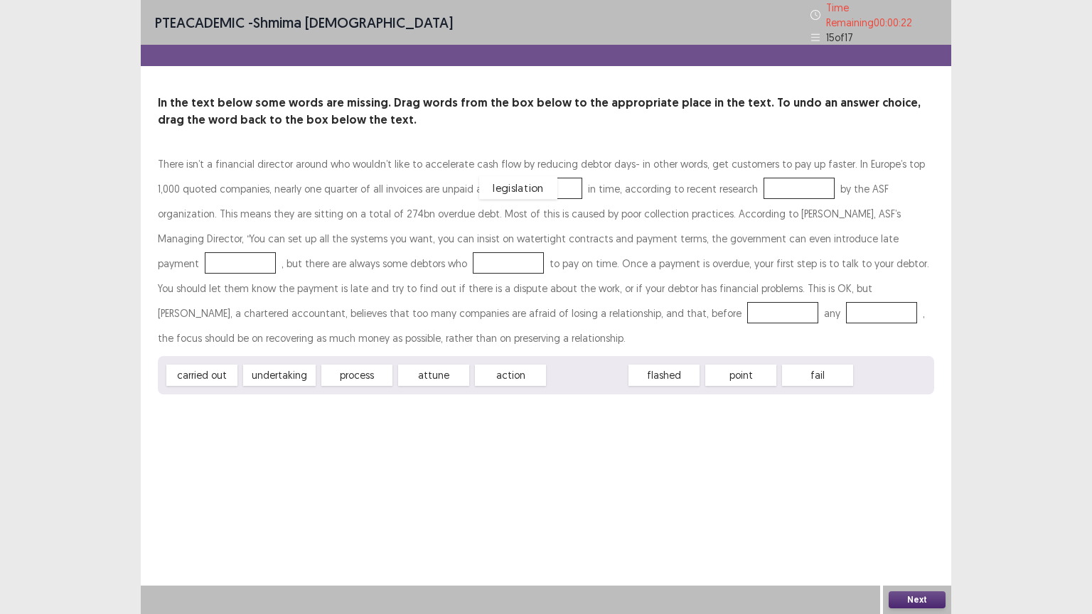
drag, startPoint x: 589, startPoint y: 368, endPoint x: 520, endPoint y: 181, distance: 199.9
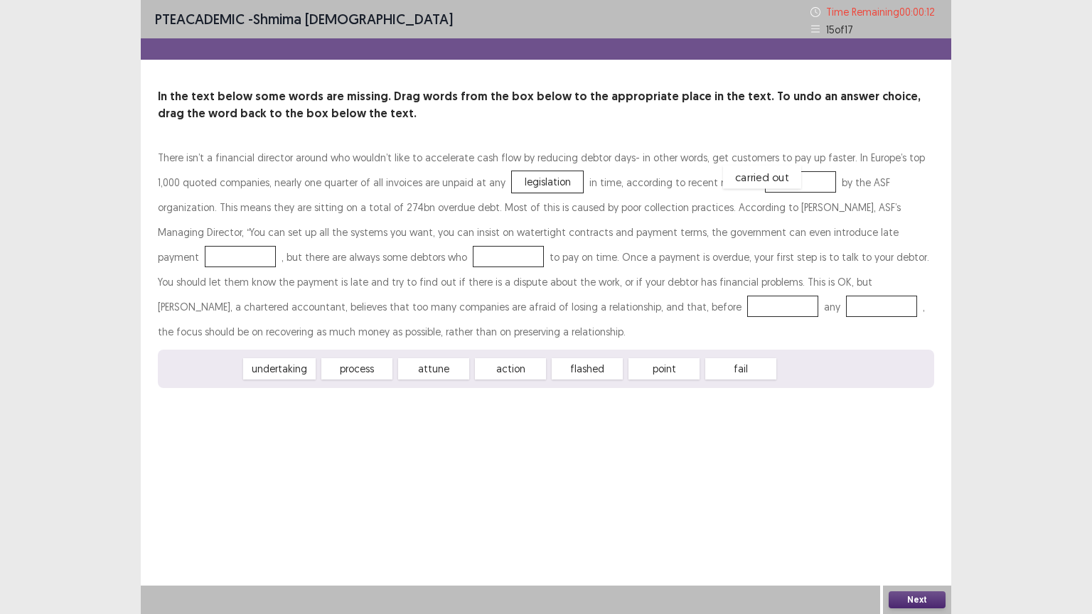
drag, startPoint x: 193, startPoint y: 373, endPoint x: 754, endPoint y: 181, distance: 592.2
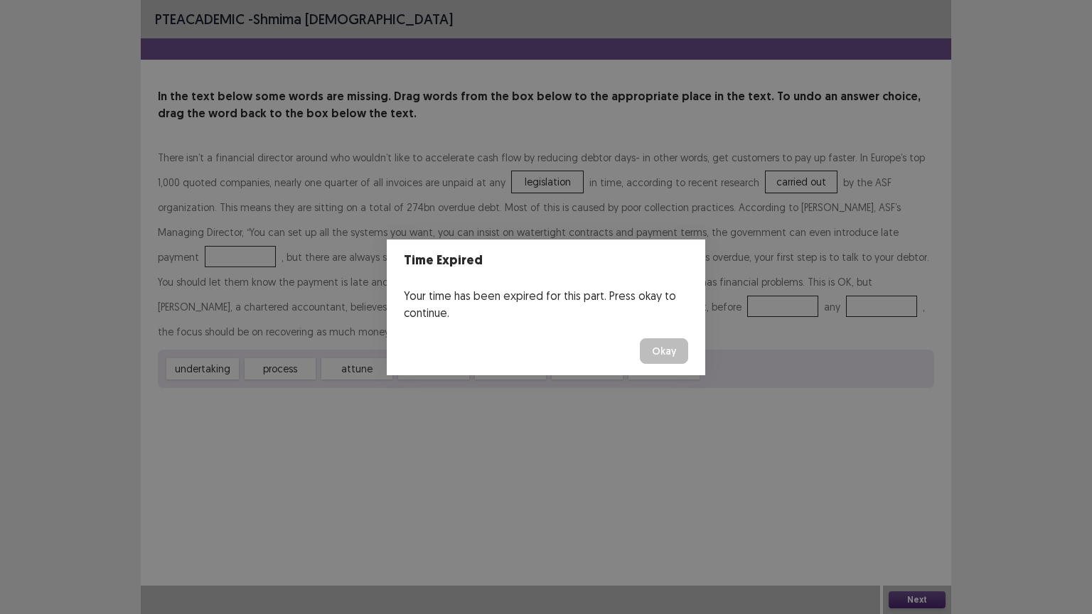
click at [657, 348] on button "Okay" at bounding box center [664, 351] width 48 height 26
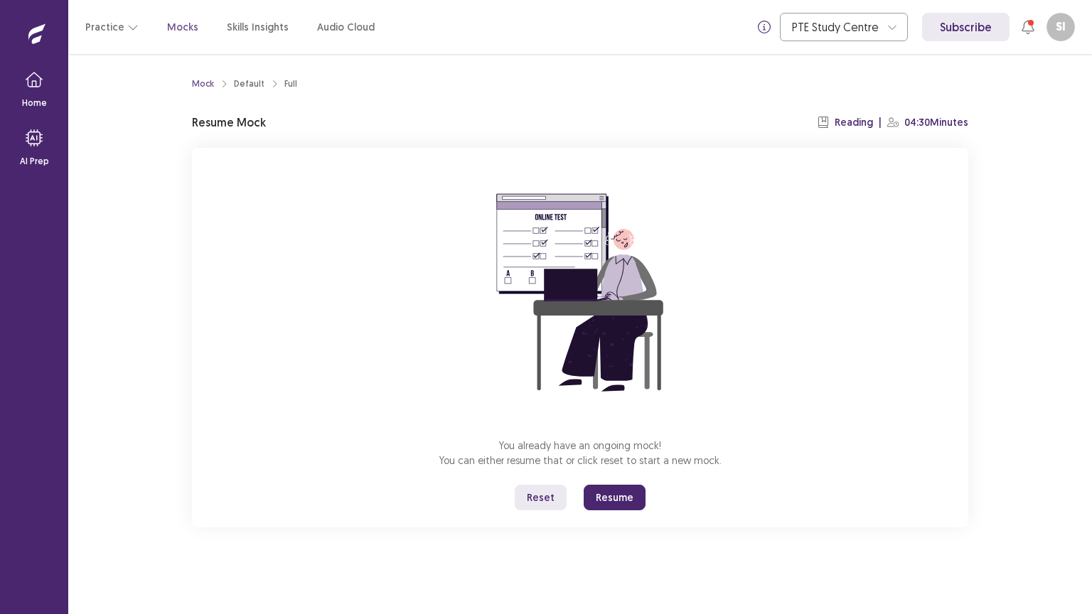
click at [615, 497] on button "Resume" at bounding box center [615, 498] width 62 height 26
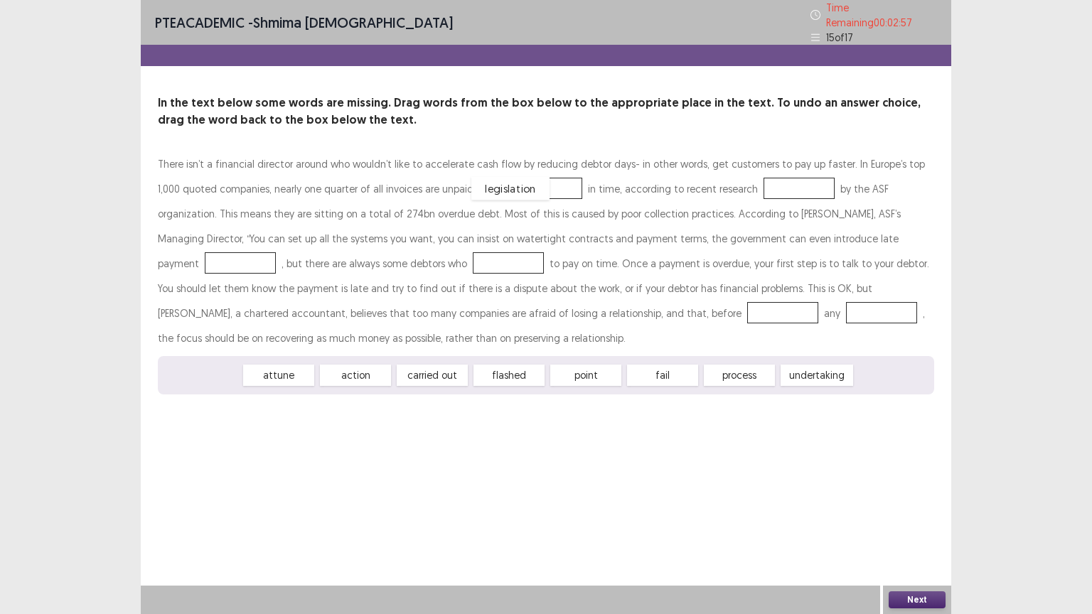
drag, startPoint x: 218, startPoint y: 370, endPoint x: 526, endPoint y: 183, distance: 360.8
drag, startPoint x: 378, startPoint y: 370, endPoint x: 788, endPoint y: 188, distance: 448.1
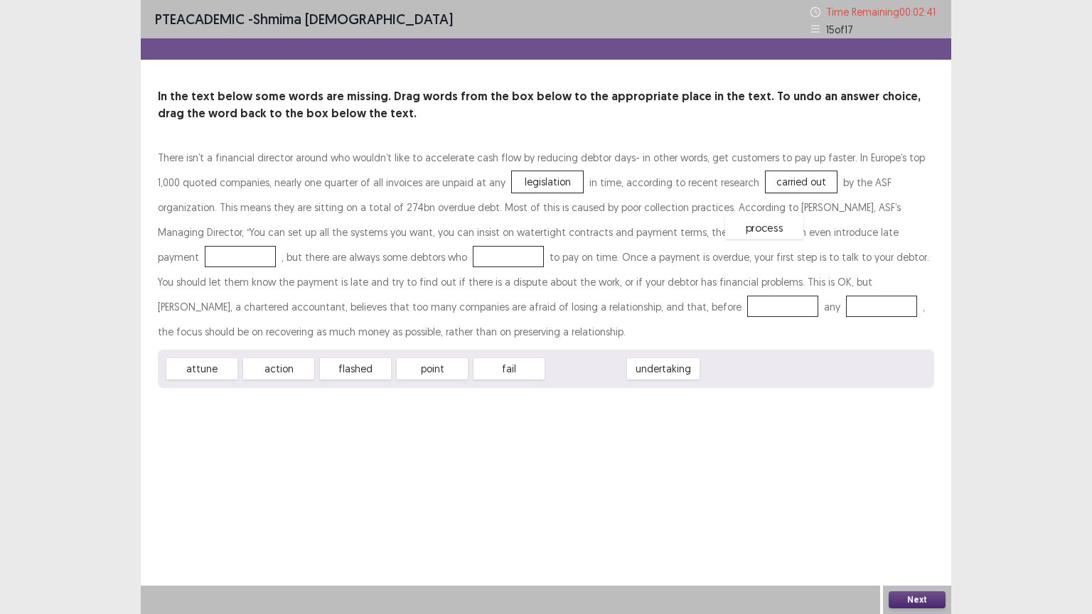
drag, startPoint x: 599, startPoint y: 370, endPoint x: 777, endPoint y: 229, distance: 227.7
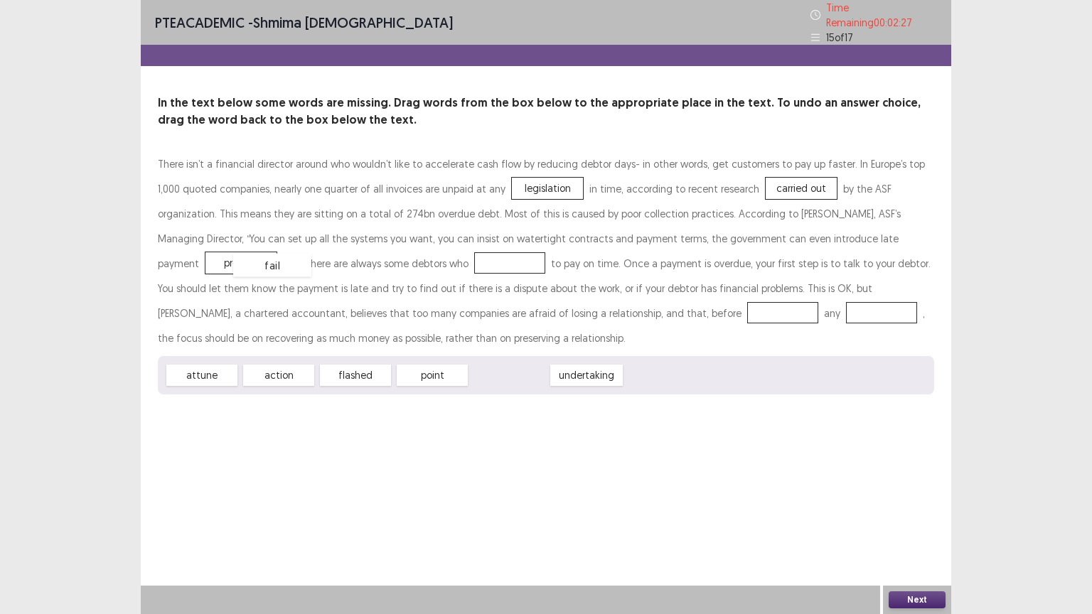
drag, startPoint x: 523, startPoint y: 369, endPoint x: 286, endPoint y: 259, distance: 261.1
drag, startPoint x: 522, startPoint y: 373, endPoint x: 365, endPoint y: 309, distance: 169.3
drag, startPoint x: 270, startPoint y: 370, endPoint x: 461, endPoint y: 306, distance: 201.0
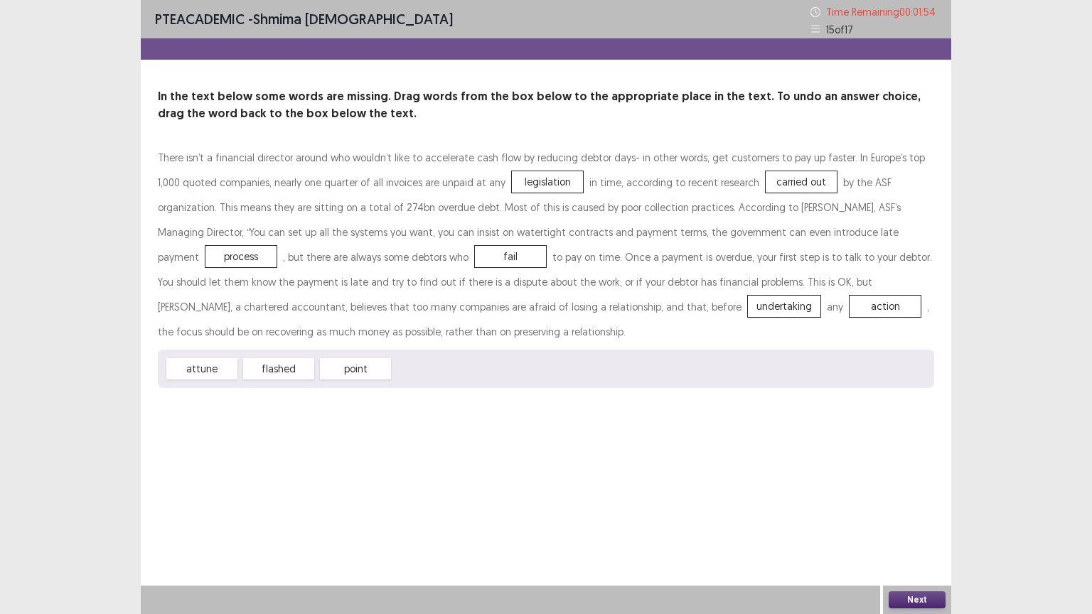
click at [899, 507] on button "Next" at bounding box center [917, 599] width 57 height 17
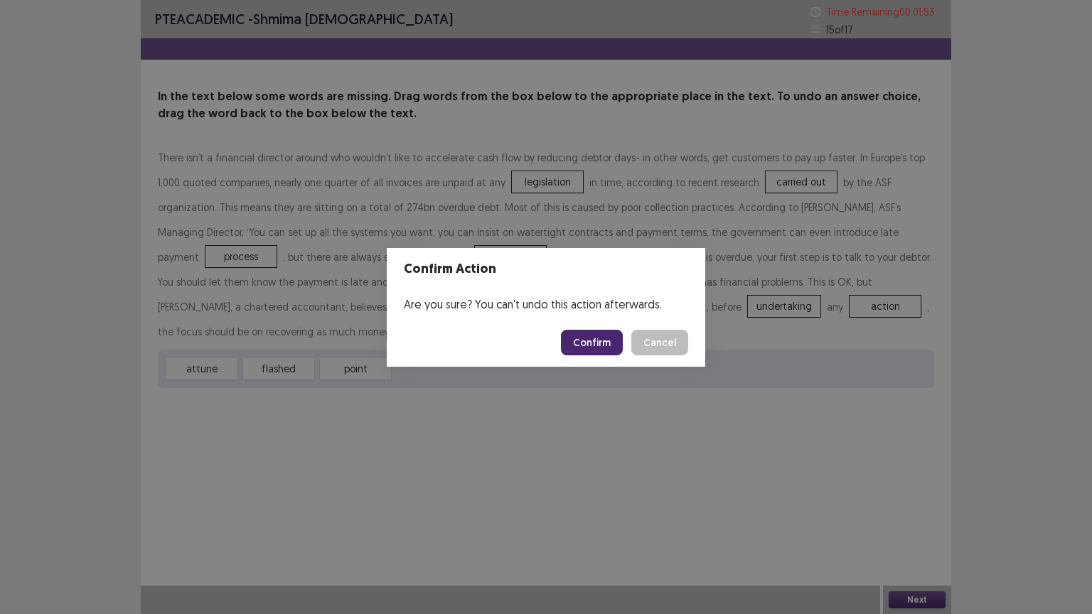
click at [613, 348] on button "Confirm" at bounding box center [592, 343] width 62 height 26
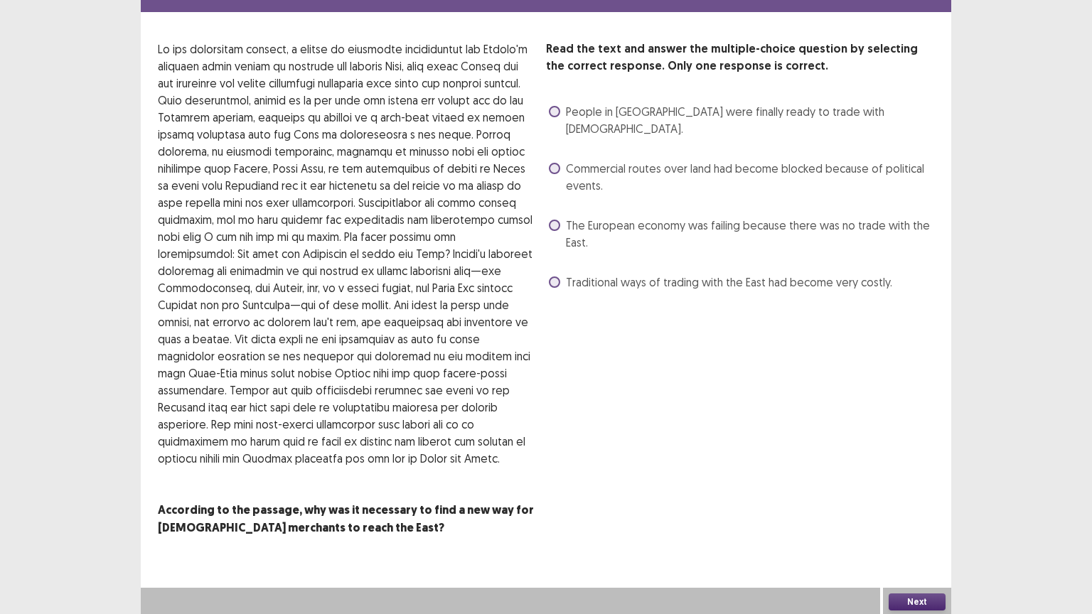
scroll to position [48, 0]
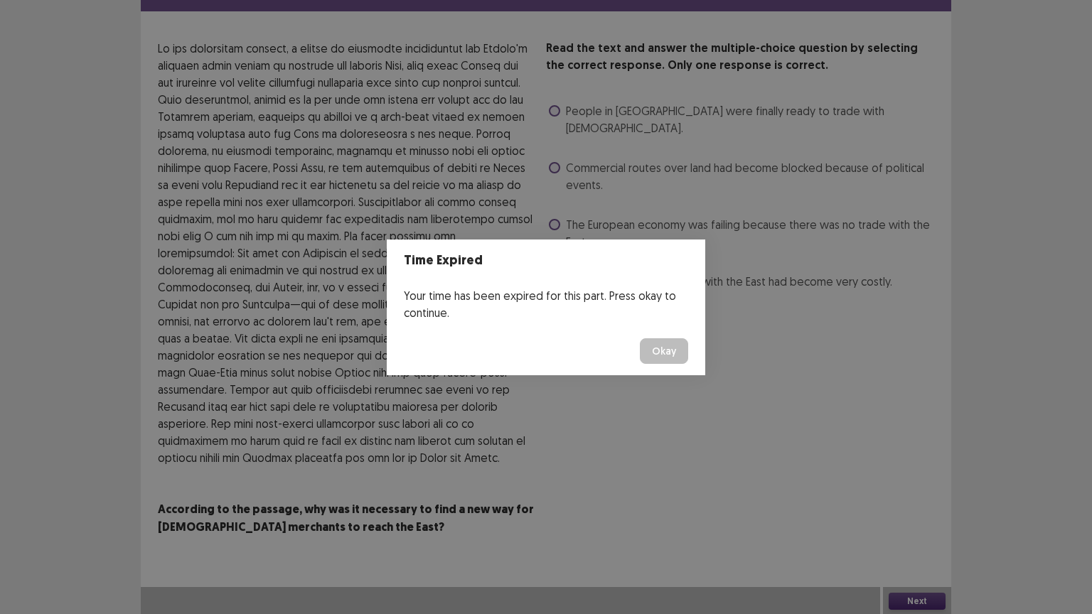
click at [648, 349] on button "Okay" at bounding box center [664, 351] width 48 height 26
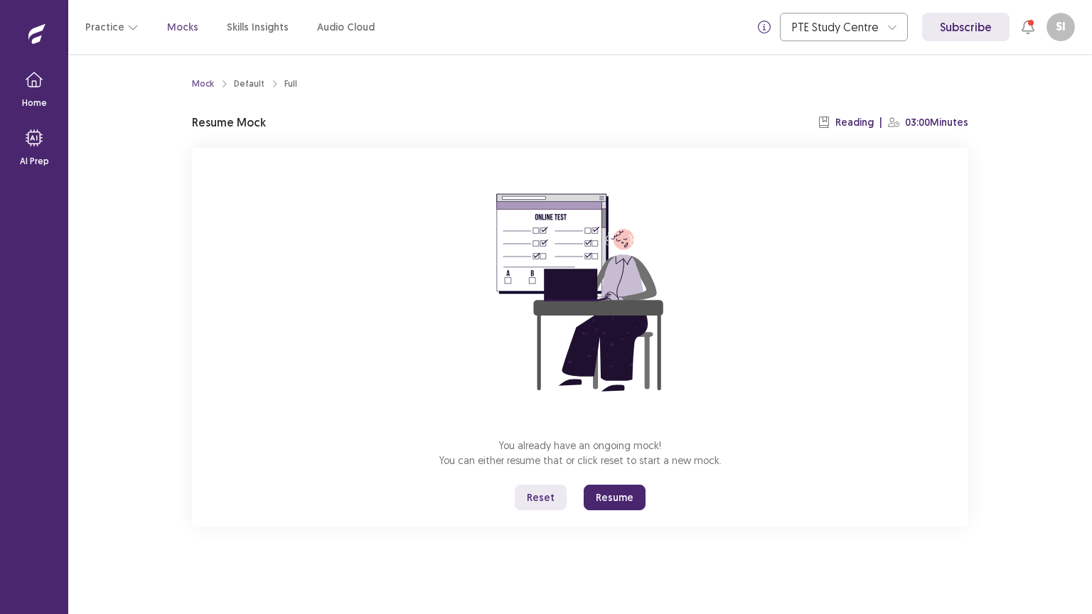
click at [611, 495] on button "Resume" at bounding box center [615, 498] width 62 height 26
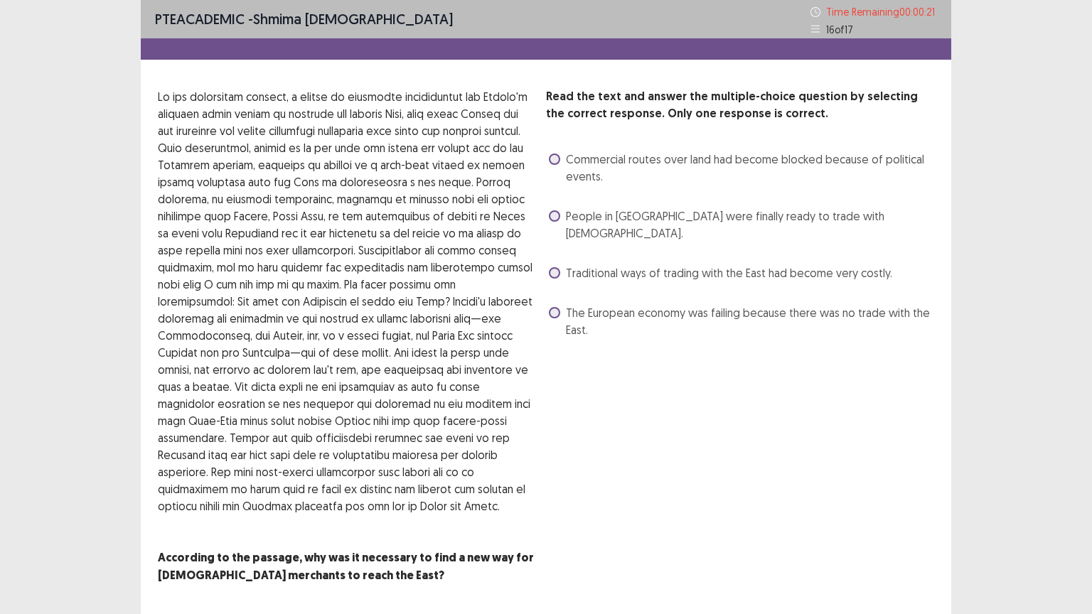
click at [557, 267] on span at bounding box center [554, 272] width 11 height 11
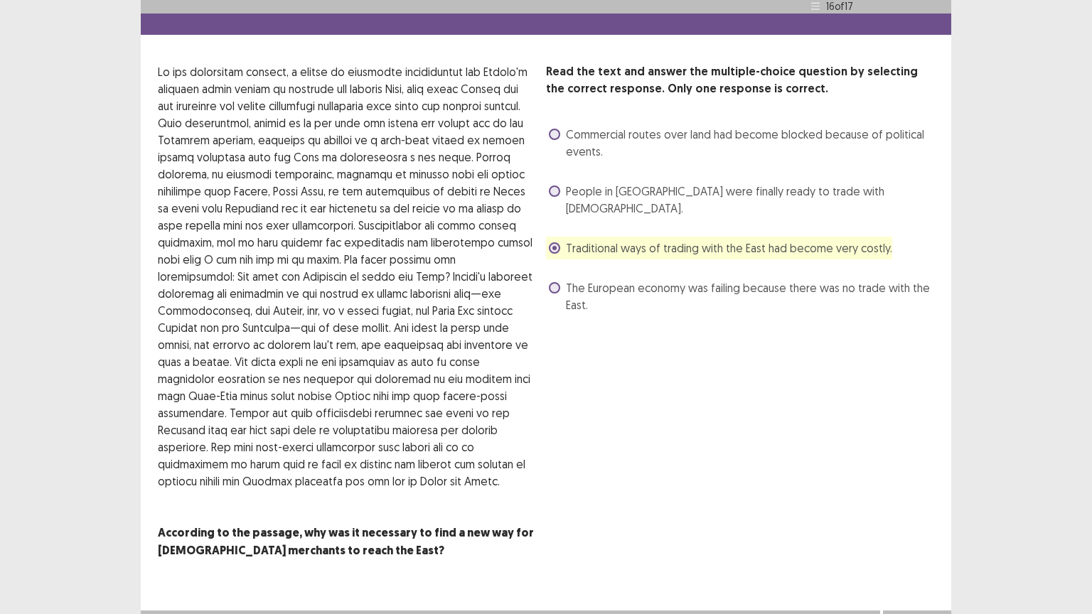
scroll to position [48, 0]
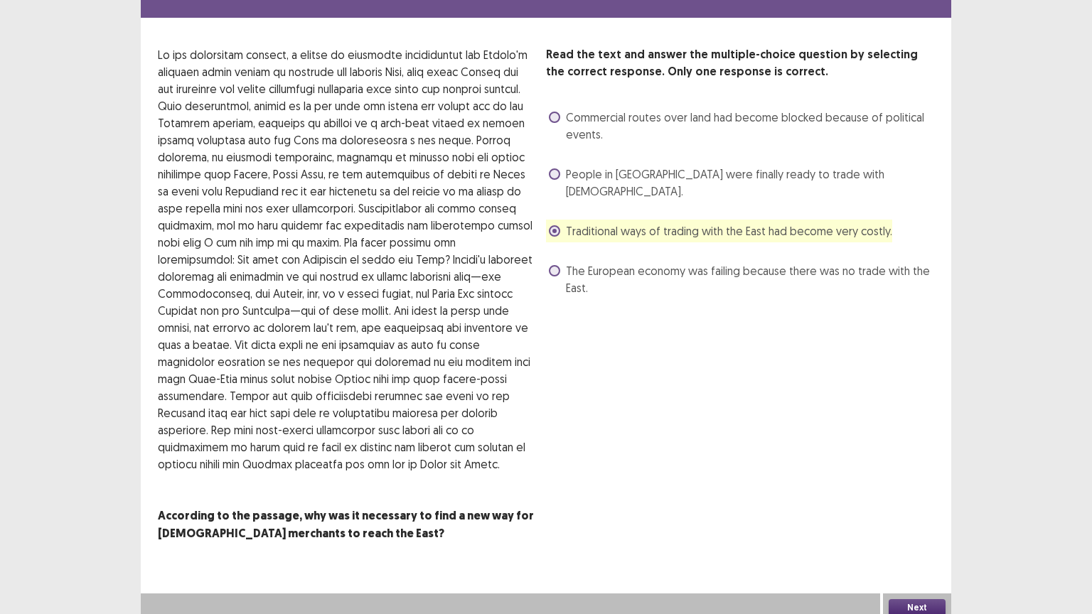
click at [552, 225] on span at bounding box center [554, 230] width 11 height 11
click at [555, 265] on span at bounding box center [554, 270] width 11 height 11
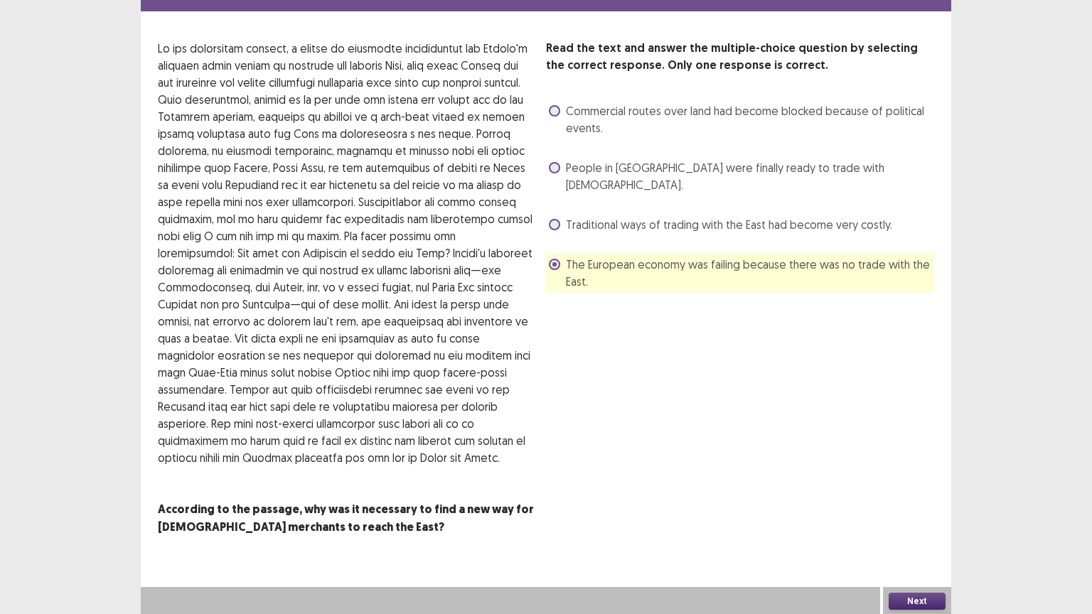
click at [919, 507] on button "Next" at bounding box center [917, 601] width 57 height 17
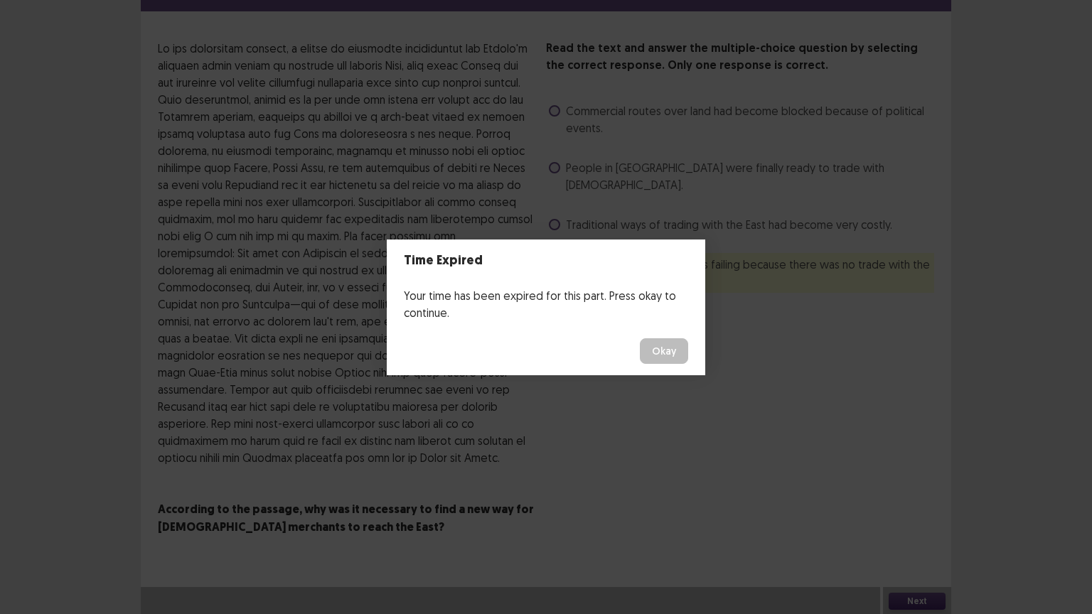
click at [651, 341] on button "Okay" at bounding box center [664, 351] width 48 height 26
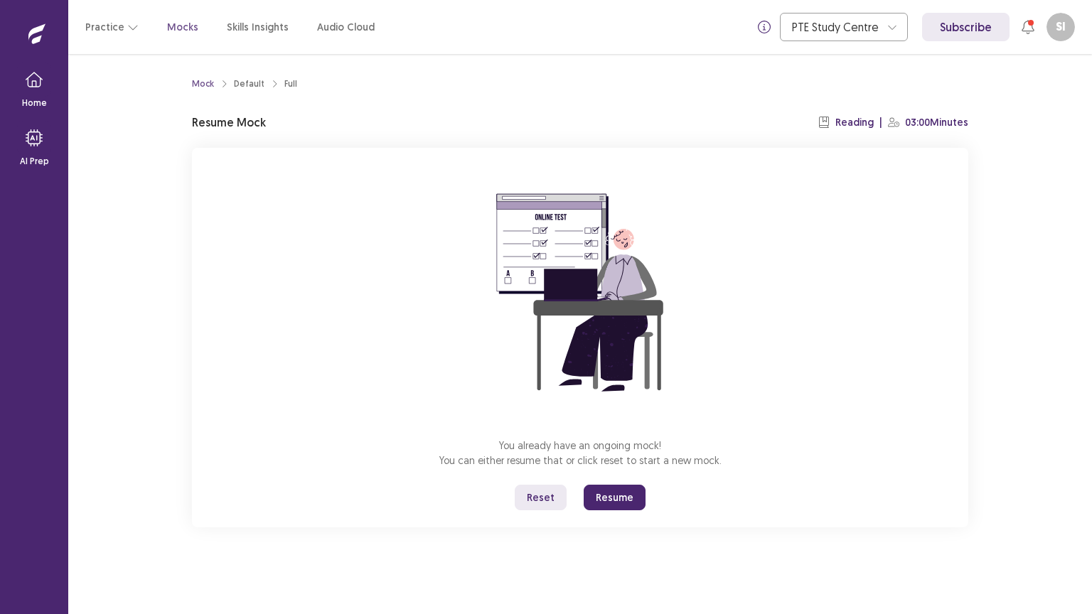
click at [631, 489] on button "Resume" at bounding box center [615, 498] width 62 height 26
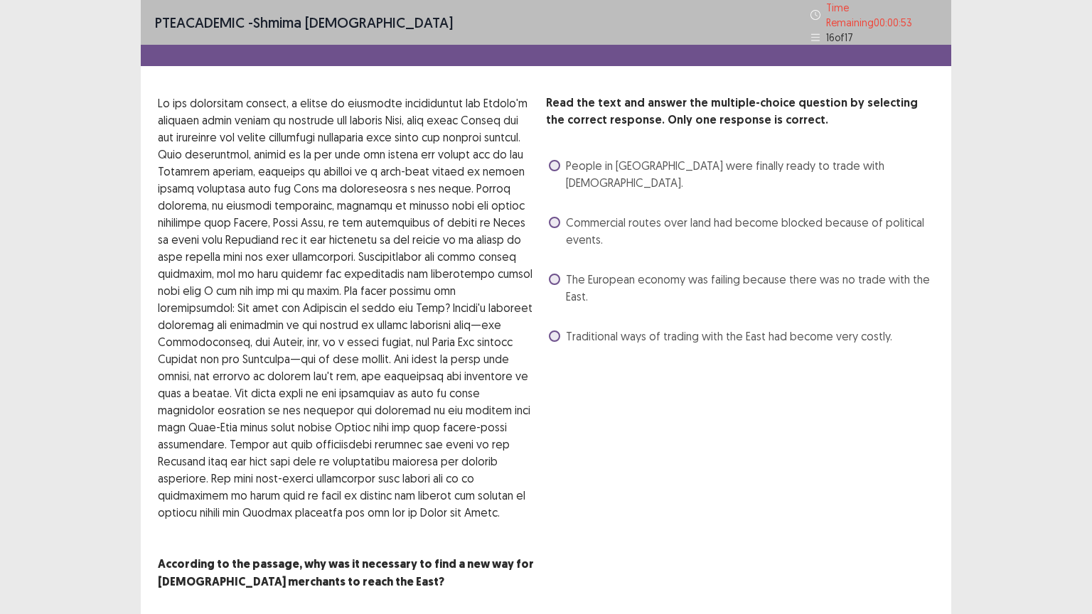
click at [552, 274] on span at bounding box center [554, 279] width 11 height 11
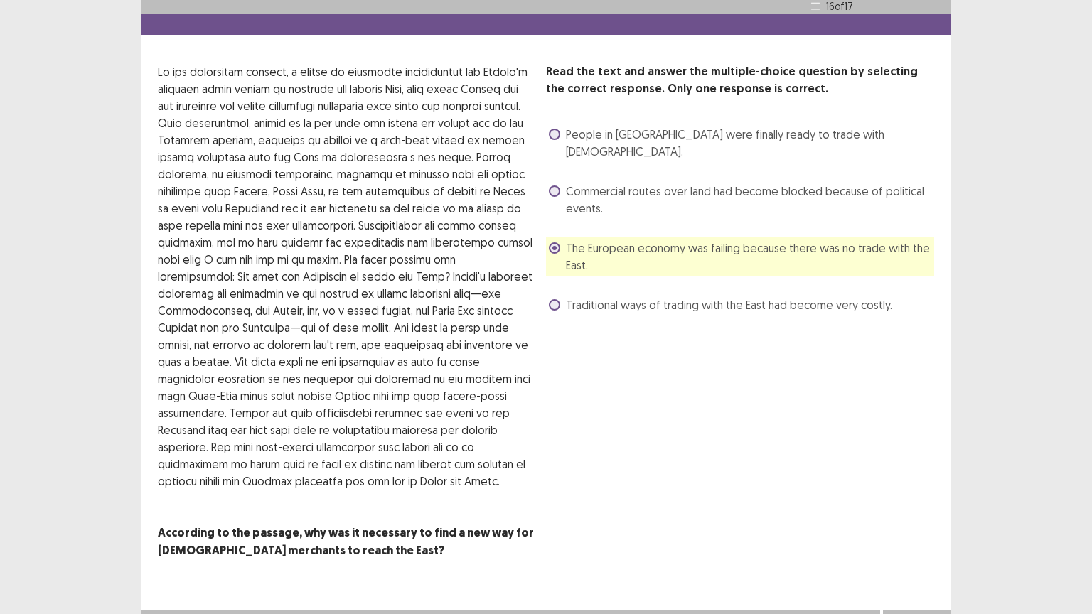
scroll to position [48, 0]
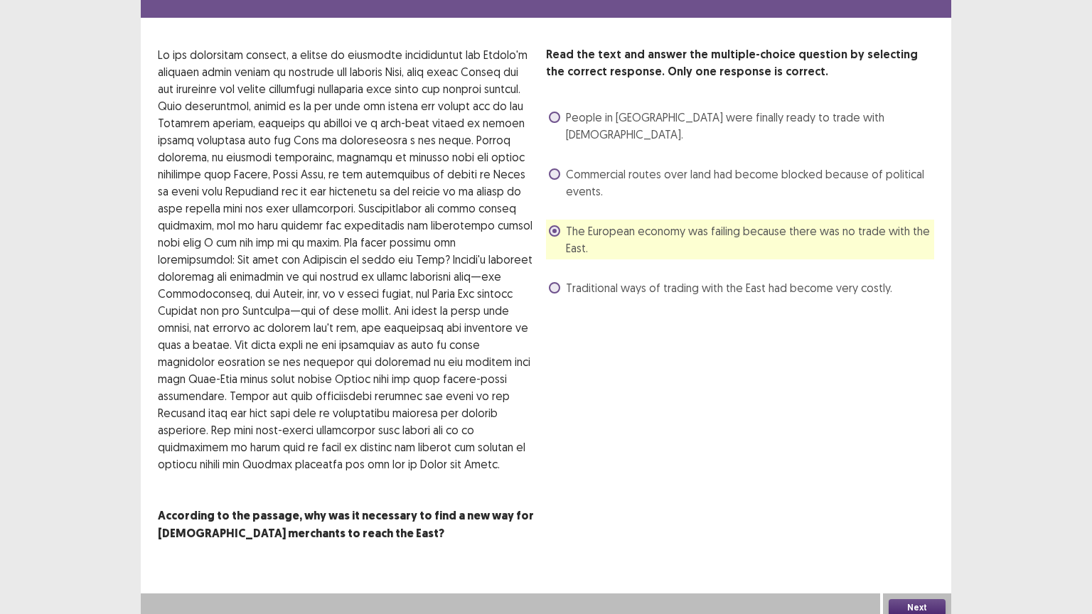
click at [921, 507] on button "Next" at bounding box center [917, 607] width 57 height 17
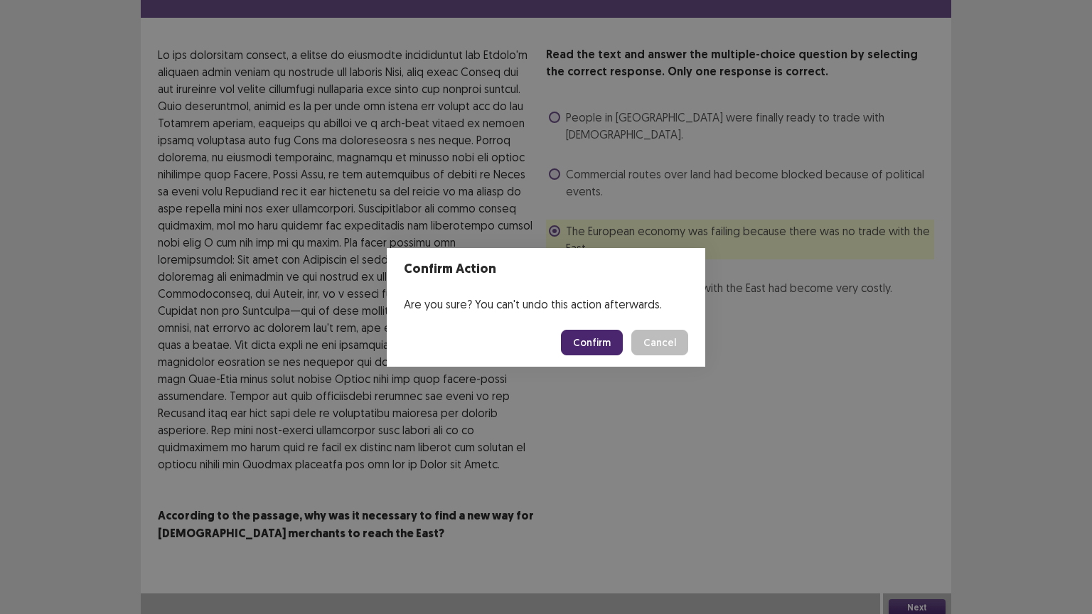
click at [594, 342] on button "Confirm" at bounding box center [592, 343] width 62 height 26
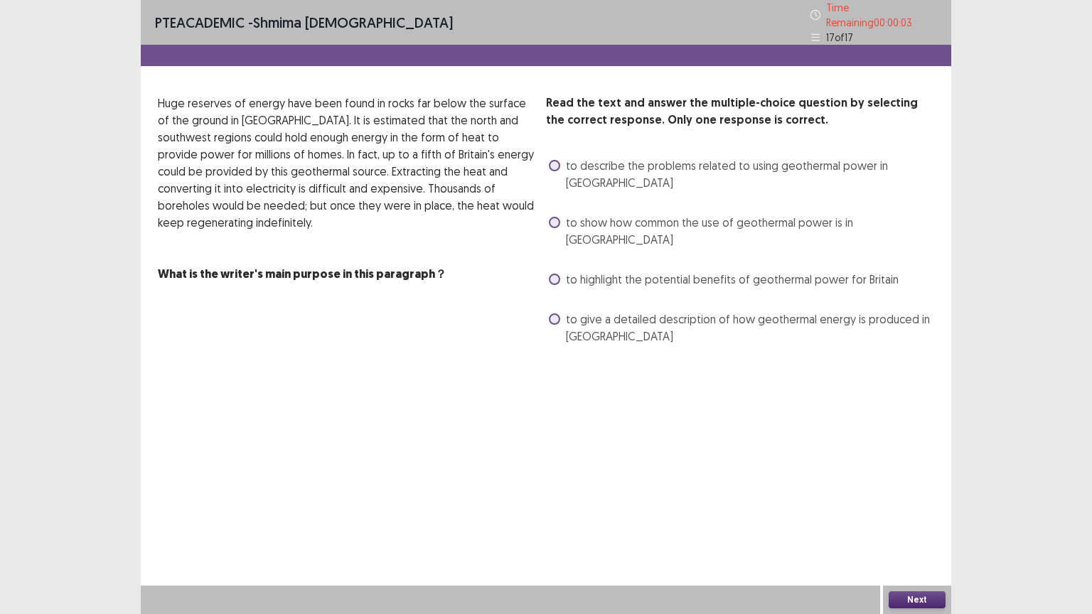
click at [553, 274] on span at bounding box center [554, 279] width 11 height 11
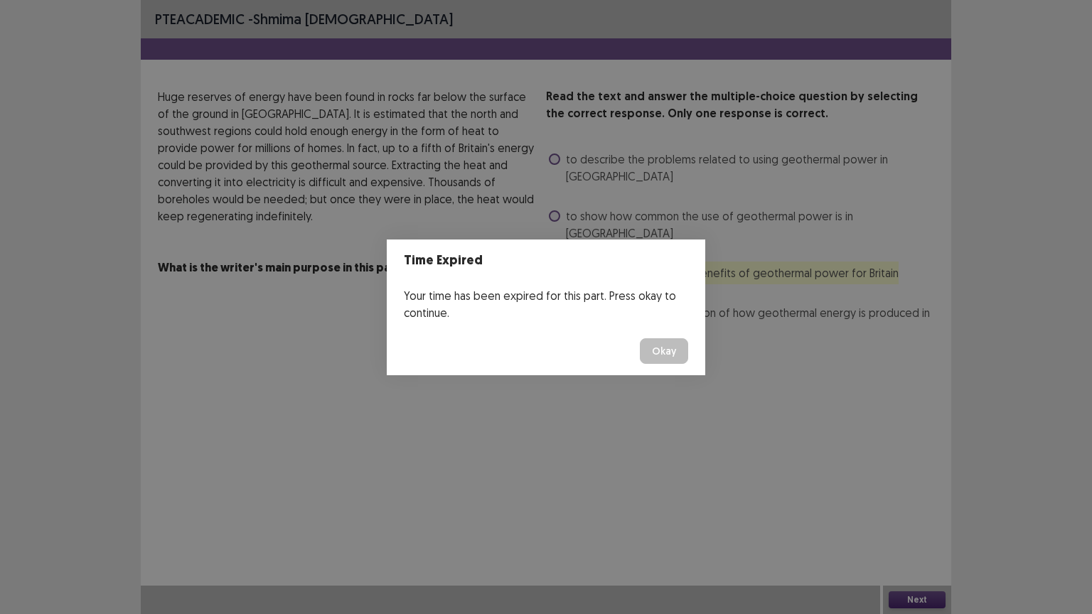
click at [927, 507] on div "Time Expired Your time has been expired for this part. Press okay to continue. …" at bounding box center [546, 307] width 1092 height 614
click at [650, 353] on button "Okay" at bounding box center [664, 351] width 48 height 26
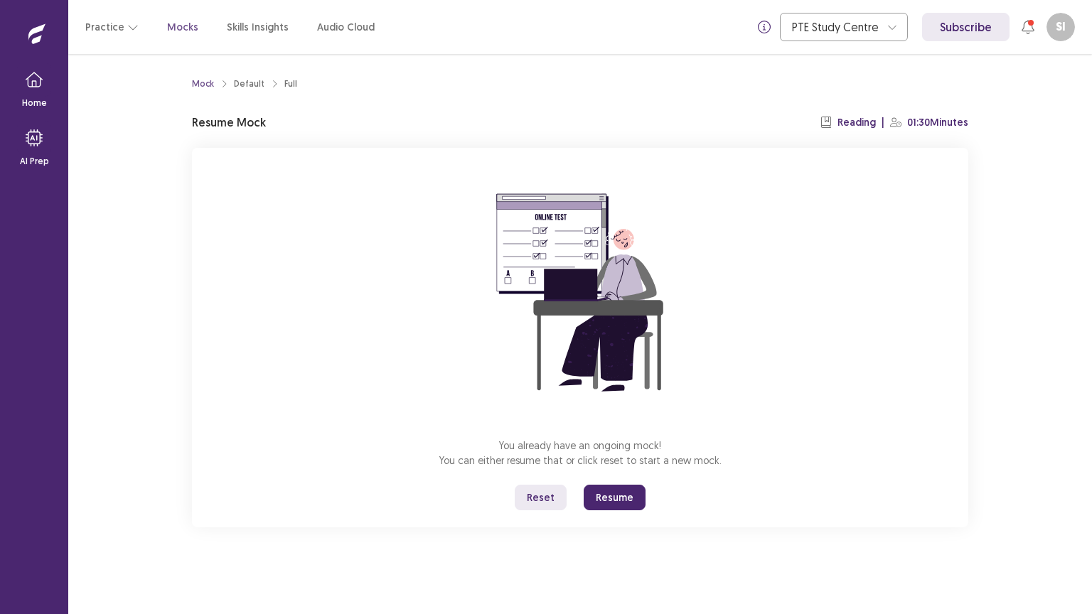
click at [626, 497] on button "Resume" at bounding box center [615, 498] width 62 height 26
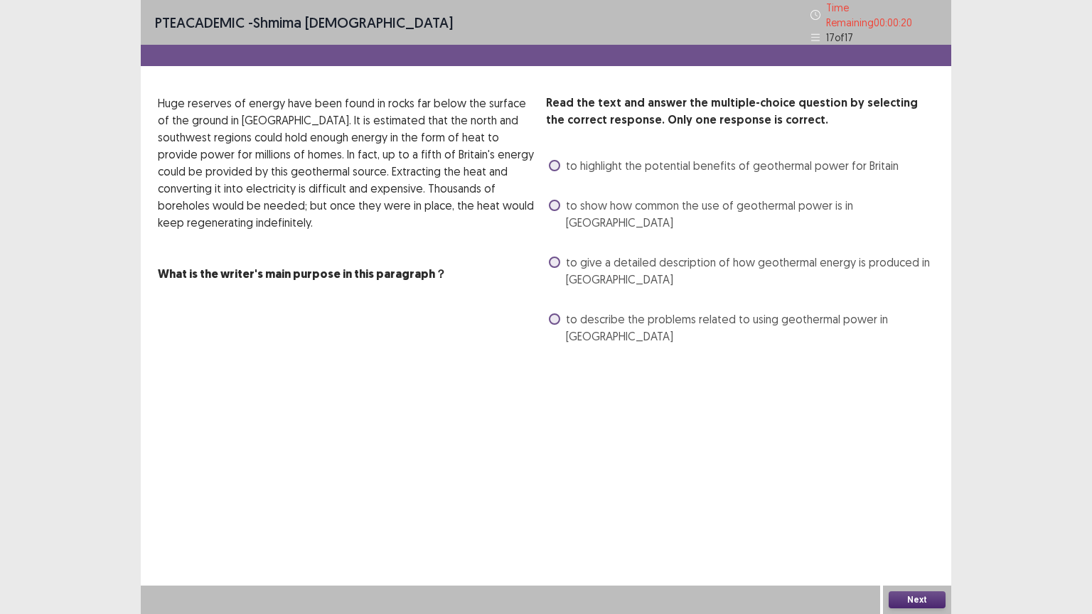
click at [689, 159] on span "to highlight the potential benefits of geothermal power for Britain" at bounding box center [732, 165] width 333 height 17
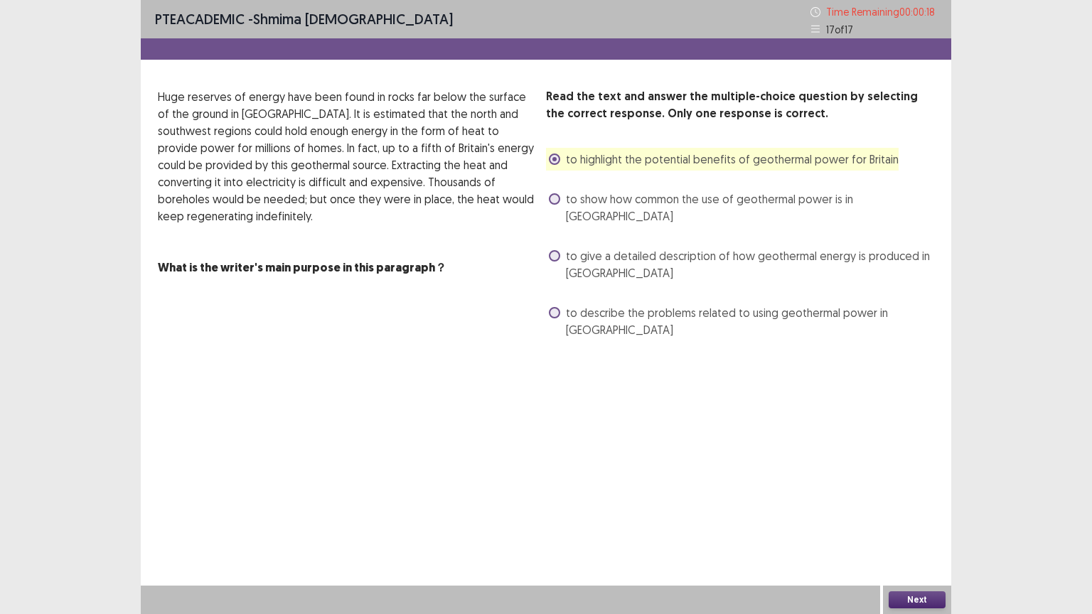
click at [938, 507] on button "Next" at bounding box center [917, 599] width 57 height 17
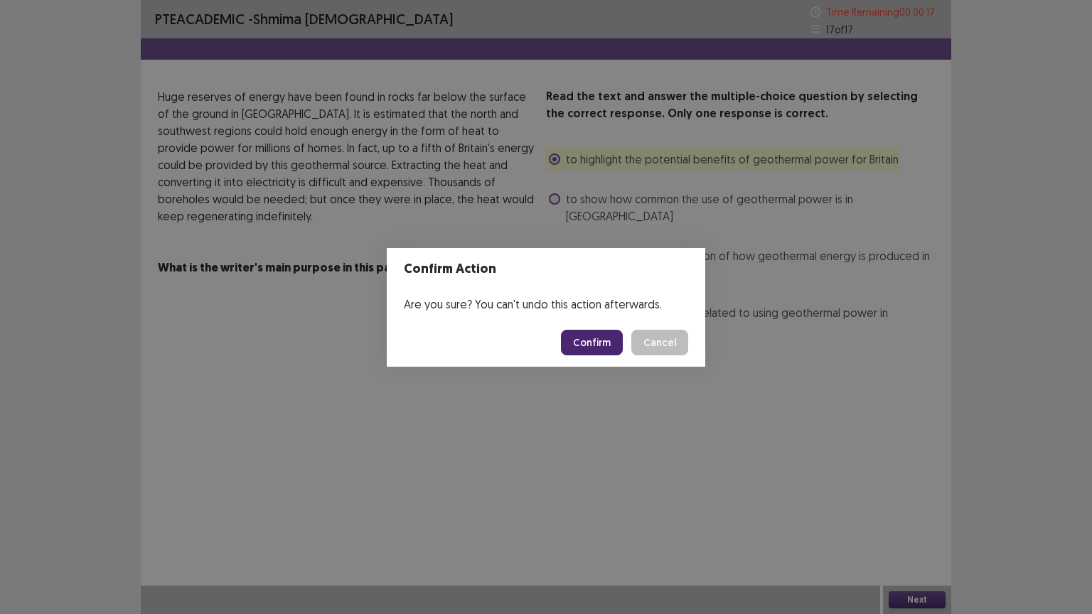
click at [611, 346] on button "Confirm" at bounding box center [592, 343] width 62 height 26
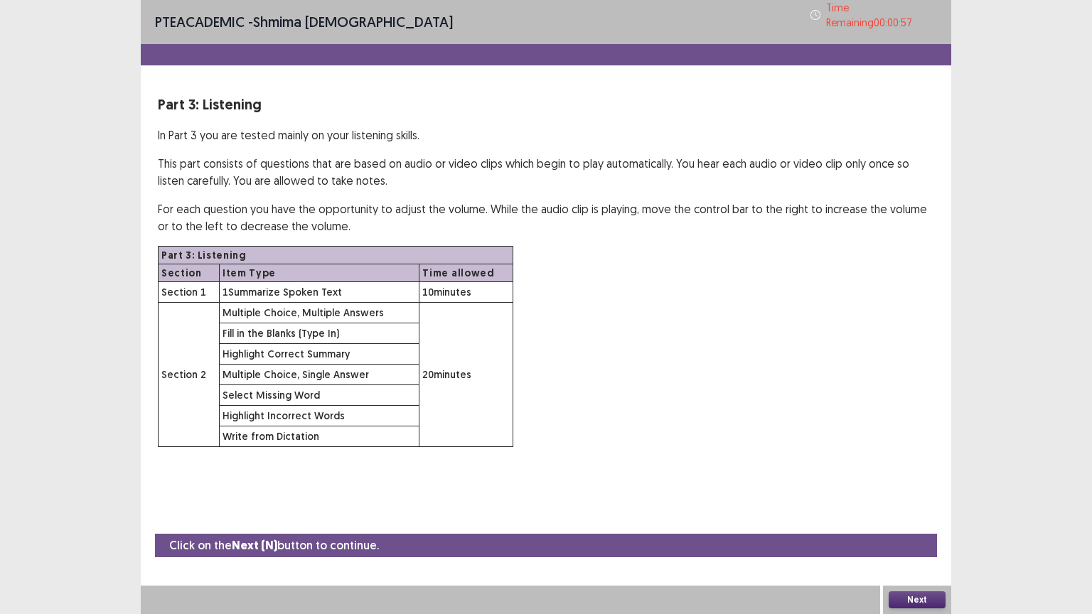
click at [914, 507] on button "Next" at bounding box center [917, 599] width 57 height 17
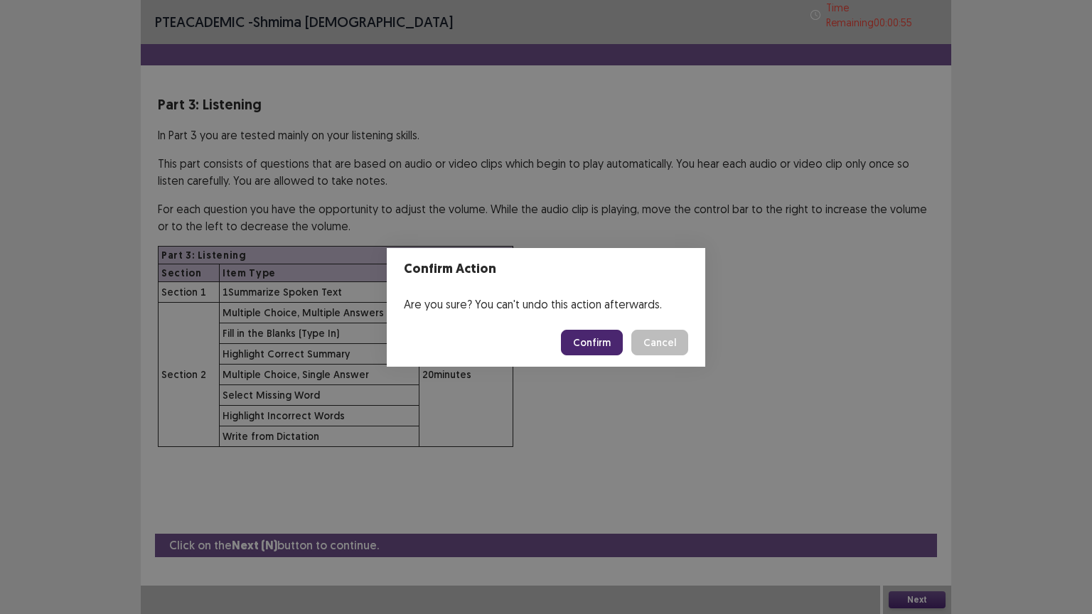
click at [584, 339] on button "Confirm" at bounding box center [592, 343] width 62 height 26
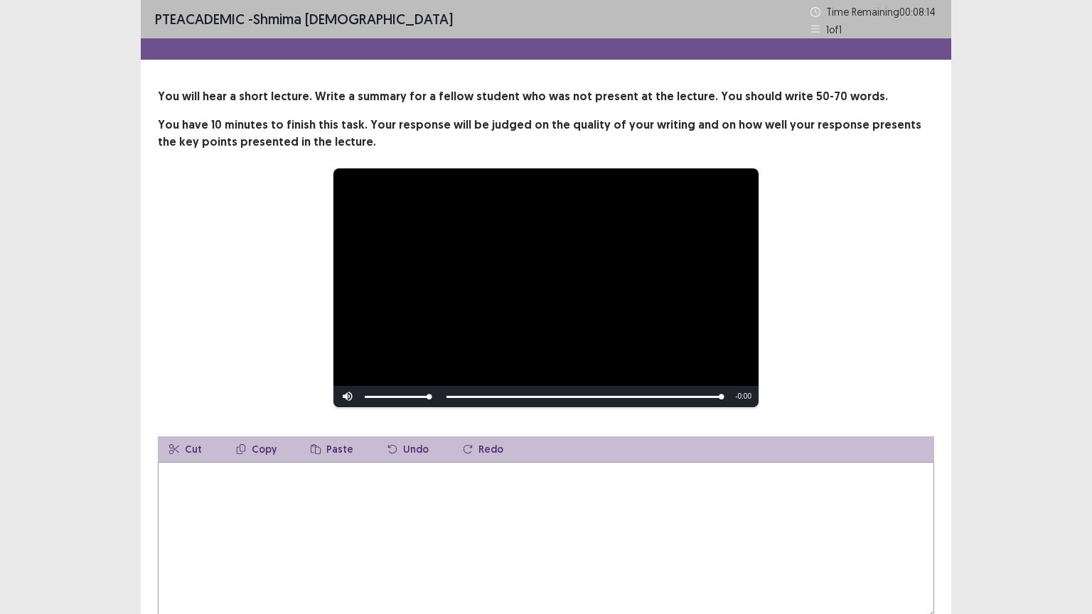
click at [196, 481] on textarea at bounding box center [546, 540] width 776 height 156
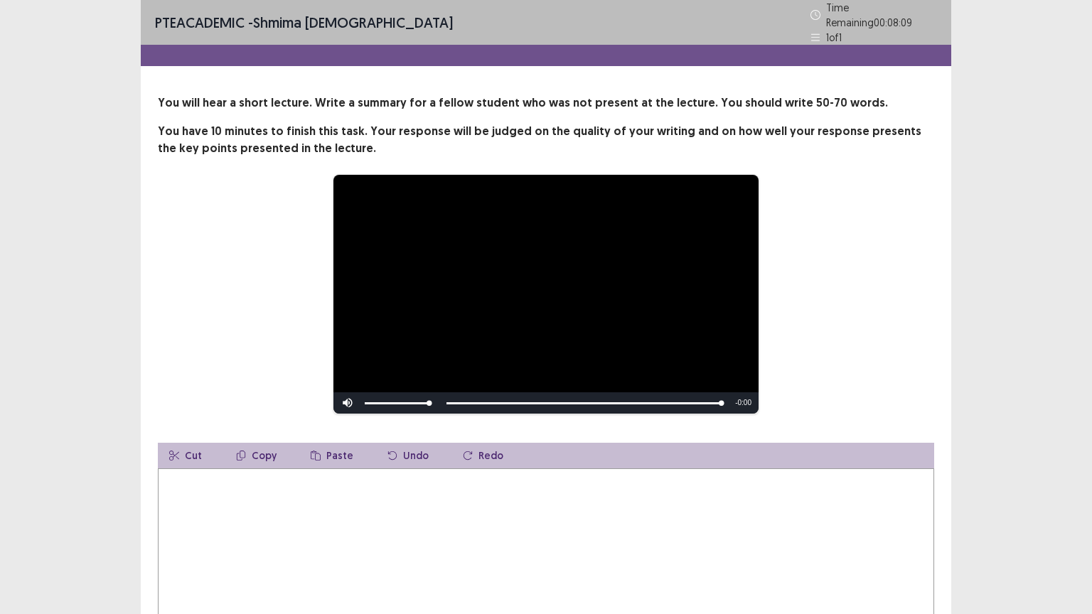
click at [196, 481] on textarea at bounding box center [546, 546] width 776 height 156
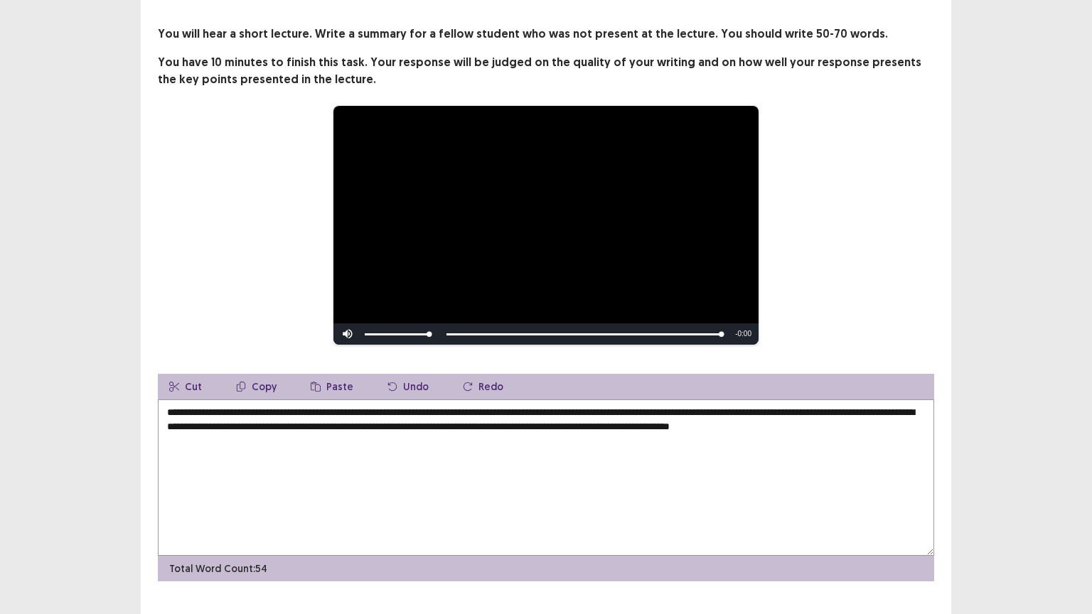
scroll to position [36, 0]
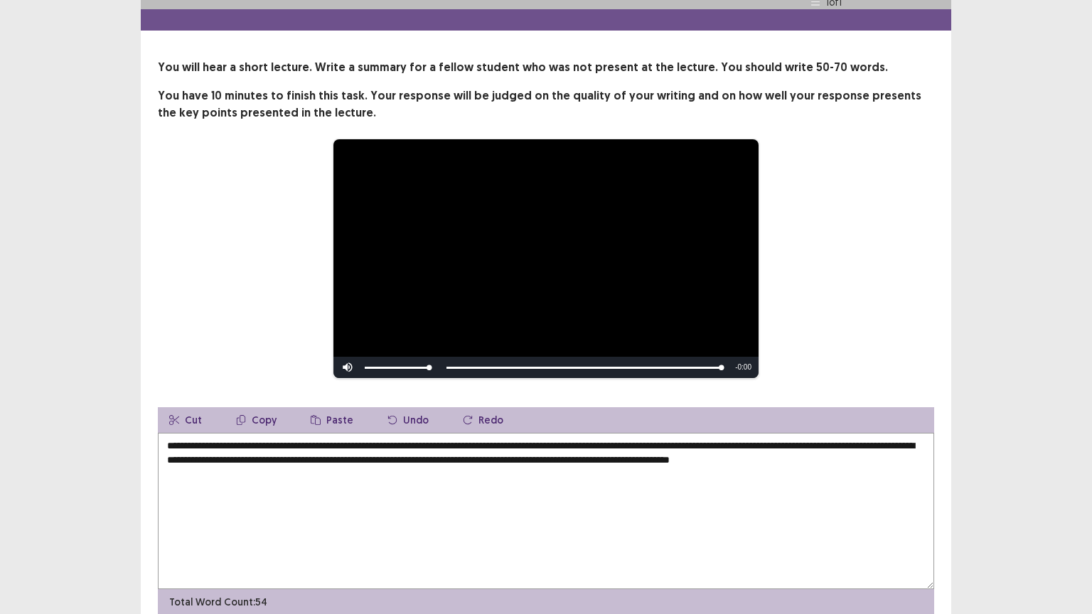
click at [657, 457] on textarea "**********" at bounding box center [546, 511] width 776 height 156
click at [404, 454] on textarea "**********" at bounding box center [546, 511] width 776 height 156
click at [406, 451] on textarea "**********" at bounding box center [546, 511] width 776 height 156
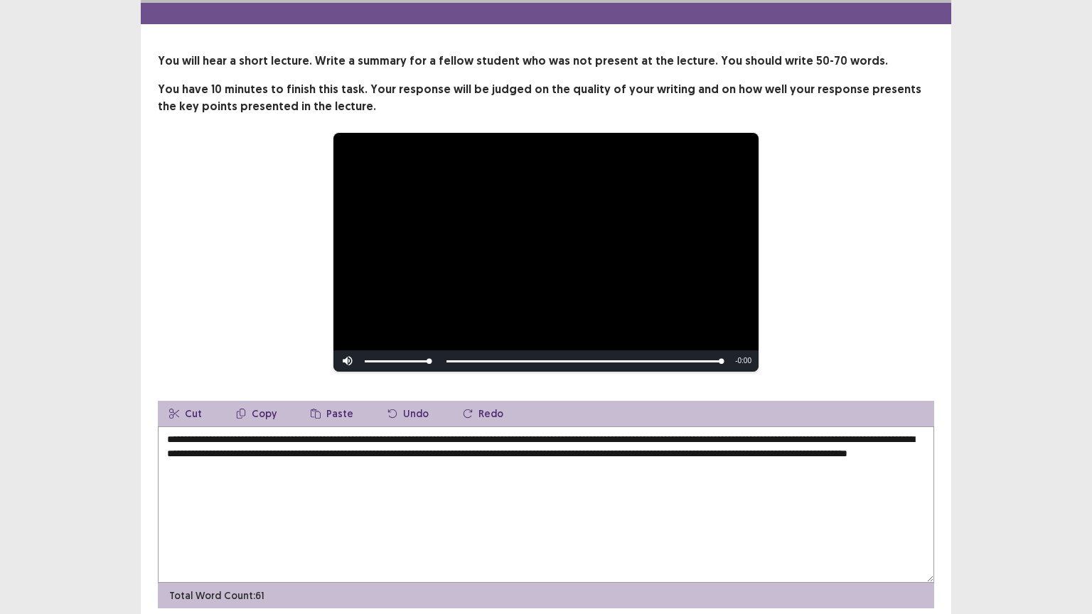
click at [404, 454] on textarea "**********" at bounding box center [546, 505] width 776 height 156
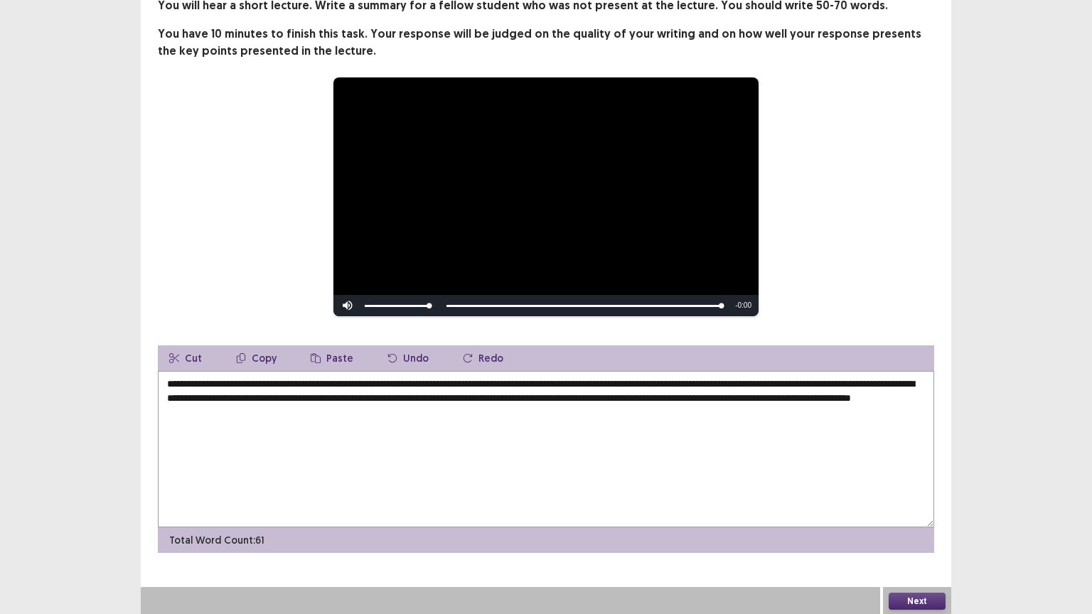
scroll to position [92, 0]
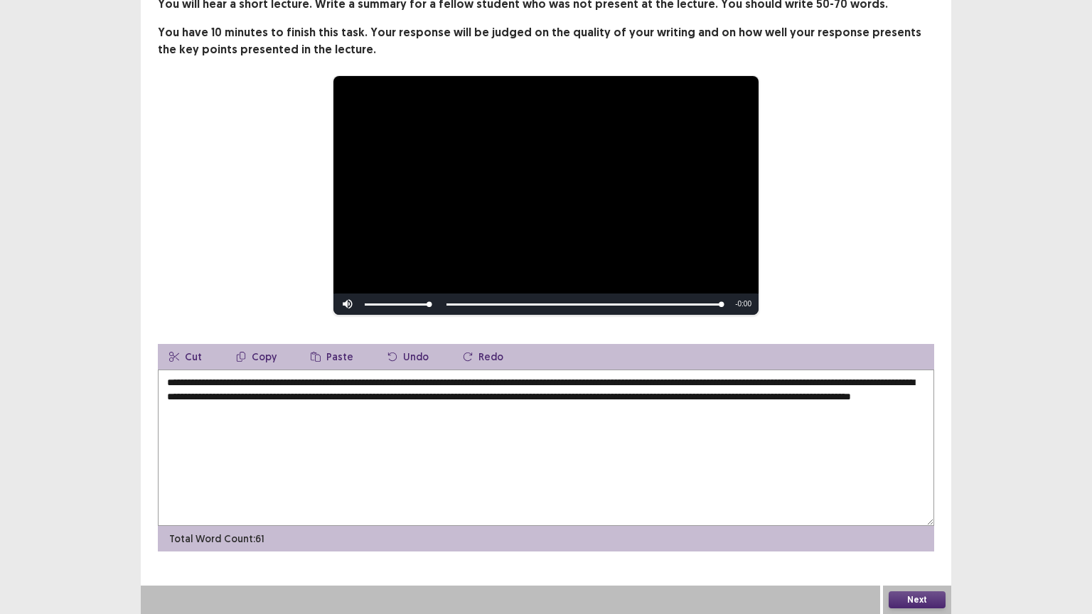
click at [742, 384] on textarea "**********" at bounding box center [546, 448] width 776 height 156
click at [847, 383] on textarea "**********" at bounding box center [546, 448] width 776 height 156
click at [346, 396] on textarea "**********" at bounding box center [546, 448] width 776 height 156
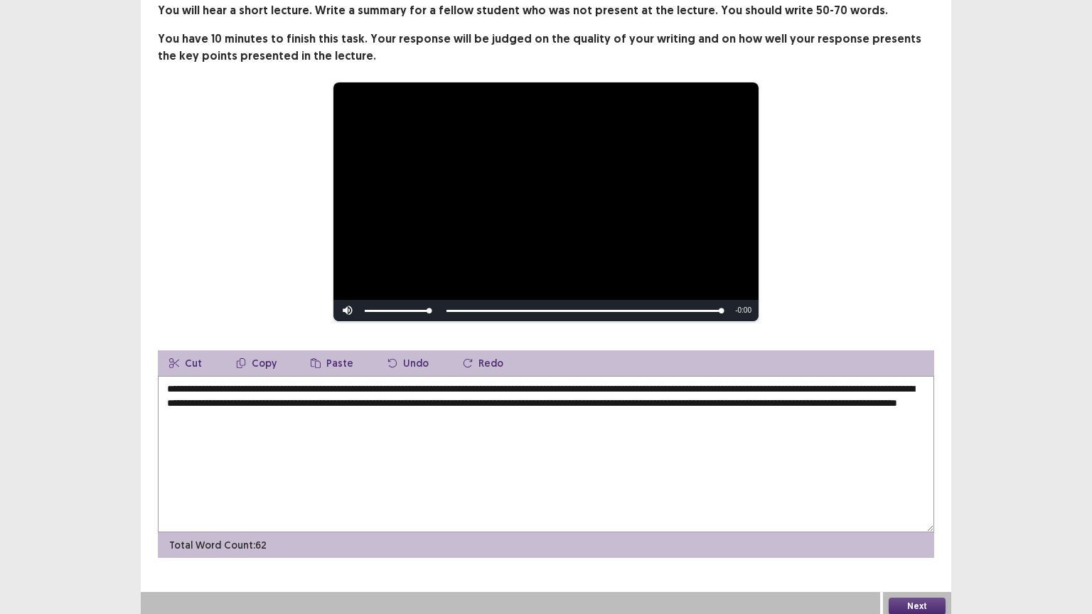
click at [594, 395] on textarea "**********" at bounding box center [546, 454] width 776 height 156
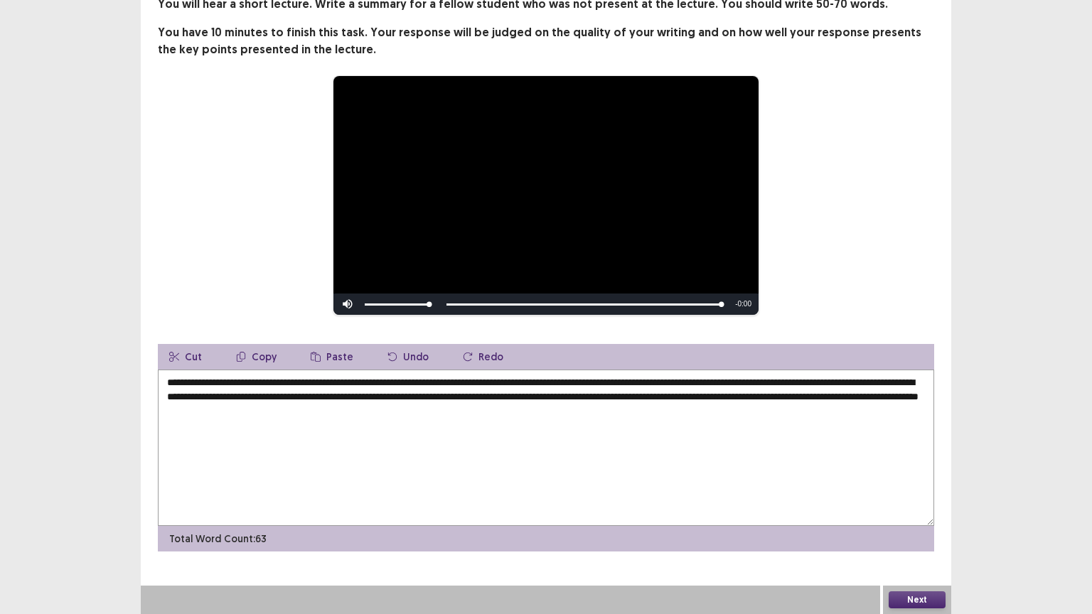
click at [788, 397] on textarea "**********" at bounding box center [546, 448] width 776 height 156
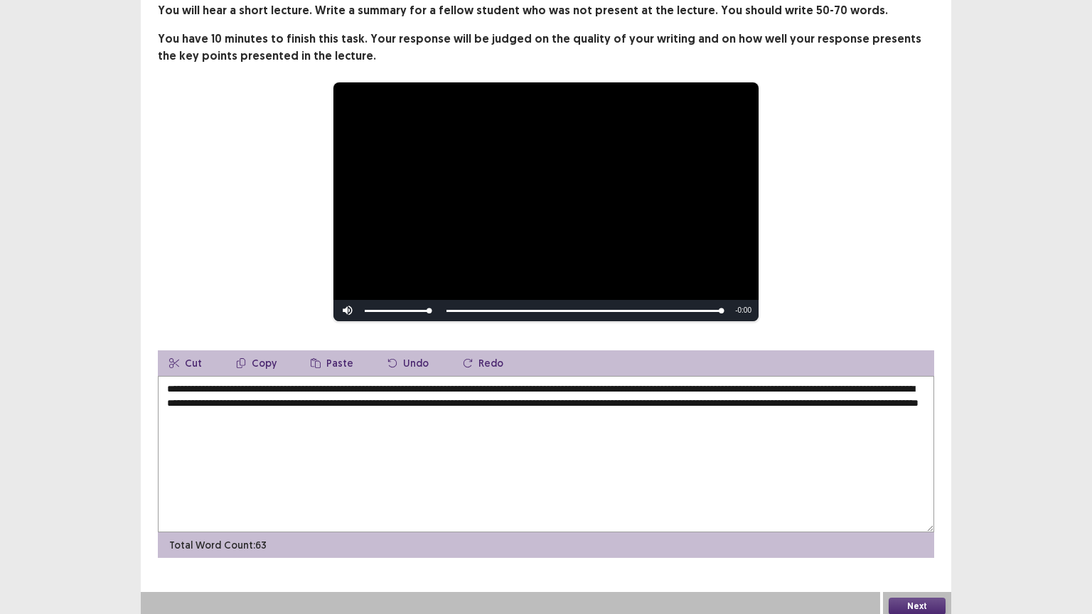
click at [804, 395] on textarea "**********" at bounding box center [546, 454] width 776 height 156
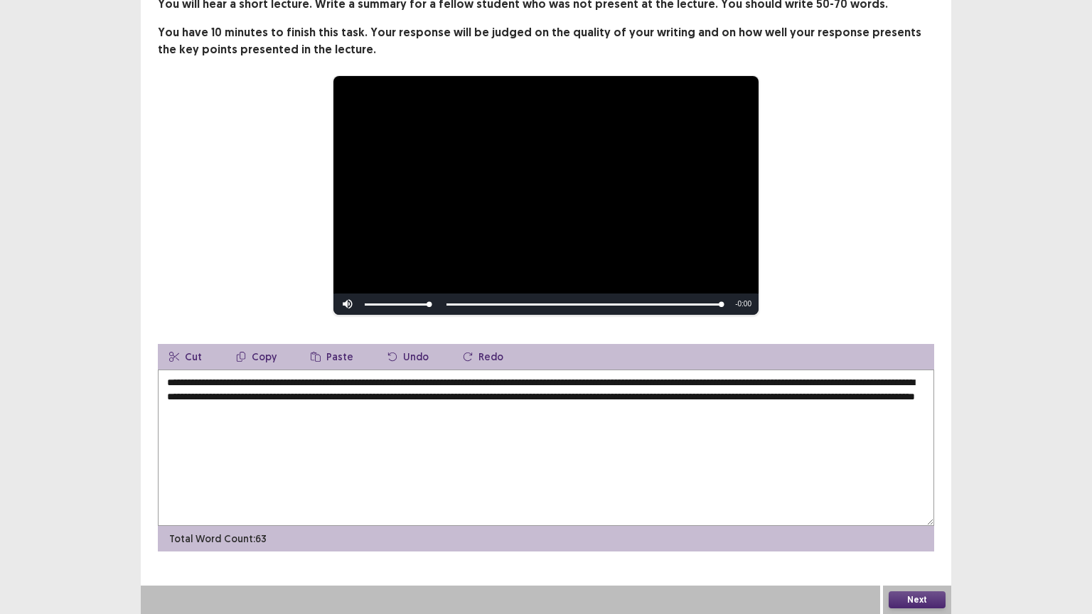
type textarea "**********"
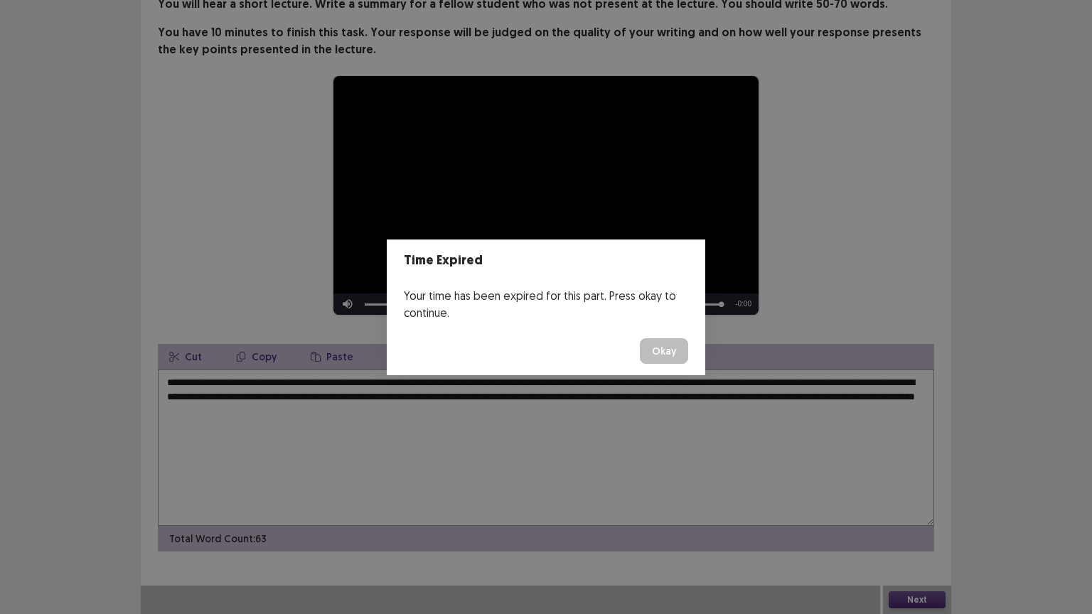
click at [653, 350] on button "Okay" at bounding box center [664, 351] width 48 height 26
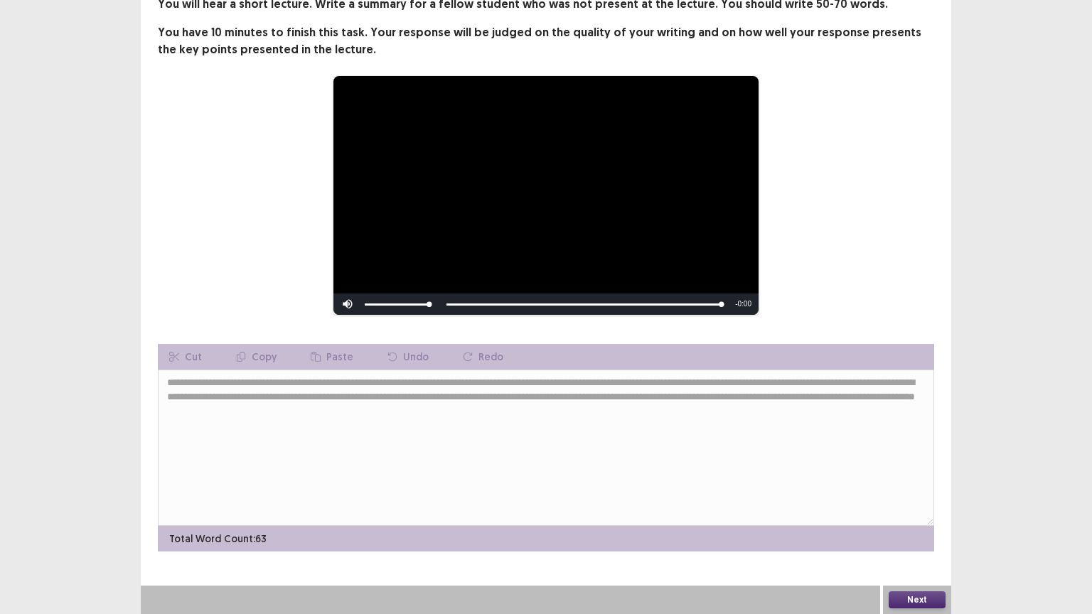
click at [911, 507] on button "Next" at bounding box center [917, 599] width 57 height 17
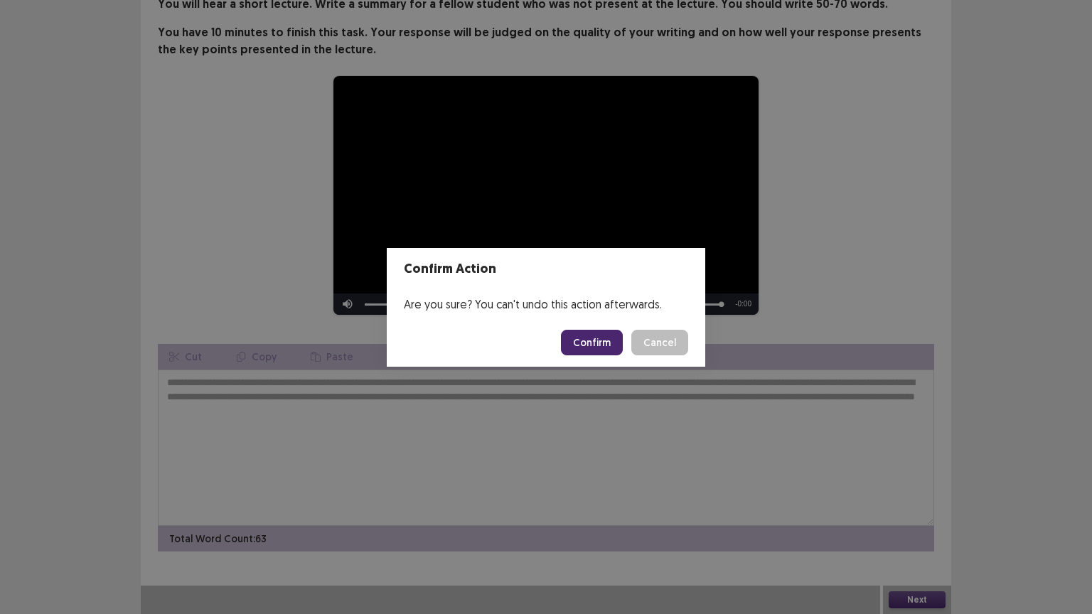
click at [595, 341] on button "Confirm" at bounding box center [592, 343] width 62 height 26
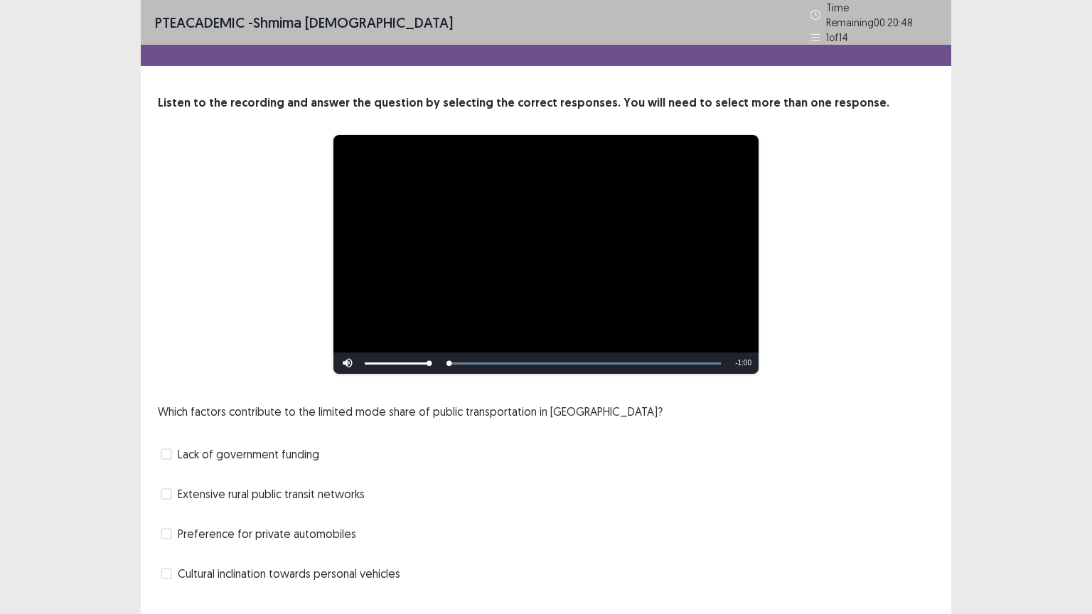
scroll to position [27, 0]
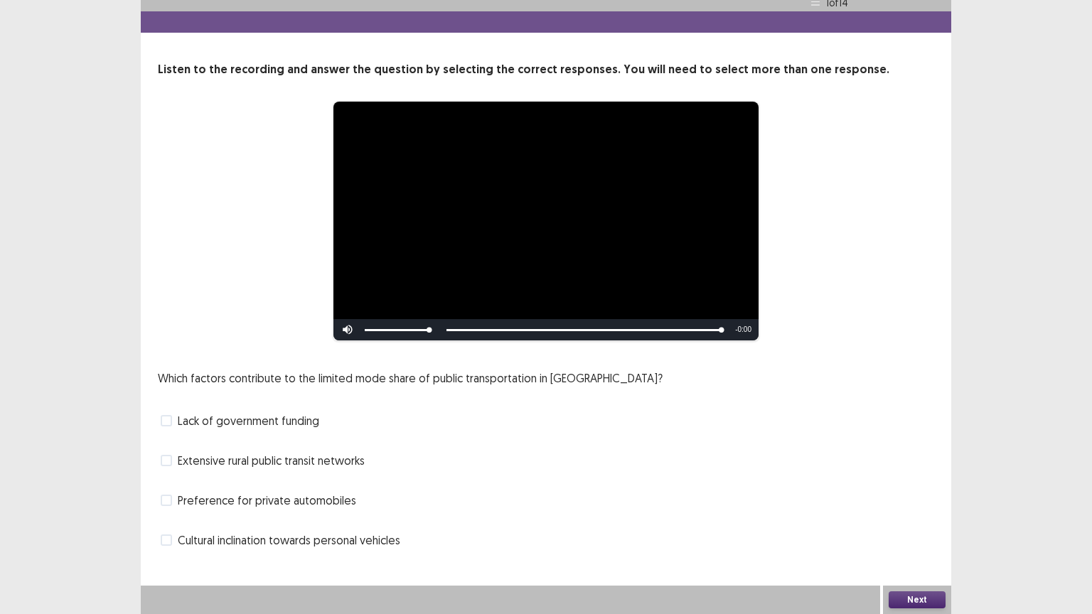
click at [166, 507] on span at bounding box center [166, 540] width 11 height 11
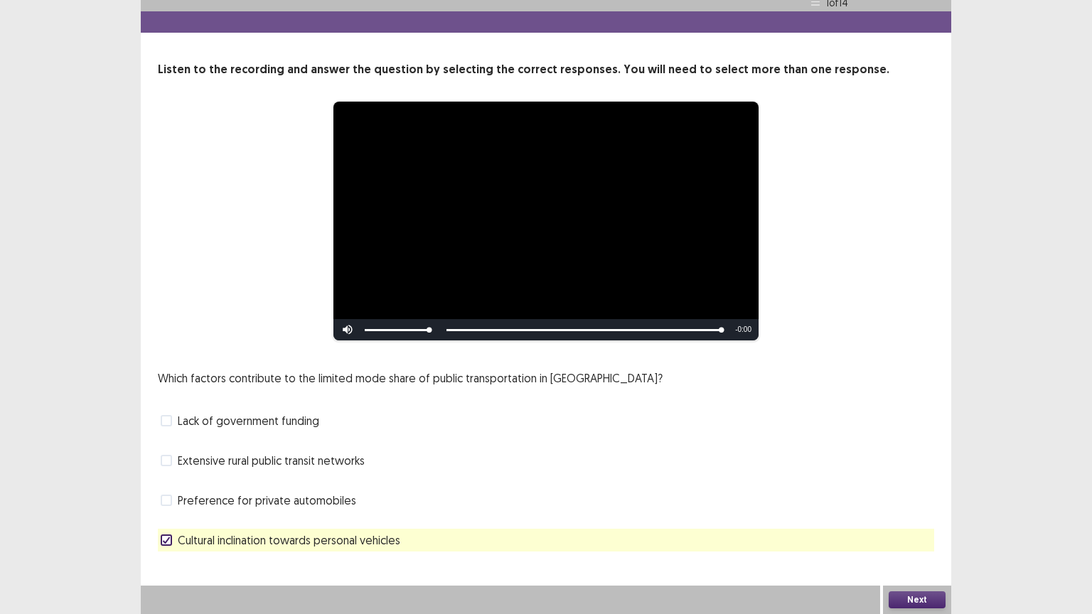
click at [933, 507] on button "Next" at bounding box center [917, 599] width 57 height 17
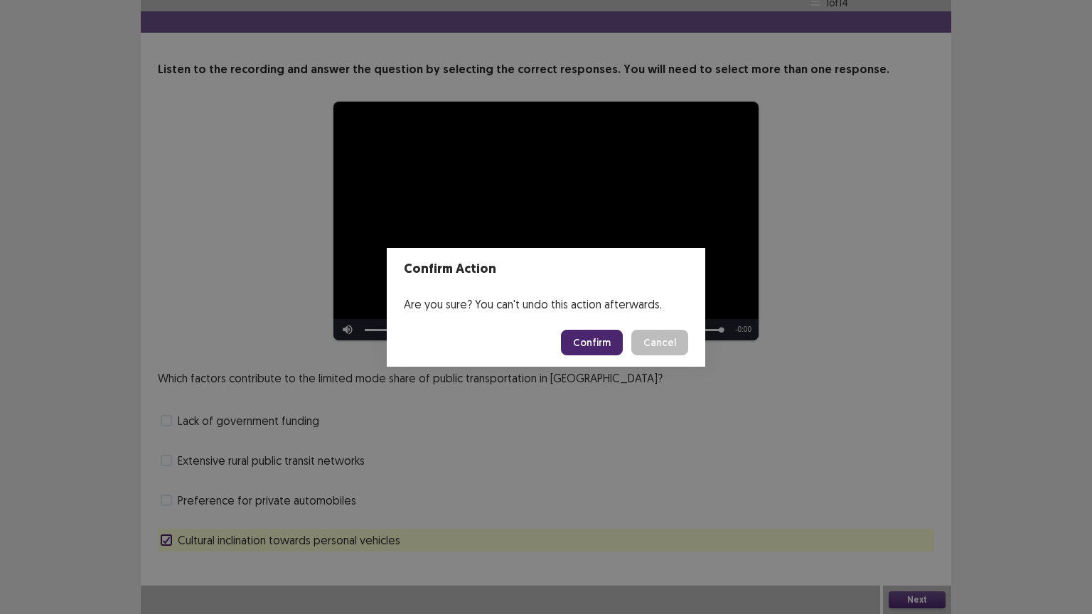
click at [607, 343] on button "Confirm" at bounding box center [592, 343] width 62 height 26
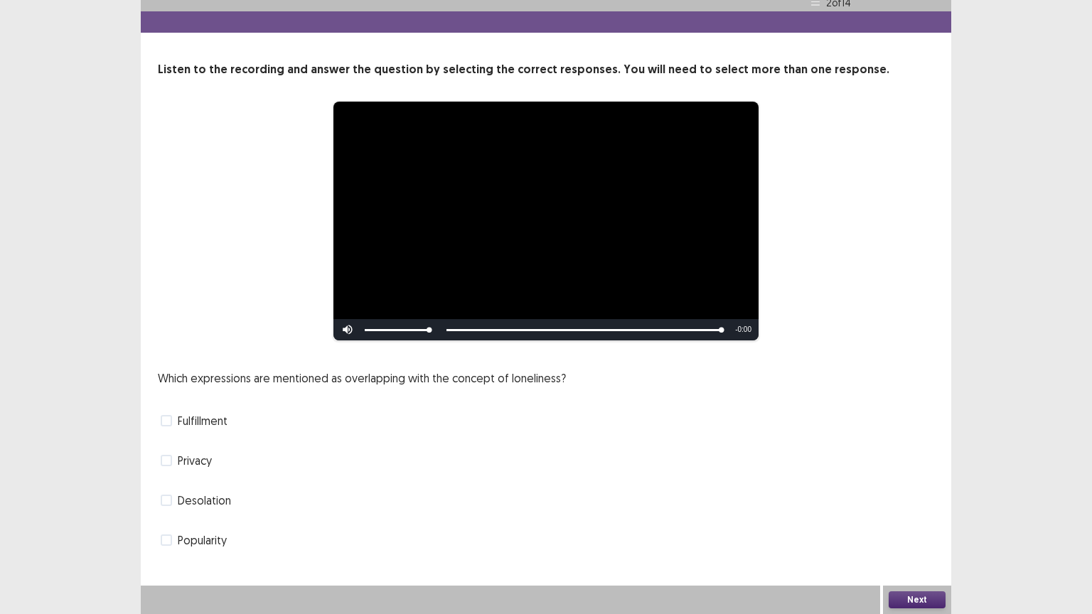
click at [217, 419] on span "Fulfillment" at bounding box center [203, 420] width 50 height 17
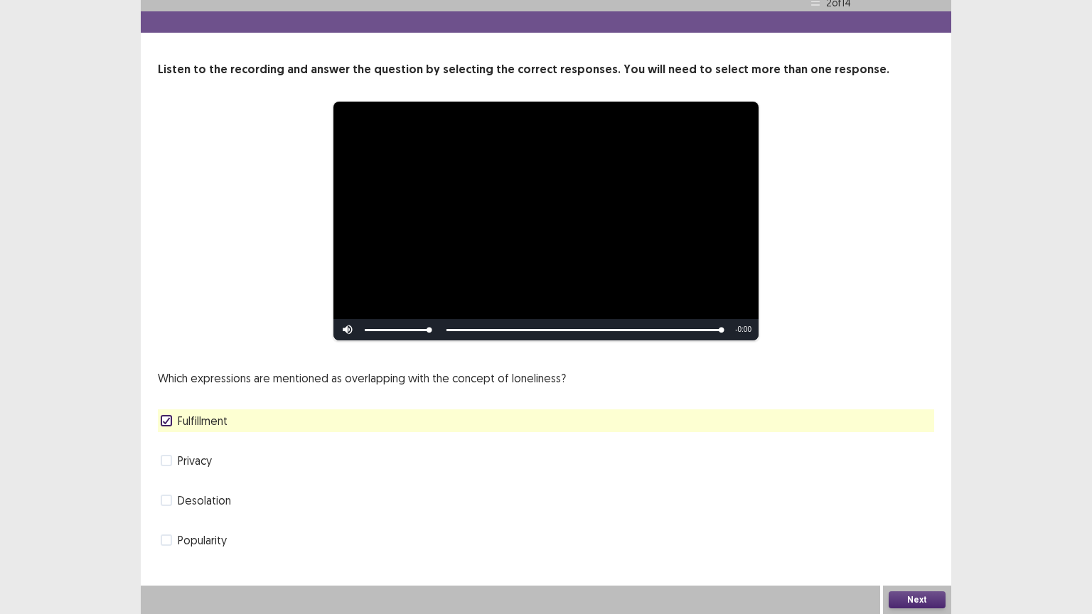
click at [918, 507] on button "Next" at bounding box center [917, 599] width 57 height 17
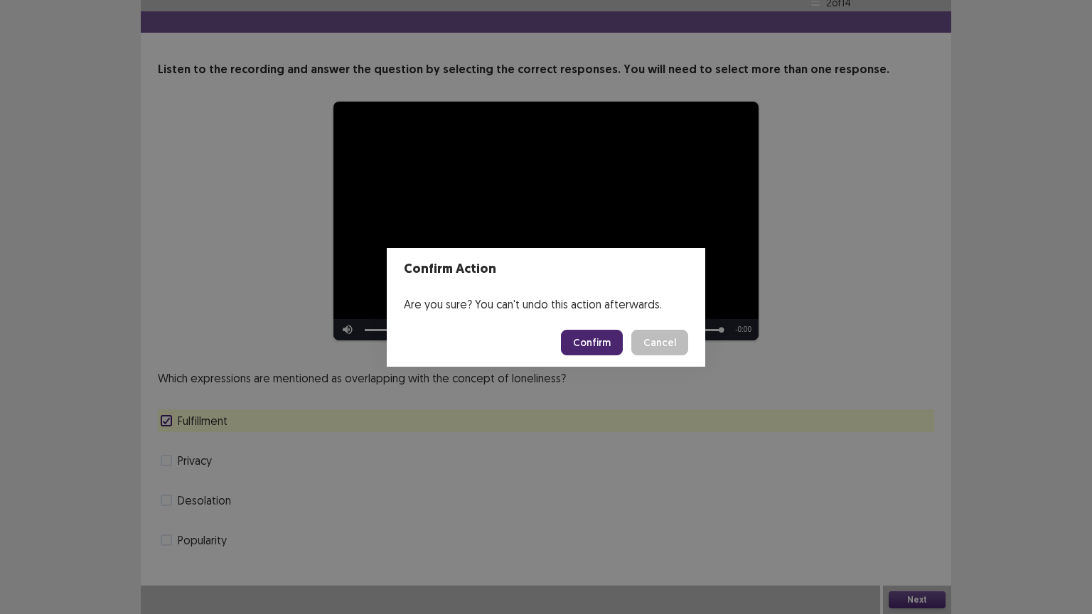
click at [594, 341] on button "Confirm" at bounding box center [592, 343] width 62 height 26
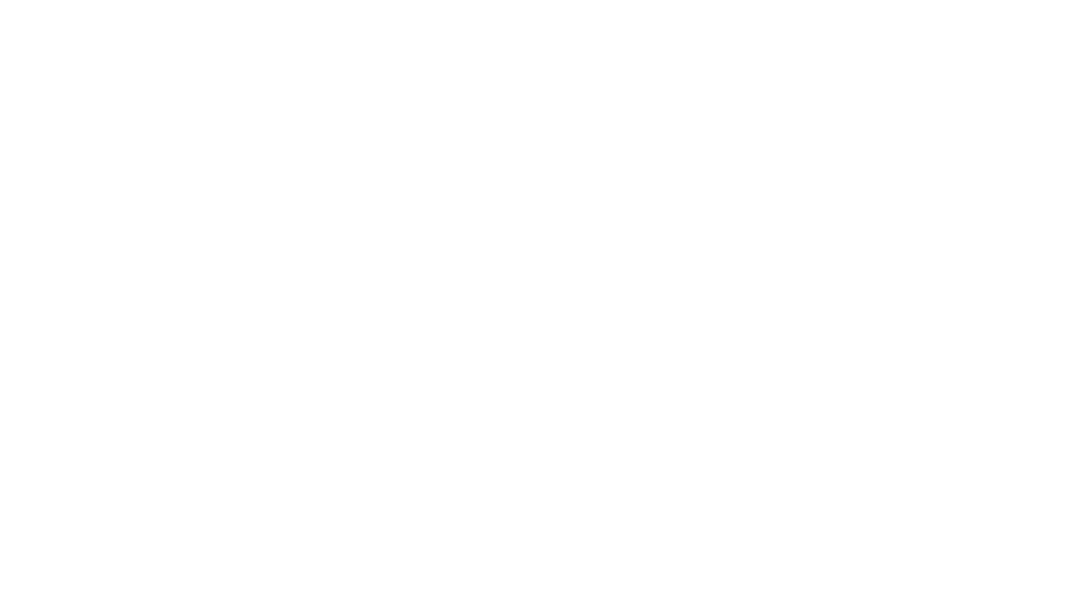
scroll to position [0, 0]
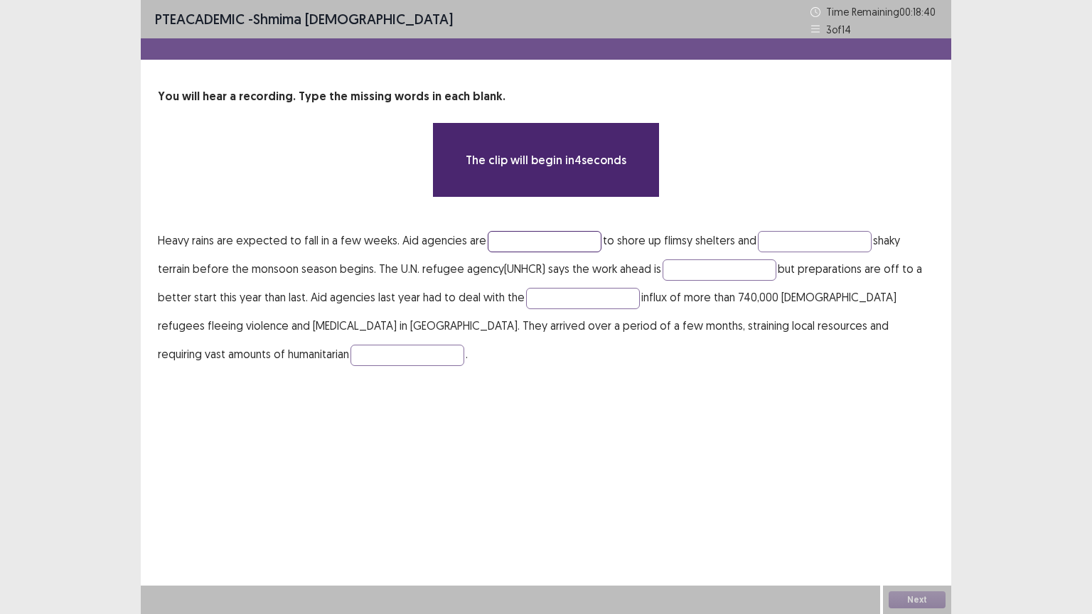
click at [526, 242] on input "text" at bounding box center [545, 241] width 114 height 21
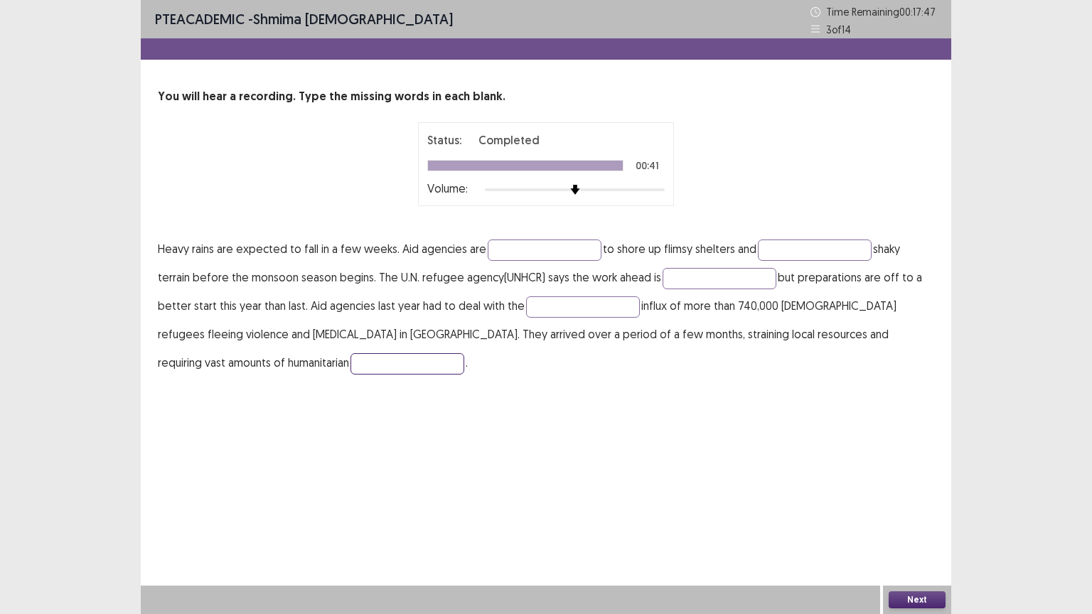
click at [350, 362] on input "text" at bounding box center [407, 363] width 114 height 21
type input "**********"
click at [614, 312] on input "text" at bounding box center [583, 306] width 114 height 21
type input "*******"
click at [714, 274] on input "text" at bounding box center [720, 278] width 114 height 21
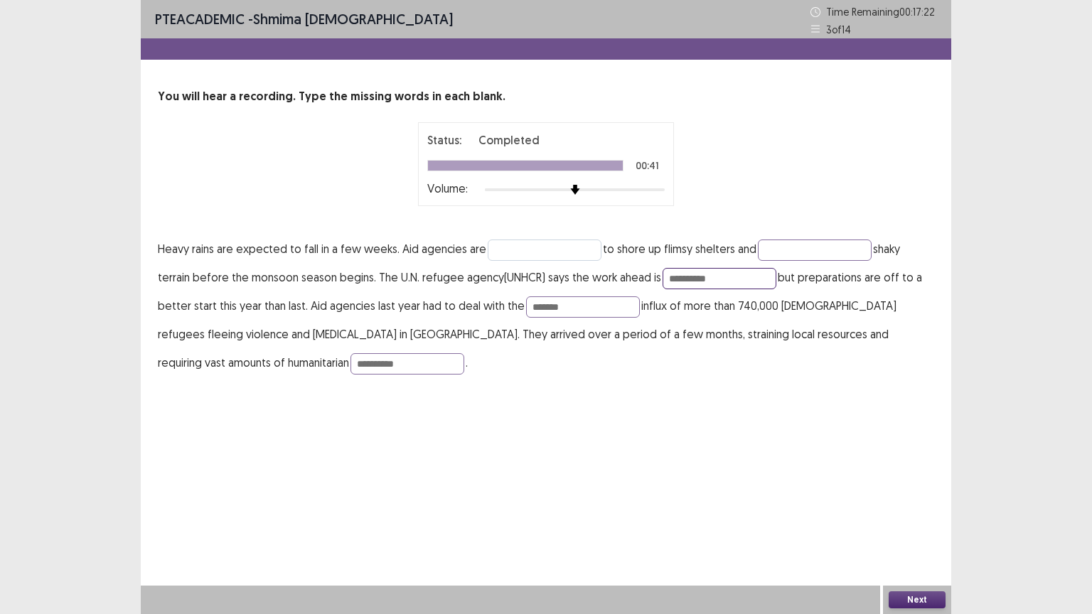
type input "**********"
click at [577, 252] on input "text" at bounding box center [545, 250] width 114 height 21
type input "******"
click at [782, 253] on input "text" at bounding box center [815, 250] width 114 height 21
type input "*********"
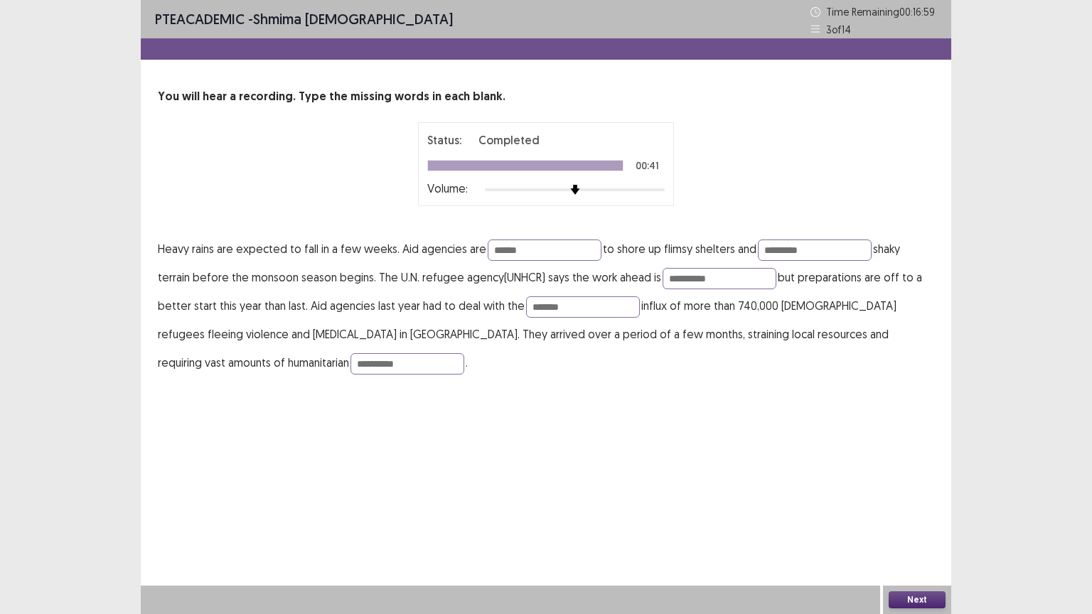
click at [916, 507] on button "Next" at bounding box center [917, 599] width 57 height 17
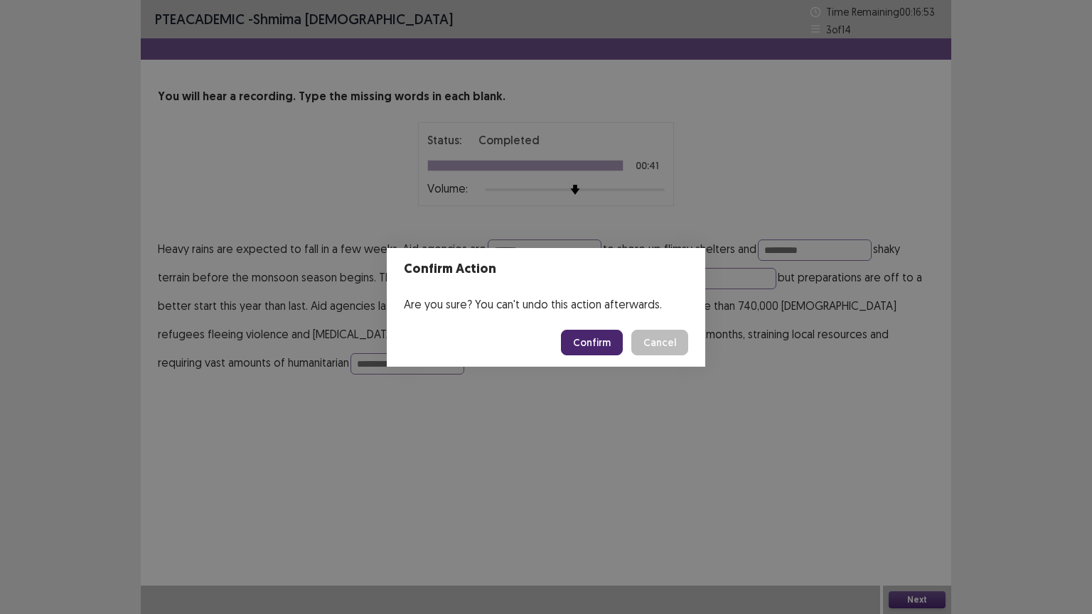
click at [599, 341] on button "Confirm" at bounding box center [592, 343] width 62 height 26
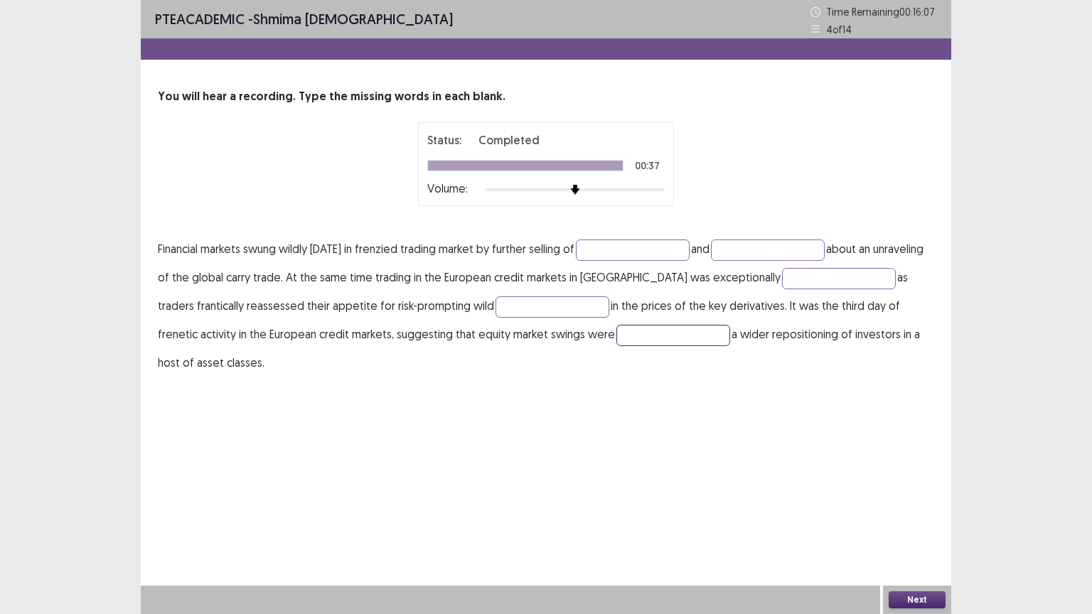
click at [616, 341] on input "text" at bounding box center [673, 335] width 114 height 21
type input "*********"
click at [761, 242] on input "text" at bounding box center [768, 250] width 114 height 21
type input "*****"
click at [793, 280] on input "text" at bounding box center [839, 278] width 114 height 21
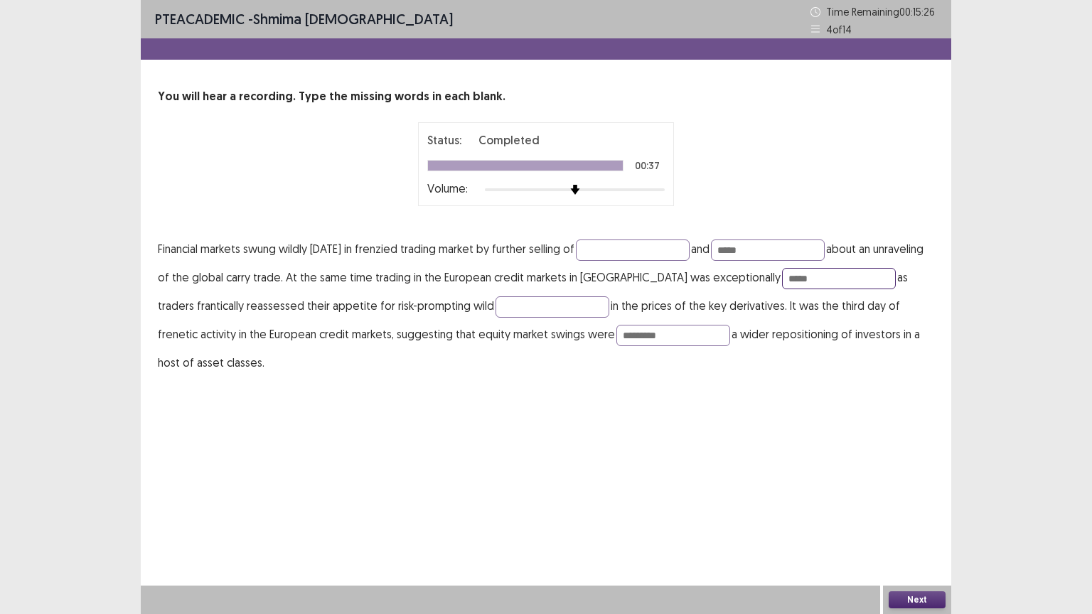
type input "*****"
click at [914, 507] on button "Next" at bounding box center [917, 599] width 57 height 17
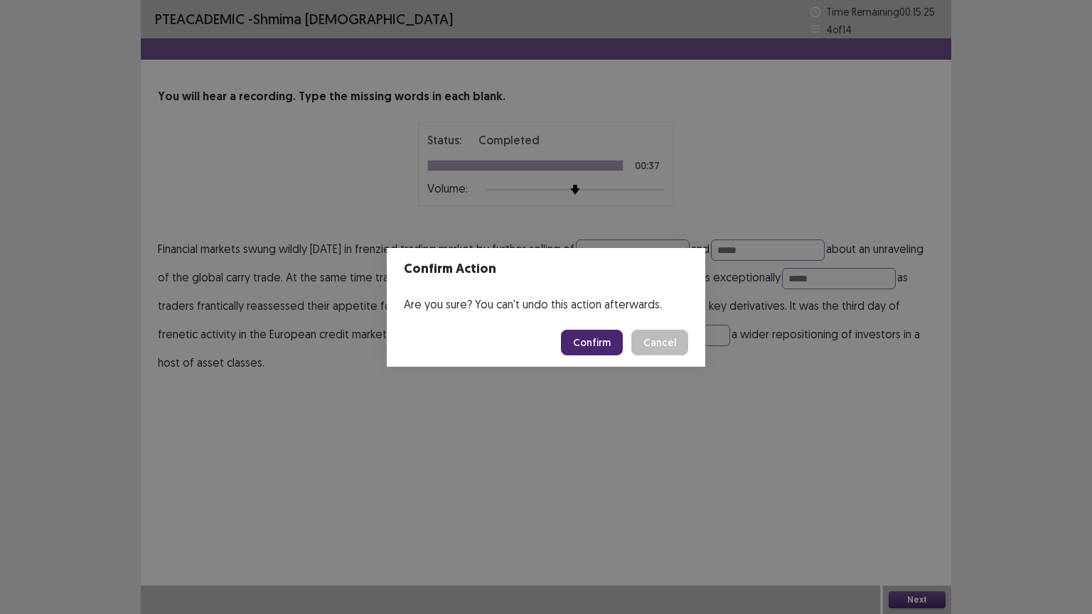
click at [588, 347] on button "Confirm" at bounding box center [592, 343] width 62 height 26
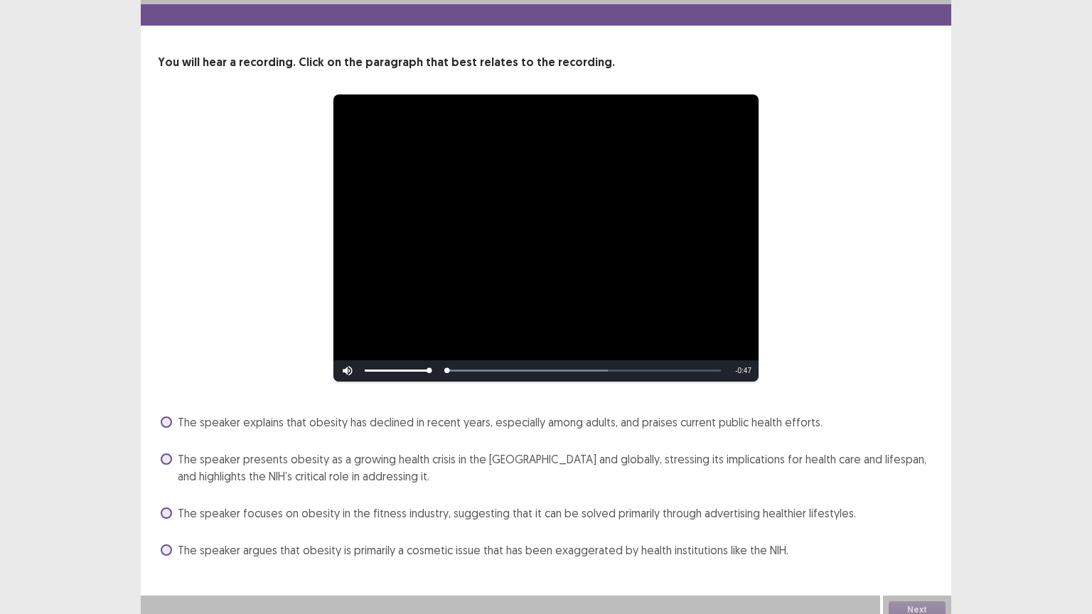
scroll to position [43, 0]
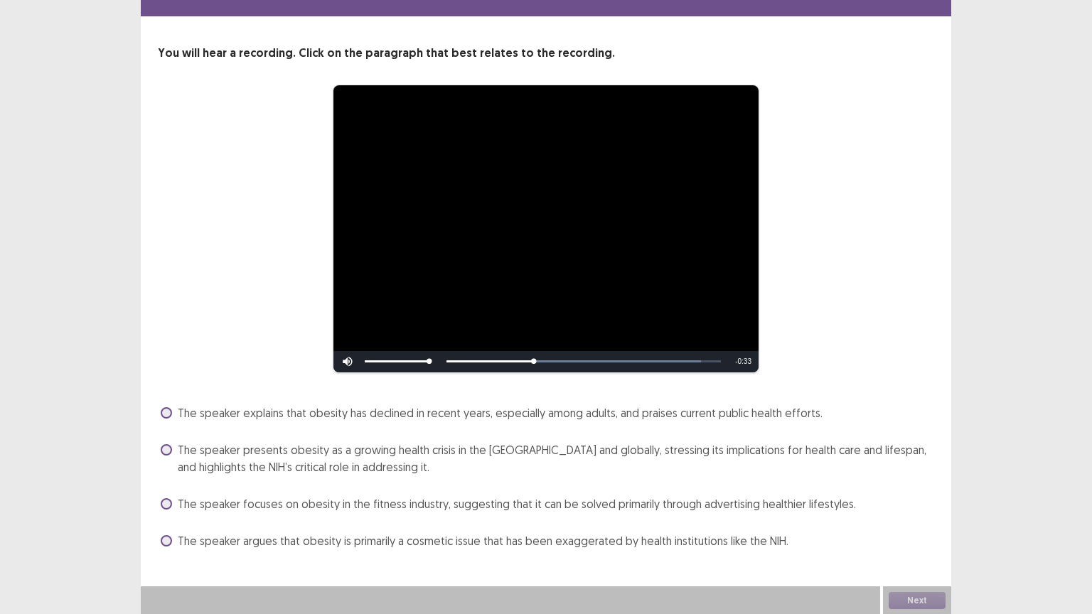
click at [168, 449] on span at bounding box center [166, 449] width 11 height 11
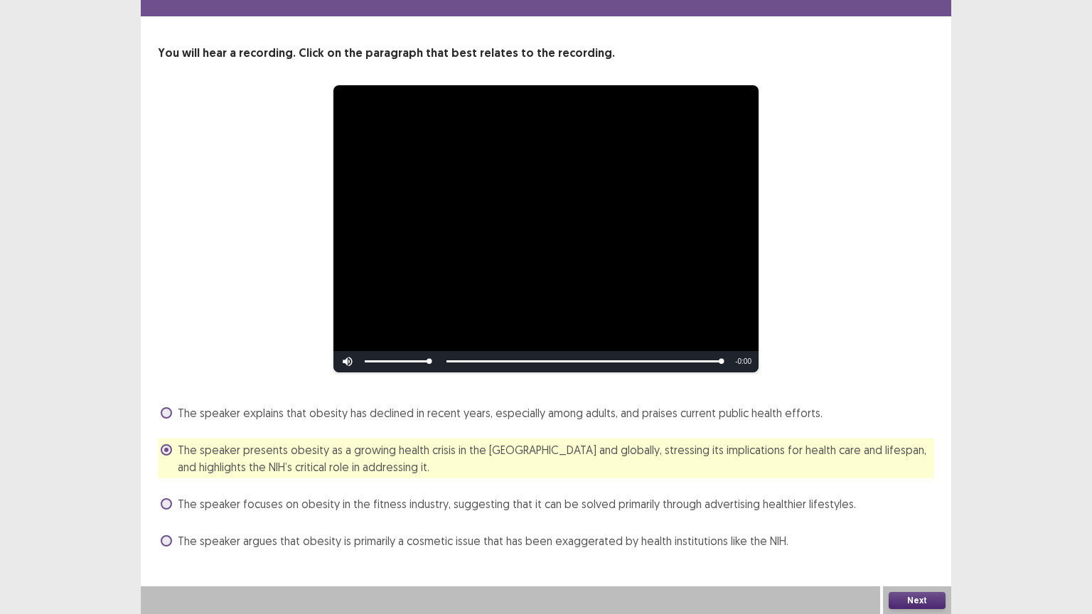
click at [899, 507] on button "Next" at bounding box center [917, 600] width 57 height 17
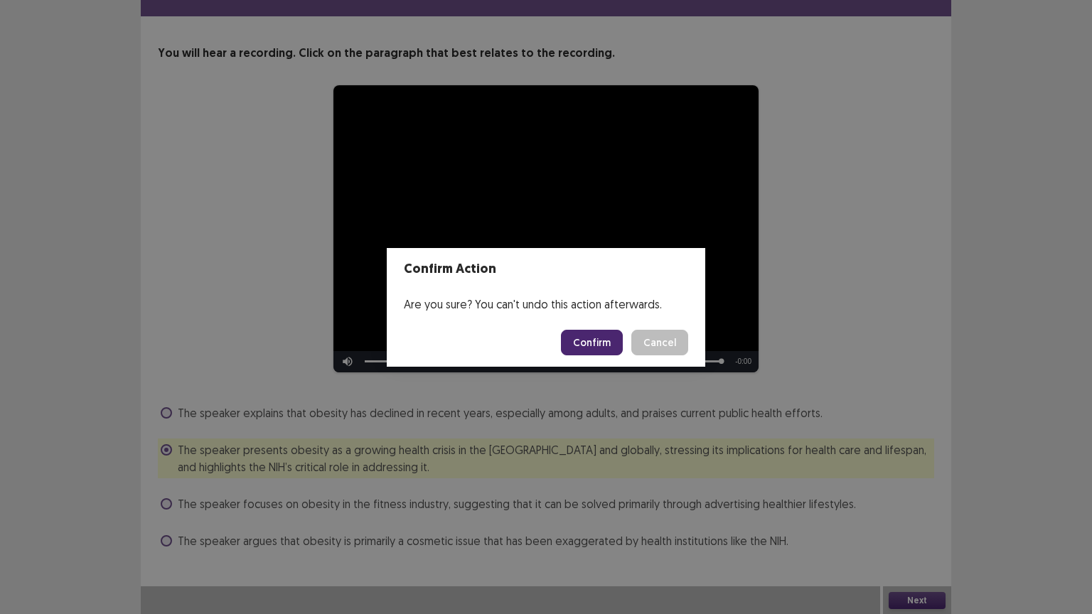
click at [586, 337] on button "Confirm" at bounding box center [592, 343] width 62 height 26
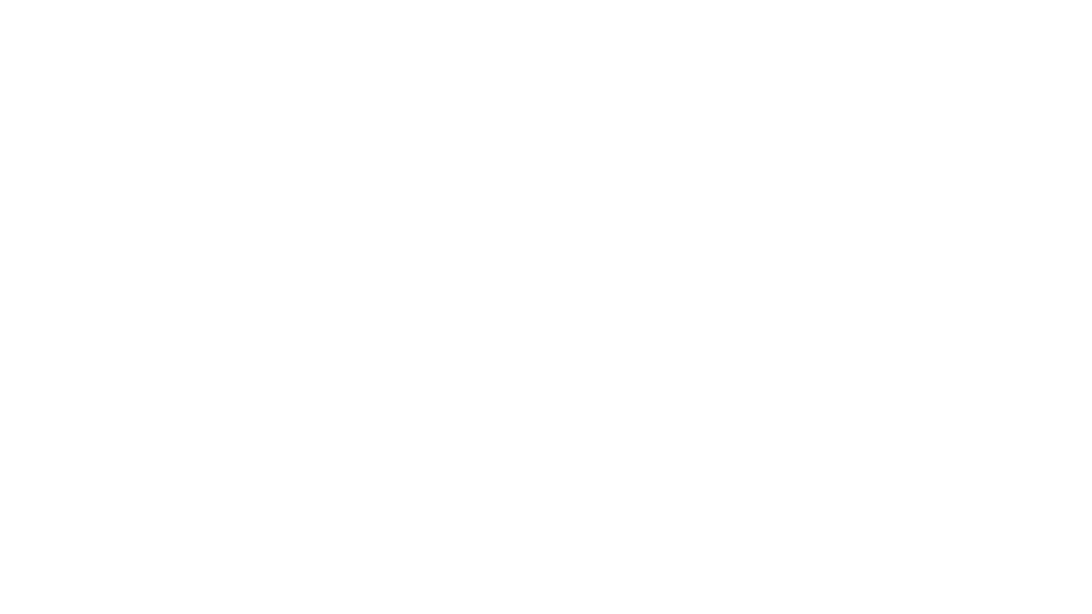
scroll to position [0, 0]
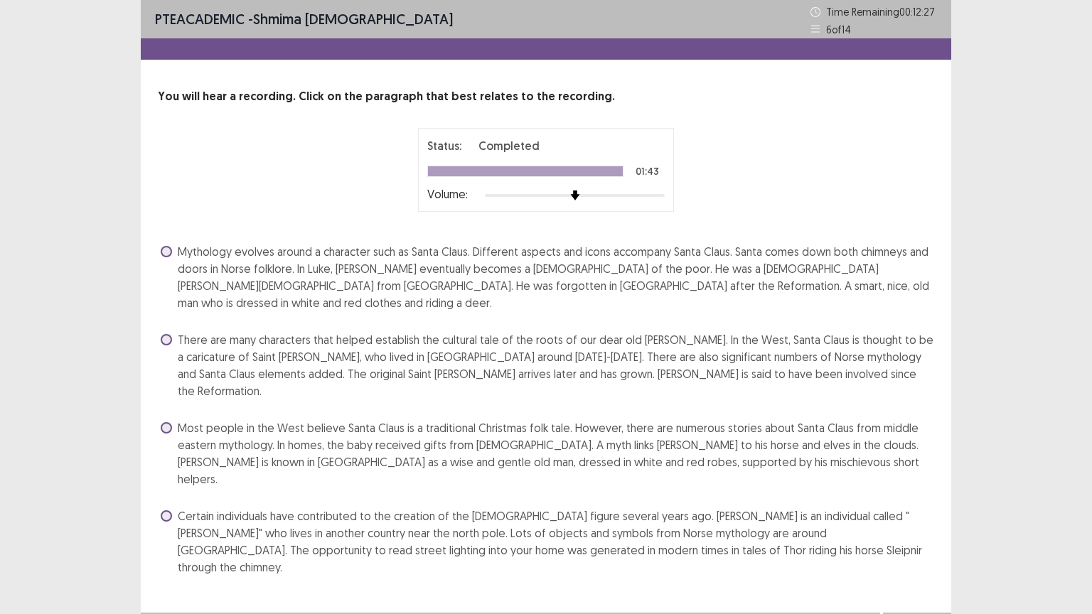
click at [162, 334] on span at bounding box center [166, 339] width 11 height 11
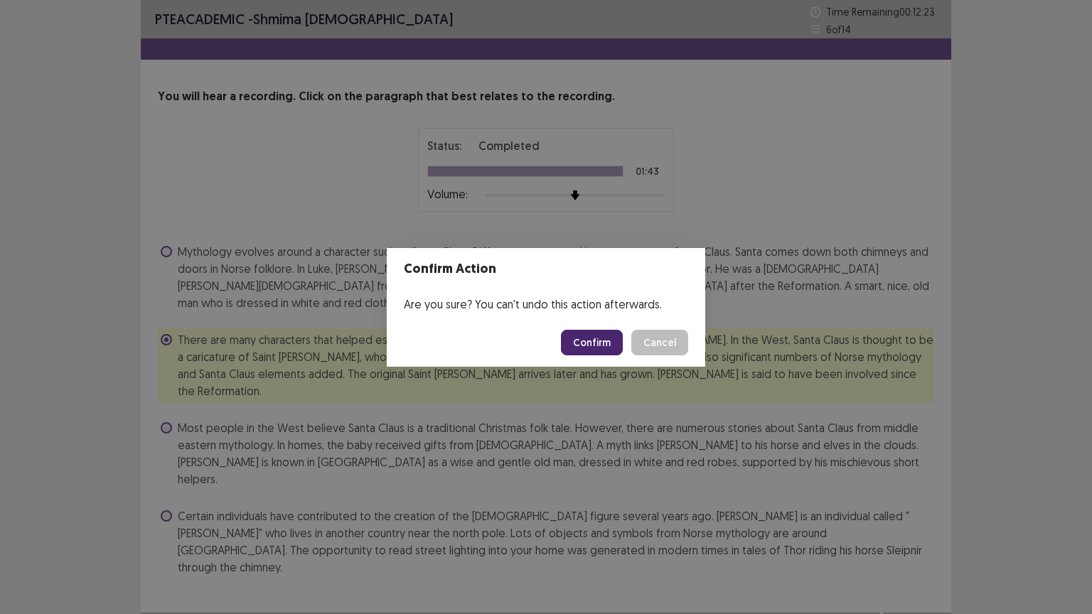
click at [577, 345] on button "Confirm" at bounding box center [592, 343] width 62 height 26
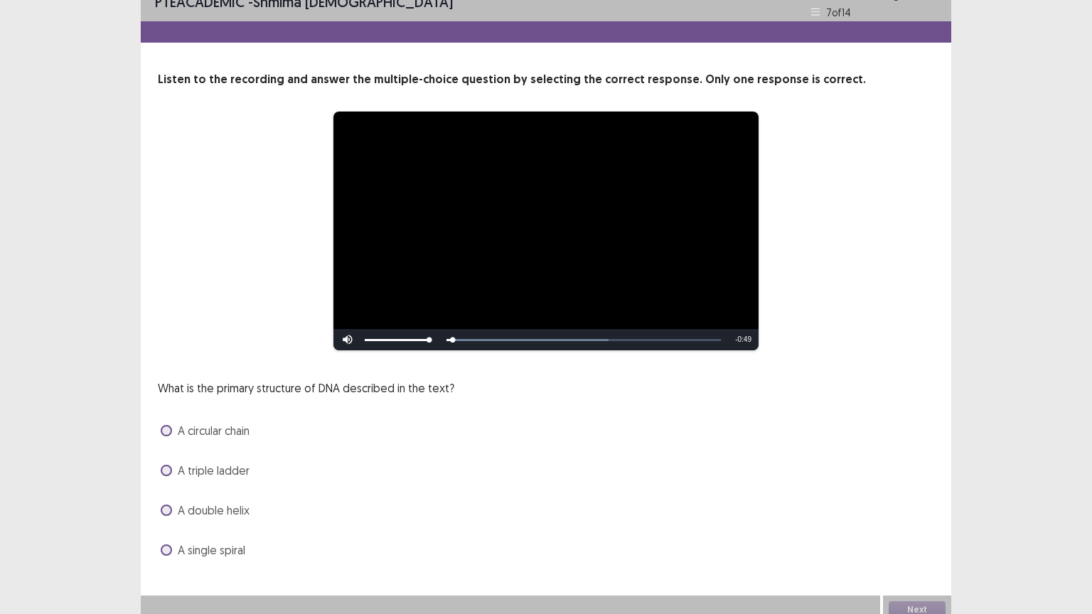
scroll to position [27, 0]
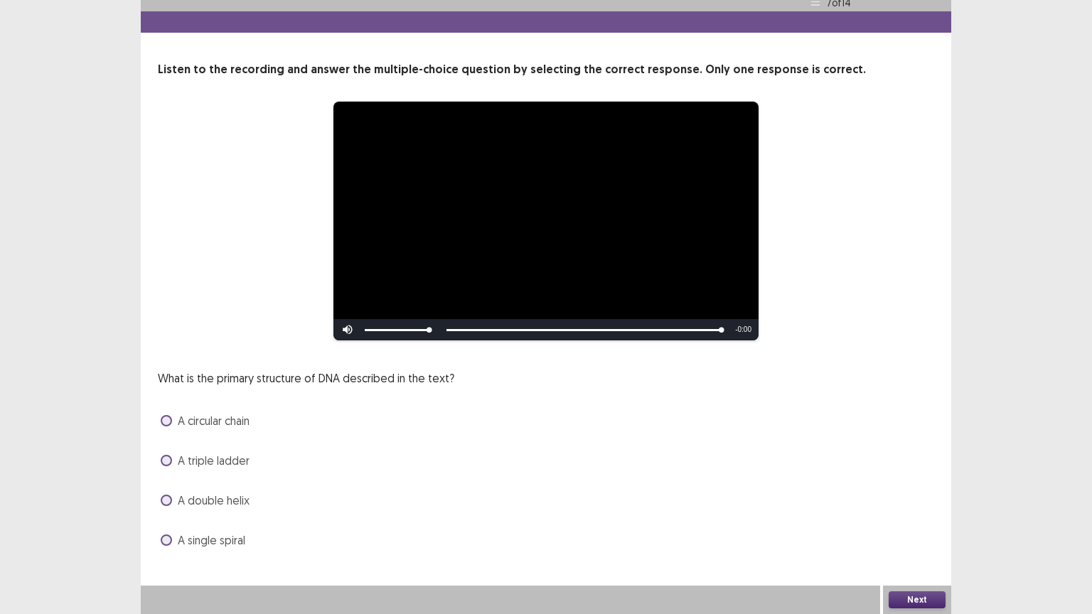
click at [237, 421] on span "A circular chain" at bounding box center [214, 420] width 72 height 17
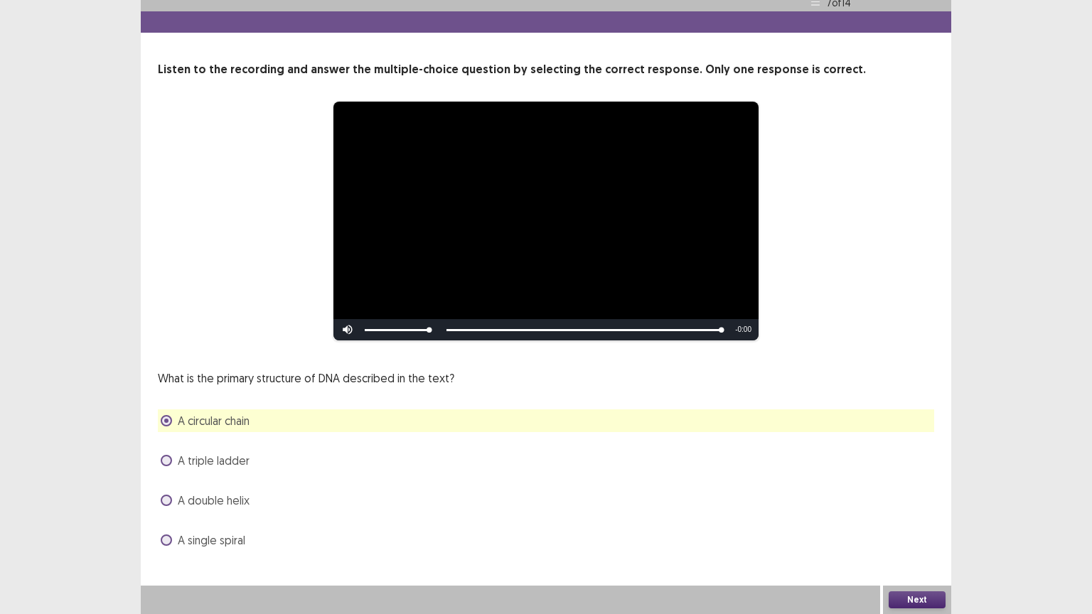
click at [245, 421] on span "A circular chain" at bounding box center [214, 420] width 72 height 17
click at [238, 507] on span "A single spiral" at bounding box center [212, 540] width 68 height 17
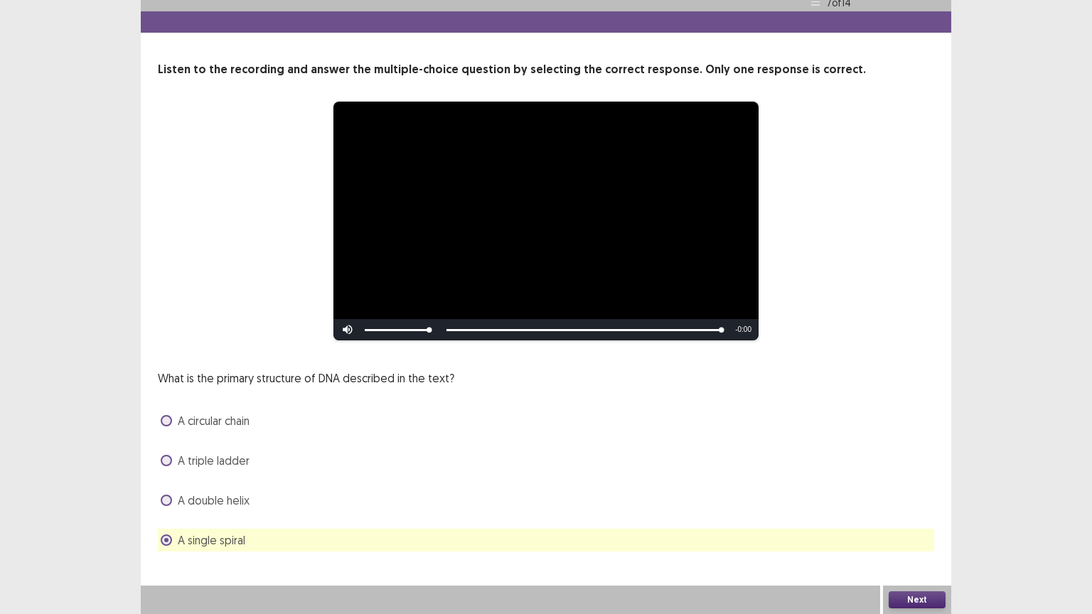
click at [904, 507] on button "Next" at bounding box center [917, 599] width 57 height 17
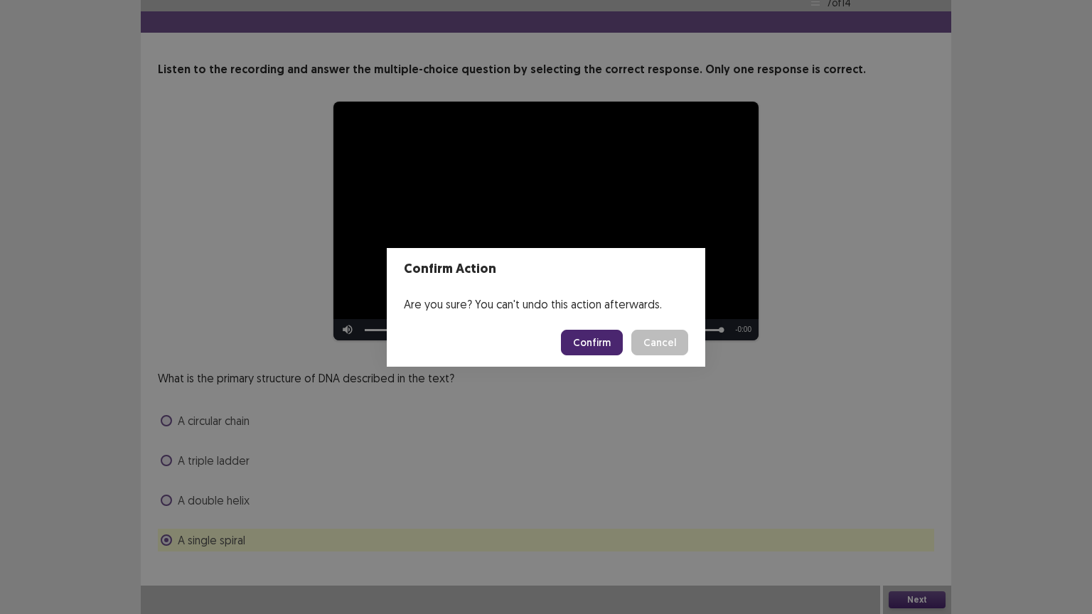
click at [601, 345] on button "Confirm" at bounding box center [592, 343] width 62 height 26
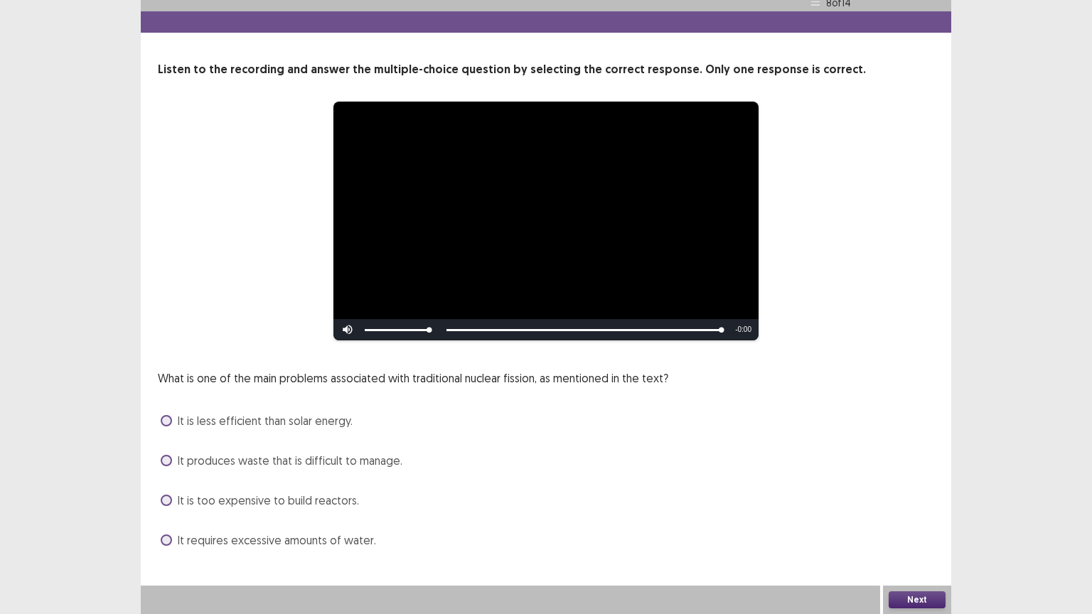
click at [343, 502] on span "It is too expensive to build reactors." at bounding box center [268, 500] width 181 height 17
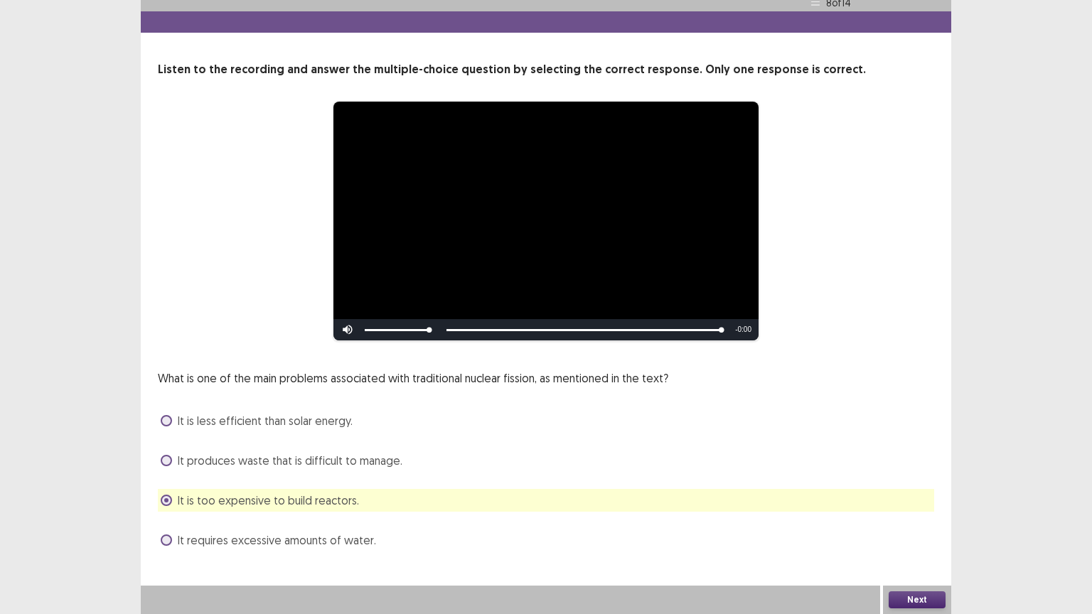
click at [918, 507] on button "Next" at bounding box center [917, 599] width 57 height 17
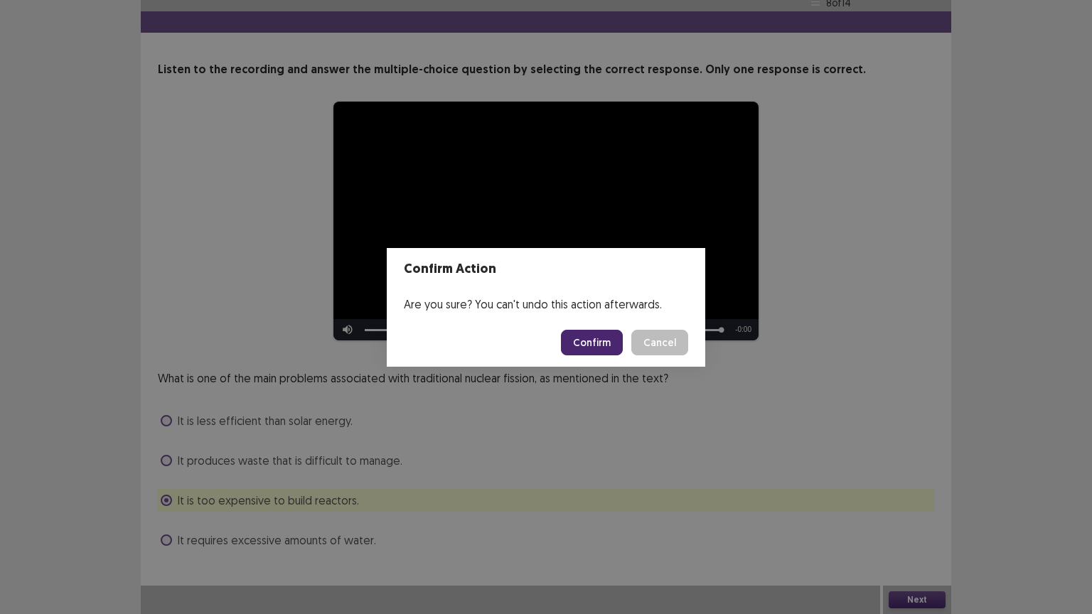
click at [611, 341] on button "Confirm" at bounding box center [592, 343] width 62 height 26
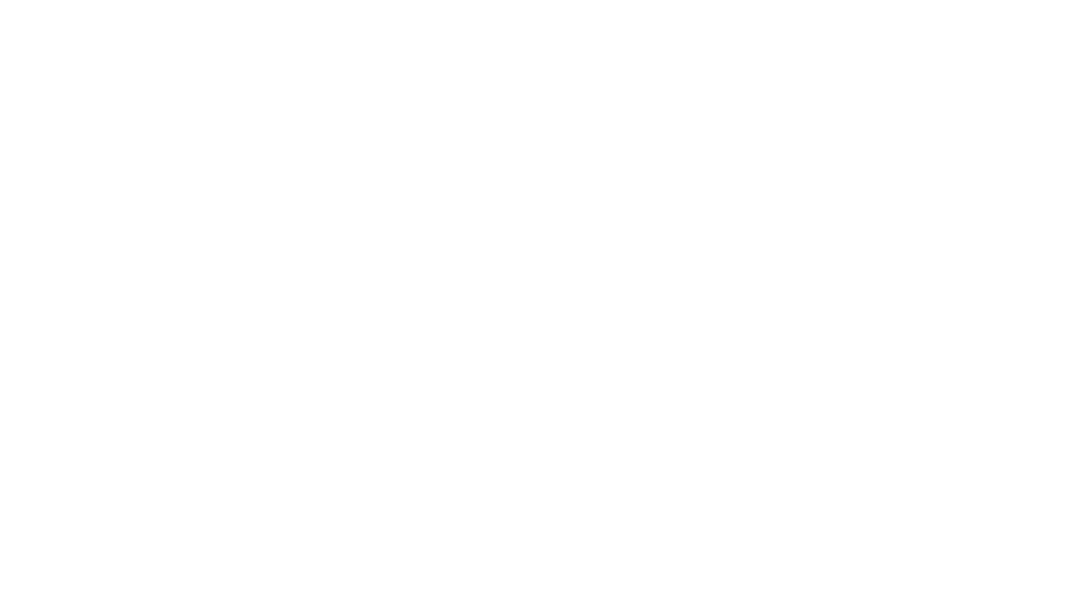
scroll to position [0, 0]
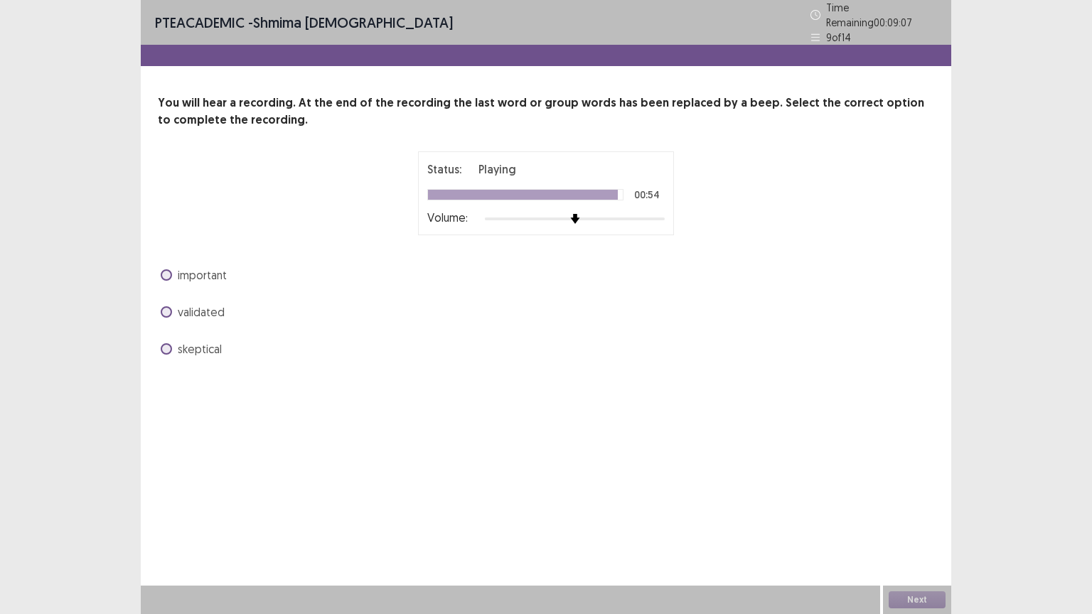
click at [213, 267] on span "important" at bounding box center [202, 275] width 49 height 17
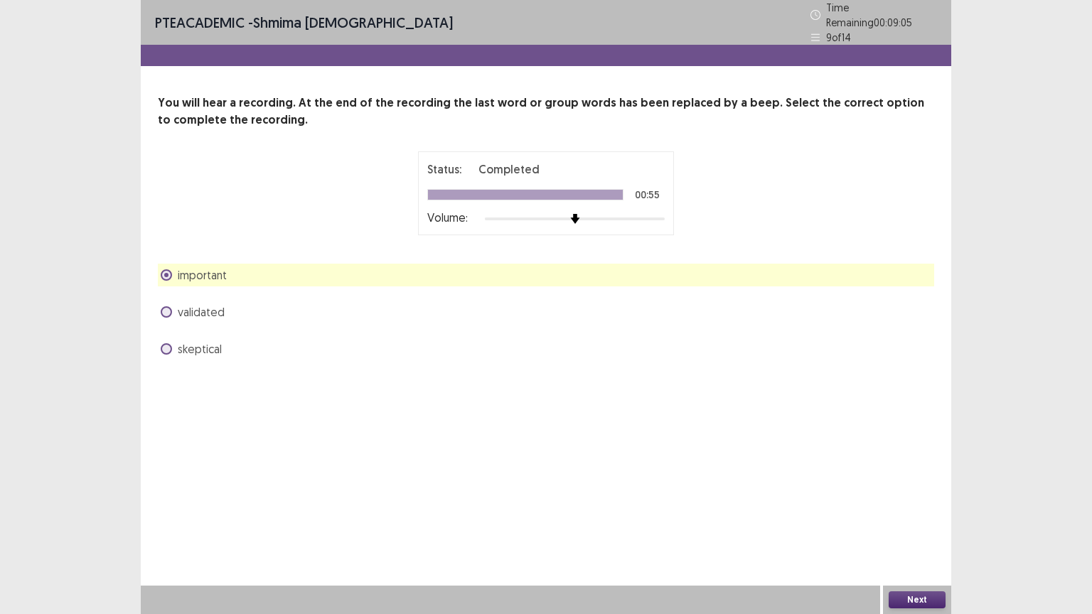
click at [924, 507] on button "Next" at bounding box center [917, 599] width 57 height 17
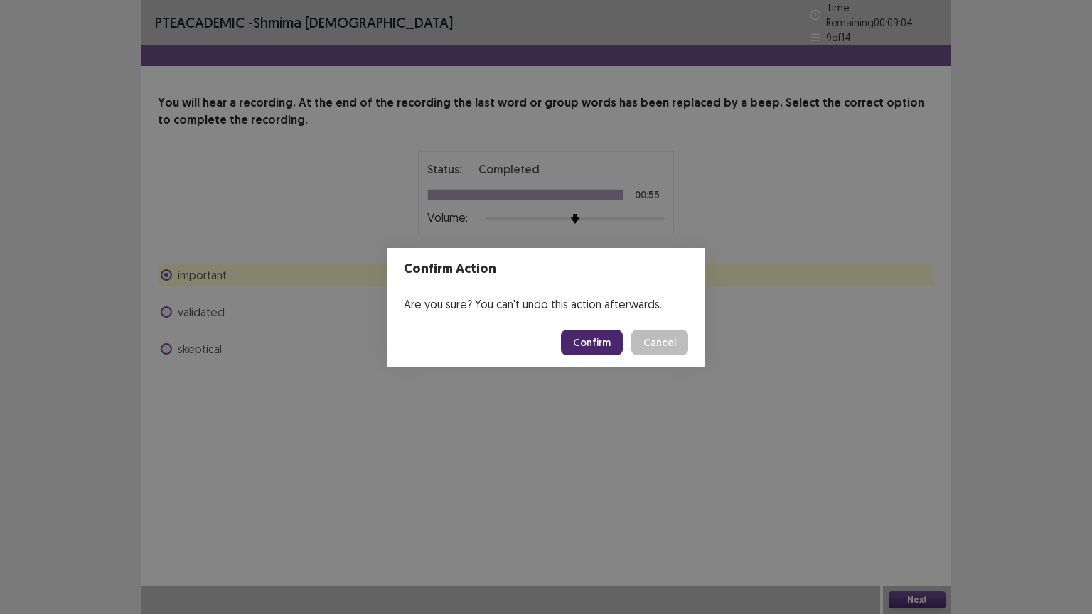
click at [605, 341] on button "Confirm" at bounding box center [592, 343] width 62 height 26
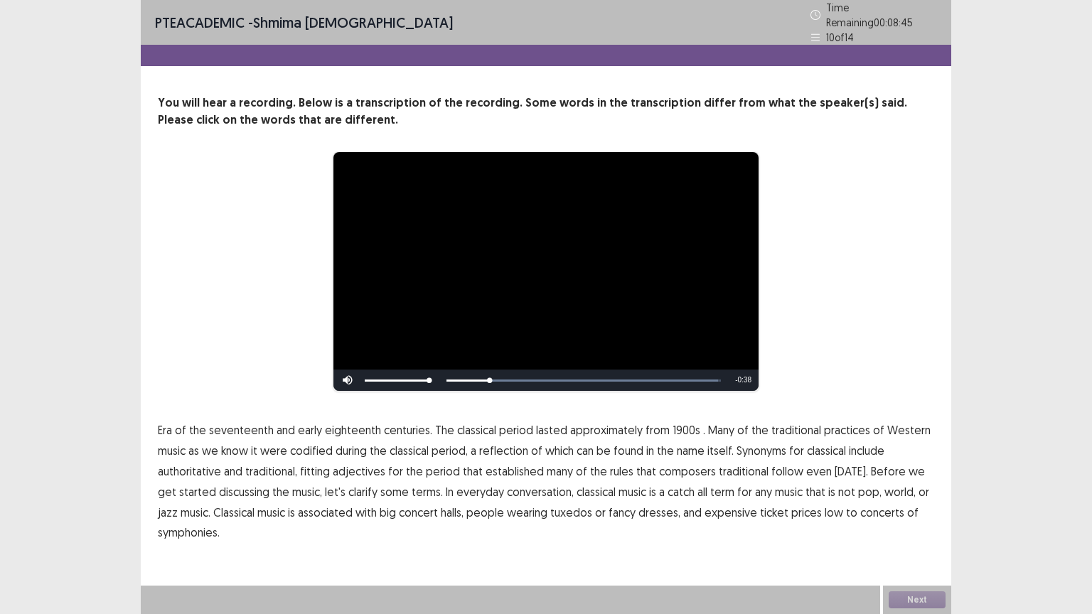
click at [684, 424] on span "1900s" at bounding box center [687, 430] width 28 height 17
click at [825, 506] on span "low" at bounding box center [834, 512] width 18 height 17
click at [914, 507] on button "Next" at bounding box center [917, 599] width 57 height 17
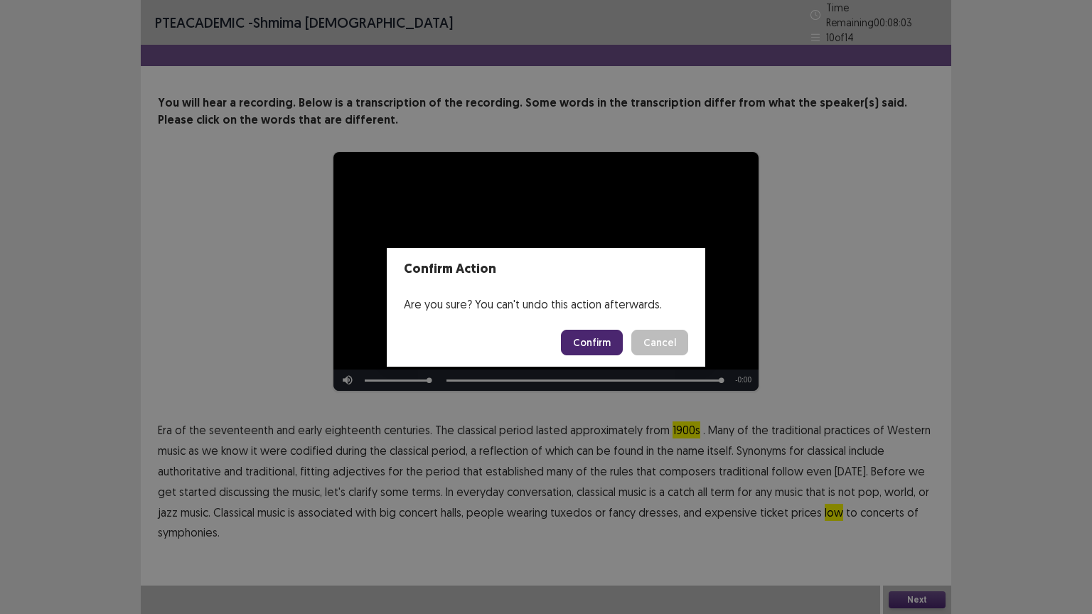
click at [592, 342] on button "Confirm" at bounding box center [592, 343] width 62 height 26
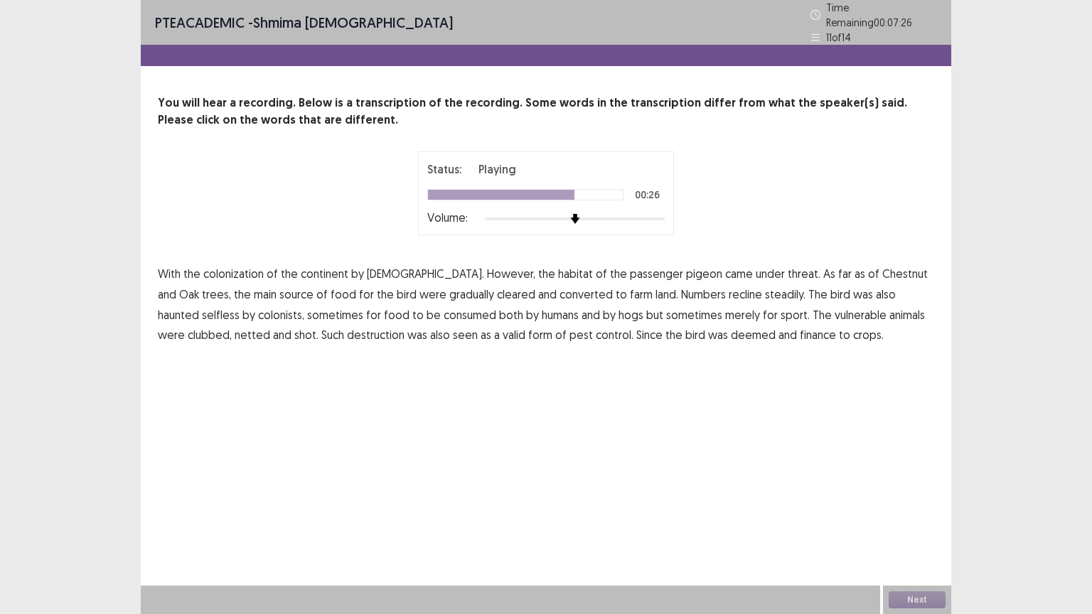
click at [889, 310] on span "animals" at bounding box center [907, 314] width 36 height 17
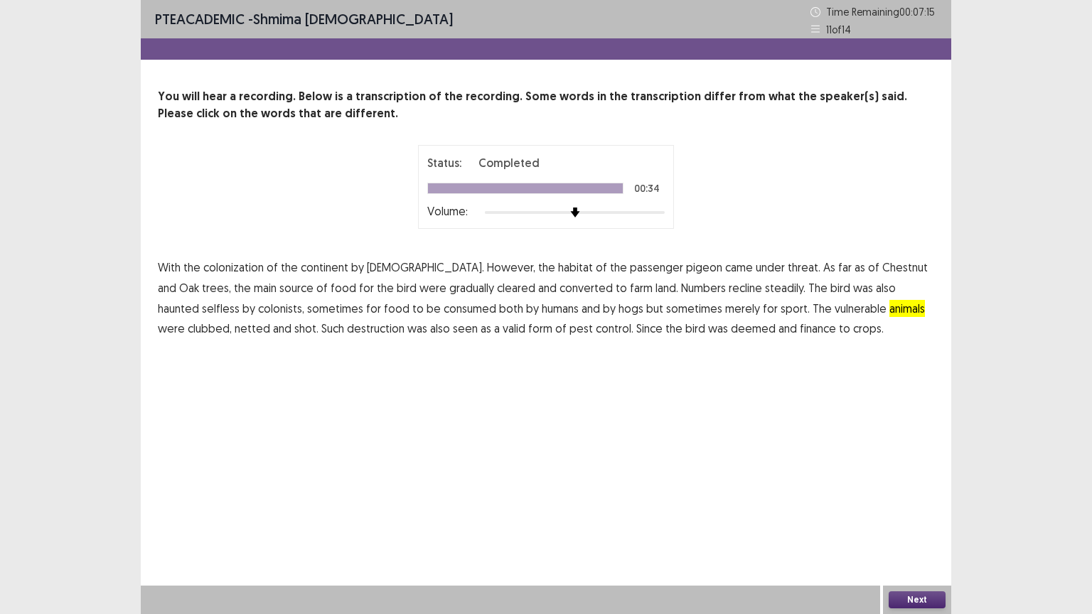
click at [800, 329] on span "finance" at bounding box center [818, 328] width 36 height 17
click at [240, 300] on span "selfless" at bounding box center [221, 308] width 38 height 17
click at [920, 507] on button "Next" at bounding box center [917, 599] width 57 height 17
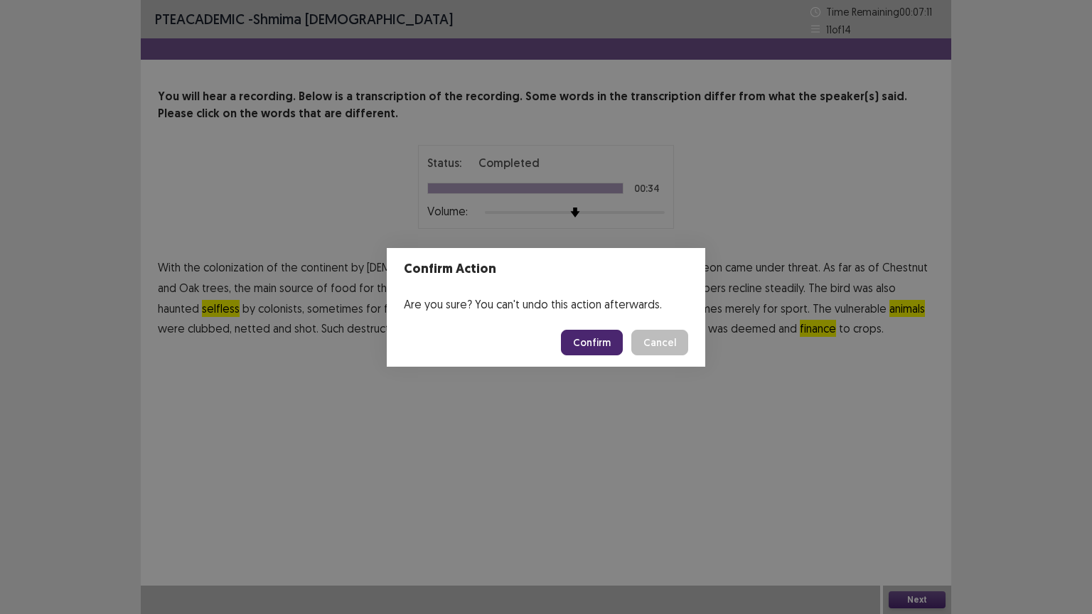
click at [597, 335] on button "Confirm" at bounding box center [592, 343] width 62 height 26
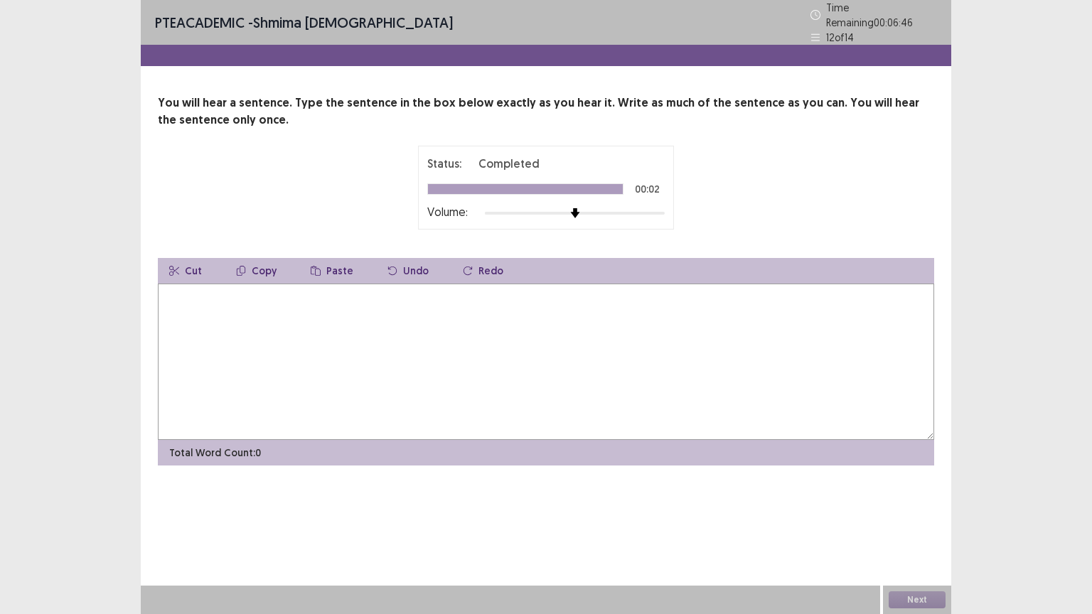
click at [179, 300] on textarea at bounding box center [546, 362] width 776 height 156
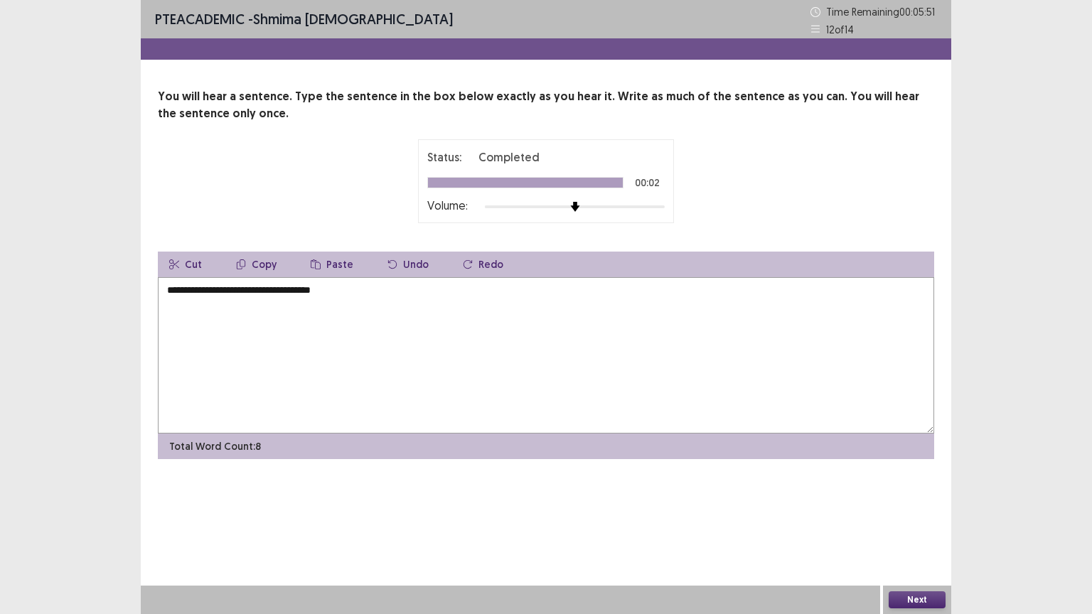
type textarea "**********"
click at [914, 507] on button "Next" at bounding box center [917, 599] width 57 height 17
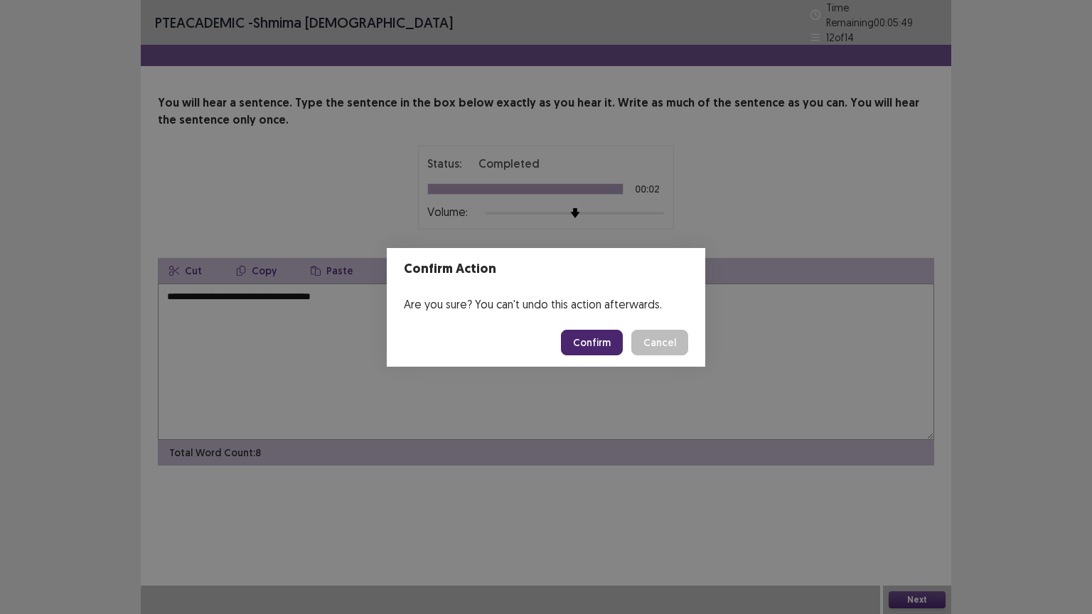
click at [589, 345] on button "Confirm" at bounding box center [592, 343] width 62 height 26
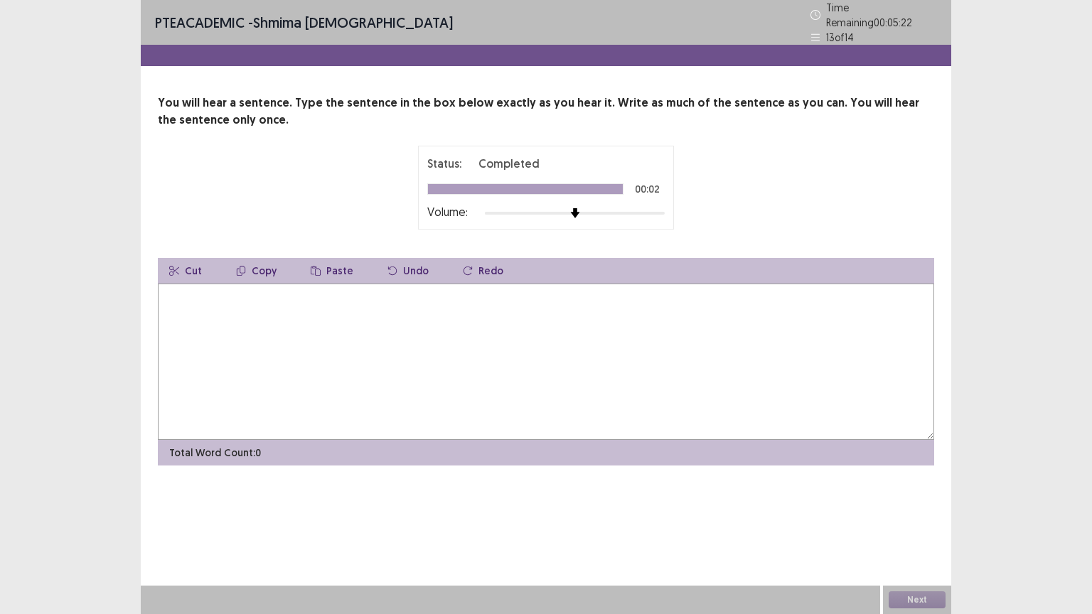
click at [217, 306] on textarea at bounding box center [546, 362] width 776 height 156
type textarea "**********"
click at [910, 507] on button "Next" at bounding box center [917, 599] width 57 height 17
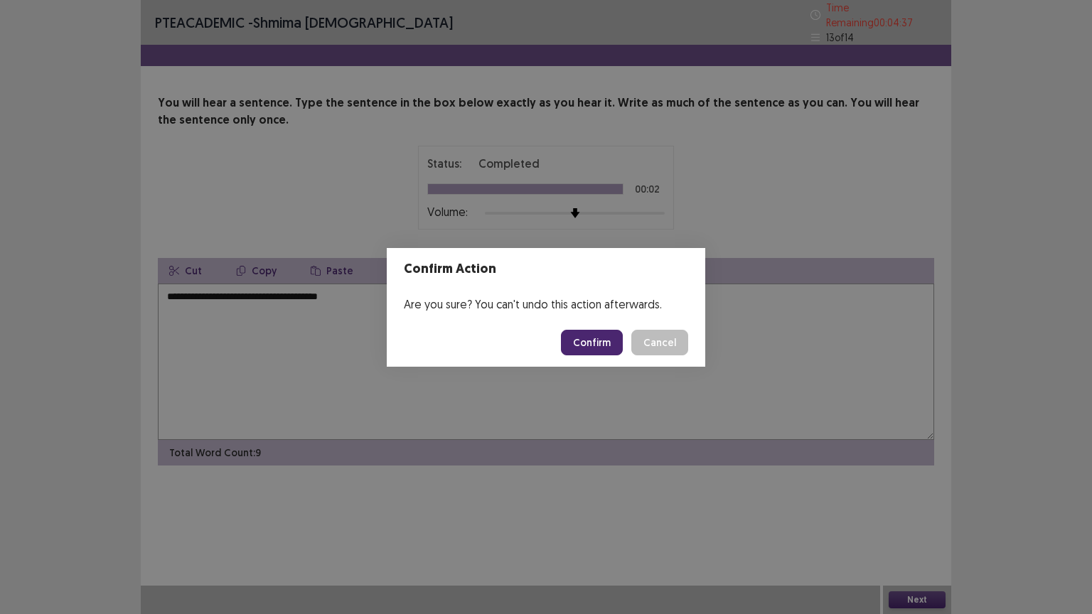
click at [599, 344] on button "Confirm" at bounding box center [592, 343] width 62 height 26
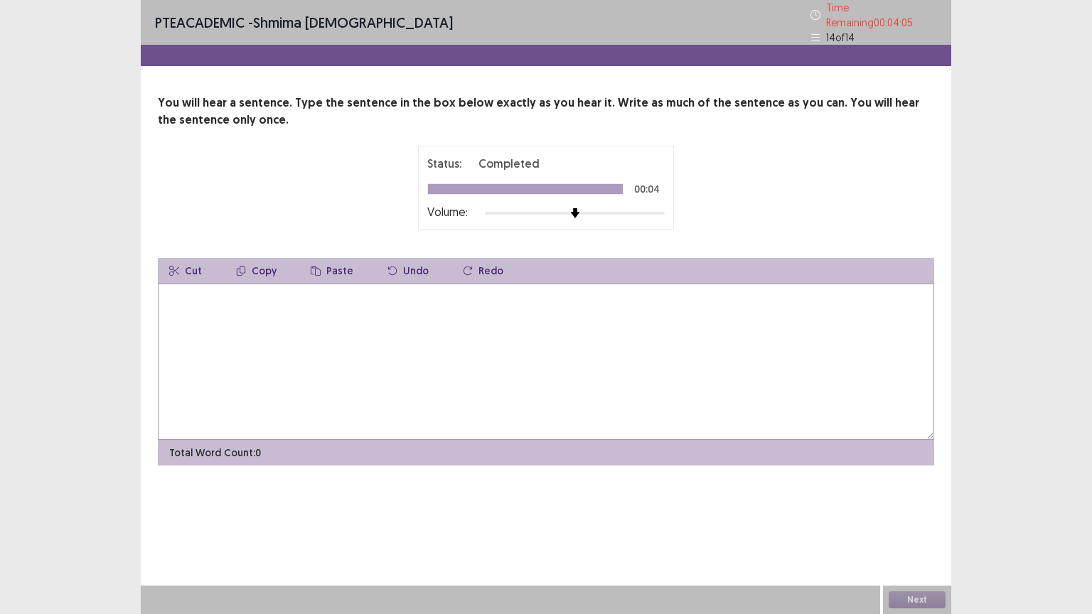
click at [196, 296] on textarea at bounding box center [546, 362] width 776 height 156
click at [228, 289] on textarea "**********" at bounding box center [546, 362] width 776 height 156
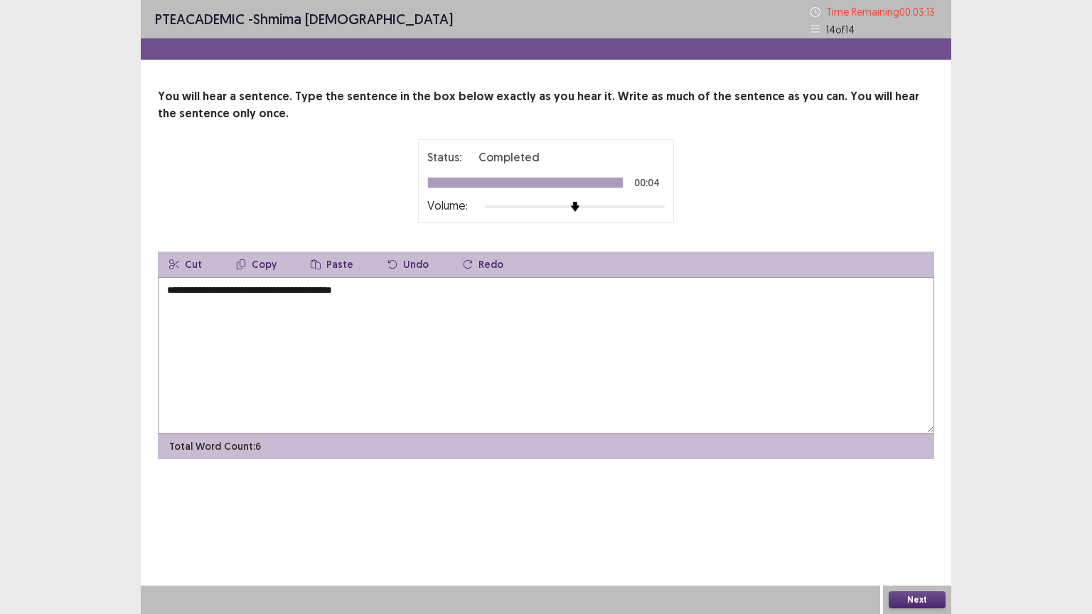
click at [341, 289] on textarea "**********" at bounding box center [546, 355] width 776 height 156
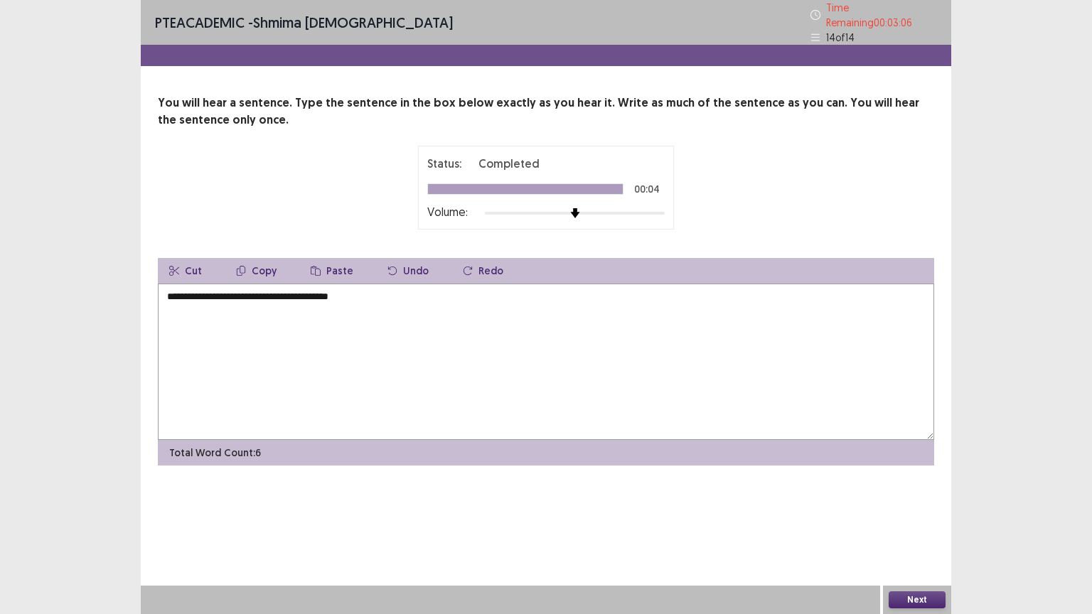
click at [324, 285] on textarea "**********" at bounding box center [546, 362] width 776 height 156
click at [276, 289] on textarea "**********" at bounding box center [546, 362] width 776 height 156
type textarea "**********"
click at [908, 507] on button "Next" at bounding box center [917, 599] width 57 height 17
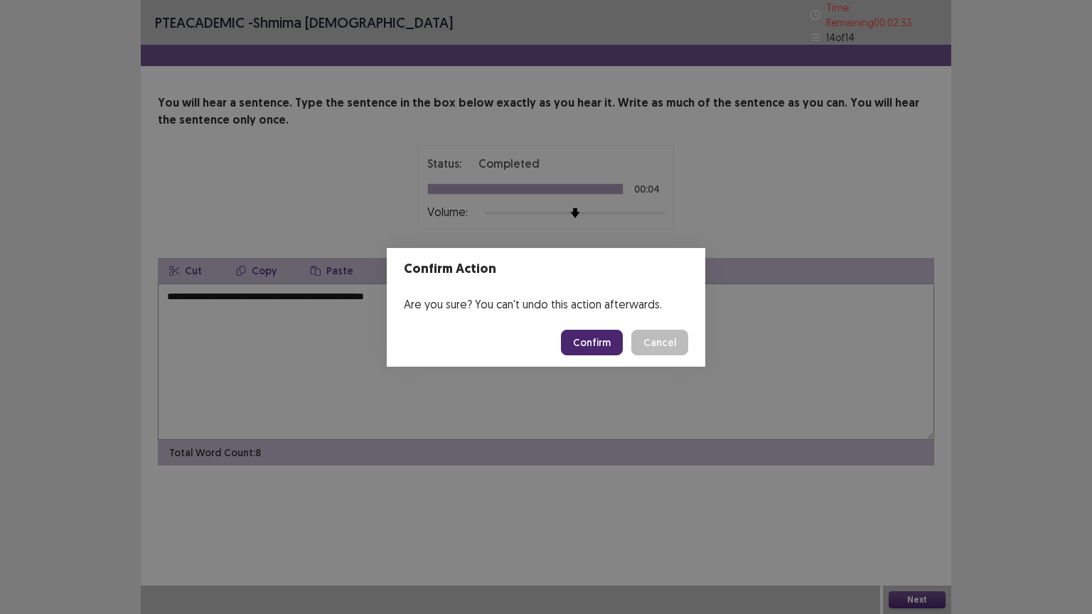
click at [574, 338] on button "Confirm" at bounding box center [592, 343] width 62 height 26
